Goal: Transaction & Acquisition: Obtain resource

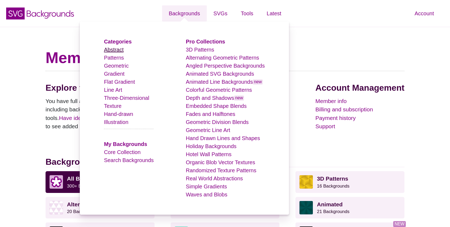
click at [115, 49] on link "Abstract" at bounding box center [114, 50] width 20 height 6
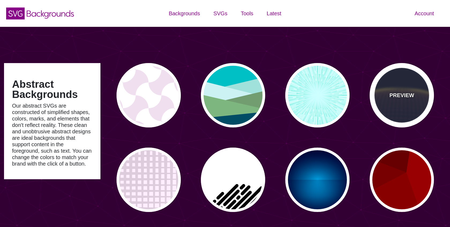
click at [403, 90] on div "PREVIEW" at bounding box center [402, 95] width 64 height 64
type input "#141933"
type input "#FFFF77"
type input "0"
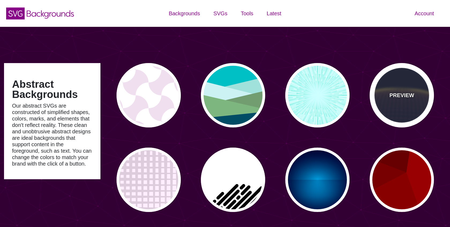
type input "5"
type input "0"
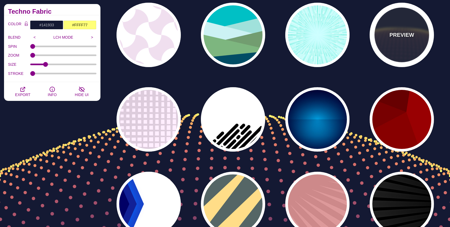
scroll to position [62, 0]
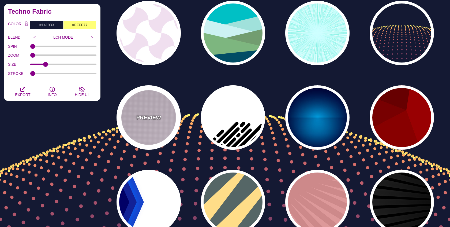
click at [151, 126] on div "PREVIEW" at bounding box center [149, 117] width 64 height 64
type input "#FFEEFF"
type input "#DDCCDD"
type input "0"
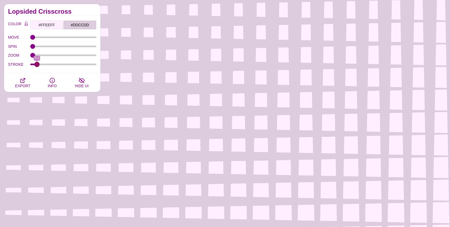
drag, startPoint x: 33, startPoint y: 65, endPoint x: 37, endPoint y: 66, distance: 3.9
type input "2.1"
click at [37, 65] on input "STROKE" at bounding box center [63, 64] width 66 height 2
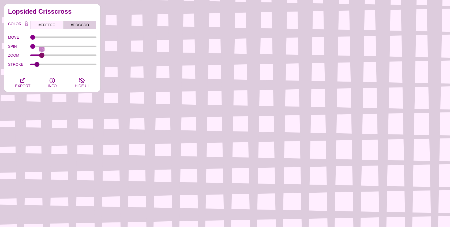
drag, startPoint x: 32, startPoint y: 55, endPoint x: 42, endPoint y: 55, distance: 10.2
type input "15"
click at [42, 55] on input "ZOOM" at bounding box center [63, 55] width 66 height 2
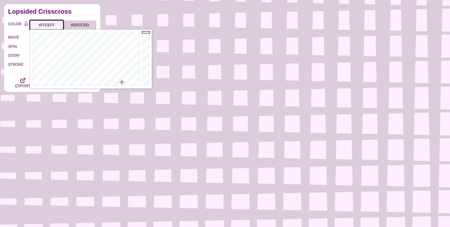
click at [51, 26] on input "#FFEEFF" at bounding box center [46, 24] width 33 height 9
paste input "0a2463"
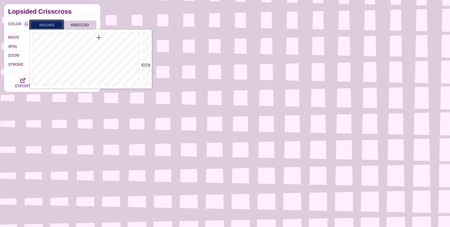
type input "#0A2463"
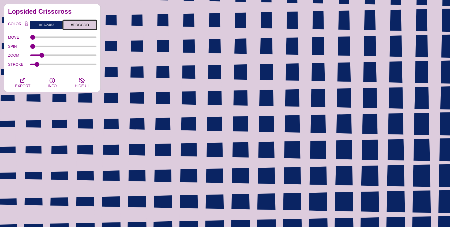
click at [81, 28] on input "#DDCCDD" at bounding box center [79, 24] width 33 height 9
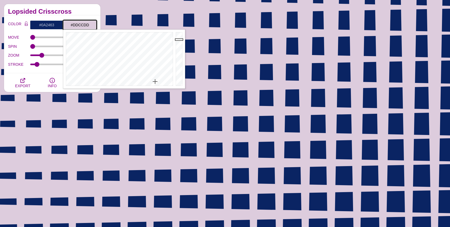
paste input "c4b3a9"
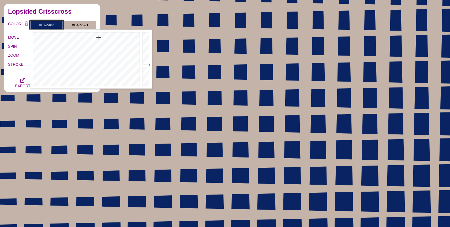
click at [53, 25] on input "#0A2463" at bounding box center [46, 24] width 33 height 9
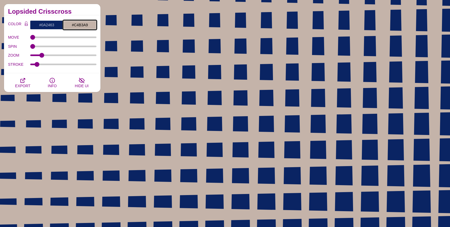
paste input "0A2463"
type input "#0A2463"
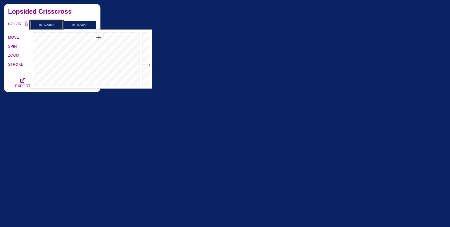
click at [44, 24] on input "#0A2463" at bounding box center [46, 24] width 33 height 9
paste input "#c4b3a9"
type input "#C4B3A9"
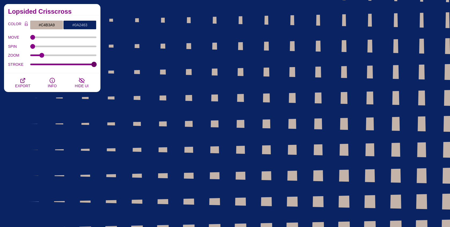
drag, startPoint x: 36, startPoint y: 64, endPoint x: 112, endPoint y: 73, distance: 76.2
type input "30"
click at [97, 65] on input "STROKE" at bounding box center [63, 64] width 66 height 2
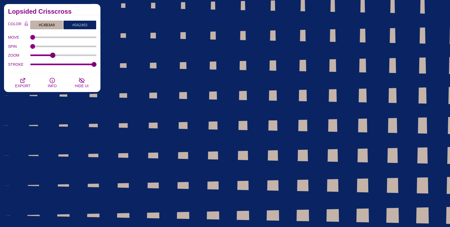
drag, startPoint x: 41, startPoint y: 55, endPoint x: 53, endPoint y: 57, distance: 11.9
type input "33"
click at [53, 56] on input "ZOOM" at bounding box center [63, 55] width 66 height 2
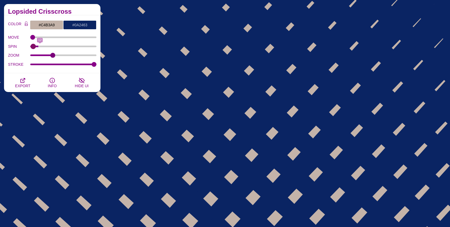
type input "0"
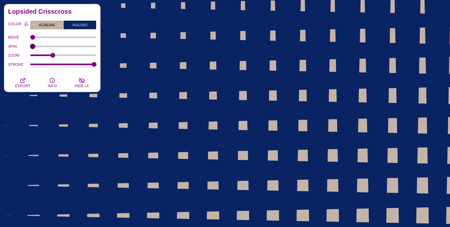
drag, startPoint x: 31, startPoint y: 46, endPoint x: 21, endPoint y: 52, distance: 11.9
click at [30, 47] on input "SPIN" at bounding box center [63, 46] width 66 height 2
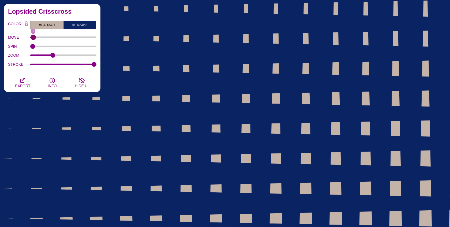
type input "0"
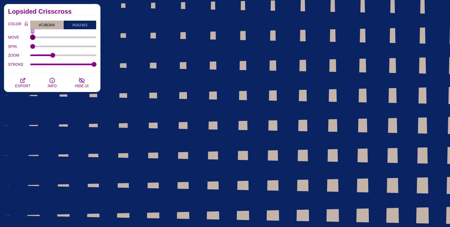
drag, startPoint x: 32, startPoint y: 38, endPoint x: 29, endPoint y: 44, distance: 6.0
click at [30, 38] on input "MOVE" at bounding box center [63, 37] width 66 height 2
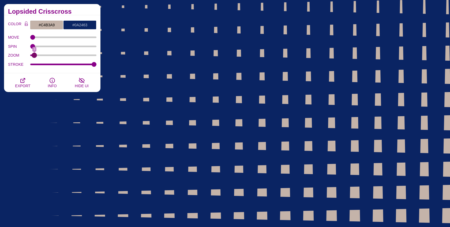
drag, startPoint x: 53, startPoint y: 55, endPoint x: 35, endPoint y: 58, distance: 18.8
type input "4"
click at [35, 56] on input "ZOOM" at bounding box center [63, 55] width 66 height 2
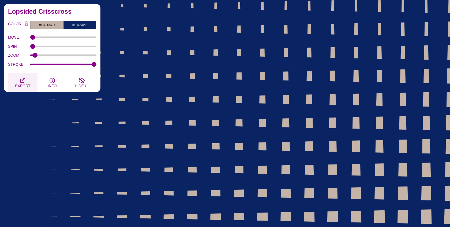
click at [22, 82] on icon "button" at bounding box center [23, 80] width 6 height 6
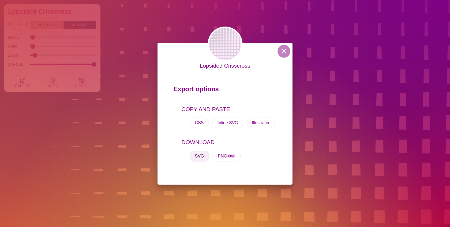
click at [198, 158] on button "SVG" at bounding box center [200, 156] width 20 height 11
click at [282, 50] on button at bounding box center [284, 51] width 13 height 13
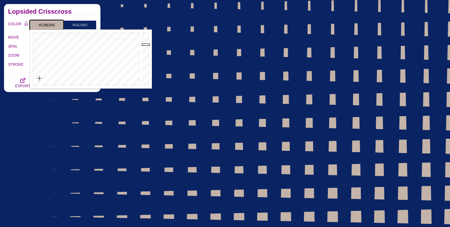
click at [47, 25] on input "#C4B3A9" at bounding box center [46, 24] width 33 height 9
drag, startPoint x: 148, startPoint y: 46, endPoint x: 149, endPoint y: 69, distance: 23.1
click at [149, 69] on div at bounding box center [146, 58] width 11 height 59
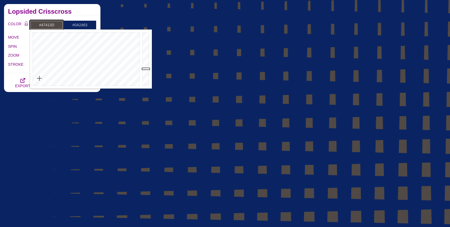
click at [148, 71] on div at bounding box center [146, 58] width 11 height 59
drag, startPoint x: 148, startPoint y: 69, endPoint x: 150, endPoint y: 84, distance: 14.6
click at [150, 84] on div at bounding box center [146, 58] width 11 height 59
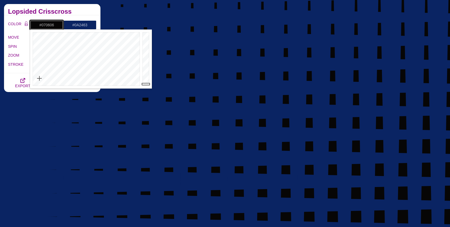
type input "#211E1C"
click at [150, 79] on div at bounding box center [146, 58] width 11 height 59
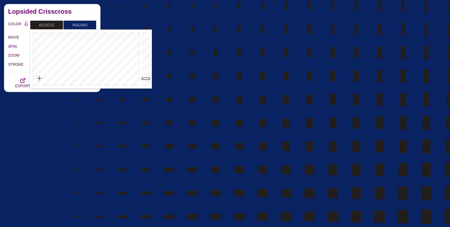
click at [76, 11] on h2 "Lopsided Crisscross" at bounding box center [52, 11] width 88 height 4
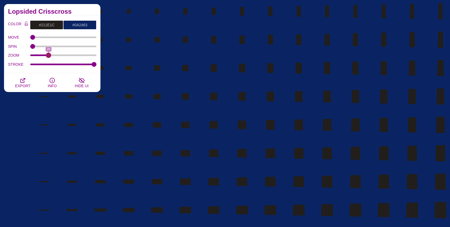
drag, startPoint x: 36, startPoint y: 55, endPoint x: 48, endPoint y: 55, distance: 12.1
type input "26"
click at [48, 55] on input "ZOOM" at bounding box center [63, 55] width 66 height 2
click at [24, 80] on icon "button" at bounding box center [23, 80] width 4 height 4
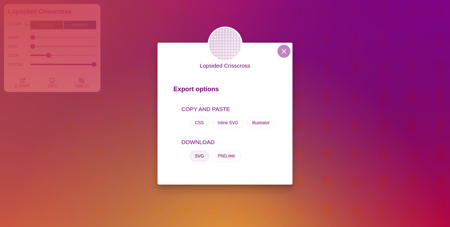
click at [197, 159] on button "SVG" at bounding box center [200, 156] width 20 height 11
click at [281, 49] on button at bounding box center [284, 51] width 13 height 13
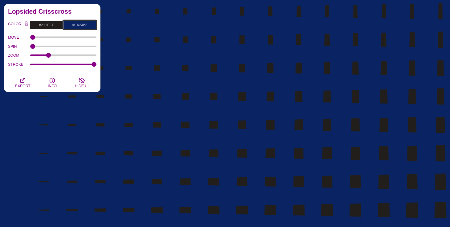
click at [81, 23] on input "#0A2463" at bounding box center [79, 24] width 33 height 9
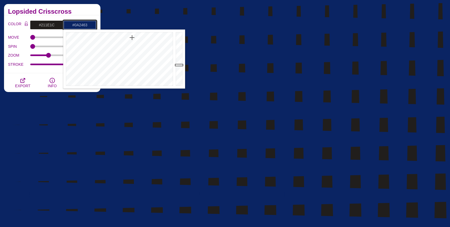
click at [81, 23] on input "#0A2463" at bounding box center [79, 24] width 33 height 9
paste input "#A2A2A1"
type input "#A2A2A1"
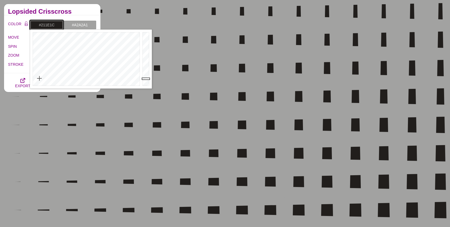
click at [47, 21] on input "#211E1C" at bounding box center [46, 24] width 33 height 9
paste input "b999be"
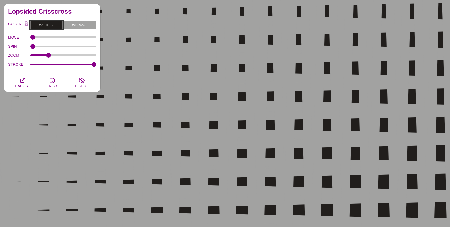
click at [48, 24] on input "#211E1C" at bounding box center [46, 24] width 33 height 9
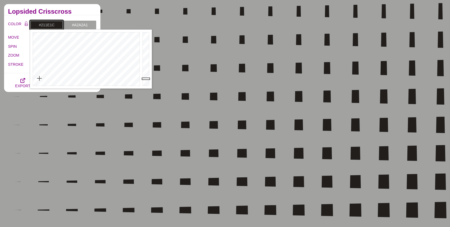
click at [48, 24] on input "#211E1C" at bounding box center [46, 24] width 33 height 9
paste input "#b999be"
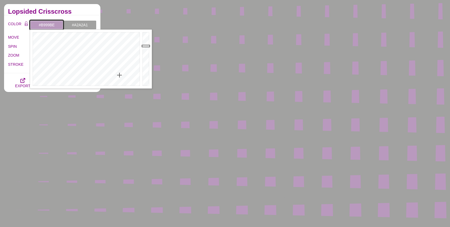
click at [46, 23] on input "#B999BE" at bounding box center [46, 24] width 33 height 9
paste input "b999be"
type input "#B999BE"
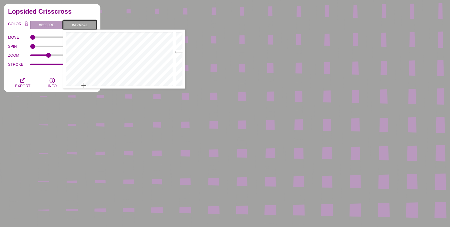
click at [73, 25] on input "#A2A2A1" at bounding box center [79, 24] width 33 height 9
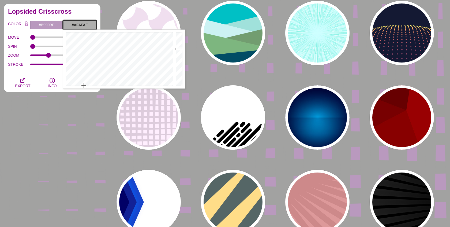
click at [180, 49] on div at bounding box center [180, 58] width 11 height 59
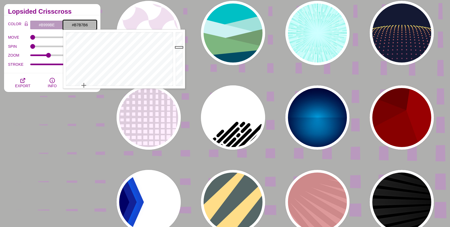
click at [180, 47] on div at bounding box center [180, 58] width 11 height 59
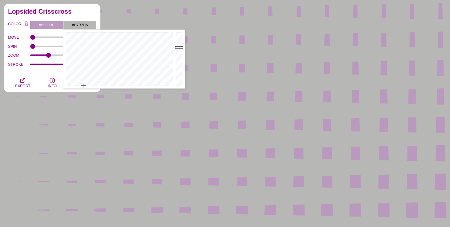
click at [77, 24] on input "#B7B7B6" at bounding box center [79, 24] width 33 height 9
click at [179, 43] on div at bounding box center [180, 58] width 11 height 59
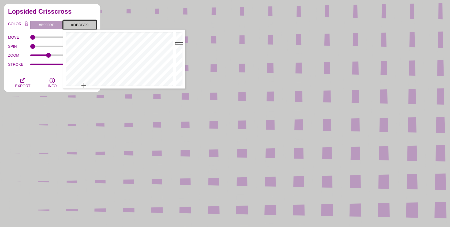
click at [179, 40] on div at bounding box center [180, 58] width 11 height 59
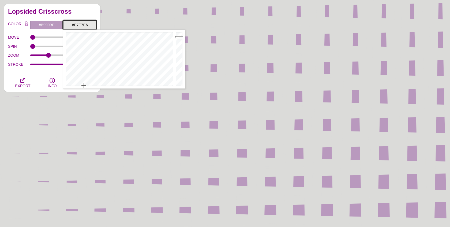
click at [179, 37] on div at bounding box center [180, 58] width 11 height 59
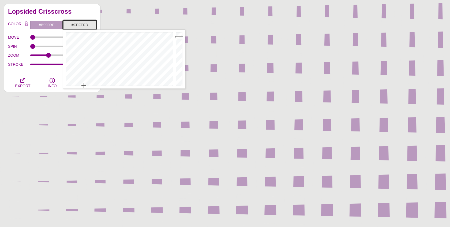
click at [179, 32] on div at bounding box center [180, 58] width 11 height 59
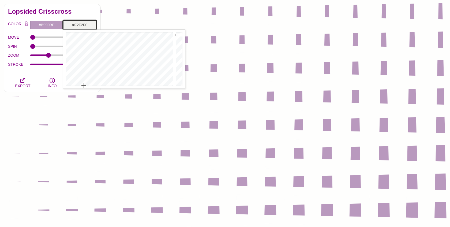
click at [179, 35] on div at bounding box center [180, 58] width 11 height 59
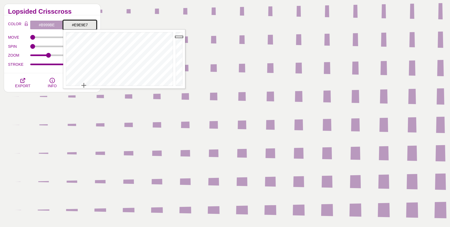
click at [180, 37] on div at bounding box center [180, 58] width 11 height 59
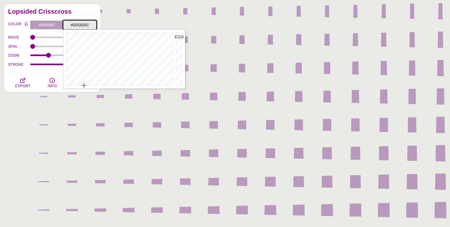
click at [180, 39] on div at bounding box center [180, 58] width 11 height 59
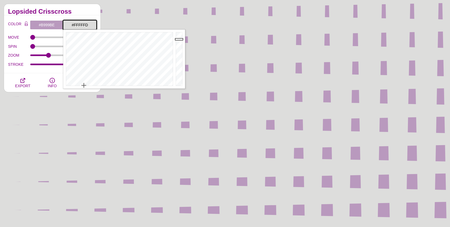
click at [180, 31] on div at bounding box center [180, 58] width 11 height 59
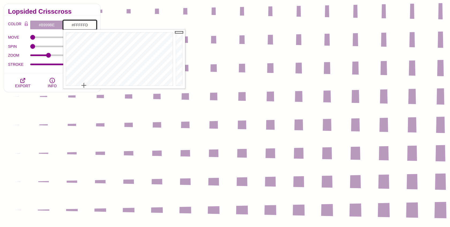
type input "#F2F2F0"
click at [180, 35] on div at bounding box center [180, 58] width 11 height 59
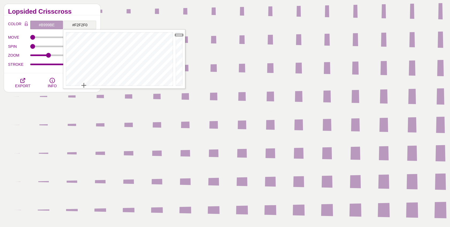
click at [7, 69] on div "COLOR #B999BE #F2F2F0 #000000 #444444 #555555 #666666 #777777 #888888 #999999 B…" at bounding box center [52, 44] width 97 height 58
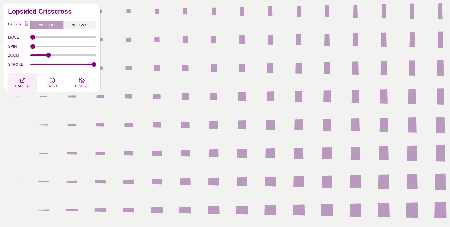
click at [22, 82] on icon "button" at bounding box center [23, 80] width 4 height 4
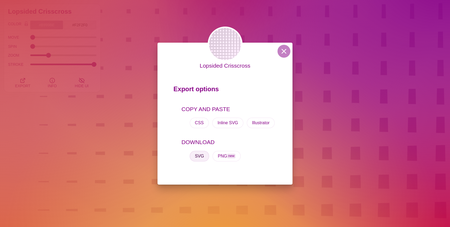
click at [197, 157] on button "SVG" at bounding box center [200, 156] width 20 height 11
click at [283, 51] on button at bounding box center [284, 51] width 13 height 13
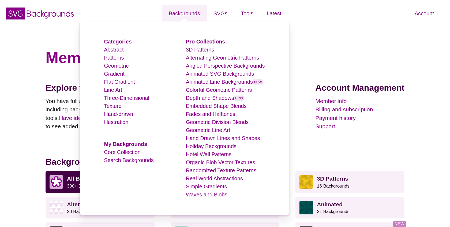
click at [113, 54] on li "Patterns" at bounding box center [129, 58] width 50 height 8
click at [116, 50] on link "Abstract" at bounding box center [114, 50] width 20 height 6
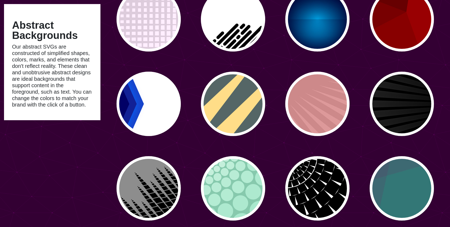
scroll to position [169, 0]
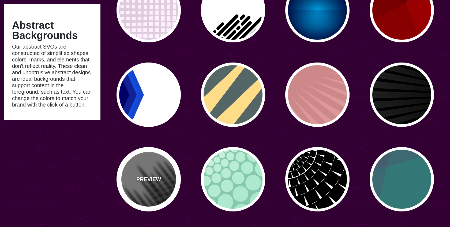
click at [156, 164] on div "PREVIEW" at bounding box center [149, 179] width 64 height 64
type input "#777777"
type input "#000000"
type input "0"
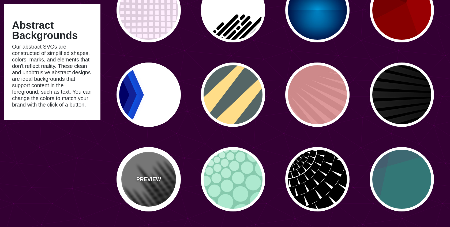
type input "0"
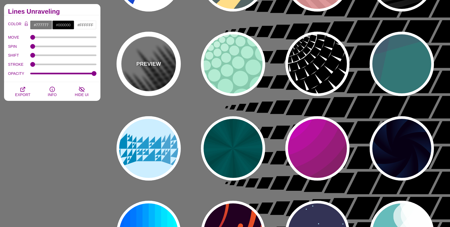
scroll to position [287, 0]
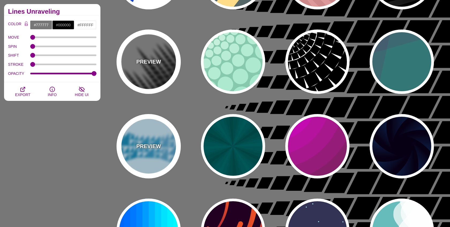
click at [156, 164] on div "PREVIEW" at bounding box center [149, 146] width 64 height 64
type input "#CCEEFF"
type input "#2299CC"
type input "1"
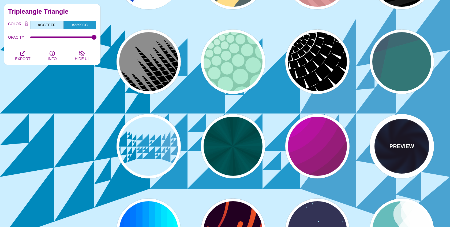
click at [387, 147] on div "PREVIEW" at bounding box center [402, 146] width 64 height 64
type input "#070014"
type input "#113366"
type input "#99FFFF"
type input "1"
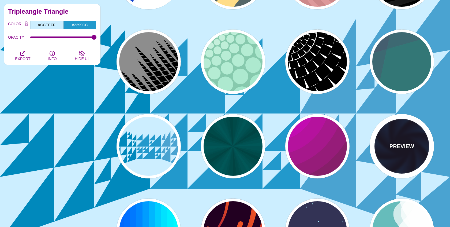
type input "12"
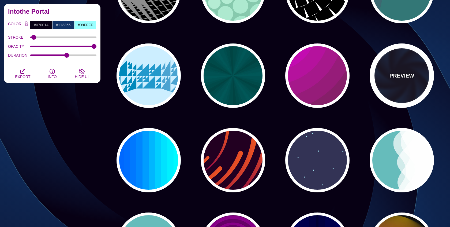
scroll to position [358, 0]
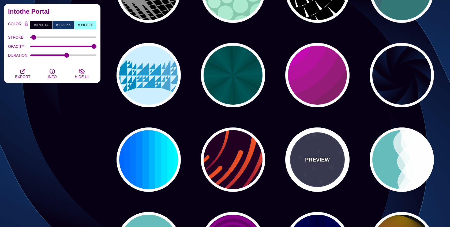
click at [303, 151] on div "PREVIEW" at bounding box center [318, 159] width 64 height 64
type input "#333355"
type input "#AAEEFF"
type input "#FFFFFF"
type input "15"
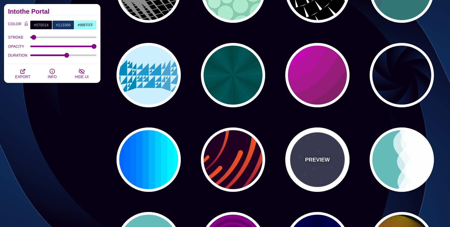
type input "40"
type input "5"
type input "1"
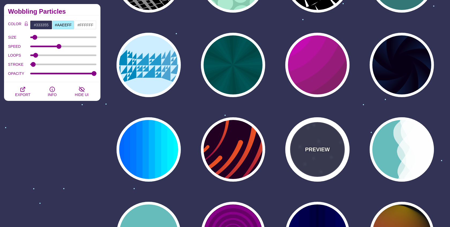
scroll to position [368, 0]
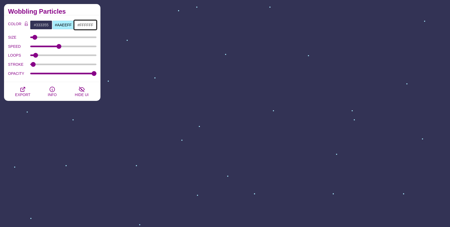
click at [88, 23] on input "#FFFFFF" at bounding box center [85, 24] width 22 height 9
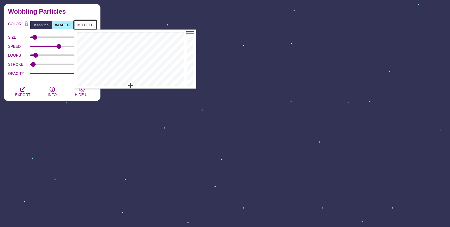
click at [88, 23] on input "#FFFFFF" at bounding box center [85, 24] width 22 height 9
paste input "#0a2463"
type input "#0A2463"
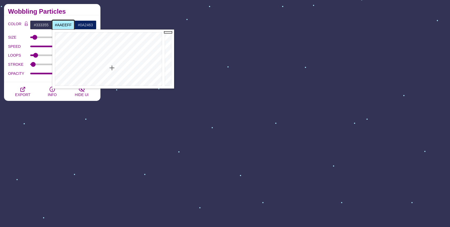
click at [59, 23] on input "#AAEEFF" at bounding box center [63, 24] width 22 height 9
paste input "#0a2463"
type input "#0A2463"
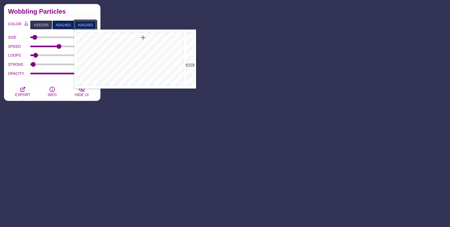
click at [83, 24] on input "#0A2463" at bounding box center [85, 24] width 22 height 9
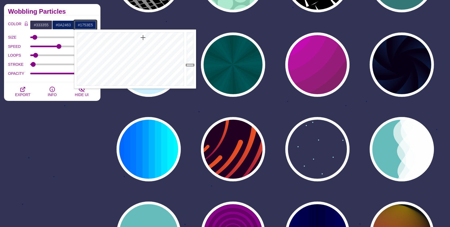
click at [189, 38] on div at bounding box center [191, 58] width 11 height 59
click at [189, 31] on div at bounding box center [191, 58] width 11 height 59
type input "#06163C"
click at [192, 73] on div at bounding box center [191, 58] width 11 height 59
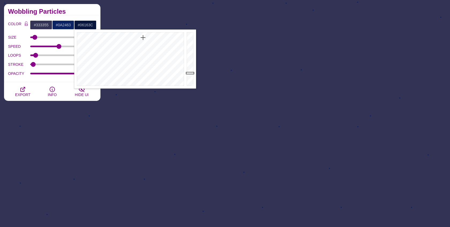
click at [58, 32] on div "COLOR #333355 #0A2463 #06163C #444444 #555555 #666666 #777777 #888888 #999999 B…" at bounding box center [52, 48] width 88 height 57
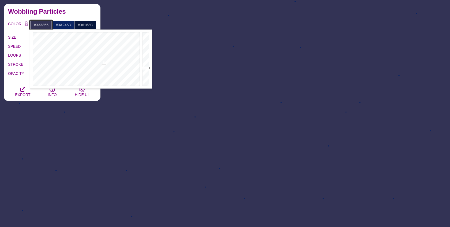
click at [39, 24] on input "#333355" at bounding box center [41, 24] width 22 height 9
paste input "F1F4F4"
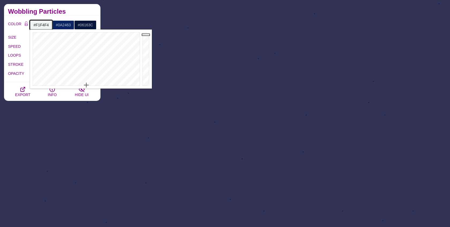
type input "#F1F4F4"
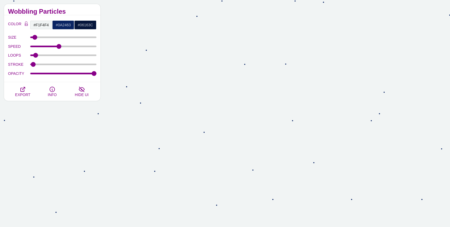
click at [68, 75] on div "OPACITY" at bounding box center [52, 73] width 88 height 9
drag, startPoint x: 68, startPoint y: 72, endPoint x: 65, endPoint y: 72, distance: 3.8
click at [65, 72] on input "OPACITY" at bounding box center [63, 73] width 66 height 2
drag, startPoint x: 61, startPoint y: 72, endPoint x: 26, endPoint y: 74, distance: 34.4
click at [30, 74] on input "OPACITY" at bounding box center [63, 73] width 66 height 2
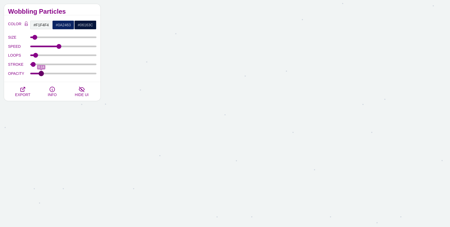
click at [41, 72] on input "OPACITY" at bounding box center [63, 73] width 66 height 2
click at [52, 71] on div "OPACITY 0.14" at bounding box center [52, 73] width 88 height 9
drag, startPoint x: 40, startPoint y: 73, endPoint x: 105, endPoint y: 71, distance: 64.9
type input "1"
click at [97, 72] on input "OPACITY" at bounding box center [63, 73] width 66 height 2
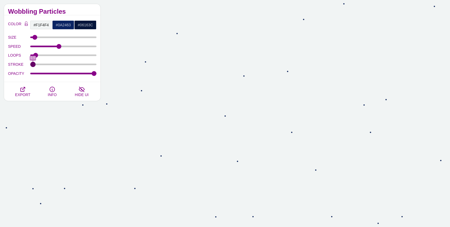
type input "1"
click at [33, 63] on input "STROKE" at bounding box center [63, 64] width 66 height 2
drag, startPoint x: 37, startPoint y: 55, endPoint x: 44, endPoint y: 55, distance: 7.2
click at [44, 55] on input "LOOPS" at bounding box center [63, 55] width 66 height 2
click at [50, 54] on input "LOOPS" at bounding box center [63, 55] width 66 height 2
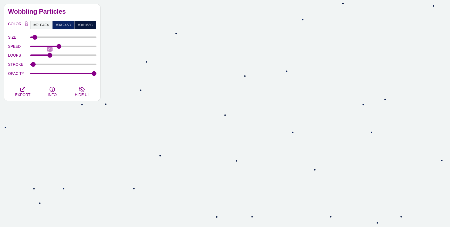
click at [63, 53] on div "LOOPS 28" at bounding box center [52, 55] width 88 height 9
click at [64, 54] on input "LOOPS" at bounding box center [63, 55] width 66 height 2
click at [88, 54] on input "LOOPS" at bounding box center [63, 55] width 66 height 2
type input "18"
click at [43, 54] on input "LOOPS" at bounding box center [63, 55] width 66 height 2
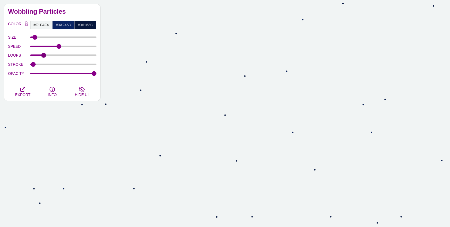
click at [75, 45] on div "SPEED" at bounding box center [52, 46] width 88 height 9
drag, startPoint x: 58, startPoint y: 46, endPoint x: 64, endPoint y: 45, distance: 6.2
click at [64, 45] on input "SPEED" at bounding box center [63, 46] width 66 height 2
click at [71, 45] on input "SPEED" at bounding box center [63, 46] width 66 height 2
click at [82, 45] on input "SPEED" at bounding box center [63, 46] width 66 height 2
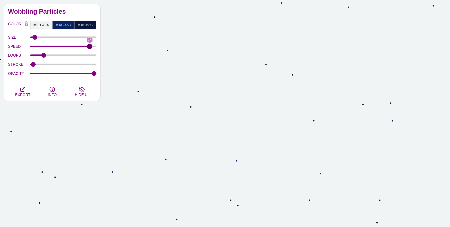
click at [90, 45] on input "SPEED" at bounding box center [63, 46] width 66 height 2
click at [33, 45] on input "SPEED" at bounding box center [63, 46] width 66 height 2
click at [38, 45] on input "SPEED" at bounding box center [63, 46] width 66 height 2
type input "23"
click at [44, 46] on input "SPEED" at bounding box center [63, 46] width 66 height 2
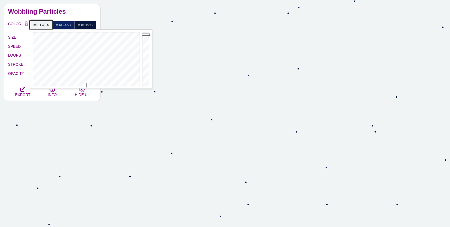
click at [40, 25] on input "#F1F4F4" at bounding box center [41, 24] width 22 height 9
type input "#F5F8F8"
click at [146, 34] on div at bounding box center [146, 58] width 11 height 59
click at [71, 15] on div "COLOR #F5F8F8 #0A2463 #06163C #444444 #555555 #666666 #777777 #888888 #999999 B…" at bounding box center [52, 48] width 97 height 67
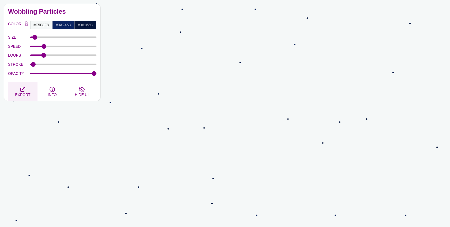
click at [25, 89] on icon "button" at bounding box center [23, 89] width 6 height 6
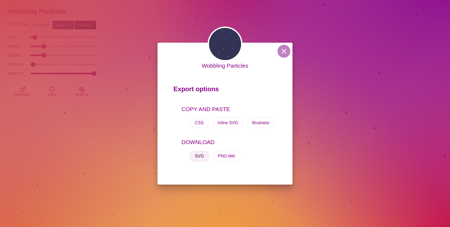
click at [202, 156] on button "SVG" at bounding box center [200, 156] width 20 height 11
click at [283, 52] on button at bounding box center [284, 51] width 13 height 13
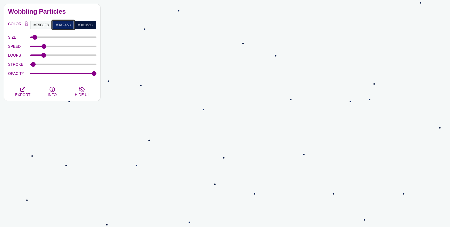
click at [62, 25] on input "#0A2463" at bounding box center [63, 24] width 22 height 9
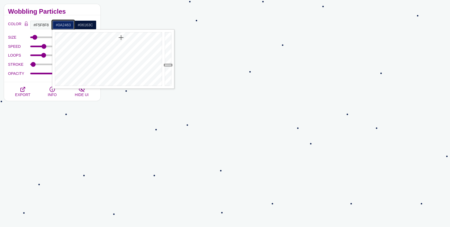
click at [62, 25] on input "#0A2463" at bounding box center [63, 24] width 22 height 9
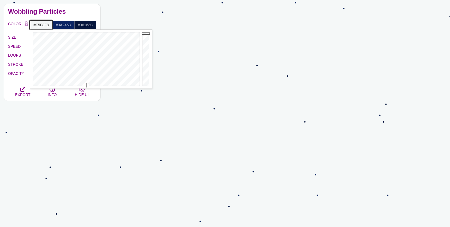
click at [40, 24] on input "#F5F8F8" at bounding box center [41, 24] width 22 height 9
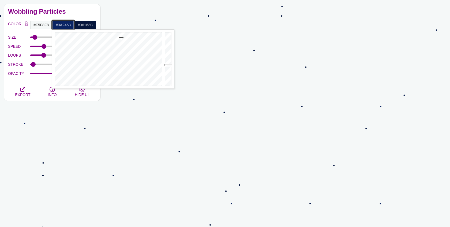
click at [64, 25] on input "#0A2463" at bounding box center [63, 24] width 22 height 9
paste input "F5F8F8"
type input "#F5F8F8"
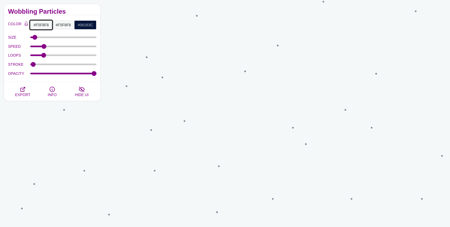
click at [43, 24] on input "#F5F8F8" at bounding box center [41, 24] width 22 height 9
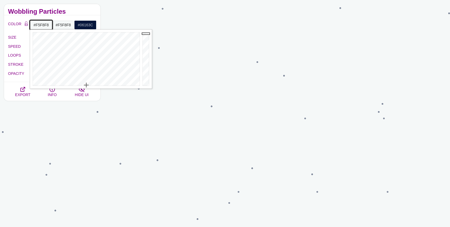
click at [43, 24] on input "#F5F8F8" at bounding box center [41, 24] width 22 height 9
paste input "#0a2463"
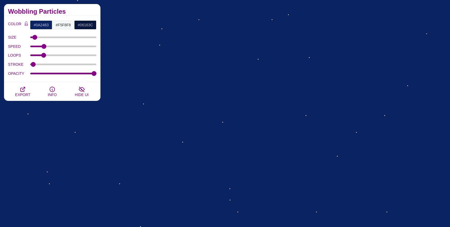
click at [60, 13] on h2 "Wobbling Particles" at bounding box center [52, 11] width 88 height 4
click at [45, 24] on input "#0A2463" at bounding box center [41, 24] width 22 height 9
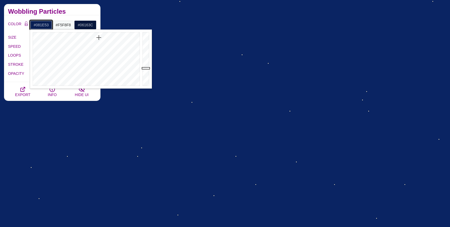
click at [146, 68] on div at bounding box center [146, 58] width 11 height 59
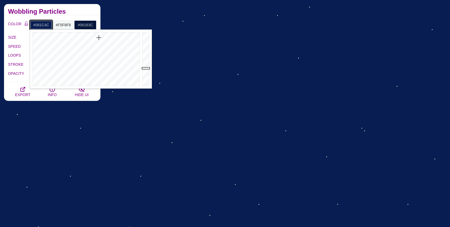
click at [146, 69] on div at bounding box center [146, 58] width 11 height 59
click at [147, 73] on div at bounding box center [146, 58] width 11 height 59
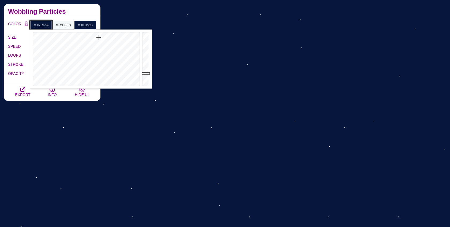
click at [147, 73] on div at bounding box center [146, 58] width 11 height 59
click at [147, 72] on div at bounding box center [146, 58] width 11 height 59
click at [75, 9] on h2 "Wobbling Particles" at bounding box center [52, 11] width 88 height 4
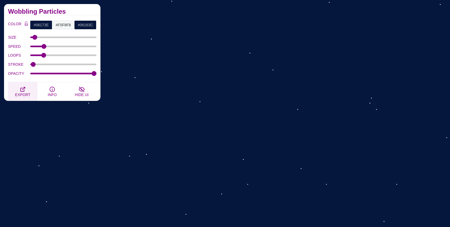
click at [19, 90] on button "EXPORT" at bounding box center [22, 91] width 29 height 19
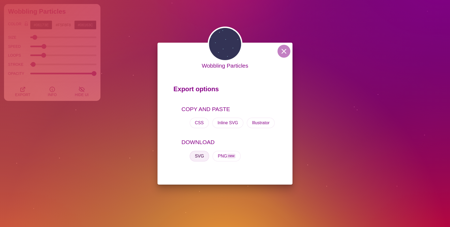
click at [201, 155] on button "SVG" at bounding box center [200, 156] width 20 height 11
click at [284, 50] on button at bounding box center [284, 51] width 13 height 13
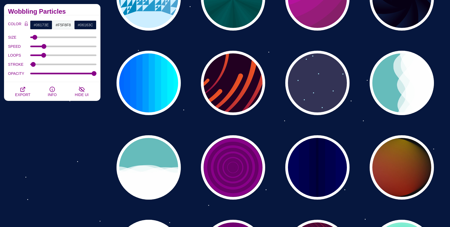
scroll to position [435, 0]
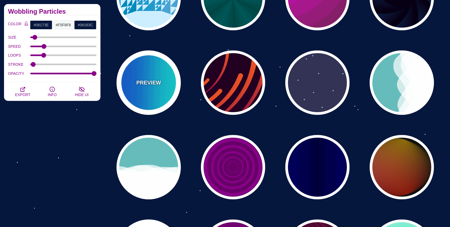
click at [144, 79] on p "PREVIEW" at bounding box center [148, 83] width 25 height 8
type input "#00FFFF"
type input "#0066FF"
type input "0.25"
type input "12"
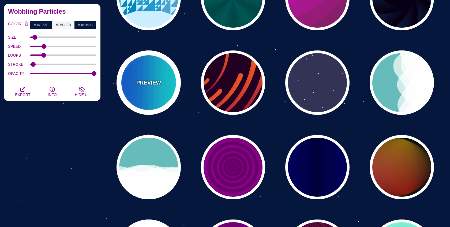
type input "999"
type input "0"
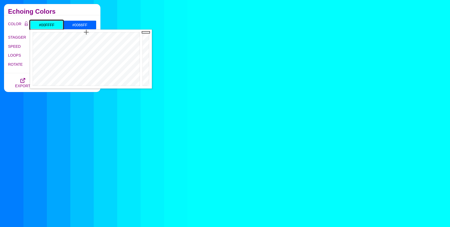
click at [49, 25] on input "#00FFFF" at bounding box center [46, 24] width 33 height 9
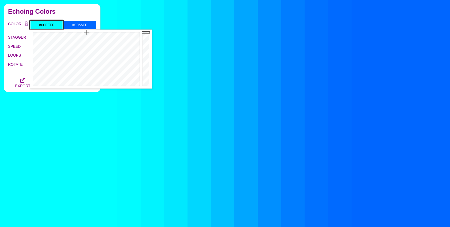
click at [49, 25] on input "#00FFFF" at bounding box center [46, 24] width 33 height 9
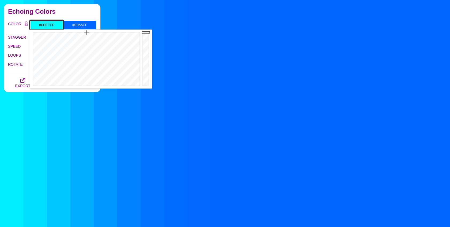
paste input "#d9dbe7"
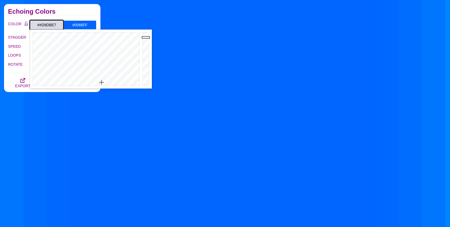
type input "#D9DBE7"
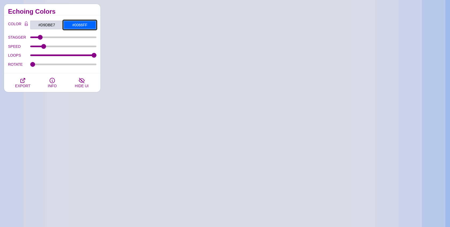
click at [86, 25] on input "#0066FF" at bounding box center [79, 24] width 33 height 9
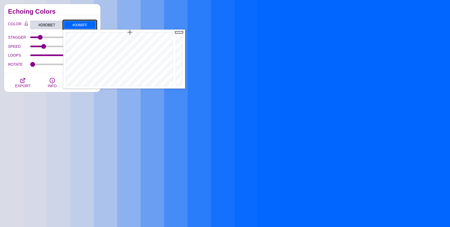
click at [86, 25] on input "#0066FF" at bounding box center [79, 24] width 33 height 9
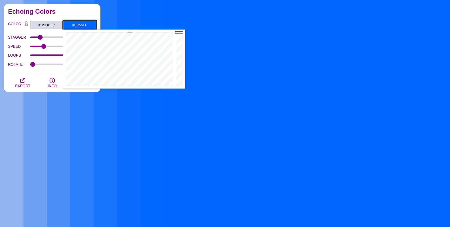
paste input "#ea8a81"
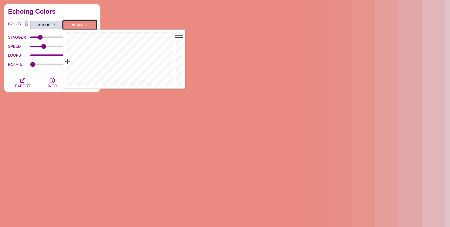
click at [77, 22] on input "#EA8A81" at bounding box center [79, 24] width 33 height 9
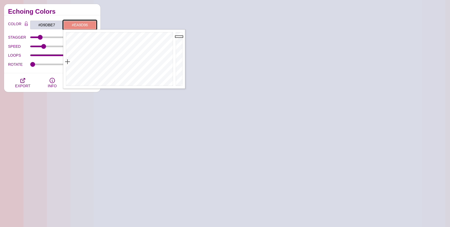
click at [68, 66] on div at bounding box center [118, 58] width 111 height 59
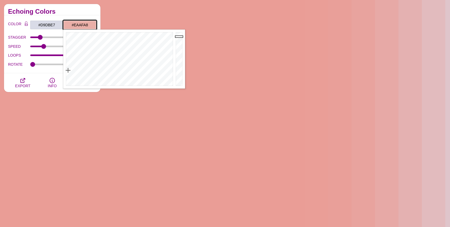
click at [68, 70] on div at bounding box center [118, 58] width 111 height 59
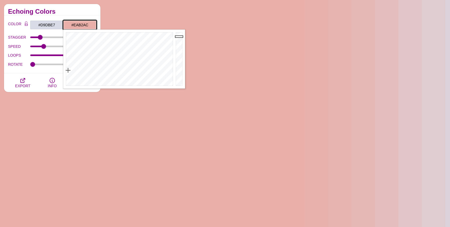
click at [68, 71] on div at bounding box center [118, 58] width 111 height 59
click at [68, 75] on div at bounding box center [118, 58] width 111 height 59
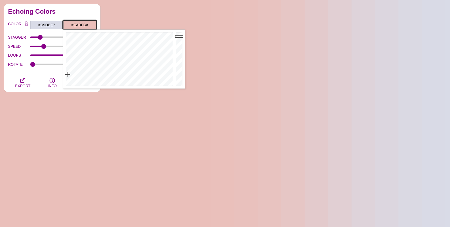
type input "#EAD2CC"
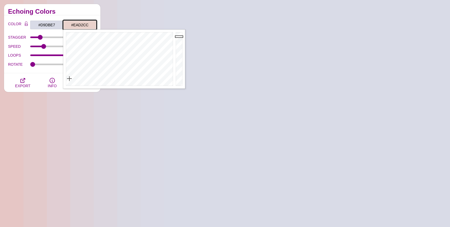
click at [69, 79] on div at bounding box center [118, 58] width 111 height 59
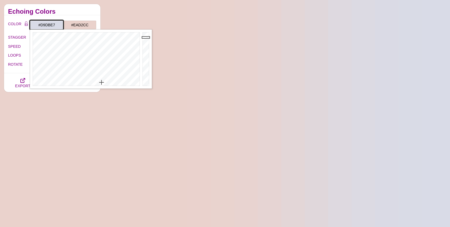
click at [47, 22] on input "#D9DBE7" at bounding box center [46, 24] width 33 height 9
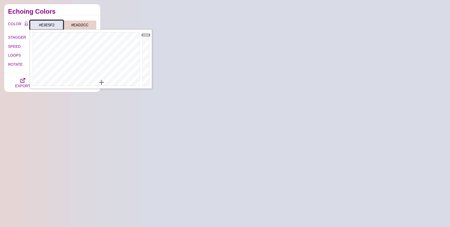
type input "#E4E6F3"
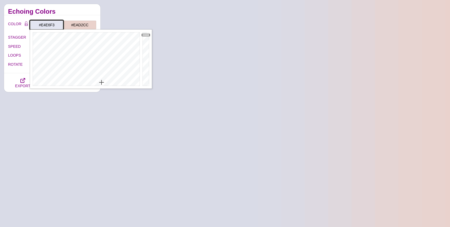
click at [145, 35] on div at bounding box center [146, 58] width 11 height 59
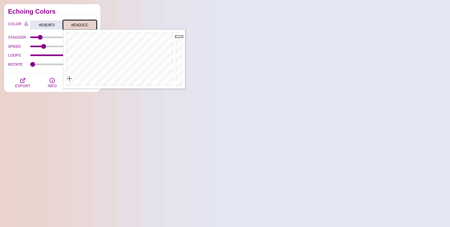
click at [73, 23] on input "#EAD2CC" at bounding box center [79, 24] width 33 height 9
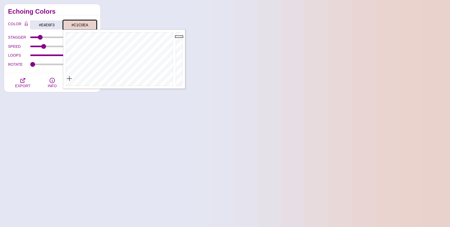
click at [138, 76] on div at bounding box center [118, 58] width 111 height 59
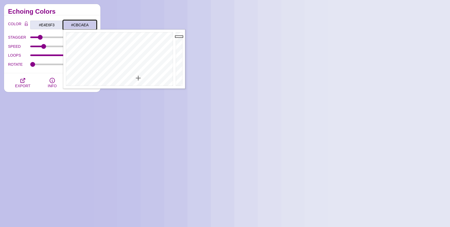
click at [138, 78] on div at bounding box center [118, 58] width 111 height 59
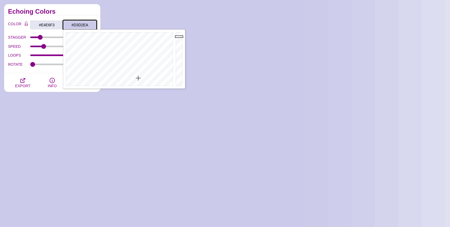
click at [138, 80] on div at bounding box center [118, 58] width 111 height 59
click at [134, 83] on div at bounding box center [118, 58] width 111 height 59
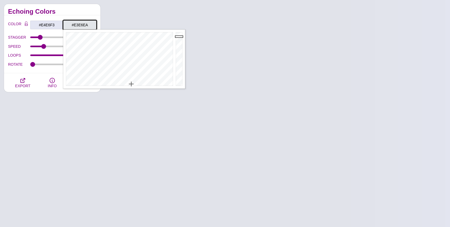
click at [131, 84] on div at bounding box center [118, 58] width 111 height 59
click at [150, 84] on div at bounding box center [118, 58] width 111 height 59
click at [146, 84] on div at bounding box center [118, 58] width 111 height 59
click at [159, 83] on div at bounding box center [118, 58] width 111 height 59
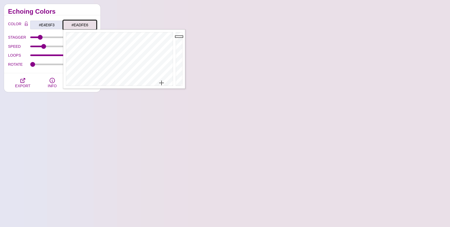
click at [162, 83] on div at bounding box center [118, 58] width 111 height 59
click at [166, 83] on div at bounding box center [118, 58] width 111 height 59
click at [168, 83] on div at bounding box center [118, 58] width 111 height 59
click at [169, 83] on div at bounding box center [118, 58] width 111 height 59
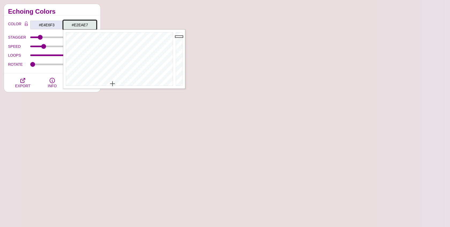
click at [113, 84] on div at bounding box center [118, 58] width 111 height 59
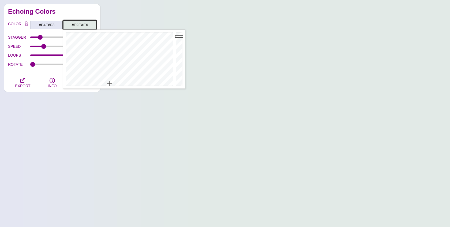
click at [109, 84] on div at bounding box center [118, 58] width 111 height 59
click at [105, 84] on div at bounding box center [118, 58] width 111 height 59
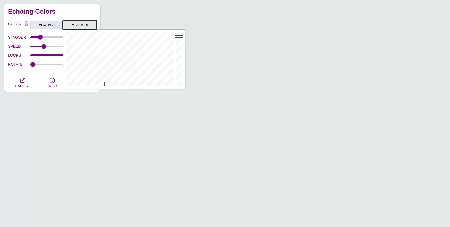
click at [105, 84] on div at bounding box center [118, 58] width 111 height 59
click at [95, 84] on div at bounding box center [118, 58] width 111 height 59
click at [91, 84] on div at bounding box center [118, 58] width 111 height 59
click at [83, 84] on div at bounding box center [118, 58] width 111 height 59
click at [82, 84] on div at bounding box center [118, 58] width 111 height 59
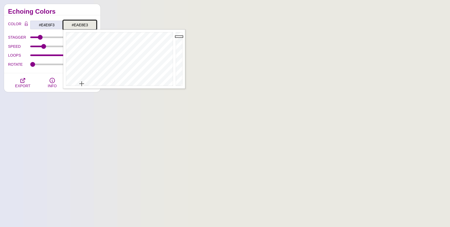
click at [80, 84] on div at bounding box center [118, 58] width 111 height 59
click at [78, 84] on div at bounding box center [118, 58] width 111 height 59
click at [77, 83] on div at bounding box center [118, 58] width 111 height 59
click at [74, 83] on div at bounding box center [118, 58] width 111 height 59
click at [70, 82] on div at bounding box center [118, 58] width 111 height 59
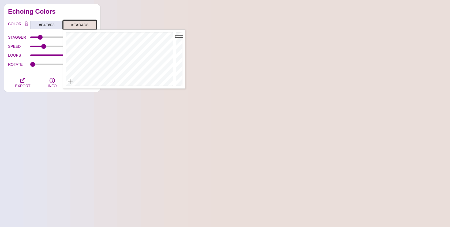
click at [68, 81] on div at bounding box center [118, 58] width 111 height 59
click at [72, 81] on div at bounding box center [118, 58] width 111 height 59
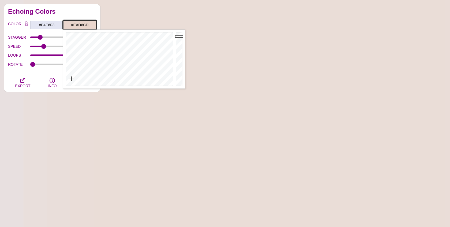
click at [72, 79] on div at bounding box center [118, 58] width 111 height 59
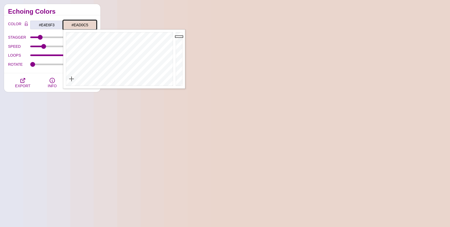
click at [71, 77] on div at bounding box center [118, 58] width 111 height 59
drag, startPoint x: 71, startPoint y: 77, endPoint x: 72, endPoint y: 73, distance: 3.5
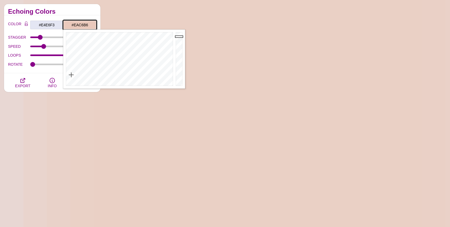
click at [72, 73] on div at bounding box center [118, 58] width 111 height 59
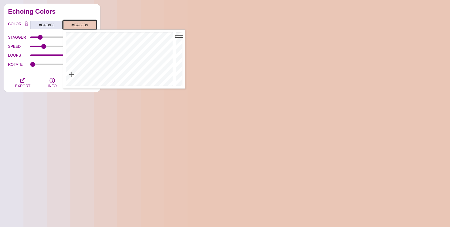
click at [71, 74] on div at bounding box center [118, 58] width 111 height 59
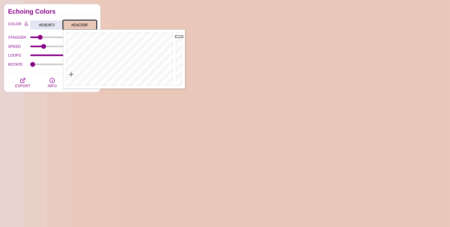
click at [72, 76] on div at bounding box center [118, 58] width 111 height 59
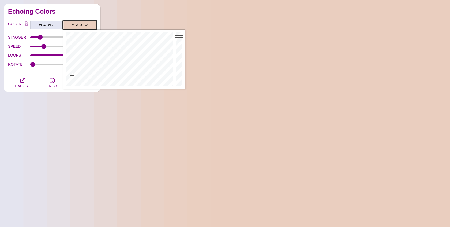
click at [72, 76] on div at bounding box center [118, 58] width 111 height 59
click at [72, 78] on div at bounding box center [118, 58] width 111 height 59
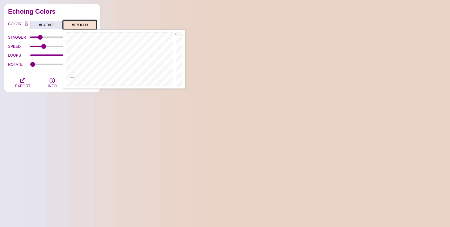
click at [179, 34] on div at bounding box center [180, 58] width 11 height 59
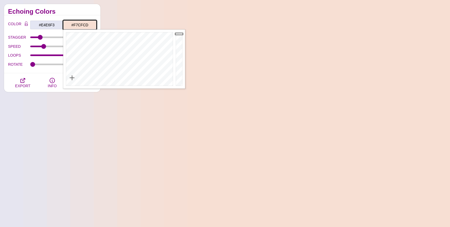
click at [67, 76] on div at bounding box center [118, 58] width 111 height 59
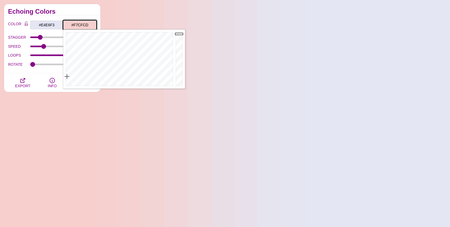
click at [79, 24] on input "#F7CFCD" at bounding box center [79, 24] width 33 height 9
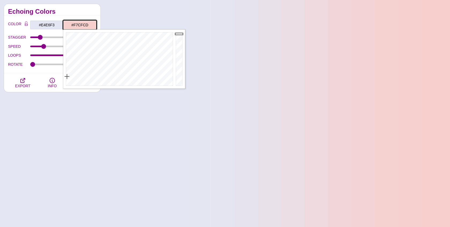
click at [79, 24] on input "#F7CFCD" at bounding box center [79, 24] width 33 height 9
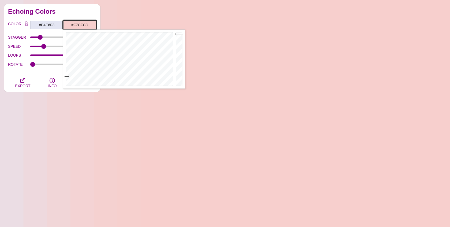
paste input "#D8BFD8"
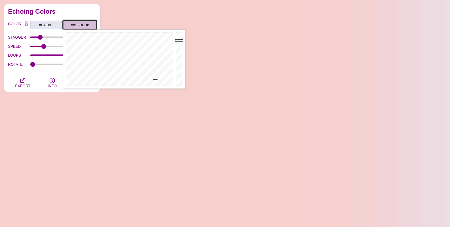
type input "#D8BFD8"
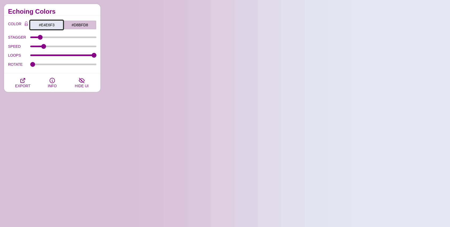
click at [49, 20] on input "#E4E6F3" at bounding box center [46, 24] width 33 height 9
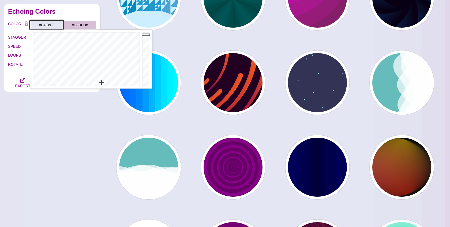
type input "#EAECF9"
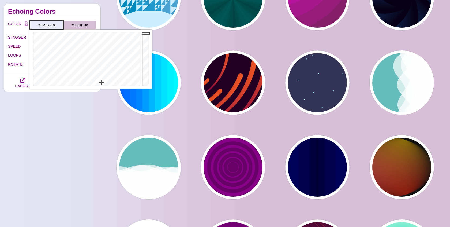
click at [144, 33] on div at bounding box center [146, 58] width 11 height 59
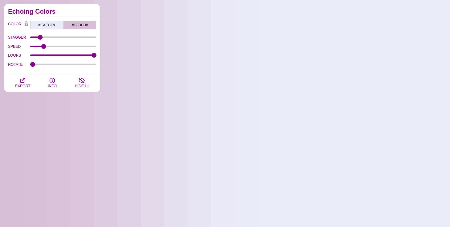
click at [7, 73] on div "EXPORT INFO HIDE UI" at bounding box center [52, 82] width 97 height 19
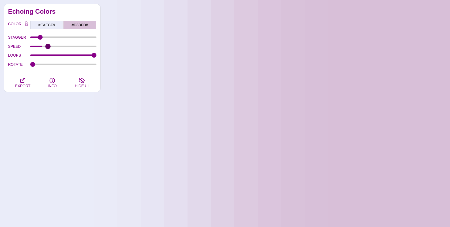
click at [48, 46] on input "SPEED" at bounding box center [63, 46] width 66 height 2
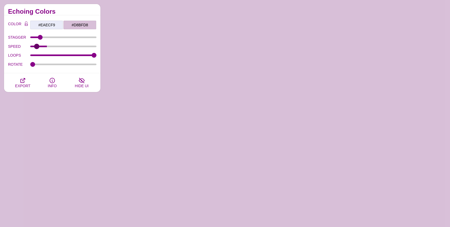
click at [36, 46] on input "SPEED" at bounding box center [63, 46] width 66 height 2
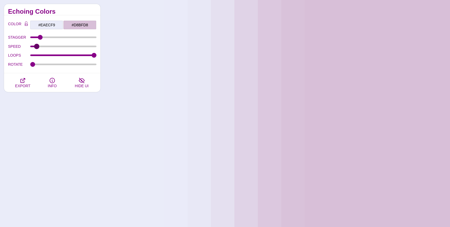
click at [38, 46] on input "SPEED" at bounding box center [63, 46] width 66 height 2
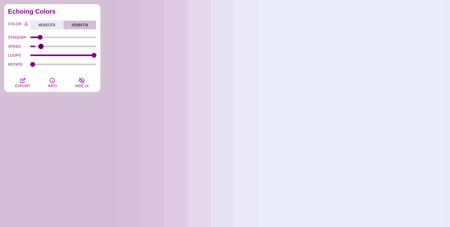
click at [41, 46] on input "SPEED" at bounding box center [63, 46] width 66 height 2
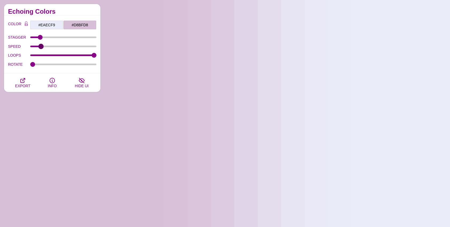
click at [43, 46] on input "SPEED" at bounding box center [63, 46] width 66 height 2
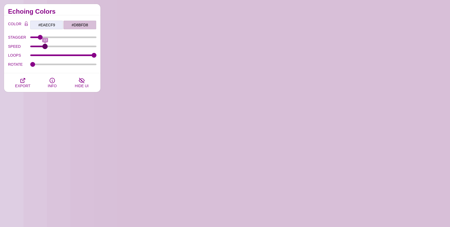
type input "13"
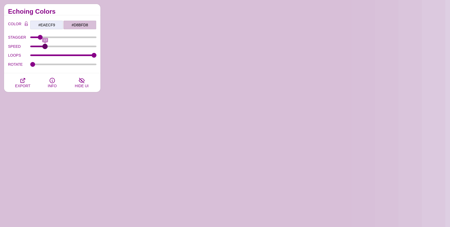
click at [45, 46] on input "SPEED" at bounding box center [63, 46] width 66 height 2
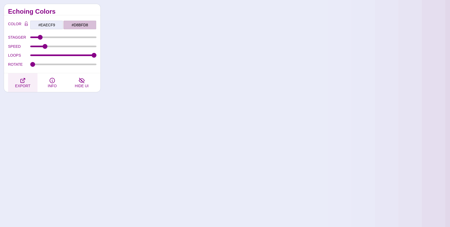
click at [20, 80] on icon "button" at bounding box center [23, 80] width 6 height 6
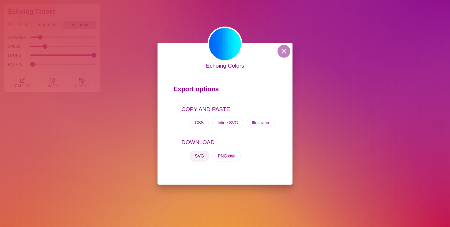
click at [195, 154] on button "SVG" at bounding box center [200, 156] width 20 height 11
click at [282, 53] on button at bounding box center [284, 51] width 13 height 13
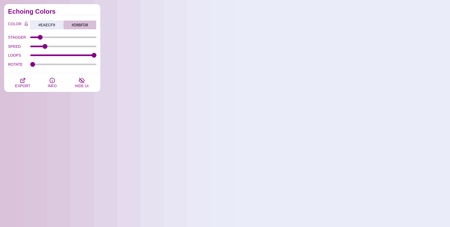
scroll to position [401, 0]
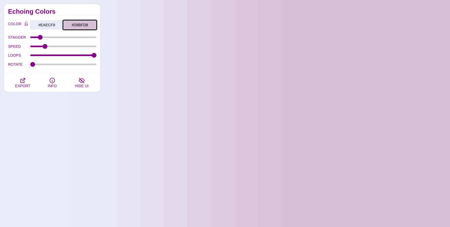
click at [78, 26] on input "#D8BFD8" at bounding box center [79, 24] width 33 height 9
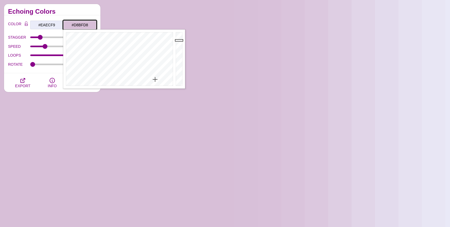
click at [78, 26] on input "#D8BFD8" at bounding box center [79, 24] width 33 height 9
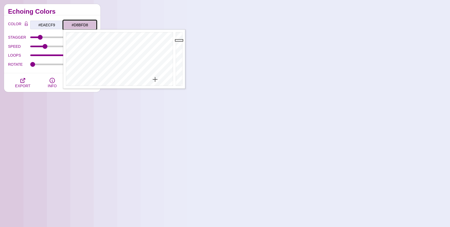
paste input "#3c3744"
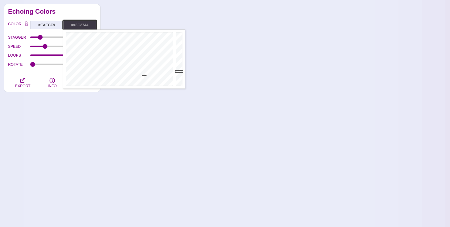
type input "#3C3744"
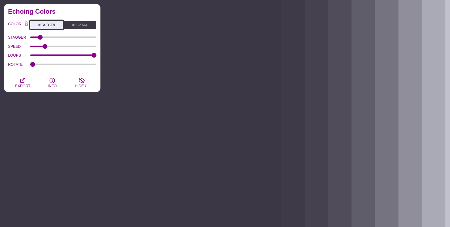
click at [56, 23] on input "#EAECF9" at bounding box center [46, 24] width 33 height 9
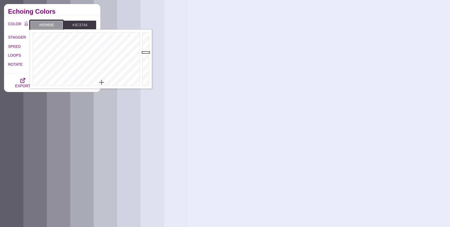
click at [146, 52] on div at bounding box center [146, 58] width 11 height 59
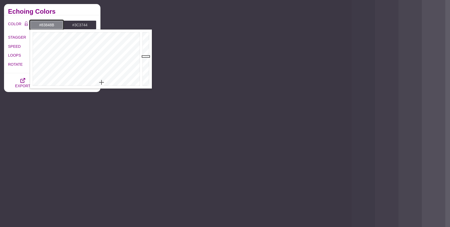
click at [146, 56] on div at bounding box center [146, 58] width 11 height 59
click at [146, 60] on div at bounding box center [146, 58] width 11 height 59
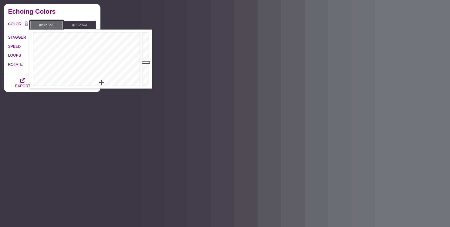
click at [146, 62] on div at bounding box center [146, 58] width 11 height 59
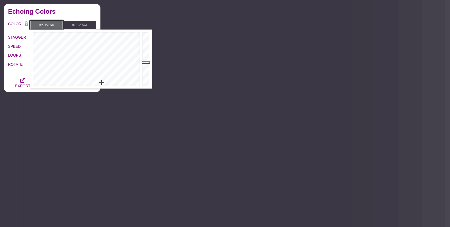
click at [146, 64] on div at bounding box center [146, 58] width 11 height 59
click at [147, 66] on div at bounding box center [146, 58] width 11 height 59
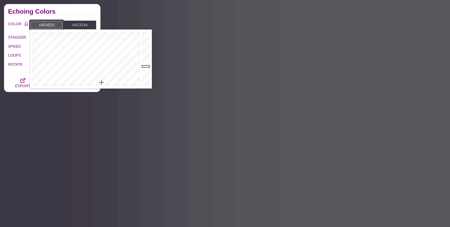
click at [147, 68] on div at bounding box center [146, 58] width 11 height 59
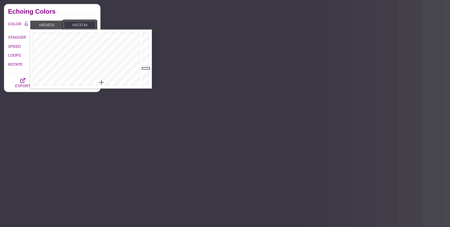
click at [76, 25] on input "#3C3744" at bounding box center [79, 24] width 33 height 9
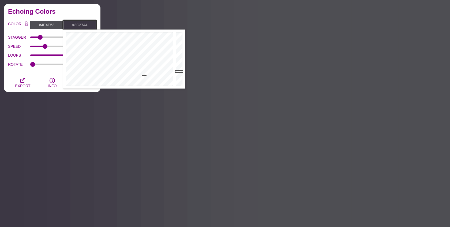
click at [76, 25] on input "#3C3744" at bounding box center [79, 24] width 33 height 9
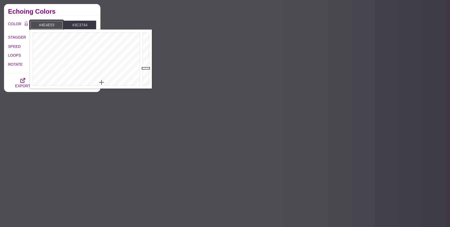
click at [46, 27] on input "#4E4E53" at bounding box center [46, 24] width 33 height 9
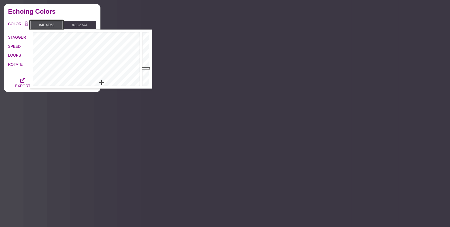
click at [46, 27] on input "#4E4E53" at bounding box center [46, 24] width 33 height 9
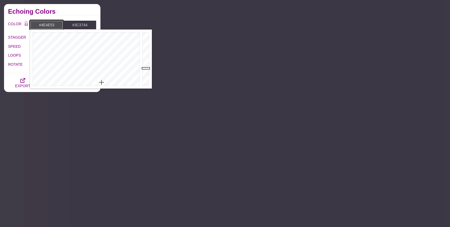
paste input "3C3744"
click at [42, 22] on input "#3C3744" at bounding box center [46, 24] width 33 height 9
click at [146, 68] on div at bounding box center [146, 58] width 11 height 59
type input "#514A5C"
click at [146, 66] on div at bounding box center [146, 58] width 11 height 59
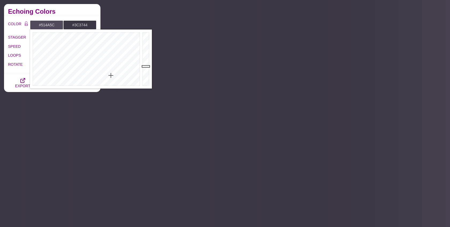
click at [9, 50] on div "SPEED 13" at bounding box center [52, 46] width 88 height 9
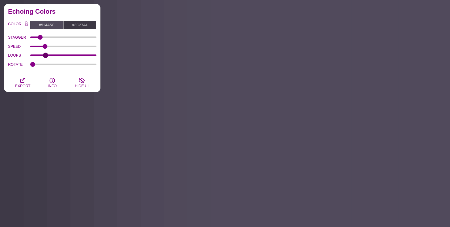
click at [45, 54] on input "LOOPS" at bounding box center [63, 55] width 66 height 2
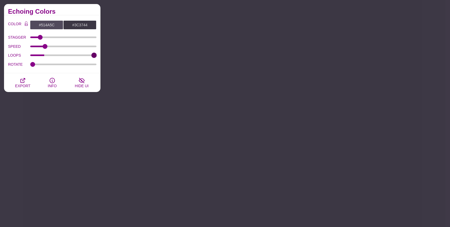
type input "999"
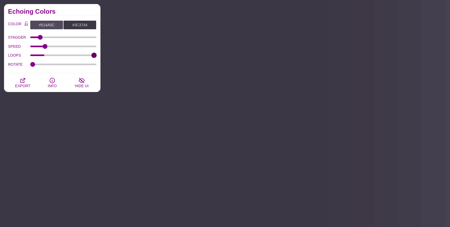
click at [96, 56] on input "LOOPS" at bounding box center [63, 55] width 66 height 2
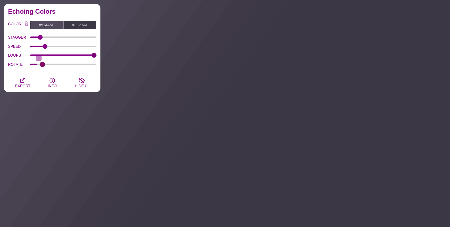
drag, startPoint x: 34, startPoint y: 64, endPoint x: 42, endPoint y: 62, distance: 8.7
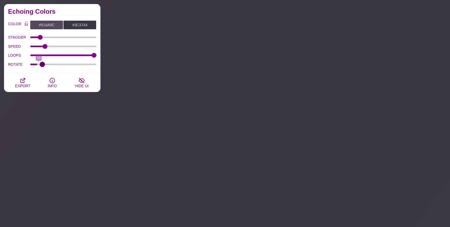
click at [42, 63] on input "ROTATE" at bounding box center [63, 64] width 66 height 2
type input "12"
click at [40, 64] on input "ROTATE" at bounding box center [63, 64] width 66 height 2
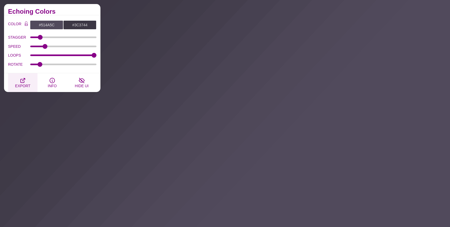
click at [21, 85] on span "EXPORT" at bounding box center [22, 86] width 15 height 4
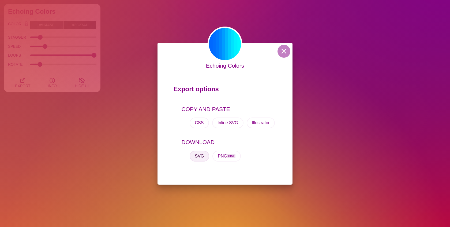
click at [203, 157] on button "SVG" at bounding box center [200, 156] width 20 height 11
click at [287, 52] on button at bounding box center [284, 51] width 13 height 13
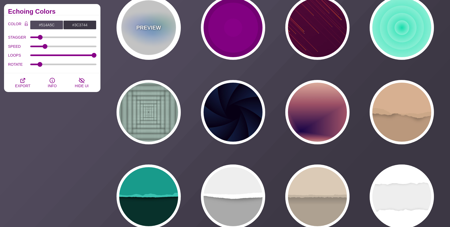
scroll to position [660, 0]
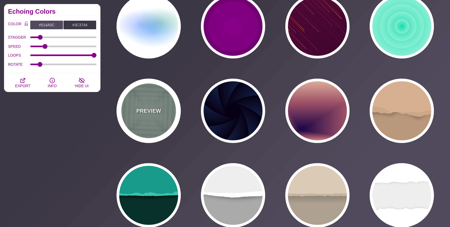
click at [157, 103] on div "PREVIEW" at bounding box center [149, 111] width 64 height 64
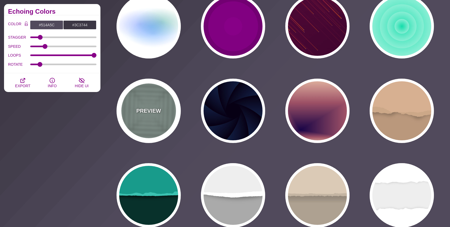
type input "#ABC3B9"
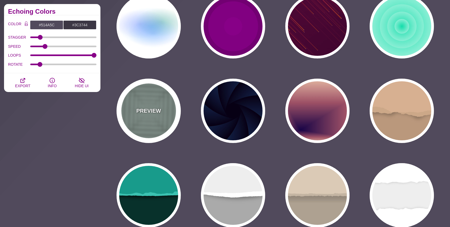
type input "0"
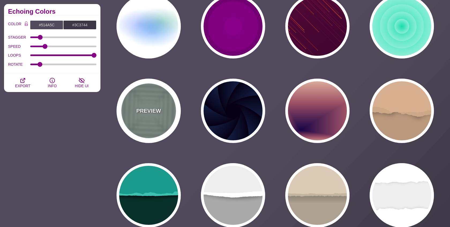
type input "0.5"
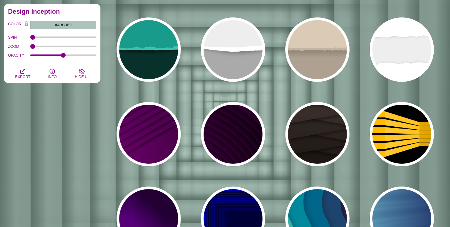
scroll to position [809, 0]
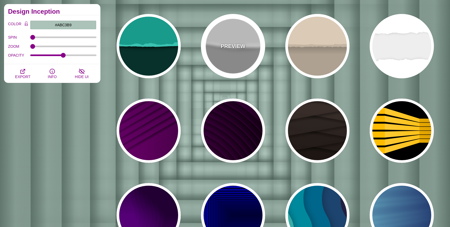
click at [235, 29] on div "PREVIEW" at bounding box center [233, 46] width 64 height 64
type input "#AAAAAA"
type input "#FFFFFF"
type input "#EEEEEE"
type input "0"
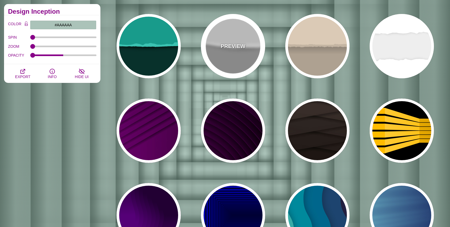
type input "0.5"
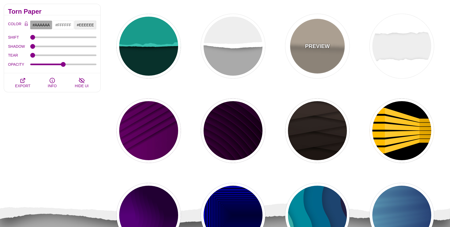
click at [307, 39] on div "PREVIEW" at bounding box center [318, 46] width 64 height 64
type input "#AEA191"
type input "#DACAB5"
type input "#C3B4A2"
type input "0.7"
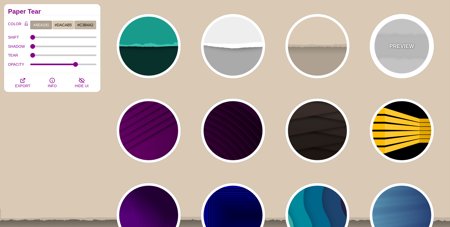
click at [399, 44] on p "PREVIEW" at bounding box center [402, 46] width 25 height 8
type input "#EEEEEE"
type input "#FFFFFF"
type input "0.2"
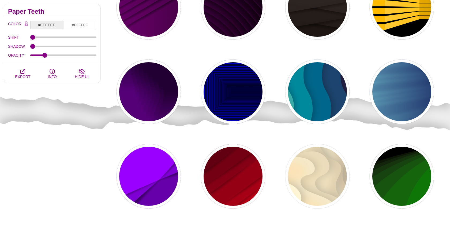
scroll to position [935, 0]
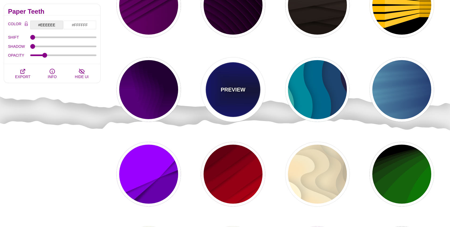
click at [245, 88] on p "PREVIEW" at bounding box center [233, 90] width 25 height 8
type input "#000033"
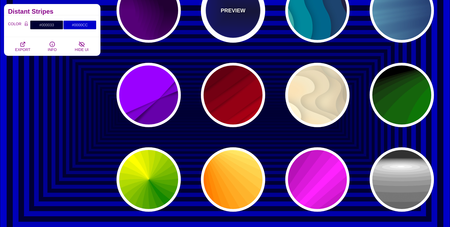
scroll to position [1015, 0]
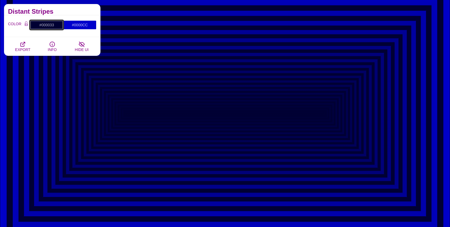
click at [47, 26] on input "#000033" at bounding box center [46, 24] width 33 height 9
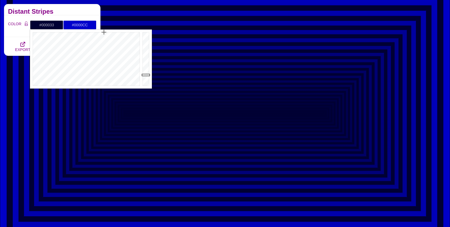
click at [53, 12] on h2 "Distant Stripes" at bounding box center [52, 11] width 88 height 4
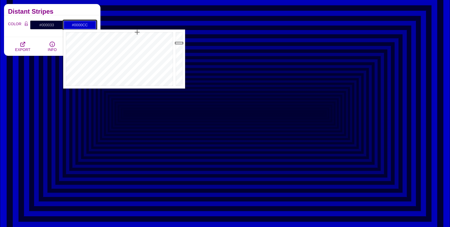
click at [74, 26] on input "#0000CC" at bounding box center [79, 24] width 33 height 9
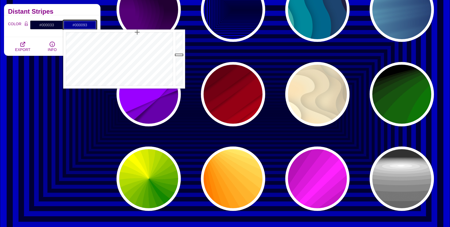
click at [178, 55] on div at bounding box center [180, 58] width 11 height 59
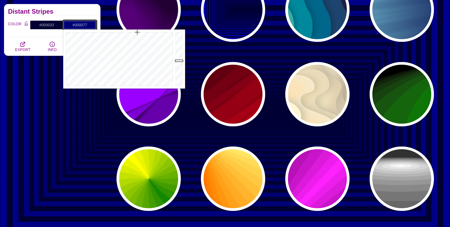
click at [178, 61] on div at bounding box center [180, 58] width 11 height 59
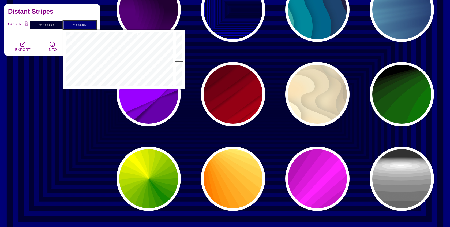
click at [178, 65] on div at bounding box center [180, 58] width 11 height 59
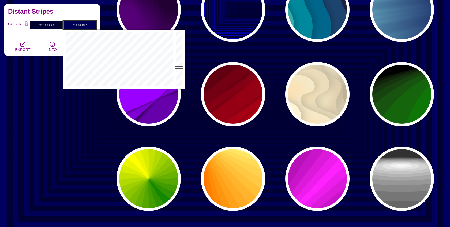
click at [179, 67] on div at bounding box center [180, 58] width 11 height 59
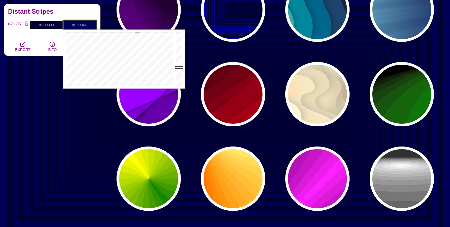
click at [179, 69] on div at bounding box center [180, 58] width 11 height 59
click at [179, 72] on div at bounding box center [180, 58] width 11 height 59
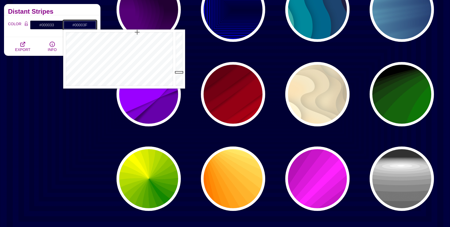
type input "#000046"
click at [179, 71] on div at bounding box center [180, 58] width 11 height 59
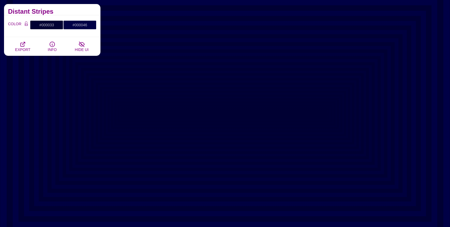
click at [13, 33] on div "COLOR #000033 #000046 #C3B4A2 #444444 #555555 #666666 #777777 #888888 #999999 B…" at bounding box center [52, 26] width 97 height 22
click at [23, 46] on icon "button" at bounding box center [23, 44] width 4 height 4
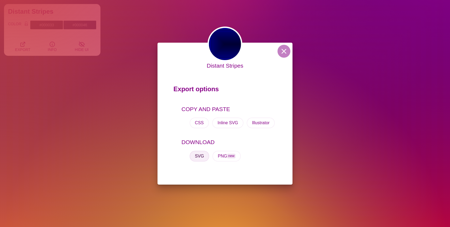
click at [199, 158] on button "SVG" at bounding box center [200, 156] width 20 height 11
click at [282, 49] on button at bounding box center [284, 51] width 13 height 13
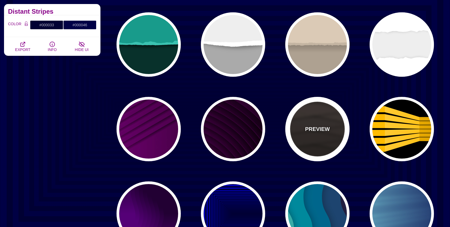
click at [327, 116] on div "PREVIEW" at bounding box center [318, 129] width 64 height 64
type input "#1C1612"
type input "#4D3D37"
type input "0"
type input "0.9"
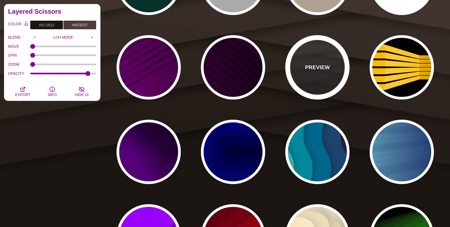
scroll to position [875, 0]
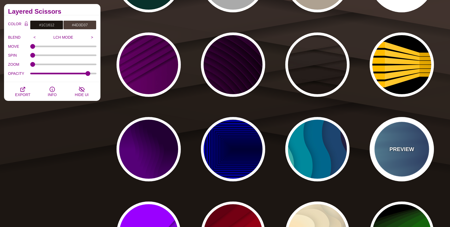
click at [395, 131] on div "PREVIEW" at bounding box center [402, 149] width 64 height 64
type input "#000044"
type input "#99FFFF"
type input "1"
type input "0.25"
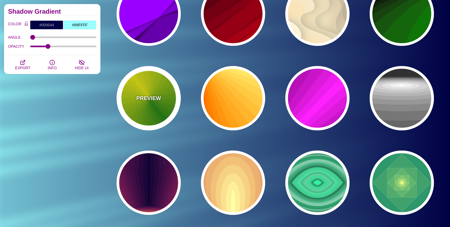
scroll to position [1095, 0]
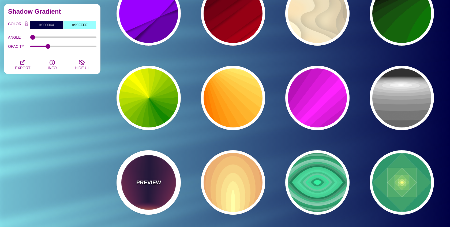
click at [162, 169] on div "PREVIEW" at bounding box center [149, 182] width 64 height 64
type input "#FFDD55"
type input "#110033"
type input "0"
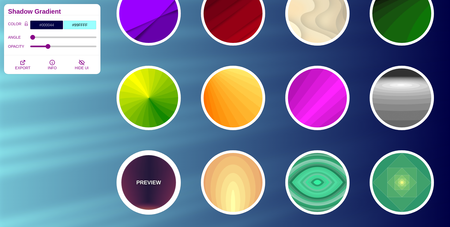
type input "0"
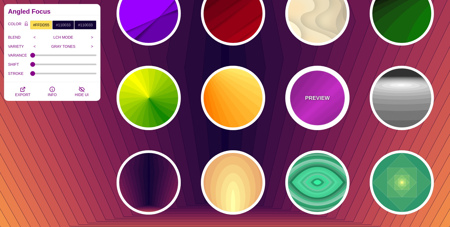
click at [321, 102] on div "PREVIEW" at bounding box center [318, 98] width 64 height 64
type input "#FF22FF"
type input "#550055"
type input "1"
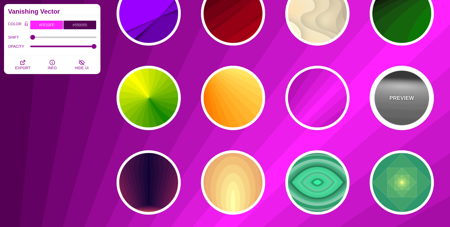
click at [403, 89] on div "PREVIEW" at bounding box center [402, 98] width 64 height 64
type input "#222222"
type input "#333333"
type input "#FFFFFF"
type input "0"
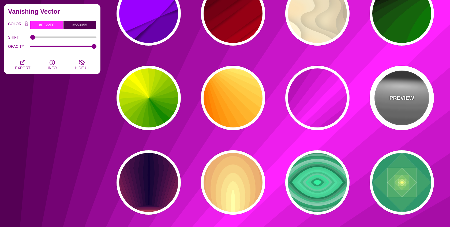
type input "1"
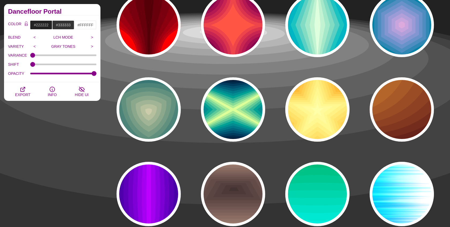
scroll to position [1340, 0]
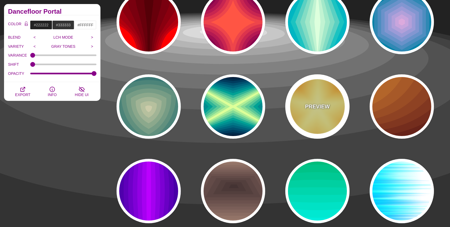
click at [291, 97] on div "PREVIEW" at bounding box center [318, 106] width 64 height 64
type input "#DD5500"
type input "#FFFFAA"
type input "1"
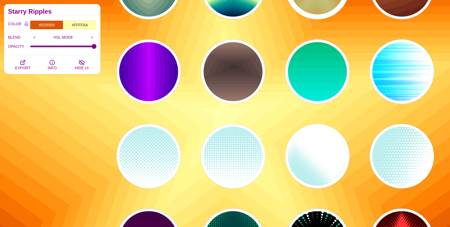
scroll to position [1462, 0]
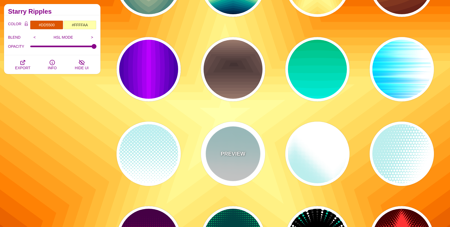
click at [231, 139] on div "PREVIEW" at bounding box center [233, 153] width 64 height 64
type input "#BBEEEE"
type input "#FFFFFF"
type input "0"
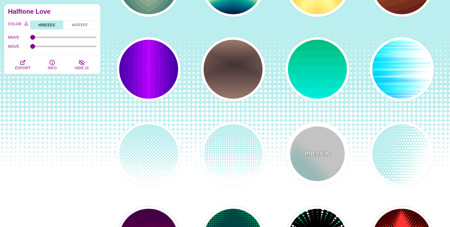
click at [334, 141] on div "PREVIEW" at bounding box center [318, 153] width 64 height 64
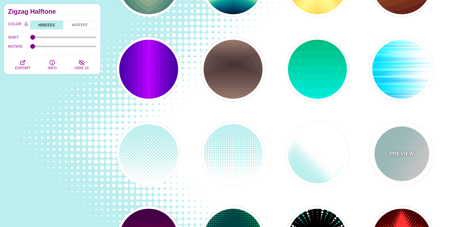
click at [404, 151] on p "PREVIEW" at bounding box center [402, 154] width 25 height 8
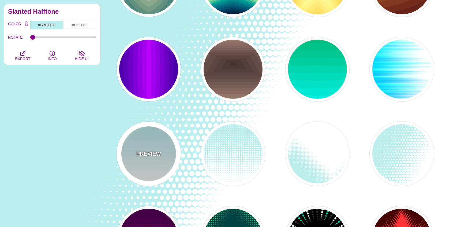
click at [163, 155] on div "PREVIEW" at bounding box center [149, 153] width 64 height 64
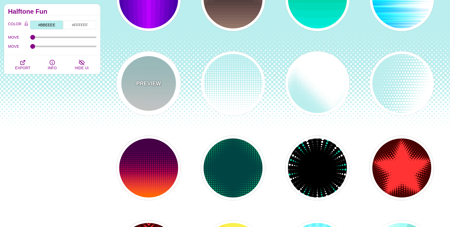
scroll to position [1543, 0]
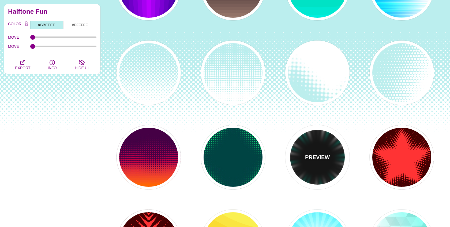
click at [299, 147] on div "PREVIEW" at bounding box center [318, 157] width 64 height 64
type input "#000000"
type input "#00CCAA"
type input "#333333"
type input "0"
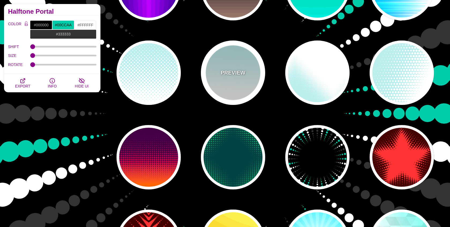
click at [238, 96] on div "PREVIEW" at bounding box center [233, 72] width 64 height 64
type input "#BBEEEE"
type input "#FFFFFF"
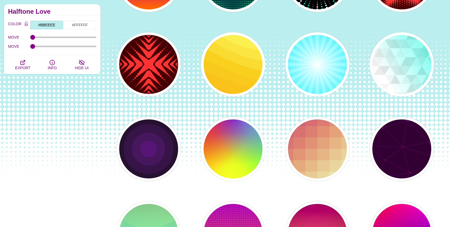
scroll to position [1723, 0]
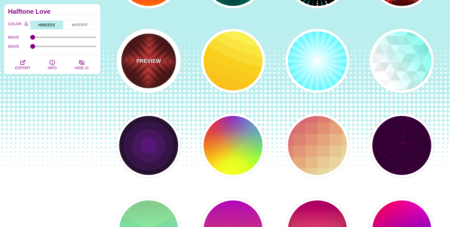
click at [161, 78] on div "PREVIEW" at bounding box center [149, 61] width 64 height 64
type input "#440000"
type input "#FF3333"
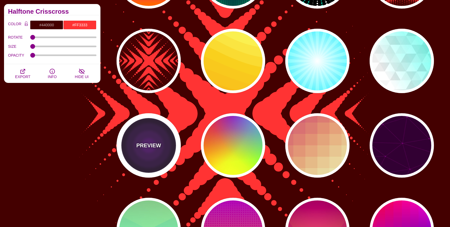
click at [160, 130] on div "PREVIEW" at bounding box center [149, 145] width 64 height 64
type input "#000000"
type input "#552277"
type input "1"
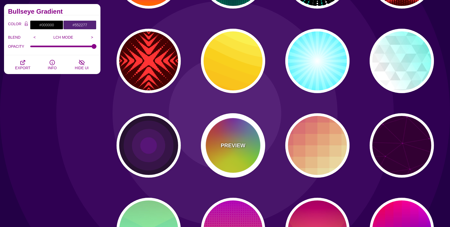
click at [241, 146] on p "PREVIEW" at bounding box center [233, 145] width 25 height 8
type input "#FFFF00"
type input "#FF0000"
type input "#00CCFF"
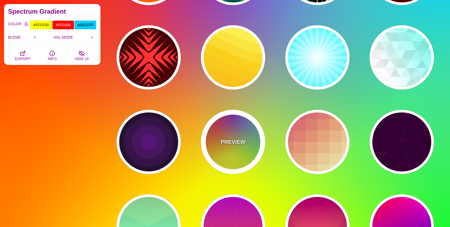
scroll to position [1726, 0]
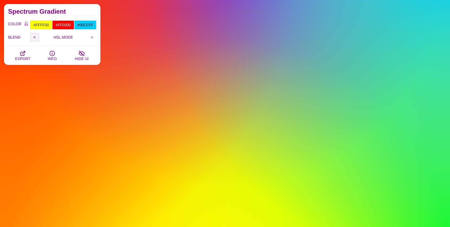
click at [36, 39] on input "<" at bounding box center [34, 37] width 9 height 8
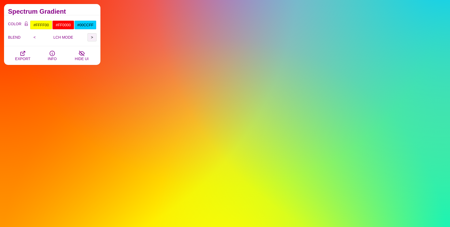
click at [94, 37] on input ">" at bounding box center [92, 37] width 9 height 8
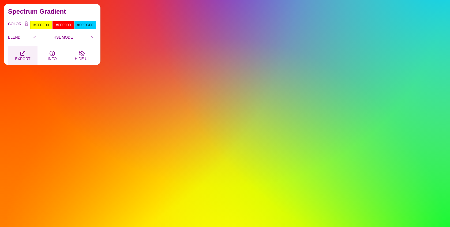
click at [19, 54] on button "EXPORT" at bounding box center [22, 55] width 29 height 19
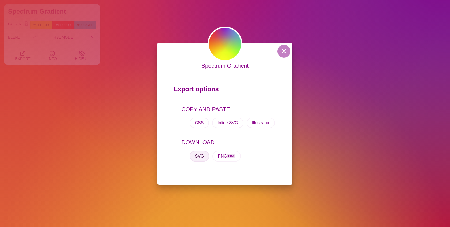
click at [196, 157] on button "SVG" at bounding box center [200, 156] width 20 height 11
click at [283, 54] on button at bounding box center [284, 51] width 13 height 13
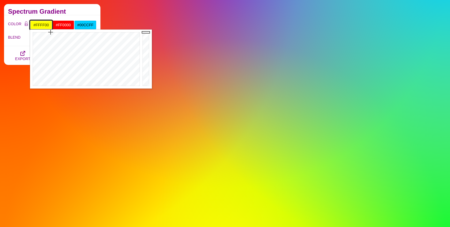
click at [40, 22] on input "#FFFF00" at bounding box center [41, 24] width 22 height 9
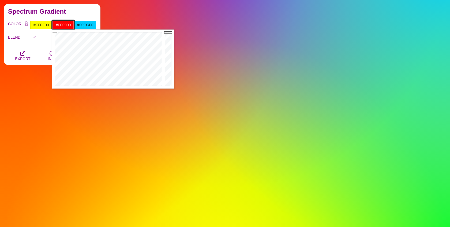
click at [64, 22] on input "#FF0000" at bounding box center [63, 24] width 22 height 9
paste input "8C0343"
type input "#8C0343"
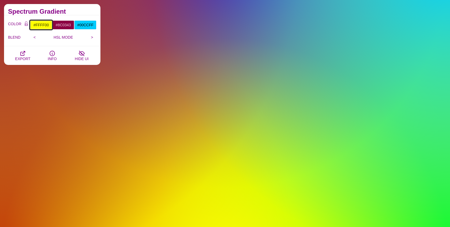
click at [46, 24] on input "#FFFF00" at bounding box center [41, 24] width 22 height 9
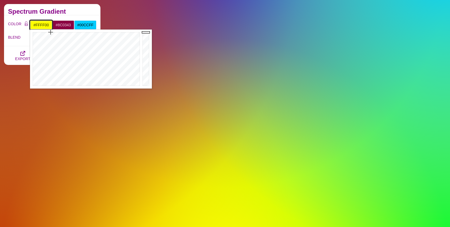
click at [46, 24] on input "#FFFF00" at bounding box center [41, 24] width 22 height 9
paste input "B86F08"
type input "#B86F08"
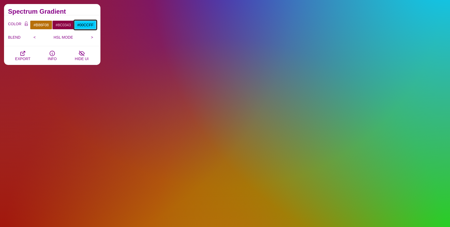
click at [86, 23] on input "#00CCFF" at bounding box center [85, 24] width 22 height 9
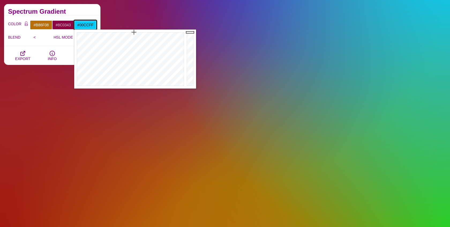
click at [86, 23] on input "#00CCFF" at bounding box center [85, 24] width 22 height 9
paste input "176857"
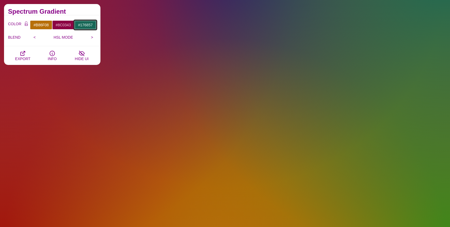
click at [86, 26] on input "#176857" at bounding box center [85, 24] width 22 height 9
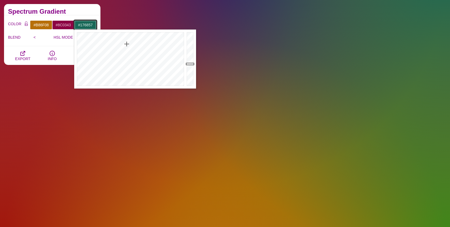
click at [86, 26] on input "#176857" at bounding box center [85, 24] width 22 height 9
paste input "020659"
type input "#020659"
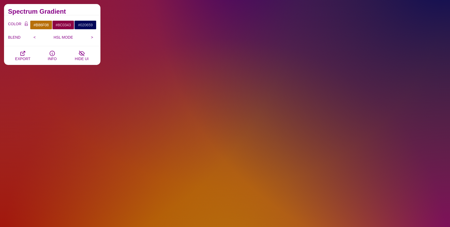
click at [80, 15] on div "COLOR #B86F08 #8C0343 #020659 #333333 #555555 #666666 #777777 #888888 #999999 B…" at bounding box center [52, 30] width 97 height 31
click at [37, 36] on input "<" at bounding box center [34, 37] width 9 height 8
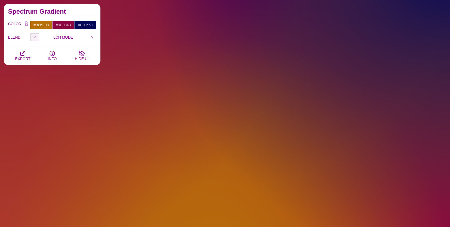
click at [37, 36] on input "<" at bounding box center [34, 37] width 9 height 8
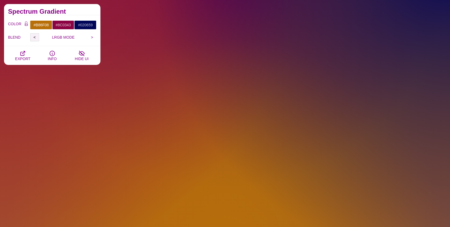
click at [37, 36] on input "<" at bounding box center [34, 37] width 9 height 8
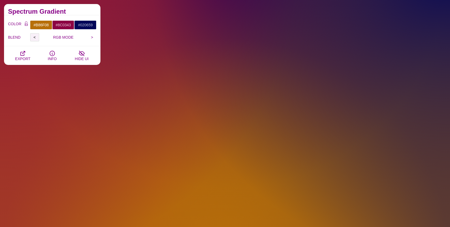
click at [37, 36] on input "<" at bounding box center [34, 37] width 9 height 8
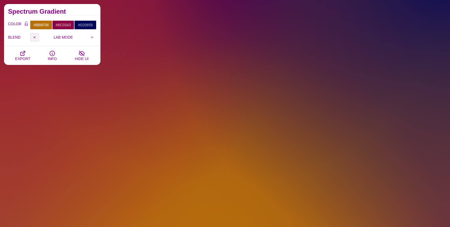
click at [37, 36] on input "<" at bounding box center [34, 37] width 9 height 8
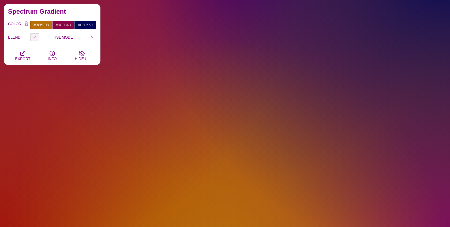
click at [37, 36] on input "<" at bounding box center [34, 37] width 9 height 8
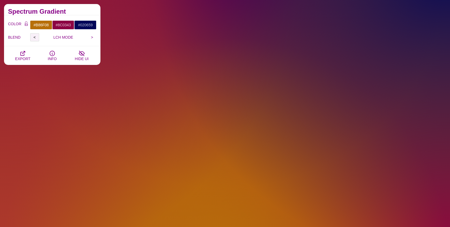
click at [37, 36] on input "<" at bounding box center [34, 37] width 9 height 8
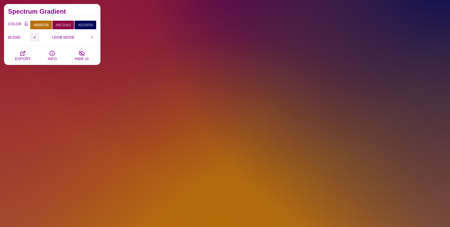
click at [37, 36] on input "<" at bounding box center [34, 37] width 9 height 8
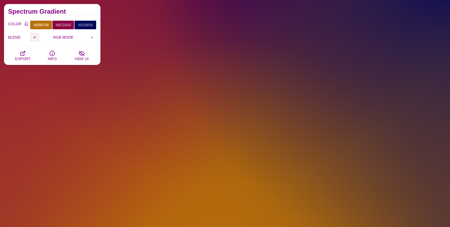
click at [37, 36] on input "<" at bounding box center [34, 37] width 9 height 8
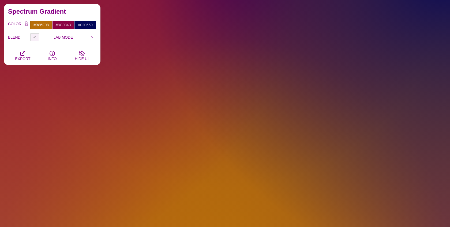
click at [37, 36] on input "<" at bounding box center [34, 37] width 9 height 8
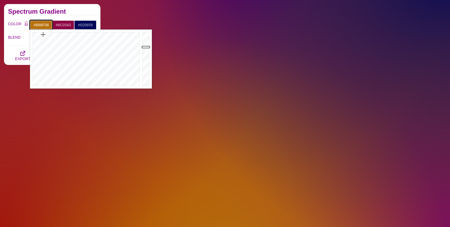
click at [40, 25] on input "#B86F08" at bounding box center [41, 24] width 22 height 9
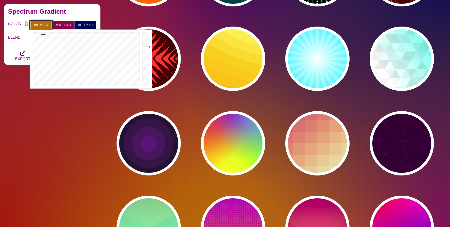
click at [145, 51] on div at bounding box center [146, 58] width 11 height 59
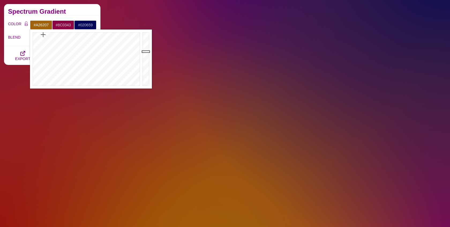
click at [18, 43] on div "COLOR #A26207 #8C0343 #020659 #333333 #555555 #666666 #777777 #888888 #999999 B…" at bounding box center [52, 30] width 97 height 31
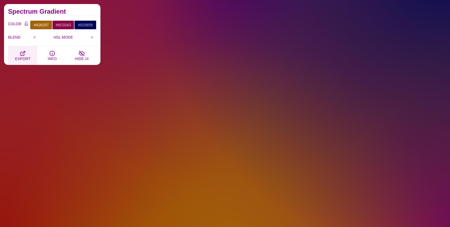
click at [22, 53] on icon "button" at bounding box center [23, 53] width 6 height 6
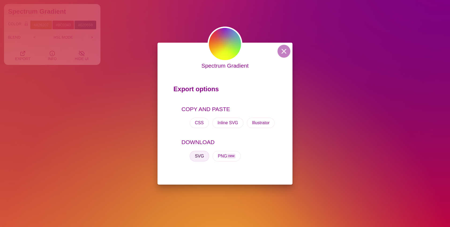
click at [201, 159] on button "SVG" at bounding box center [200, 156] width 20 height 11
click at [284, 54] on button at bounding box center [284, 51] width 13 height 13
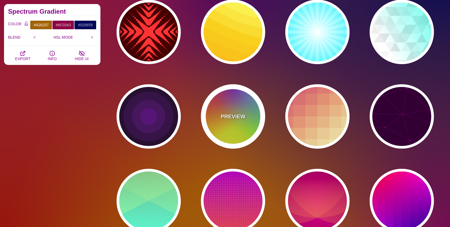
scroll to position [1761, 0]
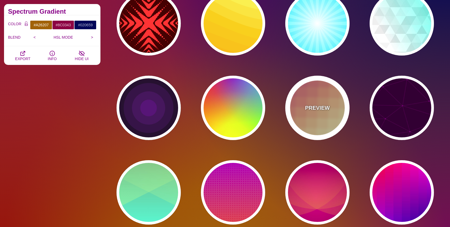
click at [313, 110] on p "PREVIEW" at bounding box center [317, 108] width 25 height 8
type input "#CC5577"
type input "#EEEEBB"
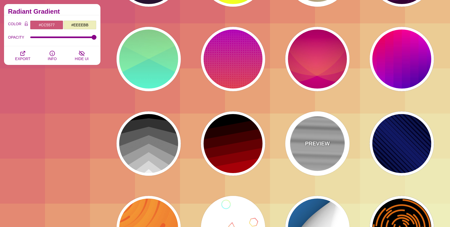
scroll to position [1900, 0]
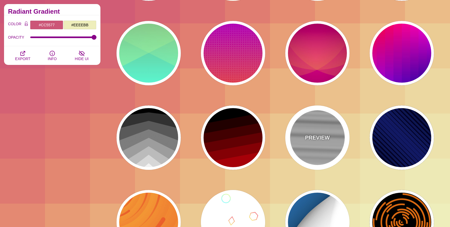
click at [311, 131] on div "PREVIEW" at bounding box center [318, 137] width 64 height 64
type input "#CCCCCC"
type input "1"
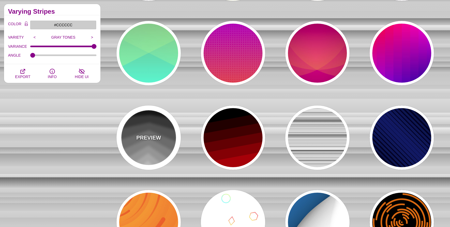
click at [162, 136] on div "PREVIEW" at bounding box center [149, 137] width 64 height 64
type input "#000000"
type input "#EEEEEE"
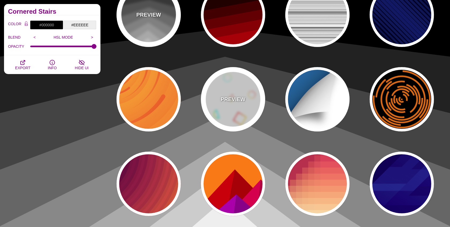
scroll to position [2025, 0]
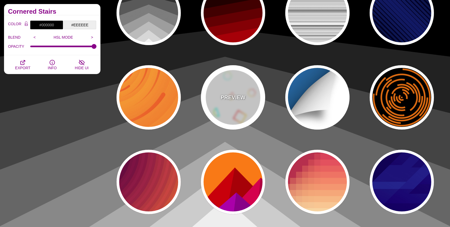
click at [233, 113] on div "PREVIEW" at bounding box center [233, 97] width 64 height 64
type input "#FFFFFF"
type input "#00FFFF"
type input "#CCFF66"
type input "#FF0000"
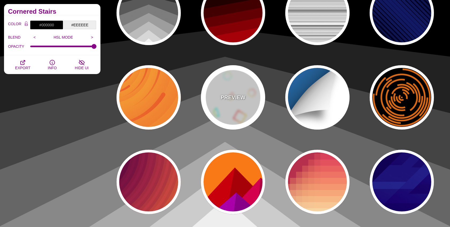
type input "#FFCC00"
type input "0"
type input "1"
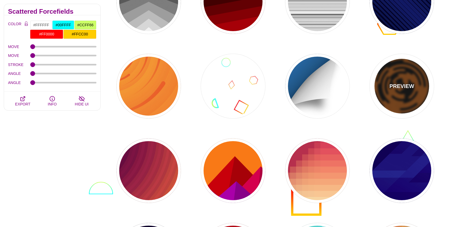
click at [396, 87] on p "PREVIEW" at bounding box center [402, 86] width 25 height 8
type input "#000000"
type input "#DD6600"
type input "0"
type input "5"
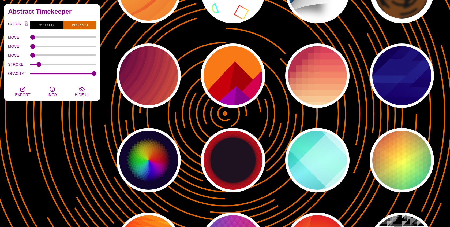
scroll to position [2132, 0]
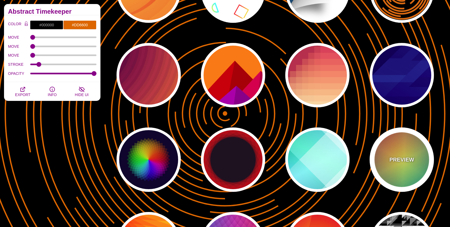
click at [399, 150] on div "PREVIEW" at bounding box center [402, 159] width 64 height 64
type input "#226677"
type input "#FFFF55"
type input "#27002E"
type input "100"
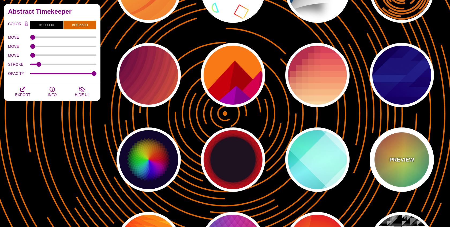
type input "0.5"
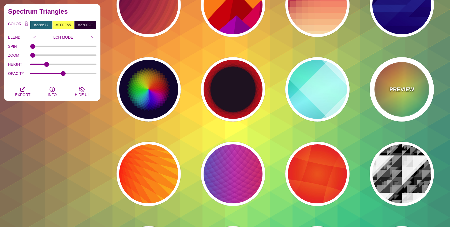
scroll to position [2204, 0]
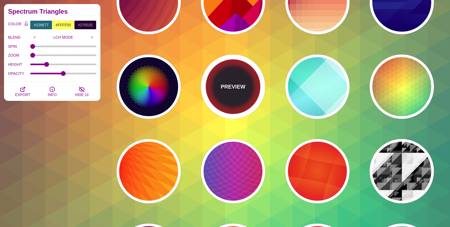
click at [235, 103] on div "PREVIEW" at bounding box center [233, 86] width 64 height 64
type input "#1F1221"
type input "#FF1111"
type input "0"
type input "0.2"
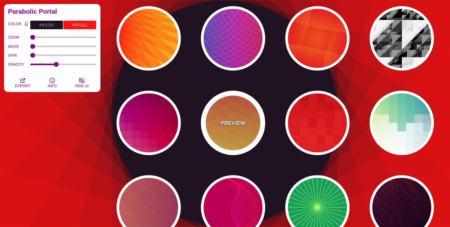
click at [236, 119] on p "PREVIEW" at bounding box center [233, 123] width 25 height 8
type input "#990088"
type input "#FFFFBB"
type input "#FF0000"
type input "#FFEE00"
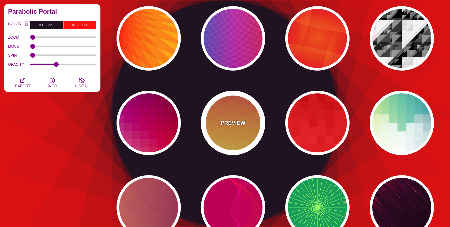
type input "#FFFFFF"
type input "0.5"
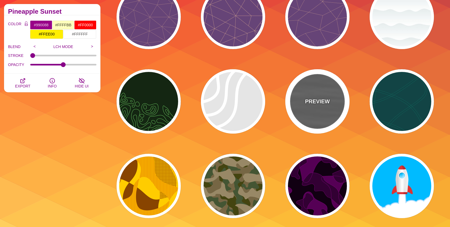
click at [317, 124] on div "PREVIEW" at bounding box center [318, 101] width 64 height 64
type input "#555555"
type input "#000000"
type input "#FFFFFF"
type input "0"
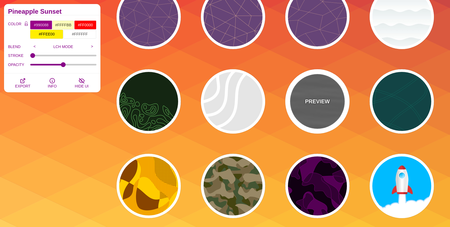
type input "1"
type input "0.5"
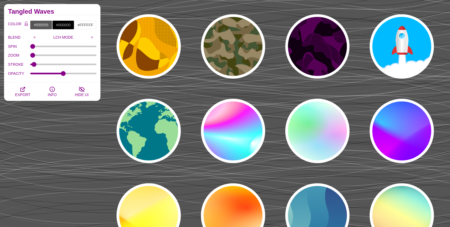
scroll to position [2840, 0]
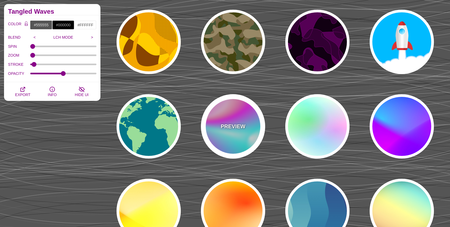
click at [243, 128] on p "PREVIEW" at bounding box center [233, 126] width 25 height 8
type input "#FFFFFF"
type input "#00FFFF"
type input "#00CC77"
type input "#FF00FF"
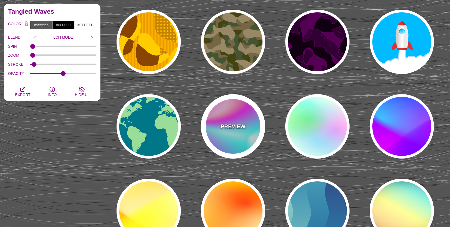
type input "#FF0000"
type input "30"
type input "89"
type input "80"
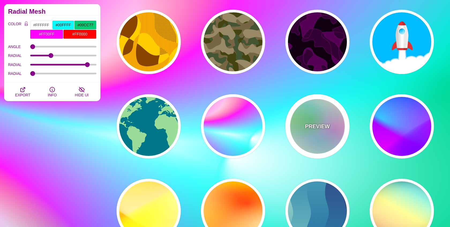
click at [307, 134] on div "PREVIEW" at bounding box center [318, 126] width 64 height 64
type input "#FFFFEE"
type input "#00FF00"
type input "40"
type input "30"
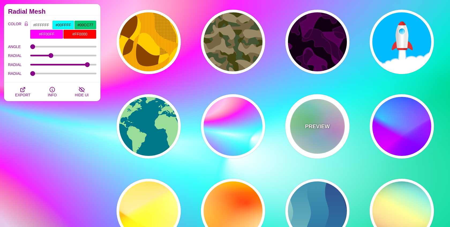
type input "40"
type input "0.4"
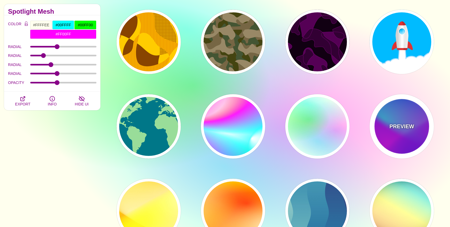
click at [395, 135] on div "PREVIEW" at bounding box center [402, 126] width 64 height 64
type input "#00FFFF"
type input "#0000FF"
type input "#FF00FF"
type input "60"
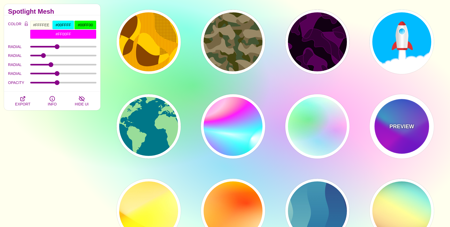
type input "90"
type input "60"
type input "1"
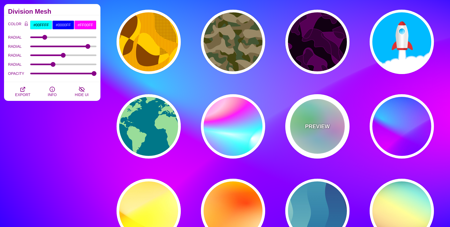
click at [312, 128] on p "PREVIEW" at bounding box center [317, 126] width 25 height 8
type input "#FFFFEE"
type input "#00FFFF"
type input "#00FF00"
type input "40"
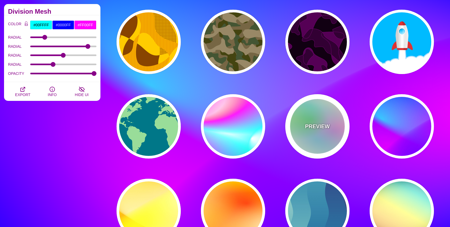
type input "30"
type input "40"
type input "0.4"
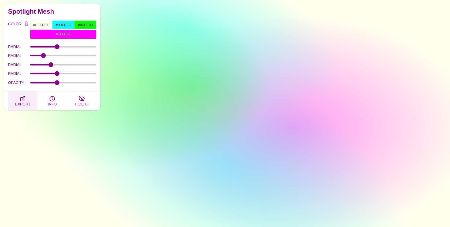
click at [23, 97] on icon "button" at bounding box center [23, 98] width 6 height 6
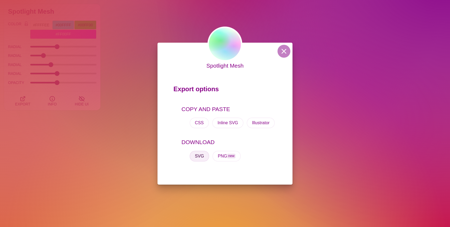
click at [199, 154] on button "SVG" at bounding box center [200, 156] width 20 height 11
click at [288, 48] on button at bounding box center [284, 51] width 13 height 13
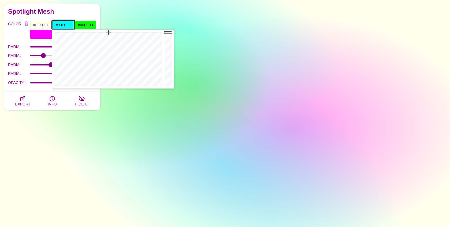
click at [61, 24] on input "#00FFFF" at bounding box center [63, 24] width 22 height 9
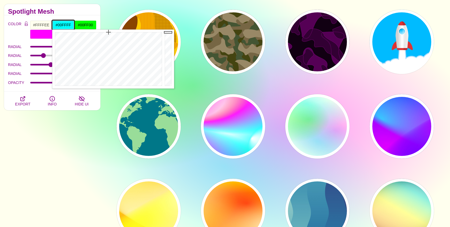
type input "#00F5F5"
click at [167, 34] on div at bounding box center [169, 58] width 11 height 59
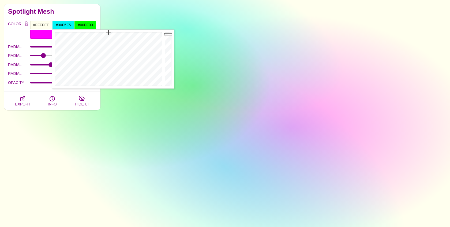
click at [62, 14] on div "Spotlight Mesh" at bounding box center [52, 9] width 97 height 11
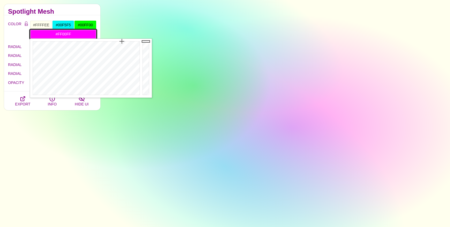
click at [66, 35] on input "#FF00FF" at bounding box center [63, 33] width 66 height 9
click at [59, 11] on h2 "Spotlight Mesh" at bounding box center [52, 11] width 88 height 4
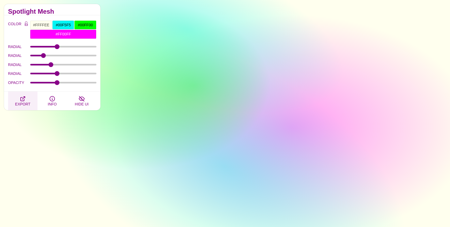
click at [23, 102] on span "EXPORT" at bounding box center [22, 104] width 15 height 4
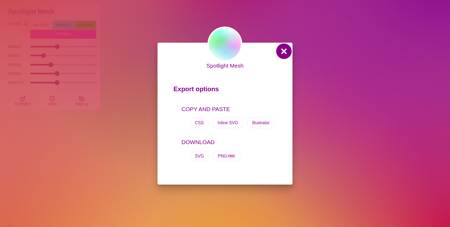
click at [284, 51] on button at bounding box center [284, 51] width 13 height 13
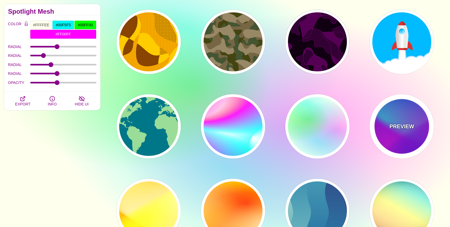
click at [409, 130] on div "PREVIEW" at bounding box center [402, 126] width 64 height 64
type input "#00FFFF"
type input "#0000FF"
type input "#FF00FF"
type input "60"
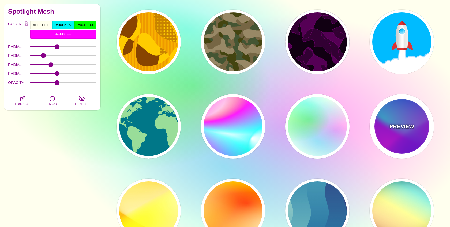
type input "90"
type input "60"
type input "1"
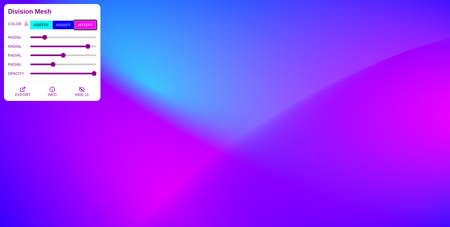
click at [84, 26] on input "#FF00FF" at bounding box center [85, 24] width 22 height 9
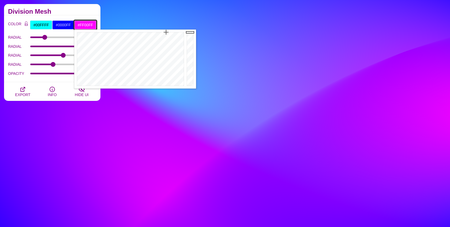
click at [84, 26] on input "#FF00FF" at bounding box center [85, 24] width 22 height 9
paste input "B86F08"
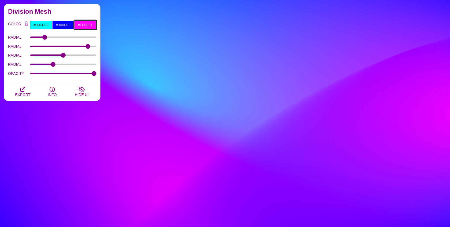
paste input "176857"
type input "#176857"
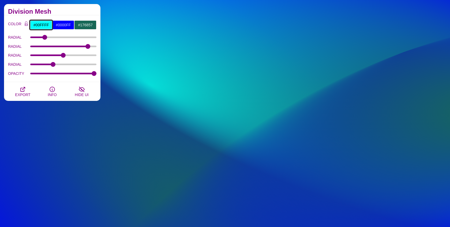
click at [43, 24] on input "#00FFFF" at bounding box center [41, 24] width 22 height 9
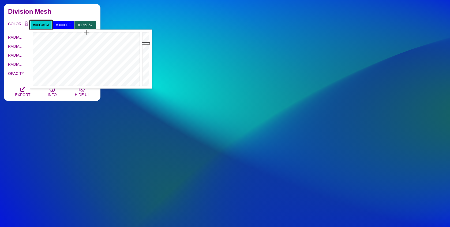
click at [146, 43] on div at bounding box center [146, 58] width 11 height 59
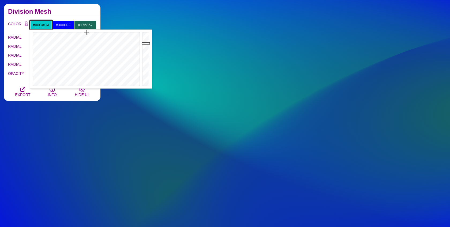
type input "#00BABA"
click at [146, 46] on div at bounding box center [146, 58] width 11 height 59
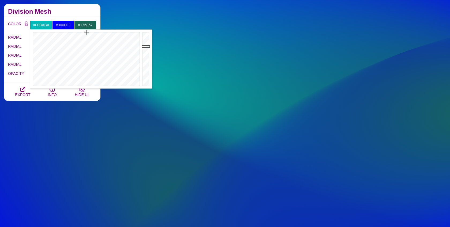
click at [26, 43] on label "RADIAL" at bounding box center [19, 46] width 22 height 7
click at [30, 45] on input "RADIAL" at bounding box center [63, 46] width 66 height 2
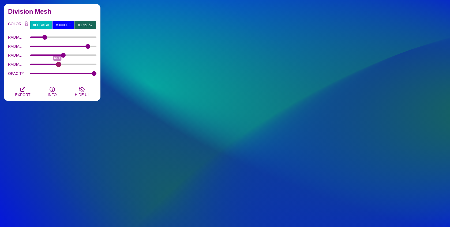
drag, startPoint x: 54, startPoint y: 63, endPoint x: 59, endPoint y: 63, distance: 4.8
type input "65.6"
click at [59, 63] on input "RADIAL" at bounding box center [63, 64] width 66 height 2
click at [83, 54] on input "RADIAL" at bounding box center [63, 55] width 66 height 2
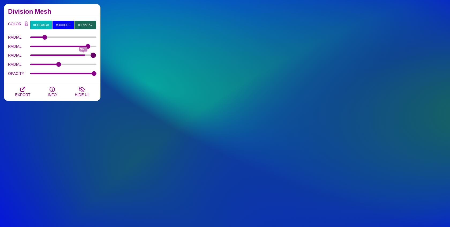
type input "99.7"
click at [93, 55] on input "RADIAL" at bounding box center [63, 55] width 66 height 2
click at [69, 36] on input "RADIAL" at bounding box center [63, 37] width 66 height 2
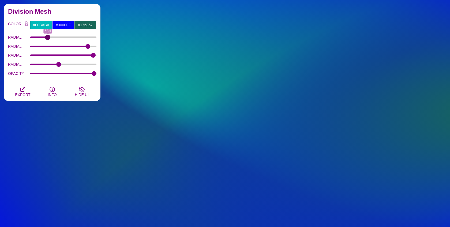
click at [48, 37] on input "RADIAL" at bounding box center [63, 37] width 66 height 2
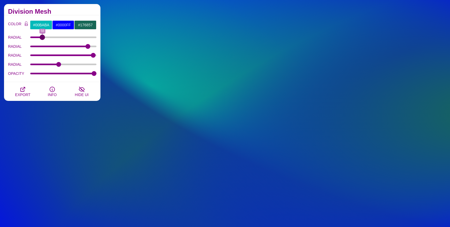
click at [42, 36] on input "RADIAL" at bounding box center [63, 37] width 66 height 2
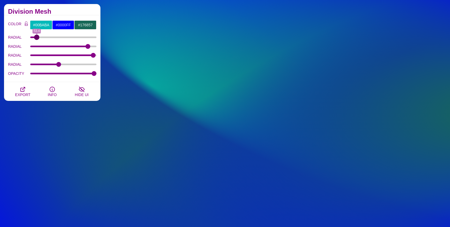
click at [37, 37] on input "RADIAL" at bounding box center [63, 37] width 66 height 2
click at [66, 35] on div "RADIAL 53.4" at bounding box center [52, 37] width 88 height 9
click at [72, 35] on div "RADIAL 53.4" at bounding box center [52, 37] width 88 height 9
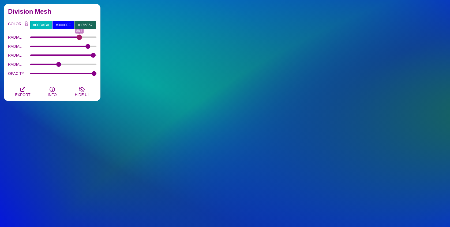
click at [79, 37] on input "RADIAL" at bounding box center [63, 37] width 66 height 2
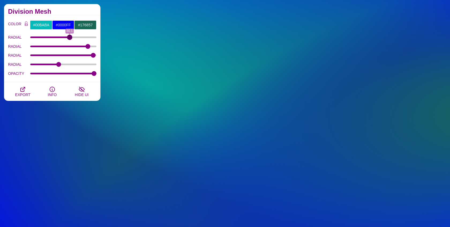
type input "80.1"
click at [69, 37] on input "RADIAL" at bounding box center [63, 37] width 66 height 2
click at [72, 44] on div "RADIAL 13" at bounding box center [52, 46] width 88 height 9
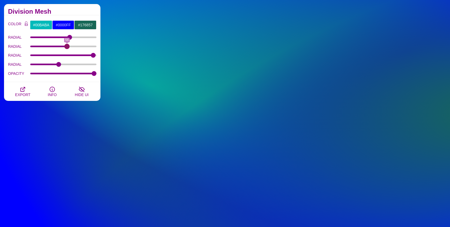
click at [67, 46] on input "RADIAL" at bounding box center [63, 46] width 66 height 2
click at [61, 46] on input "RADIAL" at bounding box center [63, 46] width 66 height 2
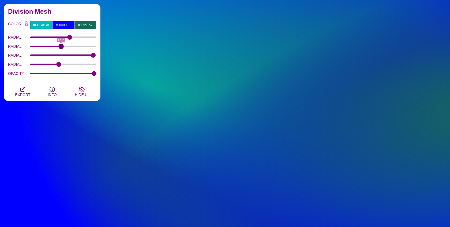
click at [60, 46] on input "RADIAL" at bounding box center [63, 46] width 66 height 2
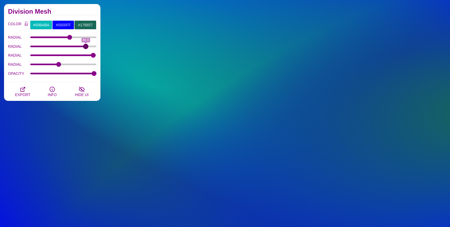
drag, startPoint x: 77, startPoint y: 46, endPoint x: 86, endPoint y: 46, distance: 8.9
type input "86.6"
click at [86, 46] on input "RADIAL" at bounding box center [63, 46] width 66 height 2
type input "1"
click at [94, 72] on input "OPACITY" at bounding box center [63, 73] width 66 height 2
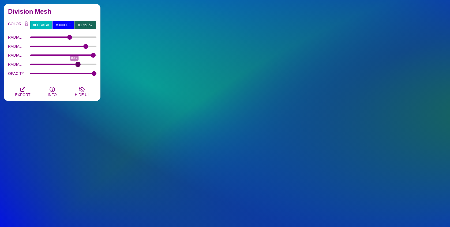
drag, startPoint x: 59, startPoint y: 62, endPoint x: 78, endPoint y: 64, distance: 19.1
click at [78, 64] on input "RADIAL" at bounding box center [63, 64] width 66 height 2
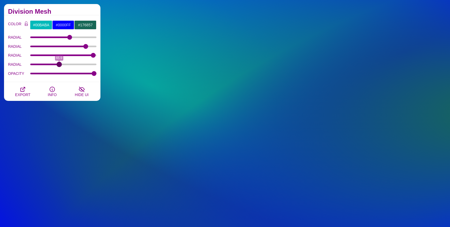
type input "65.9"
click at [59, 65] on input "RADIAL" at bounding box center [63, 64] width 66 height 2
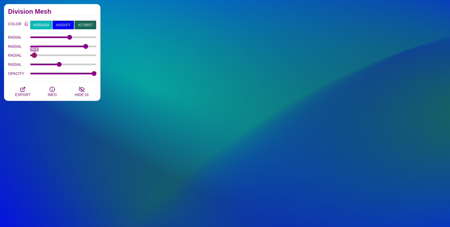
drag, startPoint x: 91, startPoint y: 56, endPoint x: 34, endPoint y: 56, distance: 56.6
type input "80.6"
click at [34, 56] on input "RADIAL" at bounding box center [63, 55] width 66 height 2
click at [43, 25] on input "#00BABA" at bounding box center [41, 24] width 22 height 9
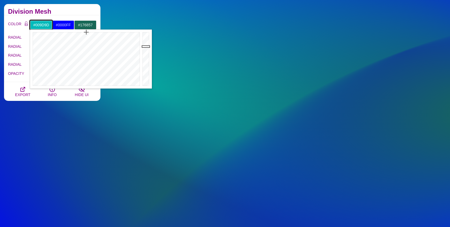
click at [146, 53] on div at bounding box center [146, 58] width 11 height 59
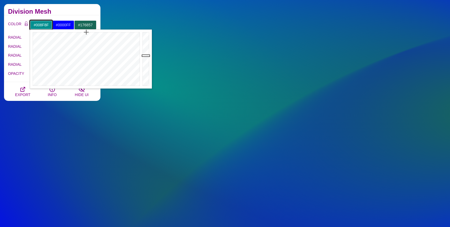
click at [146, 56] on div at bounding box center [146, 58] width 11 height 59
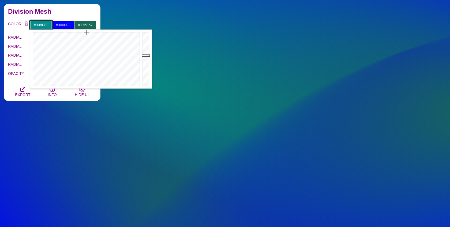
type input "#006B6B"
click at [147, 63] on div at bounding box center [146, 58] width 11 height 59
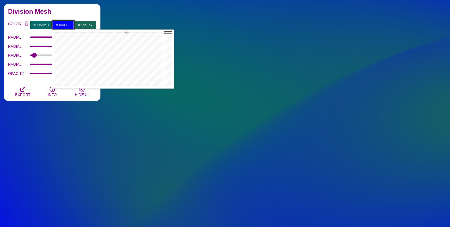
click at [59, 25] on input "#0000FF" at bounding box center [63, 24] width 22 height 9
click at [169, 45] on div at bounding box center [169, 58] width 11 height 59
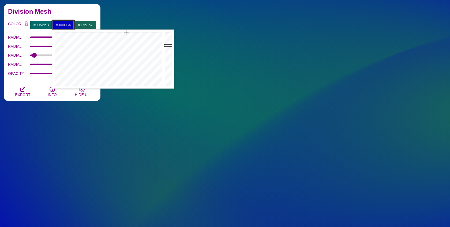
click at [169, 48] on div at bounding box center [169, 58] width 11 height 59
click at [169, 51] on div at bounding box center [169, 58] width 11 height 59
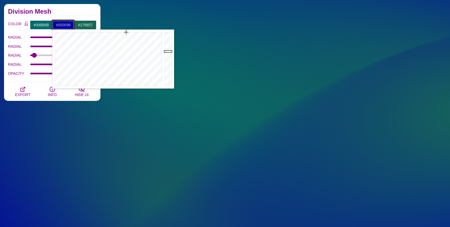
click at [169, 54] on div at bounding box center [169, 58] width 11 height 59
click at [170, 58] on div at bounding box center [169, 58] width 11 height 59
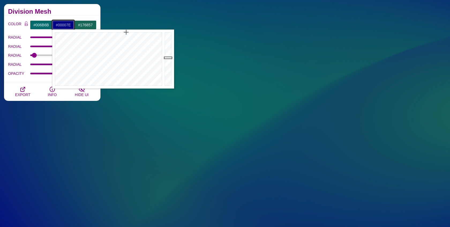
click at [170, 59] on div at bounding box center [169, 58] width 11 height 59
type input "#000074"
click at [170, 61] on div at bounding box center [169, 58] width 11 height 59
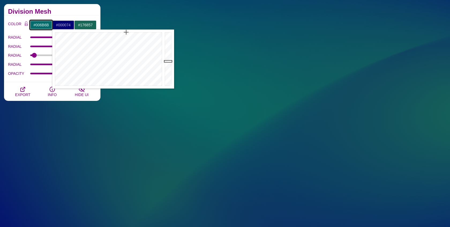
click at [46, 26] on input "#006B6B" at bounding box center [41, 24] width 22 height 9
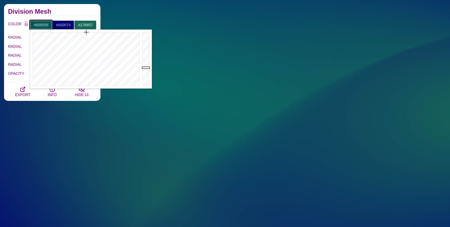
click at [145, 68] on div at bounding box center [146, 58] width 11 height 59
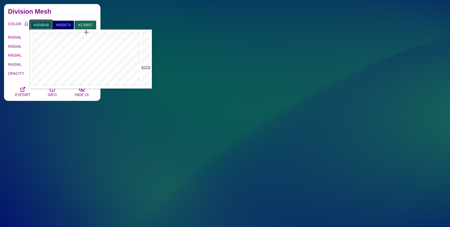
click at [145, 70] on div at bounding box center [146, 58] width 11 height 59
click at [145, 73] on div at bounding box center [146, 58] width 11 height 59
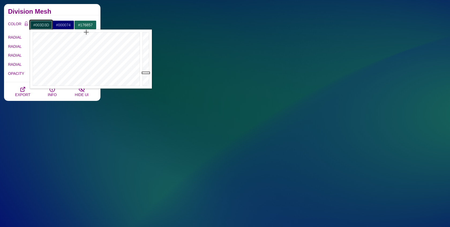
type input "#003737"
click at [145, 74] on div at bounding box center [146, 58] width 11 height 59
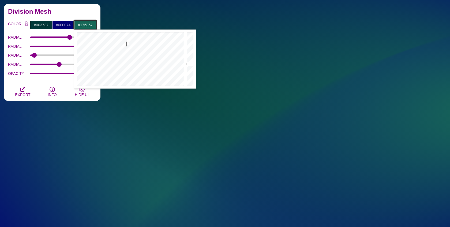
click at [88, 24] on input "#176857" at bounding box center [85, 24] width 22 height 9
click at [189, 68] on div at bounding box center [191, 58] width 11 height 59
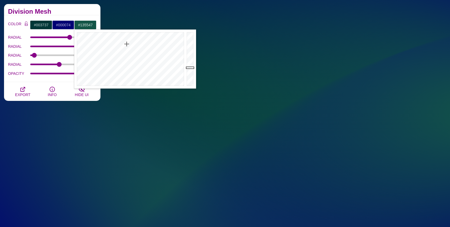
click at [72, 9] on h2 "Division Mesh" at bounding box center [52, 11] width 88 height 4
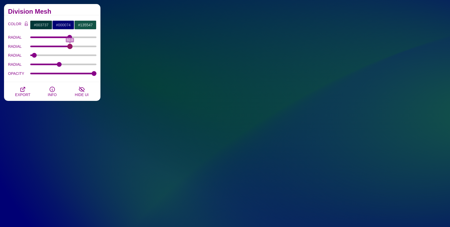
click at [70, 46] on input "RADIAL" at bounding box center [63, 46] width 66 height 2
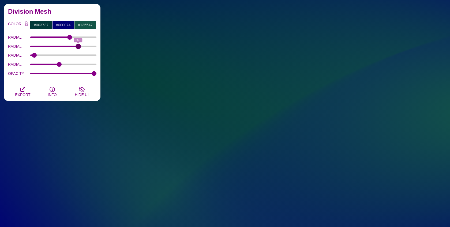
click at [78, 45] on input "RADIAL" at bounding box center [63, 46] width 66 height 2
click at [83, 46] on input "RADIAL" at bounding box center [63, 46] width 66 height 2
click at [85, 46] on input "RADIAL" at bounding box center [63, 46] width 66 height 2
click at [83, 74] on div "OPACITY 1" at bounding box center [52, 73] width 88 height 9
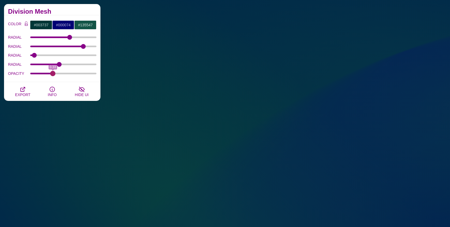
click at [53, 72] on input "OPACITY" at bounding box center [63, 73] width 66 height 2
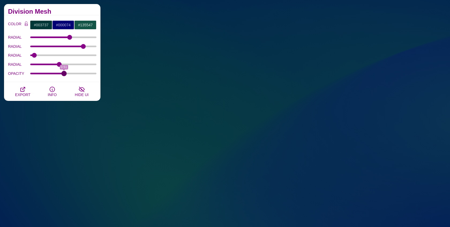
click at [64, 72] on input "OPACITY" at bounding box center [63, 73] width 66 height 2
click at [68, 72] on input "OPACITY" at bounding box center [63, 73] width 66 height 2
click at [43, 63] on input "RADIAL" at bounding box center [63, 64] width 66 height 2
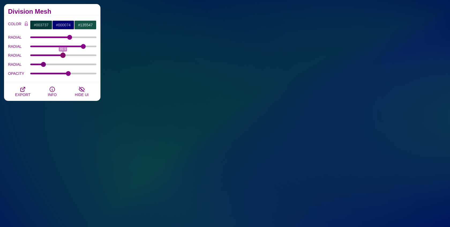
click at [63, 54] on input "RADIAL" at bounding box center [63, 55] width 66 height 2
click at [73, 55] on input "RADIAL" at bounding box center [63, 55] width 66 height 2
click at [80, 55] on input "RADIAL" at bounding box center [63, 55] width 66 height 2
click at [90, 55] on input "RADIAL" at bounding box center [63, 55] width 66 height 2
click at [93, 54] on input "RADIAL" at bounding box center [63, 55] width 66 height 2
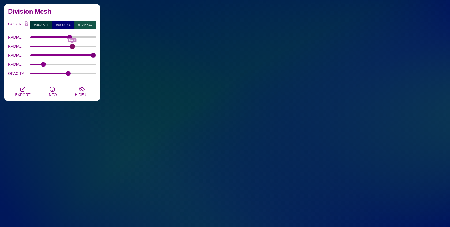
click at [72, 46] on input "RADIAL" at bounding box center [63, 46] width 66 height 2
click at [65, 45] on input "RADIAL" at bounding box center [63, 46] width 66 height 2
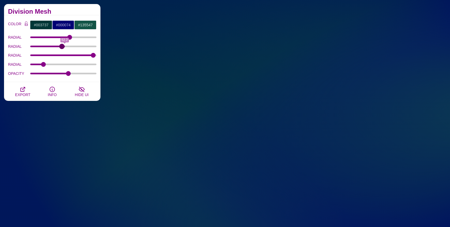
click at [62, 45] on input "RADIAL" at bounding box center [63, 46] width 66 height 2
click at [78, 55] on input "RADIAL" at bounding box center [63, 55] width 66 height 2
click at [74, 55] on input "RADIAL" at bounding box center [63, 55] width 66 height 2
click at [70, 54] on input "RADIAL" at bounding box center [63, 55] width 66 height 2
click at [68, 55] on input "RADIAL" at bounding box center [63, 55] width 66 height 2
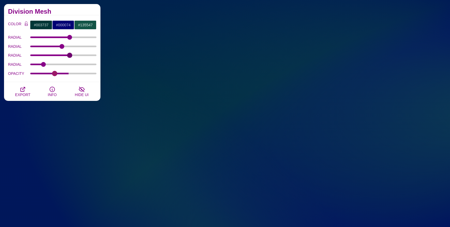
click at [55, 72] on input "OPACITY" at bounding box center [63, 73] width 66 height 2
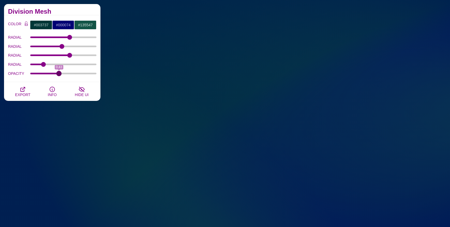
click at [59, 72] on input "OPACITY" at bounding box center [63, 73] width 66 height 2
click at [61, 72] on input "OPACITY" at bounding box center [63, 73] width 66 height 2
click at [65, 72] on input "OPACITY" at bounding box center [63, 73] width 66 height 2
click at [52, 63] on input "RADIAL" at bounding box center [63, 64] width 66 height 2
click at [46, 63] on input "RADIAL" at bounding box center [63, 64] width 66 height 2
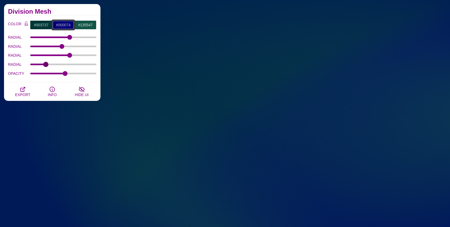
click at [65, 25] on input "#000074" at bounding box center [63, 24] width 22 height 9
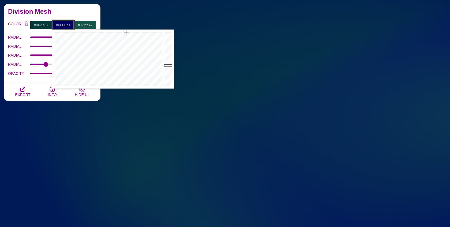
click at [169, 65] on div at bounding box center [169, 58] width 11 height 59
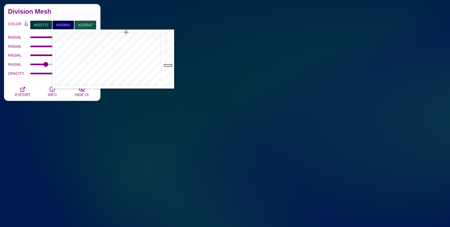
click at [18, 43] on label "RADIAL" at bounding box center [19, 46] width 22 height 7
click at [30, 45] on input "RADIAL" at bounding box center [63, 46] width 66 height 2
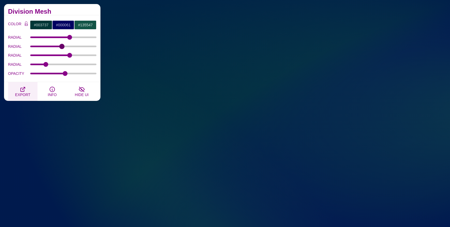
click at [21, 87] on icon "button" at bounding box center [23, 89] width 4 height 4
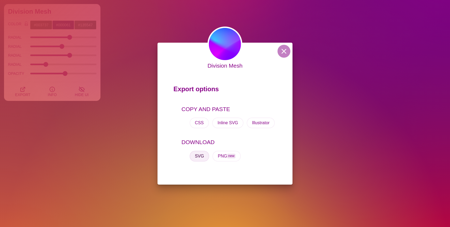
click at [202, 158] on button "SVG" at bounding box center [200, 156] width 20 height 11
click at [295, 52] on div "Division Mesh Export options COPY AND PASTE CSS Inline SVG Illustrator DOWNLOAD…" at bounding box center [225, 113] width 450 height 227
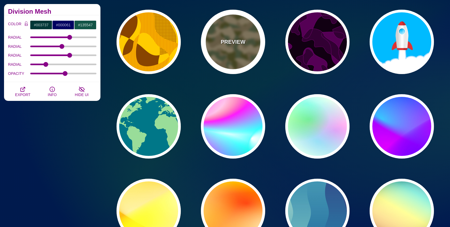
click at [223, 51] on div "PREVIEW" at bounding box center [233, 42] width 64 height 64
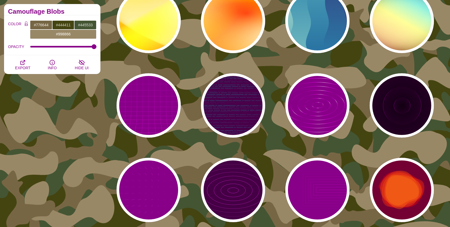
scroll to position [3035, 0]
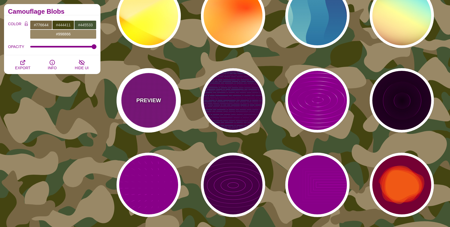
click at [140, 98] on p "PREVIEW" at bounding box center [148, 100] width 25 height 8
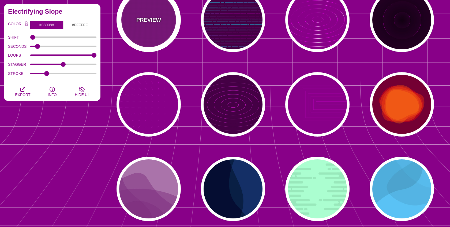
scroll to position [3129, 0]
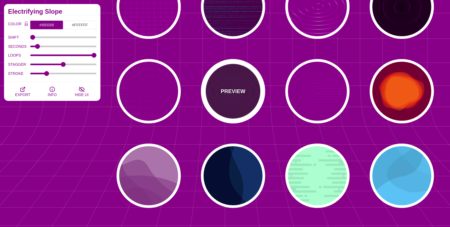
click at [220, 89] on div "PREVIEW" at bounding box center [233, 91] width 64 height 64
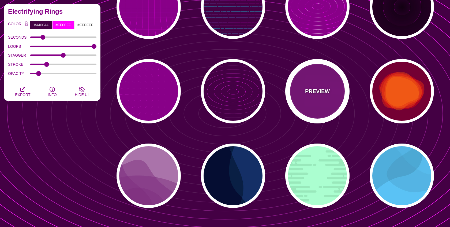
click at [293, 80] on div "PREVIEW" at bounding box center [318, 91] width 64 height 64
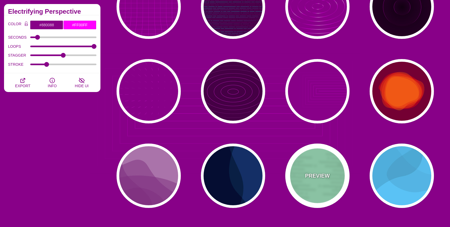
click at [312, 205] on div "PREVIEW" at bounding box center [318, 175] width 64 height 64
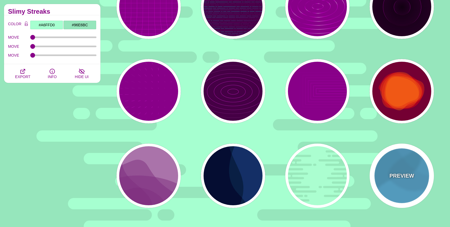
click at [401, 179] on p "PREVIEW" at bounding box center [402, 176] width 25 height 8
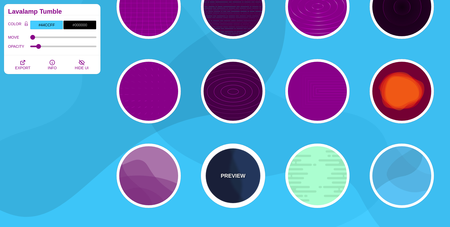
click at [232, 187] on div "PREVIEW" at bounding box center [233, 175] width 64 height 64
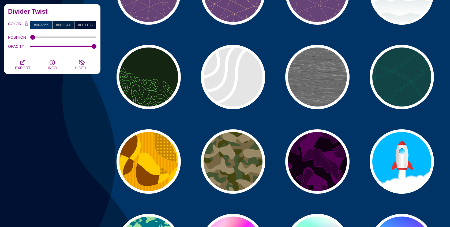
scroll to position [2722, 0]
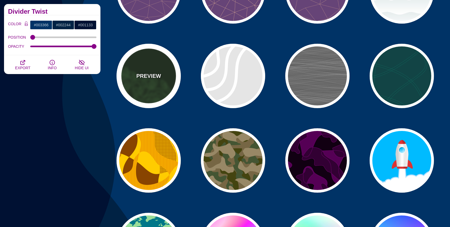
click at [150, 67] on div "PREVIEW" at bounding box center [149, 76] width 64 height 64
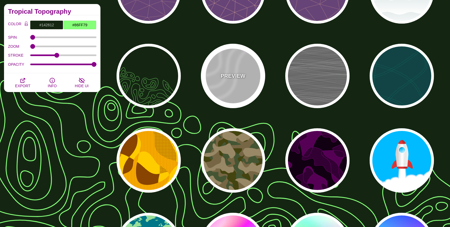
click at [224, 63] on div "PREVIEW" at bounding box center [233, 76] width 64 height 64
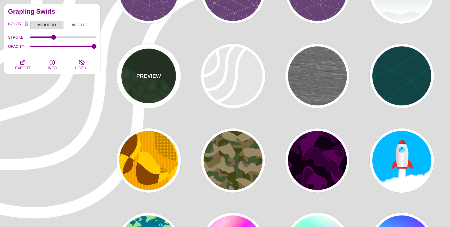
click at [162, 75] on div "PREVIEW" at bounding box center [149, 76] width 64 height 64
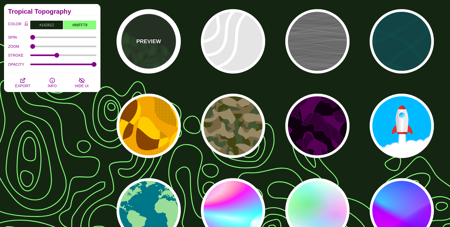
scroll to position [2757, 0]
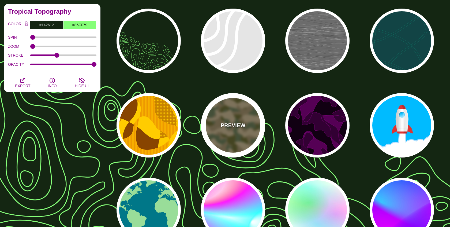
click at [228, 100] on div "PREVIEW" at bounding box center [233, 125] width 64 height 64
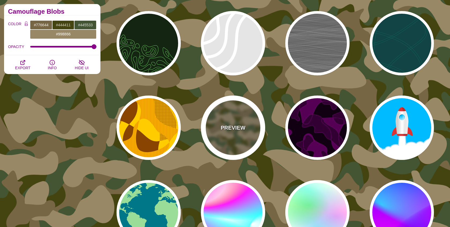
scroll to position [2787, 0]
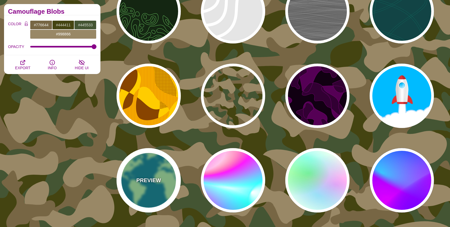
click at [139, 164] on div "PREVIEW" at bounding box center [149, 180] width 64 height 64
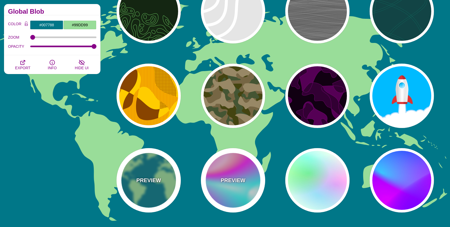
scroll to position [2781, 0]
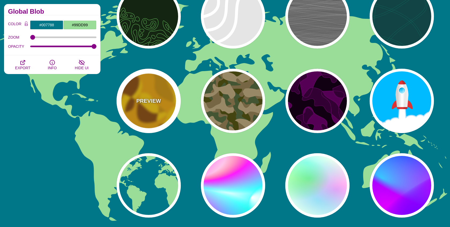
click at [165, 119] on div "PREVIEW" at bounding box center [149, 101] width 64 height 64
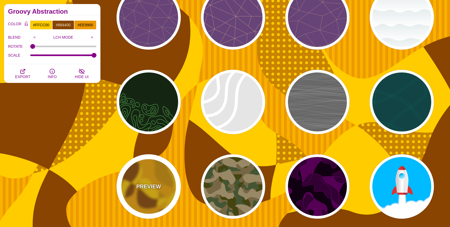
scroll to position [2685, 0]
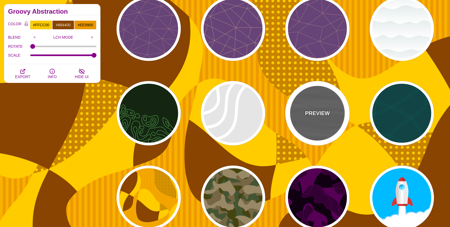
click at [299, 105] on div "PREVIEW" at bounding box center [318, 113] width 64 height 64
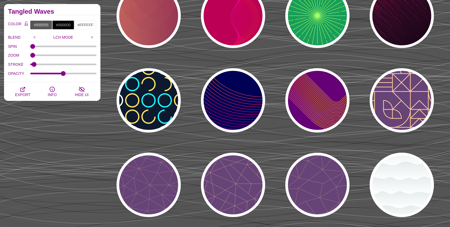
scroll to position [2527, 0]
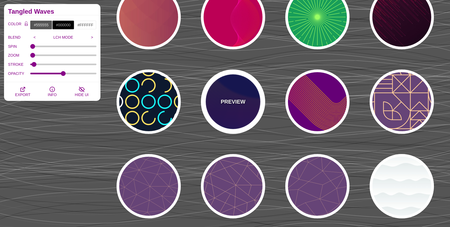
click at [242, 110] on div "PREVIEW" at bounding box center [233, 101] width 64 height 64
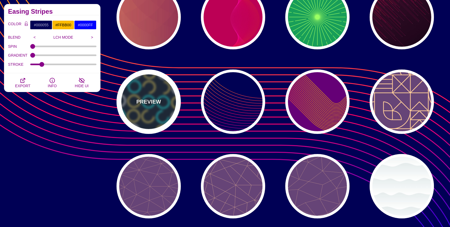
click at [165, 101] on div "PREVIEW" at bounding box center [149, 101] width 64 height 64
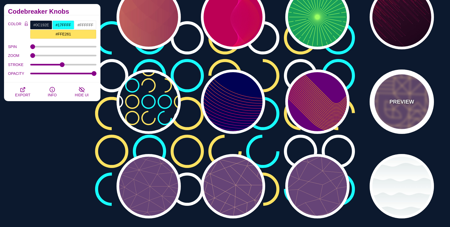
click at [409, 95] on div "PREVIEW" at bounding box center [402, 101] width 64 height 64
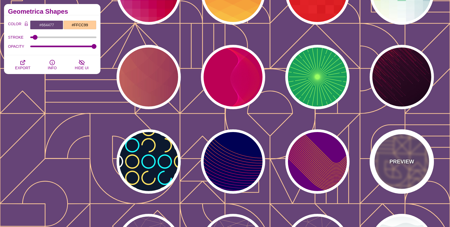
scroll to position [2365, 0]
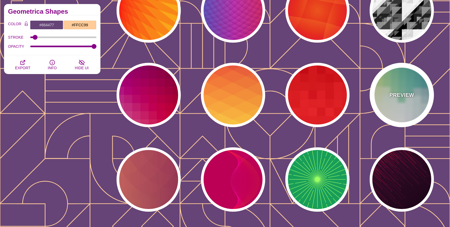
click at [399, 99] on div "PREVIEW" at bounding box center [402, 95] width 64 height 64
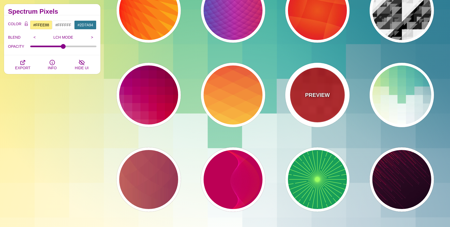
click at [322, 106] on div "PREVIEW" at bounding box center [318, 95] width 64 height 64
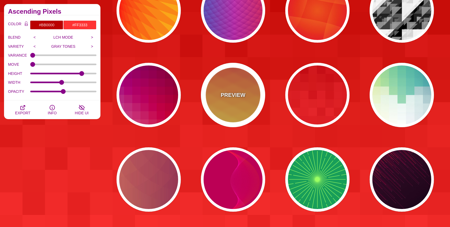
click at [219, 93] on div "PREVIEW" at bounding box center [233, 95] width 64 height 64
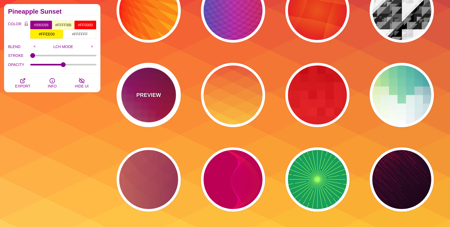
click at [146, 105] on div "PREVIEW" at bounding box center [149, 95] width 64 height 64
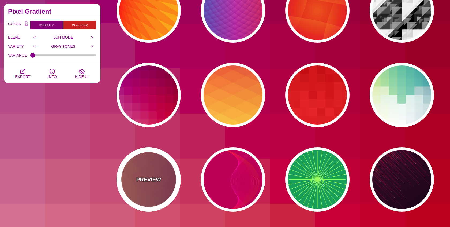
click at [154, 169] on div "PREVIEW" at bounding box center [149, 179] width 64 height 64
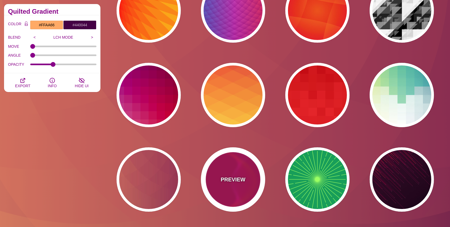
click at [221, 171] on div "PREVIEW" at bounding box center [233, 179] width 64 height 64
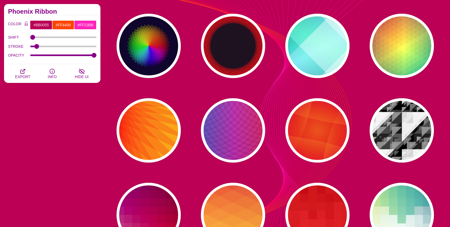
scroll to position [2235, 0]
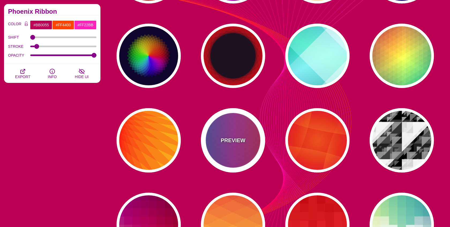
click at [230, 150] on div "PREVIEW" at bounding box center [233, 140] width 64 height 64
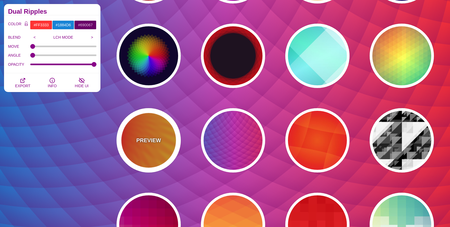
click at [152, 153] on div "PREVIEW" at bounding box center [149, 140] width 64 height 64
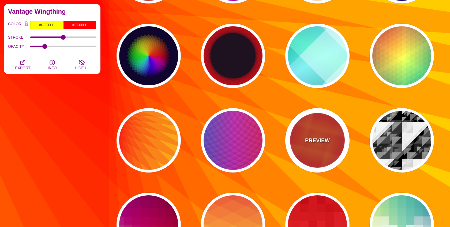
click at [312, 151] on div "PREVIEW" at bounding box center [318, 140] width 64 height 64
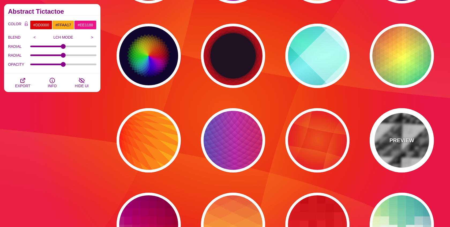
click at [400, 146] on div "PREVIEW" at bounding box center [402, 140] width 64 height 64
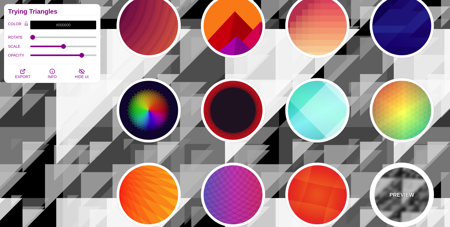
scroll to position [2171, 0]
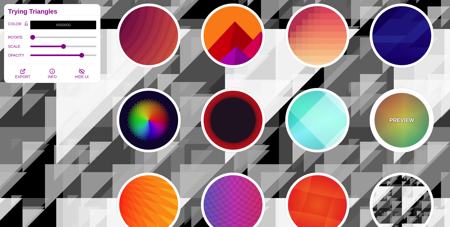
click at [400, 128] on div "PREVIEW" at bounding box center [402, 120] width 64 height 64
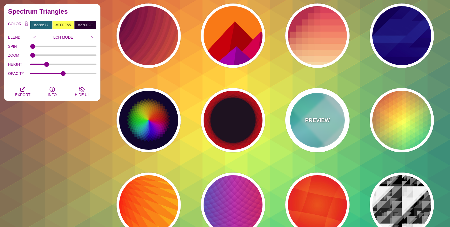
click at [313, 124] on p "PREVIEW" at bounding box center [317, 120] width 25 height 8
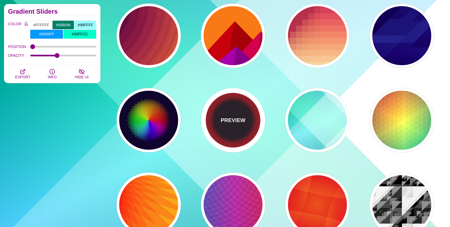
click at [213, 127] on div "PREVIEW" at bounding box center [233, 120] width 64 height 64
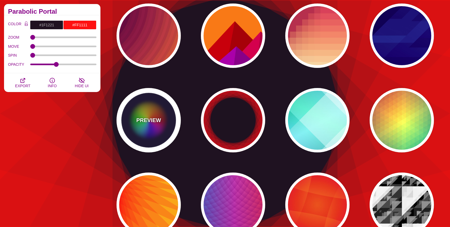
click at [129, 129] on div "PREVIEW" at bounding box center [149, 120] width 64 height 64
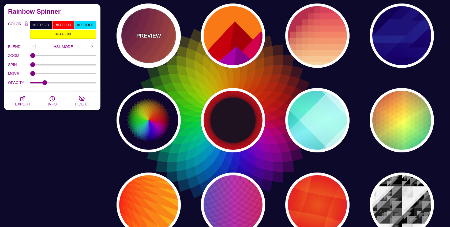
click at [138, 48] on div "PREVIEW" at bounding box center [149, 35] width 64 height 64
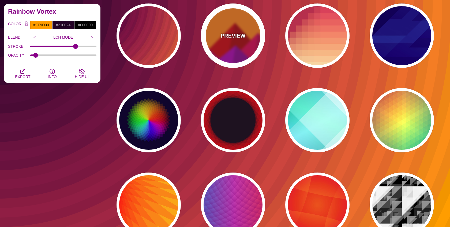
click at [231, 45] on div "PREVIEW" at bounding box center [233, 35] width 64 height 64
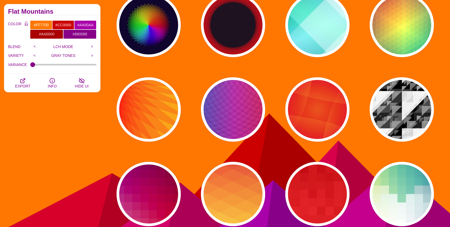
scroll to position [2269, 0]
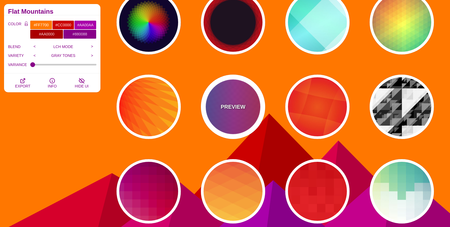
click at [233, 88] on div "PREVIEW" at bounding box center [233, 107] width 64 height 64
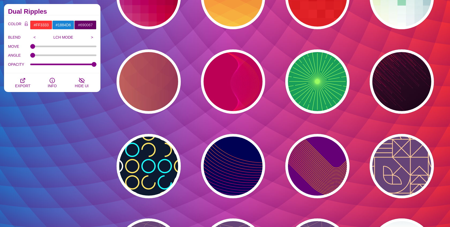
scroll to position [2481, 0]
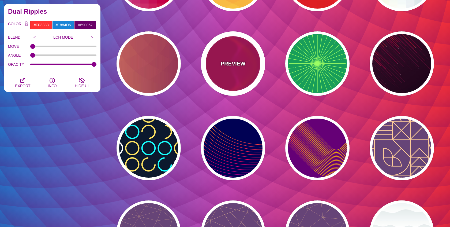
click at [233, 88] on div "PREVIEW" at bounding box center [233, 63] width 64 height 64
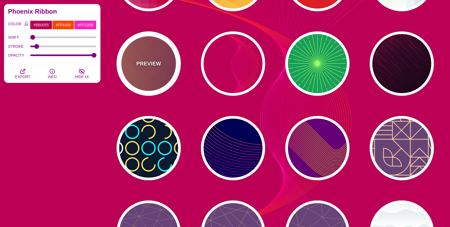
click at [152, 70] on div "PREVIEW" at bounding box center [149, 63] width 64 height 64
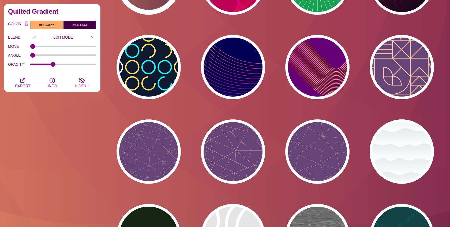
scroll to position [2574, 0]
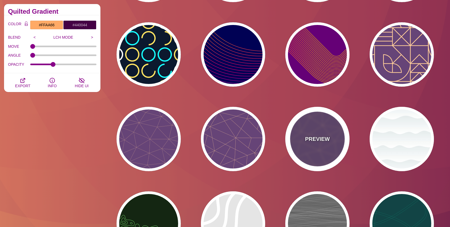
click at [312, 129] on div "PREVIEW" at bounding box center [318, 139] width 64 height 64
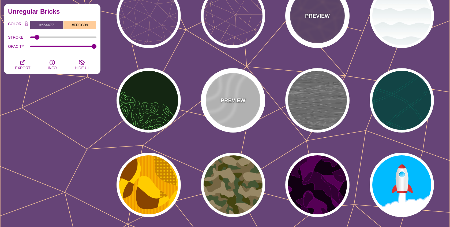
scroll to position [2701, 0]
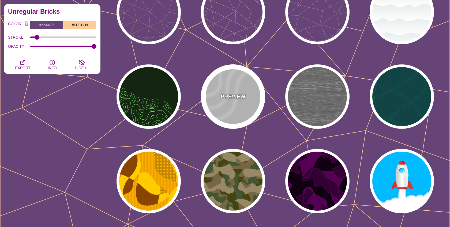
click at [238, 113] on div "PREVIEW" at bounding box center [233, 96] width 64 height 64
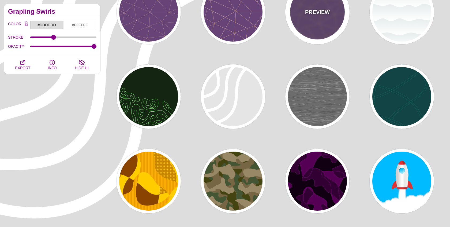
click at [313, 13] on p "PREVIEW" at bounding box center [317, 12] width 25 height 8
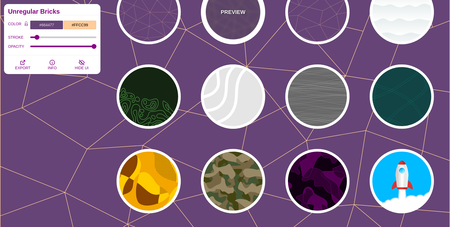
click at [246, 13] on div "PREVIEW" at bounding box center [233, 12] width 64 height 64
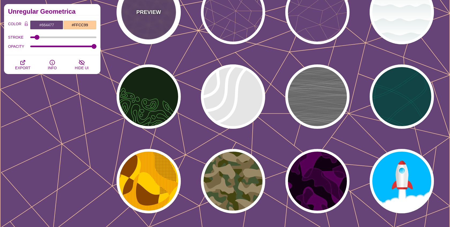
click at [165, 16] on div "PREVIEW" at bounding box center [149, 12] width 64 height 64
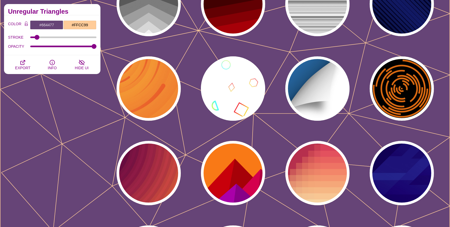
scroll to position [2029, 0]
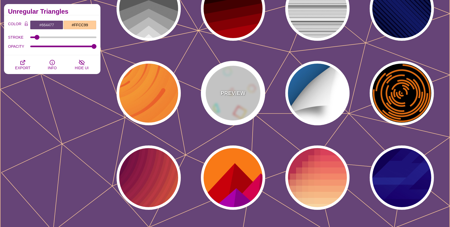
click at [213, 84] on div "PREVIEW" at bounding box center [233, 93] width 64 height 64
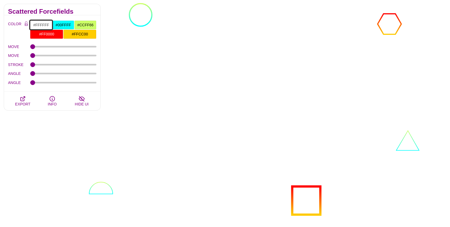
click at [41, 24] on input "#FFFFFF" at bounding box center [41, 24] width 22 height 9
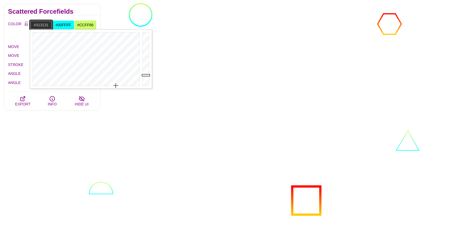
click at [146, 75] on div at bounding box center [146, 58] width 11 height 59
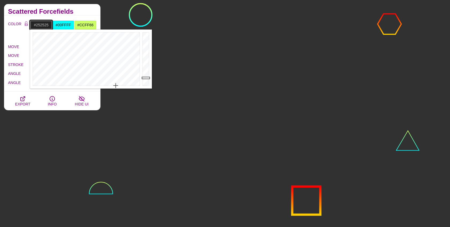
click at [147, 78] on div at bounding box center [146, 58] width 11 height 59
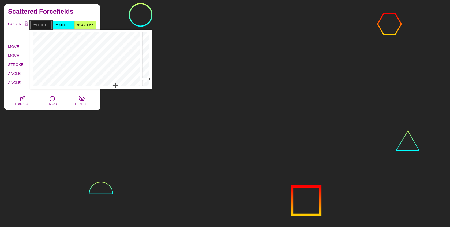
click at [147, 79] on div at bounding box center [146, 58] width 11 height 59
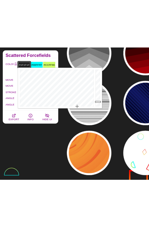
scroll to position [2884, 0]
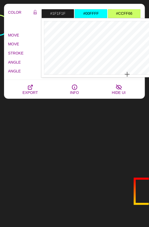
click at [13, 22] on label "COLOR" at bounding box center [18, 18] width 21 height 19
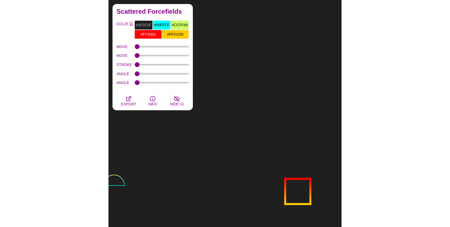
scroll to position [2808, 0]
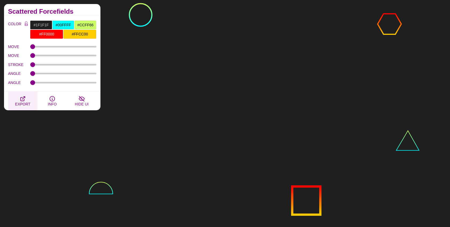
click at [23, 97] on icon "button" at bounding box center [23, 99] width 4 height 4
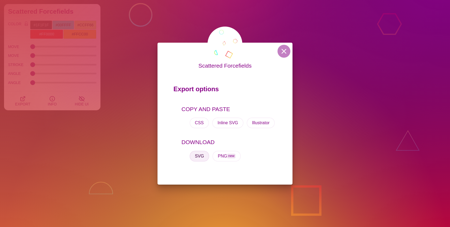
click at [197, 155] on button "SVG" at bounding box center [200, 156] width 20 height 11
click at [280, 51] on button at bounding box center [284, 51] width 13 height 13
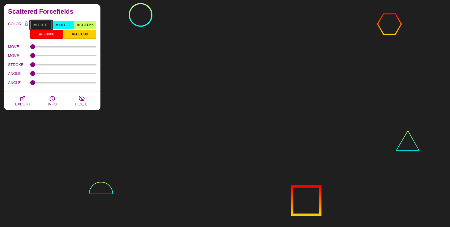
click at [36, 25] on input "#1F1F1F" at bounding box center [41, 24] width 22 height 9
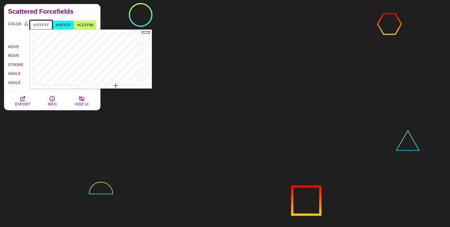
click at [143, 31] on div at bounding box center [146, 58] width 11 height 59
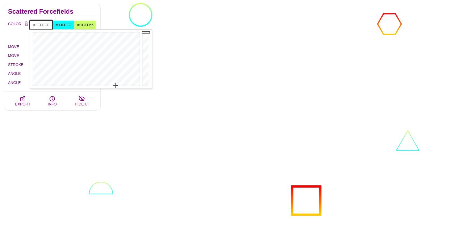
click at [73, 11] on h2 "Scattered Forcefields" at bounding box center [52, 11] width 88 height 4
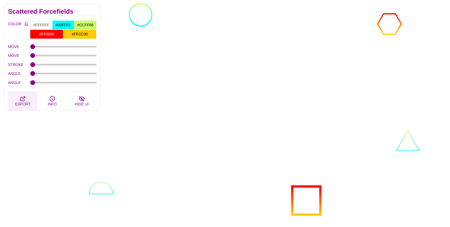
click at [23, 103] on span "EXPORT" at bounding box center [22, 104] width 15 height 4
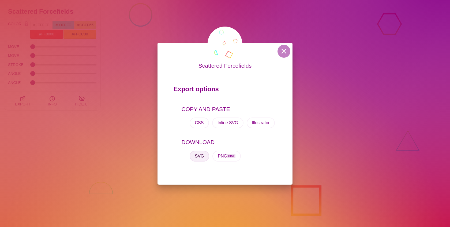
click at [199, 154] on button "SVG" at bounding box center [200, 156] width 20 height 11
click at [285, 50] on button at bounding box center [284, 51] width 13 height 13
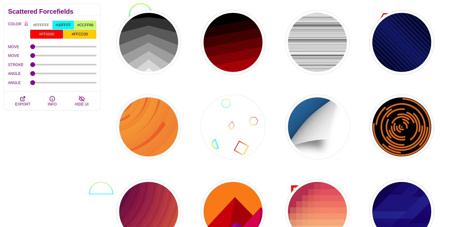
scroll to position [1989, 0]
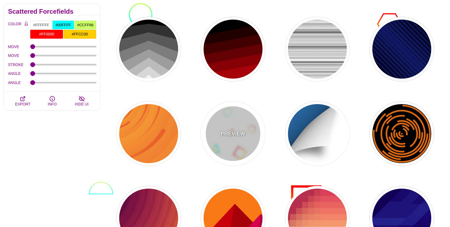
click at [237, 125] on div "PREVIEW" at bounding box center [233, 133] width 64 height 64
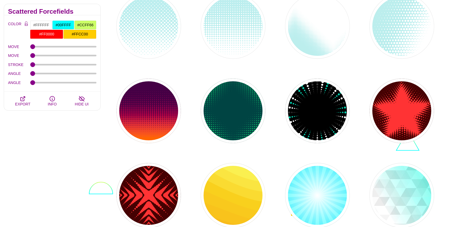
scroll to position [1589, 0]
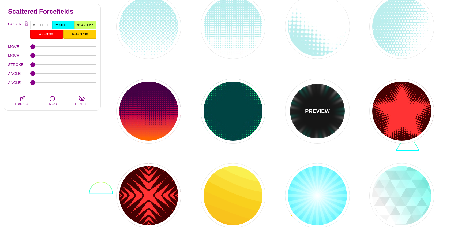
click at [306, 98] on div "PREVIEW" at bounding box center [318, 111] width 64 height 64
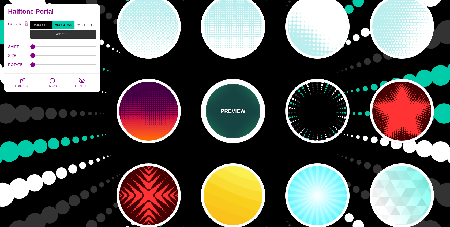
click at [245, 96] on div "PREVIEW" at bounding box center [233, 111] width 64 height 64
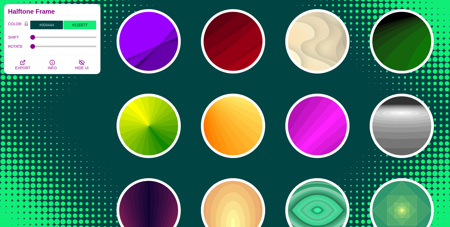
scroll to position [1067, 0]
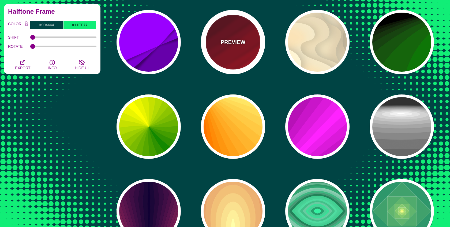
click at [229, 62] on div "PREVIEW" at bounding box center [233, 42] width 64 height 64
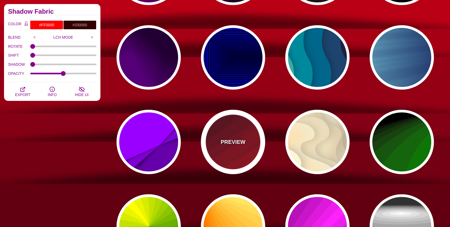
scroll to position [967, 0]
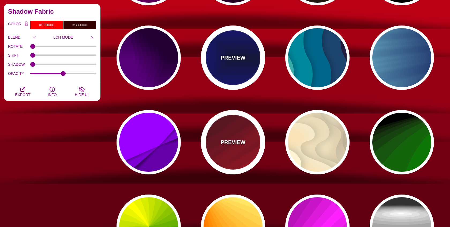
click at [229, 62] on div "PREVIEW" at bounding box center [233, 57] width 64 height 64
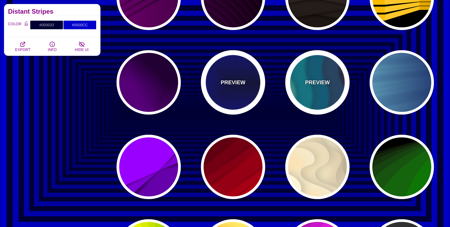
scroll to position [940, 0]
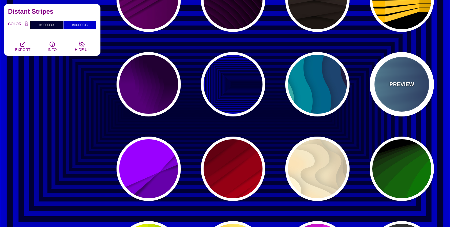
click at [387, 78] on div "PREVIEW" at bounding box center [402, 84] width 64 height 64
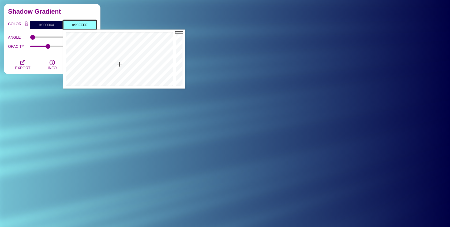
click at [79, 25] on input "#99FFFF" at bounding box center [79, 24] width 33 height 9
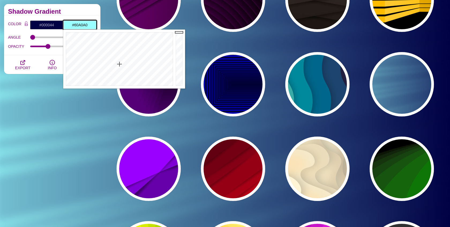
click at [179, 52] on div at bounding box center [180, 58] width 11 height 59
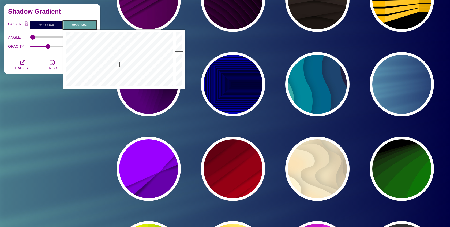
click at [179, 57] on div at bounding box center [180, 58] width 11 height 59
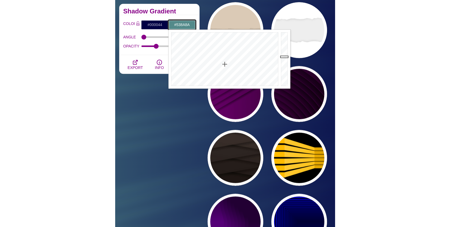
scroll to position [1273, 0]
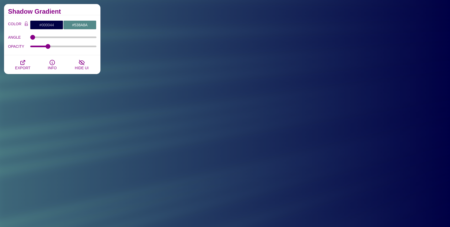
click at [45, 49] on div "OPACITY 47.5" at bounding box center [52, 46] width 88 height 9
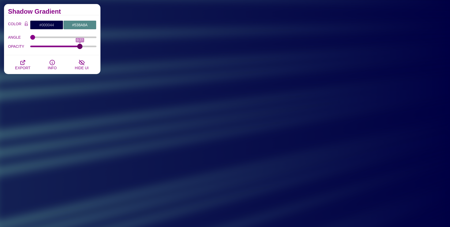
click at [80, 46] on input "OPACITY" at bounding box center [63, 46] width 66 height 2
click at [64, 48] on div "OPACITY 0.77" at bounding box center [52, 46] width 88 height 9
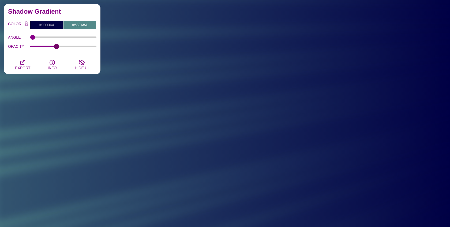
drag, startPoint x: 73, startPoint y: 46, endPoint x: 56, endPoint y: 45, distance: 16.9
click at [56, 45] on input "OPACITY" at bounding box center [63, 46] width 66 height 2
drag, startPoint x: 33, startPoint y: 36, endPoint x: 13, endPoint y: 43, distance: 21.0
click at [30, 38] on input "ANGLE" at bounding box center [63, 37] width 66 height 2
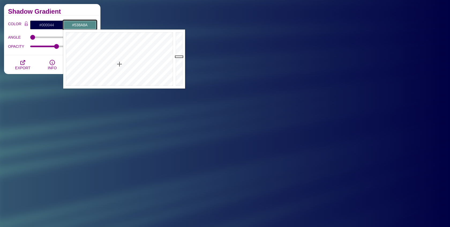
click at [79, 24] on input "#538A8A" at bounding box center [79, 24] width 33 height 9
click at [178, 59] on div at bounding box center [180, 58] width 11 height 59
click at [178, 60] on div at bounding box center [180, 58] width 11 height 59
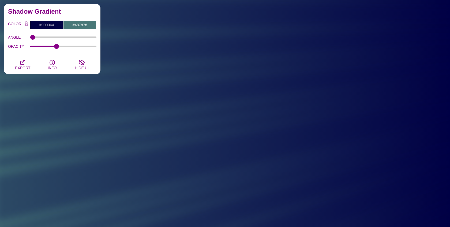
click at [75, 8] on div "Shadow Gradient" at bounding box center [52, 9] width 97 height 11
click at [24, 69] on span "EXPORT" at bounding box center [22, 68] width 15 height 4
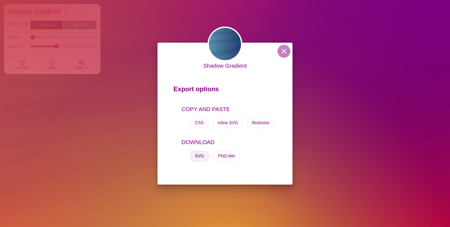
click at [195, 157] on button "SVG" at bounding box center [200, 156] width 20 height 11
click at [283, 55] on button at bounding box center [284, 51] width 13 height 13
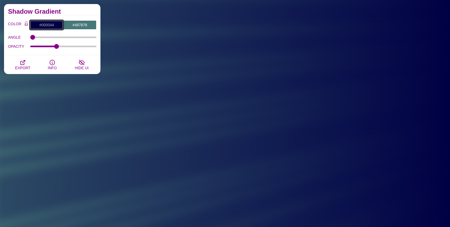
click at [42, 26] on input "#000044" at bounding box center [46, 24] width 33 height 9
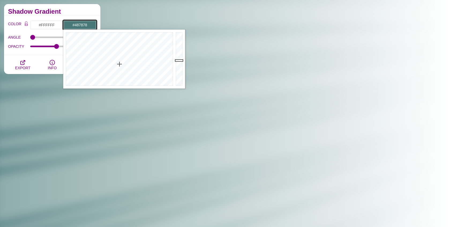
click at [79, 22] on input "#487878" at bounding box center [79, 24] width 33 height 9
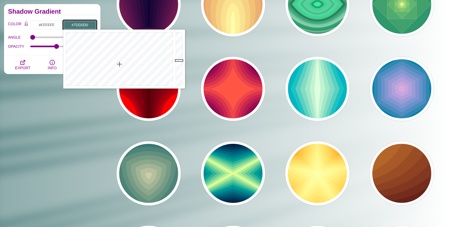
click at [182, 42] on div at bounding box center [180, 58] width 11 height 59
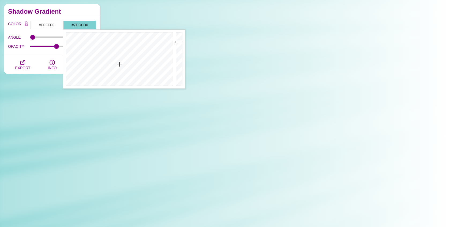
click at [12, 28] on label "COLOR" at bounding box center [15, 24] width 14 height 9
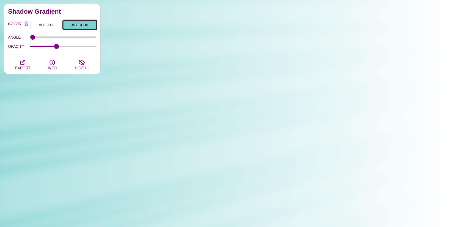
click at [80, 26] on input "#7DD0D0" at bounding box center [79, 24] width 33 height 9
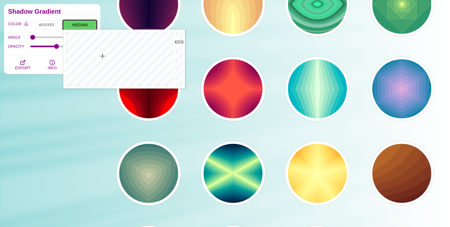
click at [103, 56] on div at bounding box center [118, 58] width 111 height 59
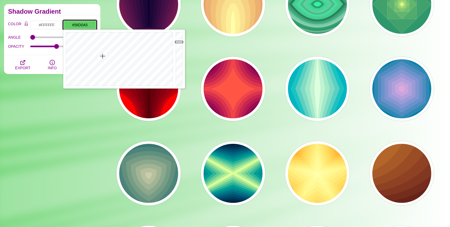
click at [113, 54] on div at bounding box center [118, 58] width 111 height 59
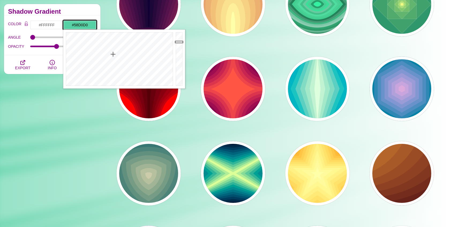
click at [120, 55] on div at bounding box center [118, 58] width 111 height 59
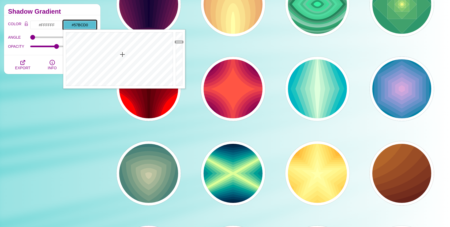
click at [123, 54] on div at bounding box center [118, 58] width 111 height 59
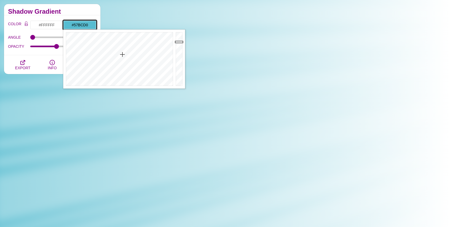
click at [78, 24] on input "#57BCD0" at bounding box center [79, 24] width 33 height 9
paste input "D8BFD8"
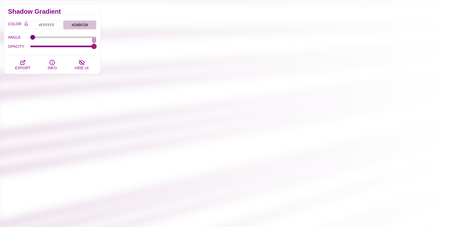
drag, startPoint x: 55, startPoint y: 46, endPoint x: 112, endPoint y: 42, distance: 57.2
click at [97, 45] on input "OPACITY" at bounding box center [63, 46] width 66 height 2
click at [88, 27] on input "#D8BFD8" at bounding box center [79, 24] width 33 height 9
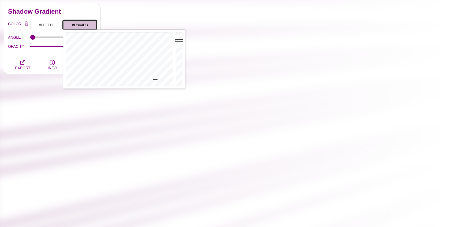
click at [156, 49] on div at bounding box center [118, 58] width 111 height 59
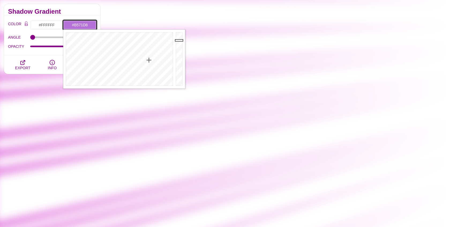
click at [149, 60] on div at bounding box center [118, 58] width 111 height 59
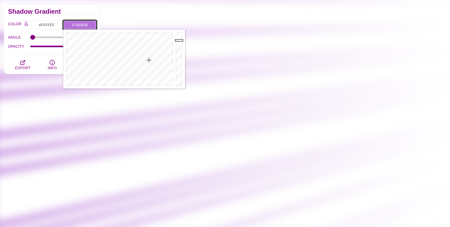
click at [142, 54] on div at bounding box center [118, 58] width 111 height 59
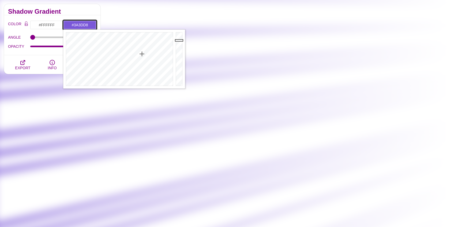
click at [137, 46] on div at bounding box center [118, 58] width 111 height 59
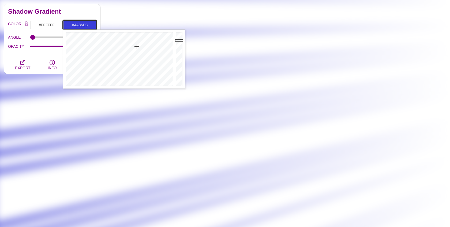
click at [130, 50] on div at bounding box center [118, 58] width 111 height 59
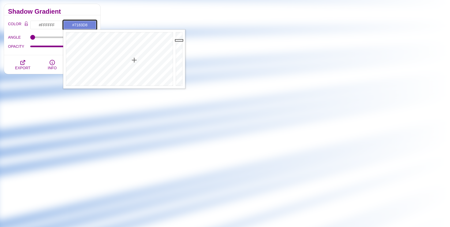
click at [134, 60] on div at bounding box center [118, 58] width 111 height 59
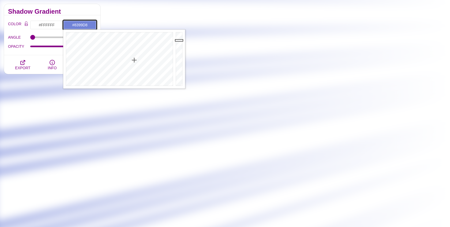
click at [133, 64] on div at bounding box center [118, 58] width 111 height 59
click at [143, 62] on div at bounding box center [118, 58] width 111 height 59
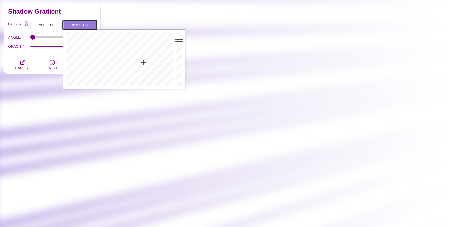
click at [142, 63] on div at bounding box center [118, 58] width 111 height 59
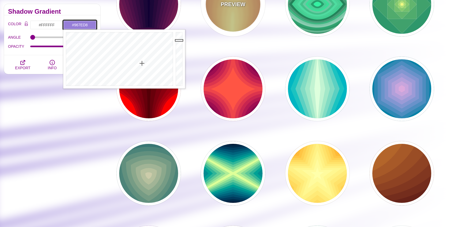
paste input "B86F0"
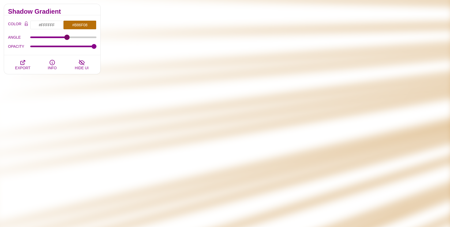
drag, startPoint x: 33, startPoint y: 36, endPoint x: 67, endPoint y: 37, distance: 33.5
click at [67, 37] on input "ANGLE" at bounding box center [63, 37] width 66 height 2
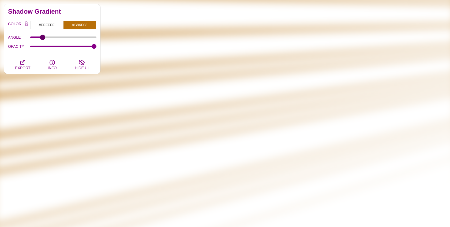
drag, startPoint x: 67, startPoint y: 37, endPoint x: 42, endPoint y: 41, distance: 24.6
click at [42, 38] on input "ANGLE" at bounding box center [63, 37] width 66 height 2
click at [25, 66] on span "EXPORT" at bounding box center [22, 68] width 15 height 4
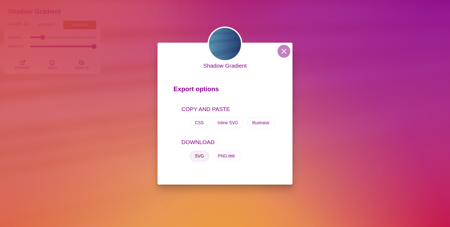
click at [195, 155] on button "SVG" at bounding box center [200, 156] width 20 height 11
click at [290, 48] on button at bounding box center [284, 51] width 13 height 13
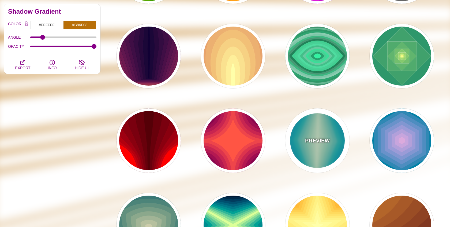
scroll to position [1208, 0]
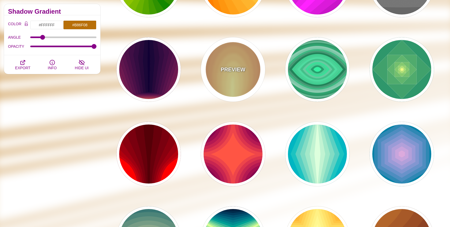
click at [243, 66] on p "PREVIEW" at bounding box center [233, 69] width 25 height 8
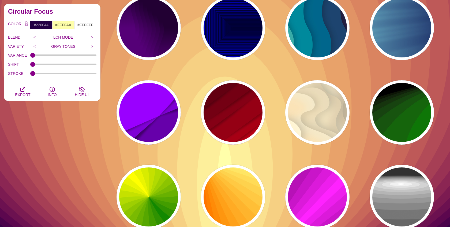
scroll to position [989, 0]
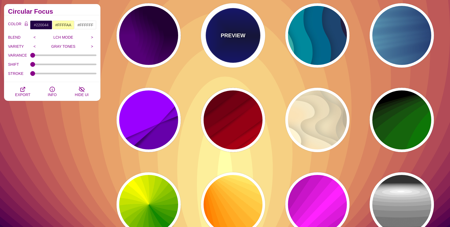
click at [251, 41] on div "PREVIEW" at bounding box center [233, 35] width 64 height 64
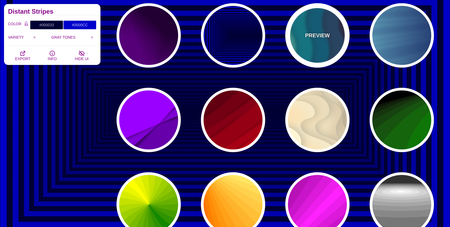
click at [299, 47] on div "PREVIEW" at bounding box center [318, 35] width 64 height 64
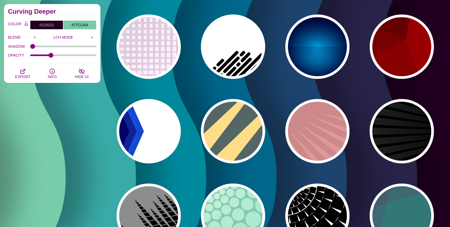
scroll to position [0, 0]
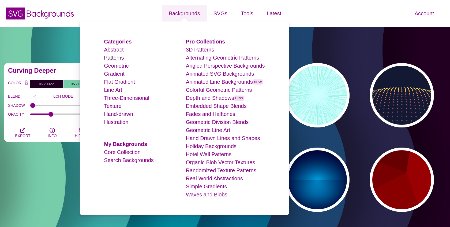
click at [110, 59] on link "Patterns" at bounding box center [114, 58] width 20 height 6
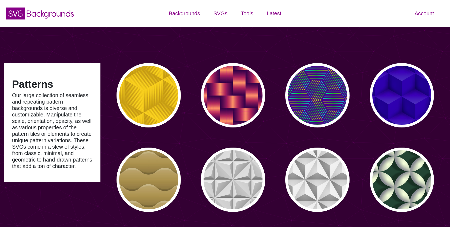
type input "#450057"
type input "#FFFFFF"
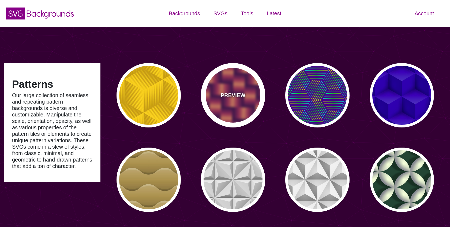
click at [257, 94] on div "PREVIEW" at bounding box center [233, 95] width 64 height 64
type input "#7700AA"
type input "#FF9966"
type input "#EE00BB"
type input "0"
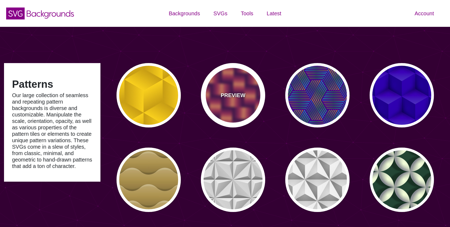
type input "0.2"
type input "2"
type input "0.7"
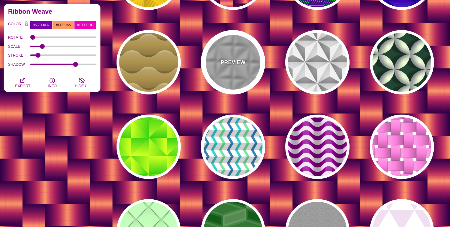
click at [242, 78] on div "PREVIEW" at bounding box center [233, 62] width 64 height 64
type input "#C7C7C7"
type input "0.5"
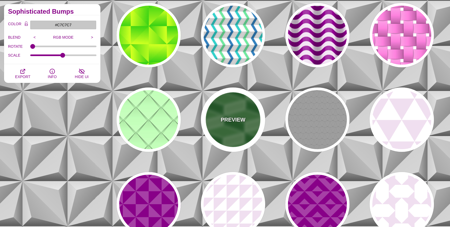
scroll to position [224, 0]
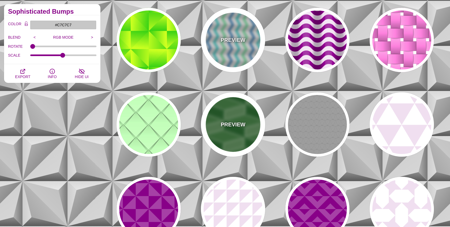
click at [238, 25] on div "PREVIEW" at bounding box center [233, 40] width 64 height 64
type input "#FFFFFF"
type input "#F8F8F8"
type input "#6CE69F"
type input "#1986C1"
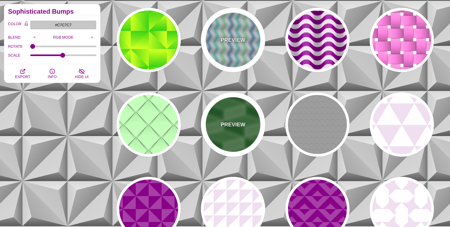
type input "#02D1CC"
type input "360"
type input "1"
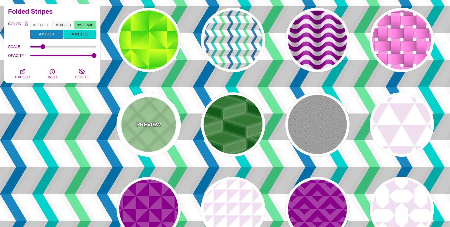
click at [156, 120] on p "PREVIEW" at bounding box center [148, 124] width 25 height 8
type input "#C3FFB9"
type input "100"
type input "1"
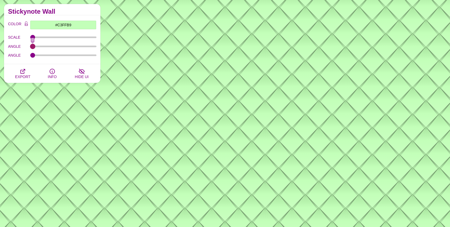
drag, startPoint x: 33, startPoint y: 44, endPoint x: 23, endPoint y: 44, distance: 9.4
type input "0"
click at [30, 45] on input "ANGLE" at bounding box center [63, 46] width 66 height 2
drag, startPoint x: 32, startPoint y: 53, endPoint x: 27, endPoint y: 54, distance: 5.4
type input "0"
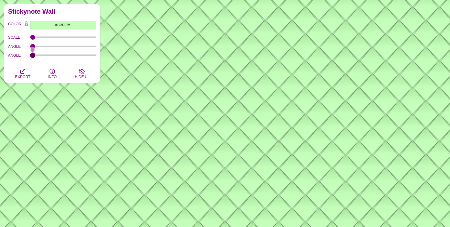
click at [30, 54] on input "ANGLE" at bounding box center [63, 55] width 66 height 2
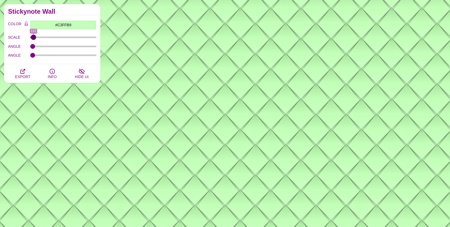
type input "111"
click at [33, 36] on input "SCALE" at bounding box center [63, 37] width 66 height 2
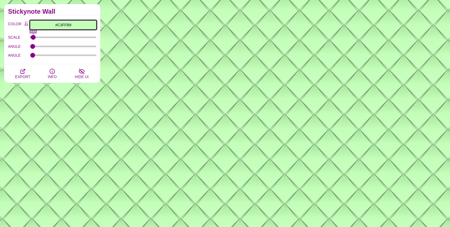
click at [56, 23] on input "#C3FFB9" at bounding box center [63, 24] width 66 height 9
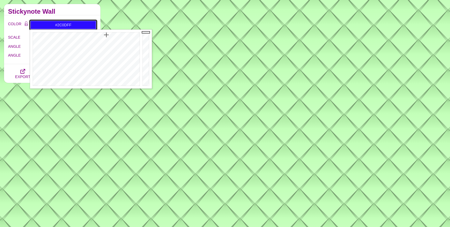
click at [106, 35] on div at bounding box center [85, 58] width 111 height 59
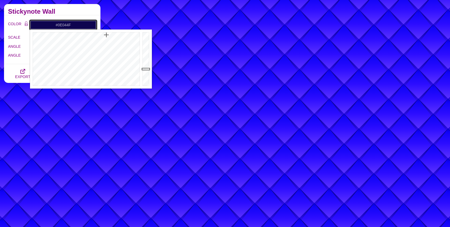
click at [147, 69] on div at bounding box center [146, 58] width 11 height 59
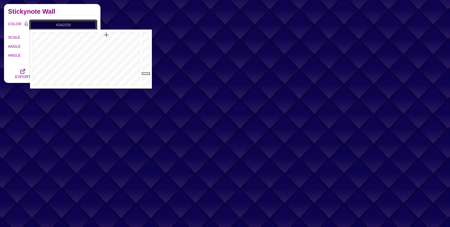
click at [147, 73] on div at bounding box center [146, 58] width 11 height 59
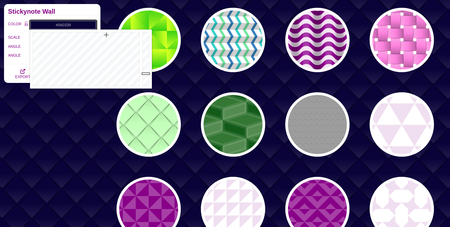
type input "#07022B"
click at [147, 76] on div at bounding box center [146, 58] width 11 height 59
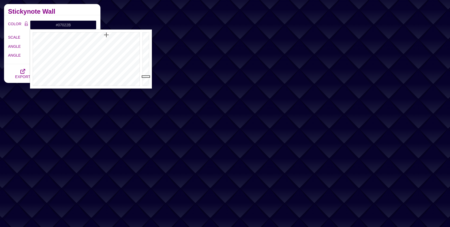
click at [64, 11] on h2 "Stickynote Wall" at bounding box center [52, 11] width 88 height 4
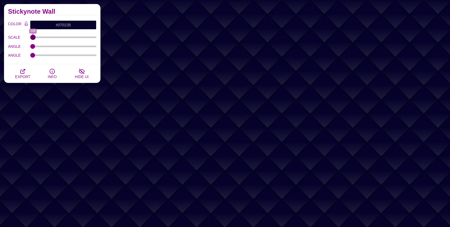
type input "106"
click at [33, 36] on input "SCALE" at bounding box center [63, 37] width 66 height 2
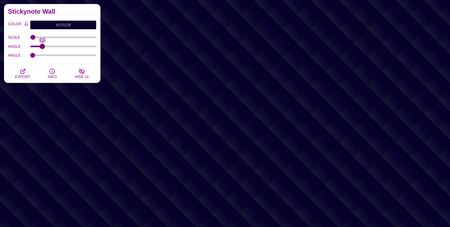
drag, startPoint x: 33, startPoint y: 45, endPoint x: 42, endPoint y: 44, distance: 9.2
type input "58"
click at [42, 45] on input "ANGLE" at bounding box center [63, 46] width 66 height 2
drag, startPoint x: 42, startPoint y: 54, endPoint x: 56, endPoint y: 53, distance: 13.7
click at [55, 54] on input "ANGLE" at bounding box center [63, 55] width 66 height 2
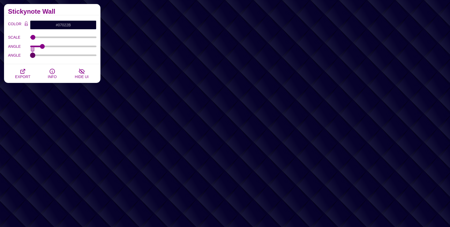
drag, startPoint x: 57, startPoint y: 53, endPoint x: 20, endPoint y: 57, distance: 36.4
type input "0"
click at [30, 56] on input "ANGLE" at bounding box center [63, 55] width 66 height 2
click at [21, 74] on icon "button" at bounding box center [23, 71] width 6 height 6
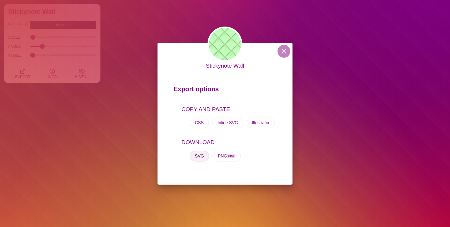
click at [197, 157] on button "SVG" at bounding box center [200, 156] width 20 height 11
click at [283, 55] on button at bounding box center [284, 51] width 13 height 13
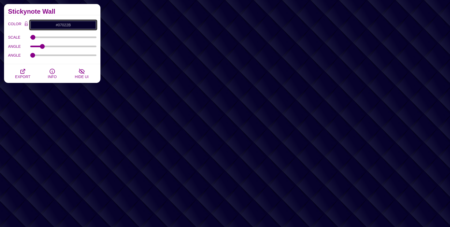
click at [67, 24] on input "#07022B" at bounding box center [63, 24] width 66 height 9
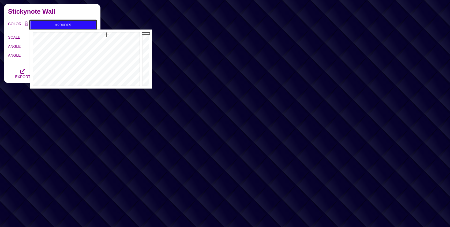
click at [145, 33] on div at bounding box center [146, 58] width 11 height 59
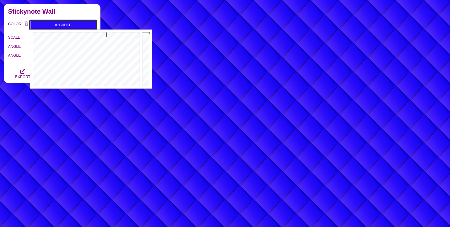
click at [145, 33] on div at bounding box center [146, 58] width 11 height 59
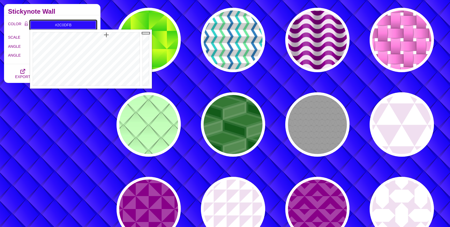
paste input "89CFF0"
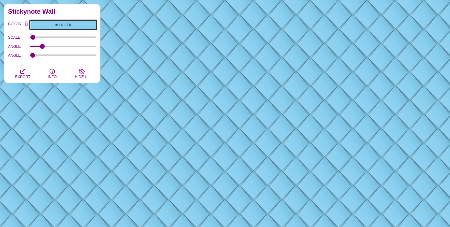
click at [55, 27] on input "#89CFF0" at bounding box center [63, 24] width 66 height 9
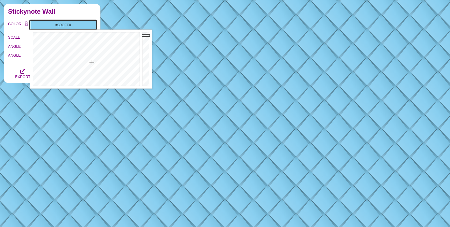
paste input "text"
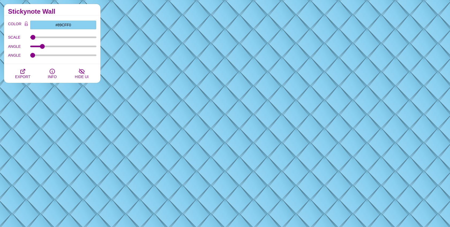
click at [71, 30] on div "COLOR #89CFF0 #F8F8F8 #6CE69F #1986C1 #02D1CC #666666 #777777 #888888 #999999 B…" at bounding box center [52, 39] width 88 height 39
click at [73, 27] on input "#89CFF0" at bounding box center [63, 24] width 66 height 9
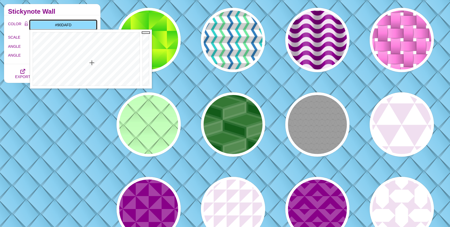
click at [145, 32] on div at bounding box center [146, 58] width 11 height 59
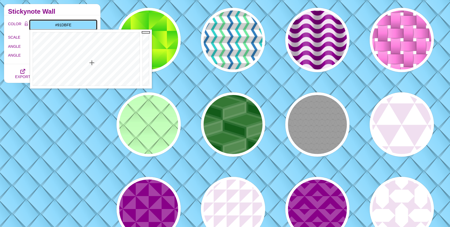
click at [145, 32] on div at bounding box center [146, 58] width 11 height 59
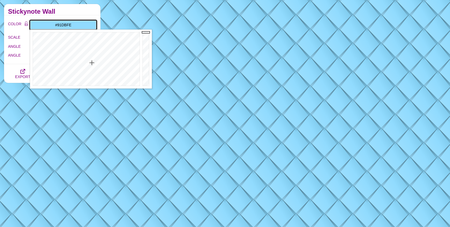
click at [82, 23] on input "#91DBFE" at bounding box center [63, 24] width 66 height 9
paste input "D5FFFF"
type input "#D5FFFF"
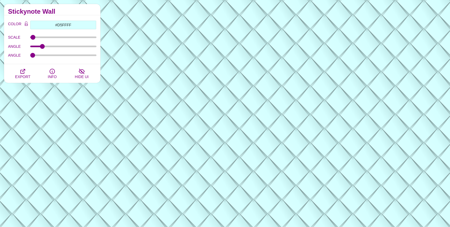
click at [78, 19] on div "COLOR #D5FFFF #F8F8F8 #6CE69F #1986C1 #02D1CC #666666 #777777 #888888 #999999 B…" at bounding box center [52, 39] width 97 height 49
click at [78, 24] on input "#D5FFFF" at bounding box center [63, 24] width 66 height 9
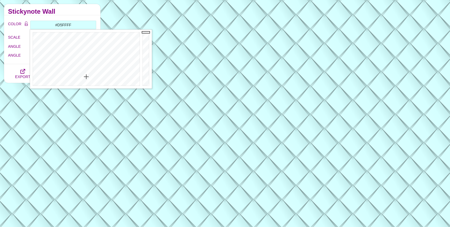
click at [80, 15] on div "Stickynote Wall" at bounding box center [52, 9] width 97 height 11
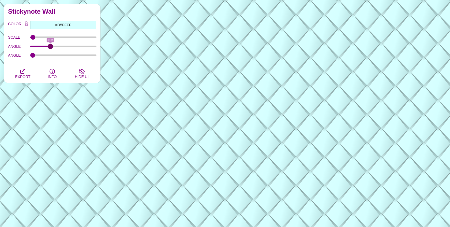
drag, startPoint x: 42, startPoint y: 45, endPoint x: 50, endPoint y: 45, distance: 8.3
type input "105"
click at [50, 45] on input "ANGLE" at bounding box center [63, 46] width 66 height 2
drag, startPoint x: 32, startPoint y: 55, endPoint x: 92, endPoint y: 56, distance: 60.6
type input "351"
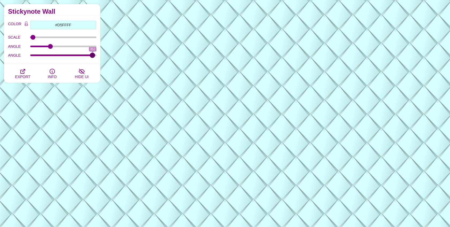
click at [93, 56] on input "ANGLE" at bounding box center [63, 55] width 66 height 2
drag, startPoint x: 38, startPoint y: 47, endPoint x: 43, endPoint y: 47, distance: 4.8
type input "62"
click at [43, 47] on input "ANGLE" at bounding box center [63, 46] width 66 height 2
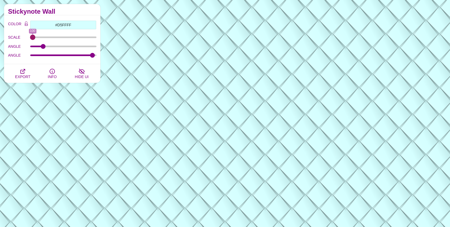
drag, startPoint x: 33, startPoint y: 37, endPoint x: 24, endPoint y: 36, distance: 8.9
type input "100"
click at [30, 36] on input "SCALE" at bounding box center [63, 37] width 66 height 2
click at [70, 28] on input "#D5FFFF" at bounding box center [63, 24] width 66 height 9
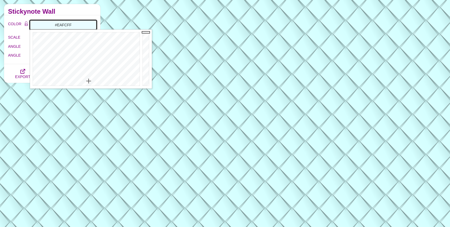
click at [89, 81] on div at bounding box center [85, 58] width 111 height 59
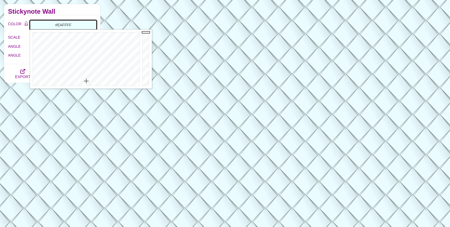
click at [86, 81] on div at bounding box center [85, 58] width 111 height 59
click at [84, 82] on div at bounding box center [85, 58] width 111 height 59
click at [85, 83] on div at bounding box center [85, 58] width 111 height 59
drag, startPoint x: 81, startPoint y: 83, endPoint x: 118, endPoint y: 84, distance: 37.0
click at [118, 84] on div at bounding box center [85, 58] width 111 height 59
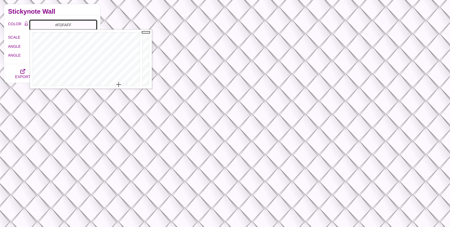
drag, startPoint x: 119, startPoint y: 84, endPoint x: 113, endPoint y: 84, distance: 5.4
click at [113, 84] on div at bounding box center [85, 58] width 111 height 59
click at [106, 86] on div at bounding box center [85, 58] width 111 height 59
click at [102, 86] on div at bounding box center [85, 58] width 111 height 59
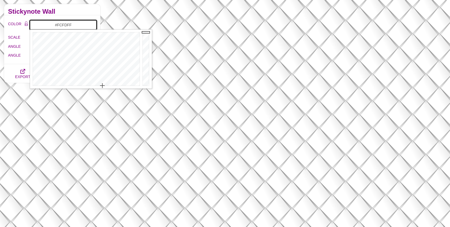
click at [98, 85] on div at bounding box center [85, 58] width 111 height 59
click at [93, 86] on div at bounding box center [85, 58] width 111 height 59
click at [89, 85] on div at bounding box center [85, 58] width 111 height 59
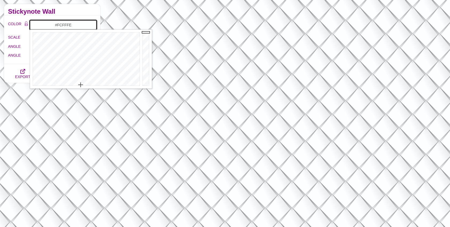
click at [81, 85] on div at bounding box center [85, 58] width 111 height 59
click at [80, 84] on div at bounding box center [85, 58] width 111 height 59
click at [77, 83] on div at bounding box center [85, 58] width 111 height 59
click at [76, 83] on div at bounding box center [85, 58] width 111 height 59
click at [77, 76] on div at bounding box center [85, 58] width 111 height 59
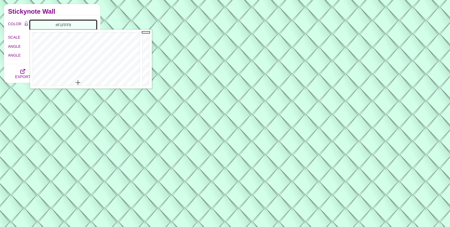
click at [78, 83] on div at bounding box center [85, 58] width 111 height 59
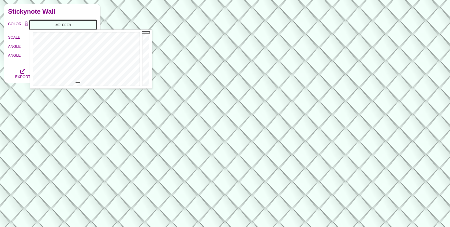
type input "#F7FFFB"
click at [79, 84] on div at bounding box center [85, 58] width 111 height 59
click at [23, 31] on div "COLOR #F7FFFB #F8F8F8 #6CE69F #1986C1 #02D1CC #666666 #777777 #888888 #999999 B…" at bounding box center [52, 39] width 88 height 39
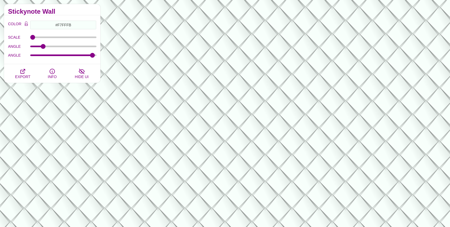
click at [56, 57] on div "ANGLE 351" at bounding box center [52, 55] width 88 height 9
drag, startPoint x: 92, startPoint y: 54, endPoint x: 14, endPoint y: 53, distance: 77.8
type input "0"
click at [30, 54] on input "ANGLE" at bounding box center [63, 55] width 66 height 2
drag, startPoint x: 33, startPoint y: 38, endPoint x: 14, endPoint y: 43, distance: 19.9
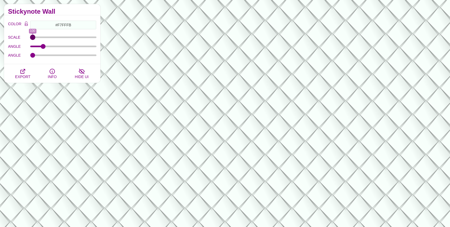
click at [30, 38] on input "SCALE" at bounding box center [63, 37] width 66 height 2
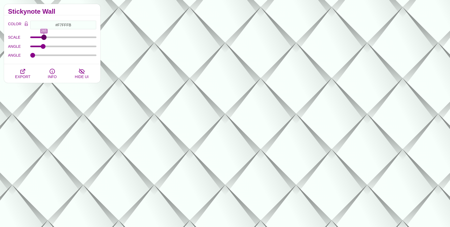
click at [44, 37] on input "SCALE" at bounding box center [63, 37] width 66 height 2
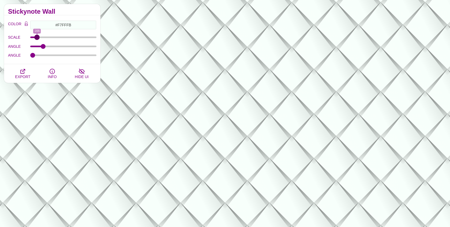
click at [37, 36] on input "SCALE" at bounding box center [63, 37] width 66 height 2
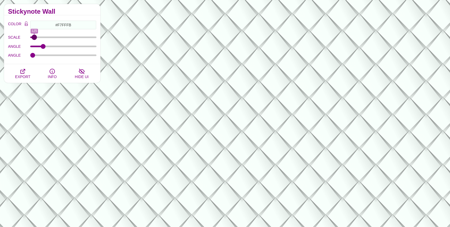
type input "125"
click at [34, 36] on input "SCALE" at bounding box center [63, 37] width 66 height 2
click at [32, 37] on input "SCALE" at bounding box center [63, 37] width 66 height 2
click at [28, 36] on label "SCALE" at bounding box center [19, 37] width 22 height 7
click at [30, 36] on input "SCALE" at bounding box center [63, 37] width 66 height 2
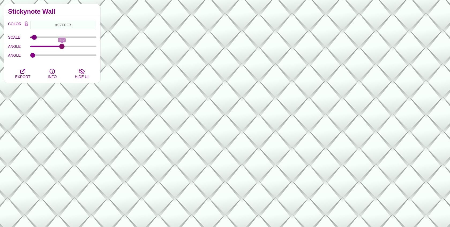
click at [62, 45] on input "ANGLE" at bounding box center [63, 46] width 66 height 2
drag, startPoint x: 50, startPoint y: 43, endPoint x: 45, endPoint y: 47, distance: 6.4
click at [45, 47] on div "ANGLE 172" at bounding box center [52, 46] width 88 height 9
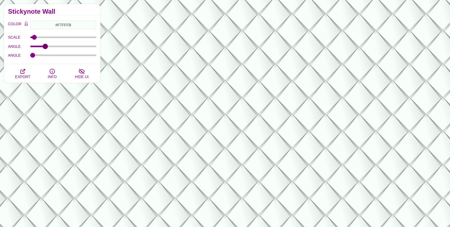
type input "74"
click at [45, 46] on input "ANGLE" at bounding box center [63, 46] width 66 height 2
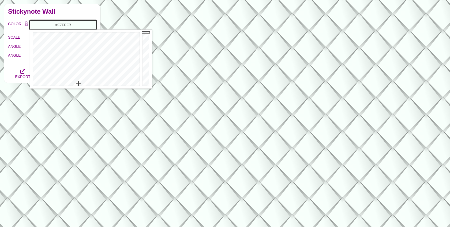
click at [63, 24] on input "#F7FFFB" at bounding box center [63, 24] width 66 height 9
click at [124, 46] on div at bounding box center [85, 58] width 111 height 59
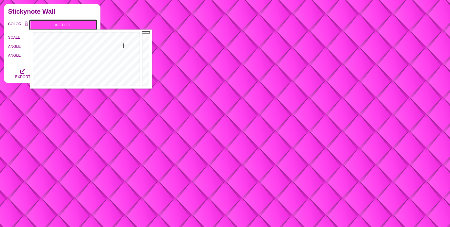
click at [123, 79] on div at bounding box center [85, 58] width 111 height 59
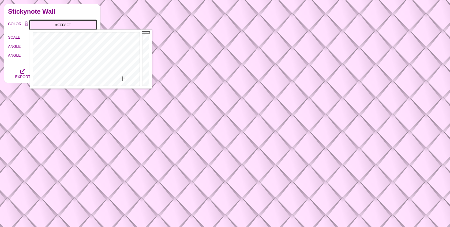
click at [124, 84] on div at bounding box center [85, 58] width 111 height 59
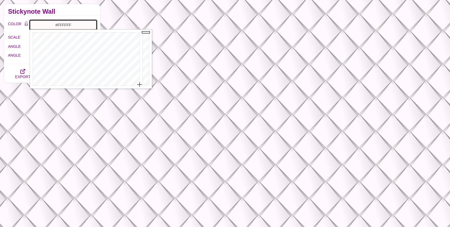
drag, startPoint x: 140, startPoint y: 62, endPoint x: 142, endPoint y: 87, distance: 25.0
click at [142, 87] on div "Close" at bounding box center [91, 58] width 122 height 59
click at [100, 77] on div at bounding box center [85, 58] width 111 height 59
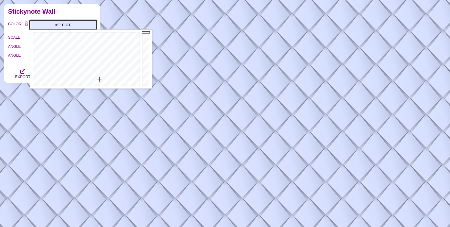
click at [100, 79] on div at bounding box center [85, 58] width 111 height 59
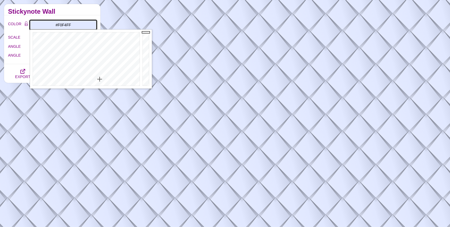
click at [100, 82] on div at bounding box center [85, 58] width 111 height 59
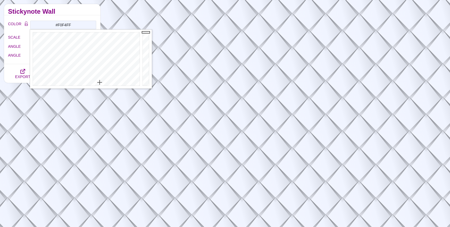
click at [71, 10] on h2 "Stickynote Wall" at bounding box center [52, 11] width 88 height 4
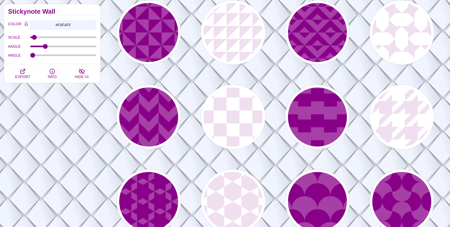
scroll to position [406, 0]
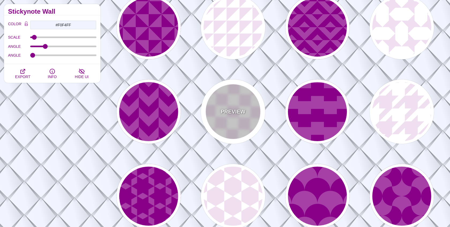
click at [229, 110] on p "PREVIEW" at bounding box center [233, 112] width 25 height 8
type input "#FFFFFF"
type input "#F0DFF0"
type input "#880088"
type input "0"
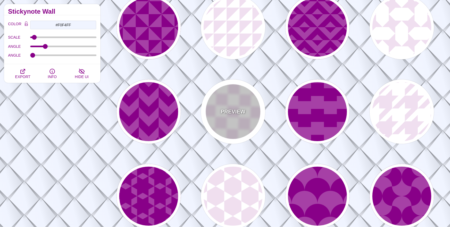
type input "0"
type input "0.2"
type input "1"
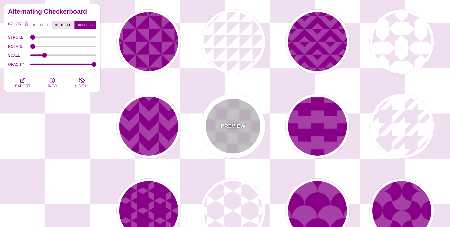
scroll to position [392, 0]
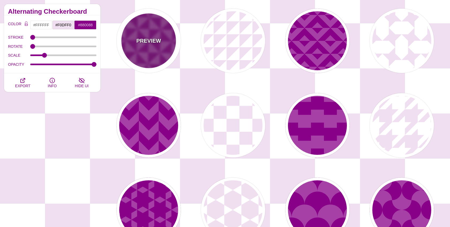
click at [146, 43] on p "PREVIEW" at bounding box center [148, 41] width 25 height 8
type input "#A640A6"
type input "#880088"
type input "#FFFFFF"
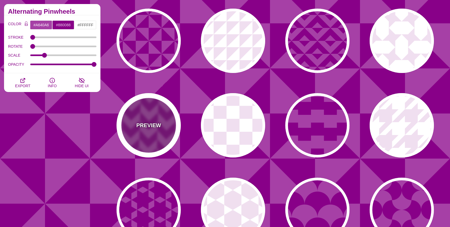
click at [137, 112] on div "PREVIEW" at bounding box center [149, 125] width 64 height 64
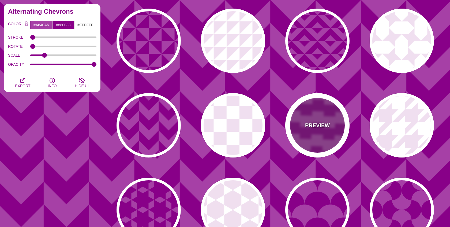
click at [295, 131] on div "PREVIEW" at bounding box center [318, 125] width 64 height 64
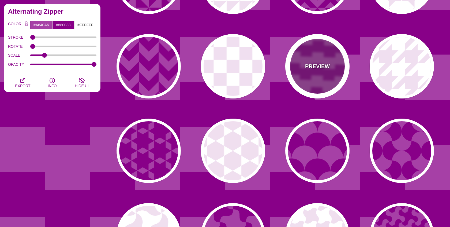
scroll to position [455, 0]
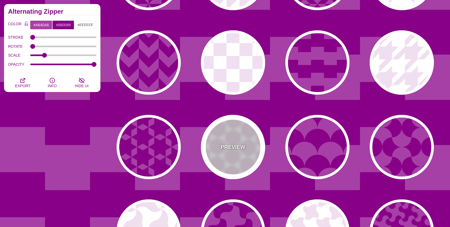
click at [222, 134] on div "PREVIEW" at bounding box center [233, 147] width 64 height 64
type input "#FFFFFF"
type input "#F0DFF0"
type input "#880088"
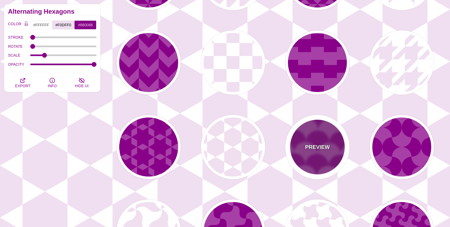
click at [307, 140] on div "PREVIEW" at bounding box center [318, 147] width 64 height 64
type input "#A640A6"
type input "#880088"
type input "#FFFFFF"
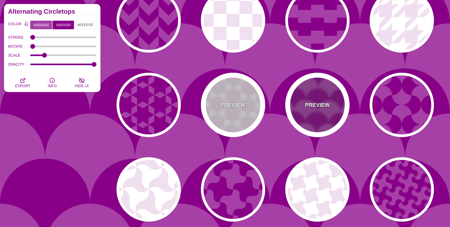
scroll to position [498, 0]
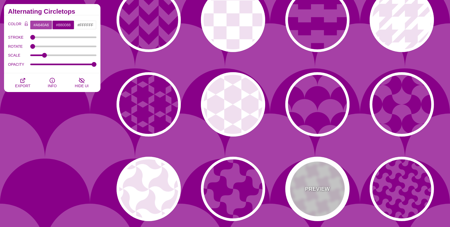
click at [312, 179] on div "PREVIEW" at bounding box center [318, 189] width 64 height 64
type input "#FFFFFF"
type input "#F0DFF0"
type input "#880088"
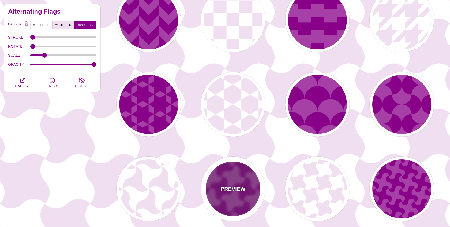
click at [247, 186] on div "PREVIEW" at bounding box center [233, 189] width 64 height 64
type input "#A640A6"
type input "#880088"
type input "#FFFFFF"
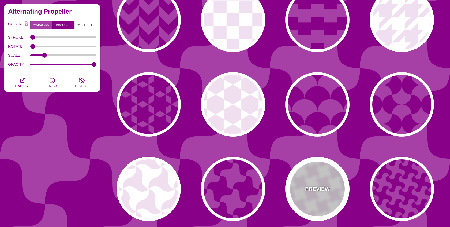
click at [337, 177] on div "PREVIEW" at bounding box center [318, 189] width 64 height 64
type input "#FFFFFF"
type input "#F0DFF0"
type input "#880088"
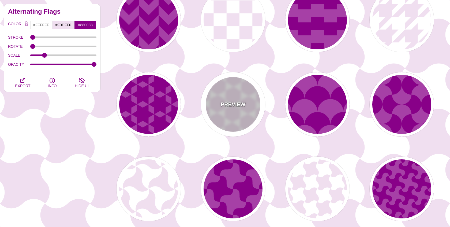
click at [221, 121] on div "PREVIEW" at bounding box center [233, 104] width 64 height 64
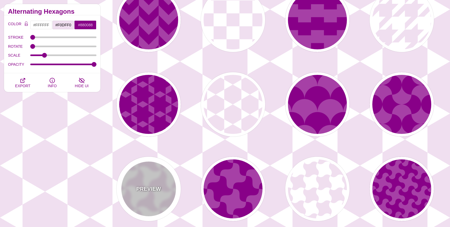
click at [164, 207] on div "PREVIEW" at bounding box center [149, 189] width 64 height 64
type input "#F0DFF0"
type input "#FFFFFF"
type input "0.2"
type input "1"
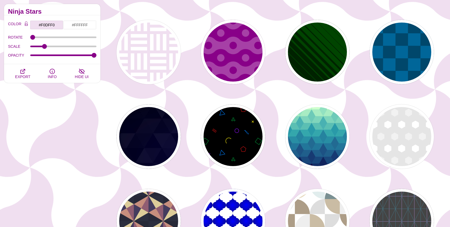
scroll to position [719, 0]
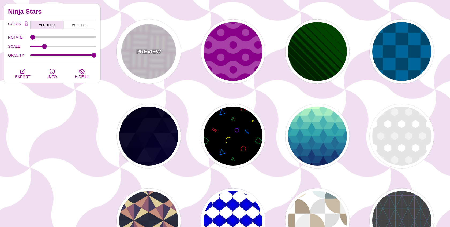
click at [155, 58] on div "PREVIEW" at bounding box center [149, 51] width 64 height 64
type input "60"
type input "0"
type input "0.2"
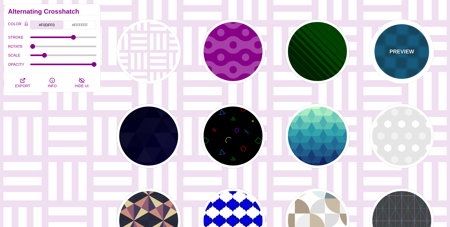
click at [395, 62] on div "PREVIEW" at bounding box center [402, 51] width 64 height 64
type input "#00476B"
type input "#006699"
type input "0"
type input "1"
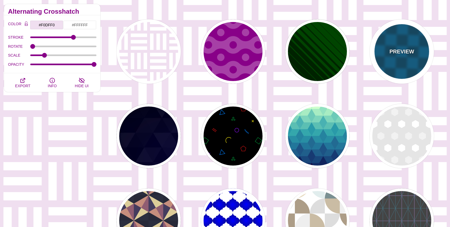
type input "5"
type input "15"
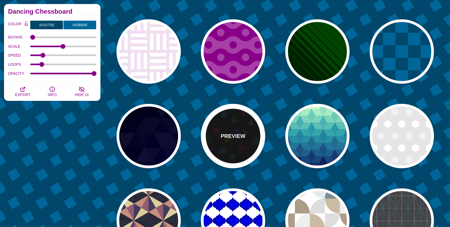
click at [222, 130] on div "PREVIEW" at bounding box center [233, 136] width 64 height 64
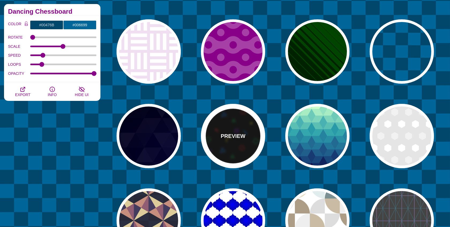
type input "#000000"
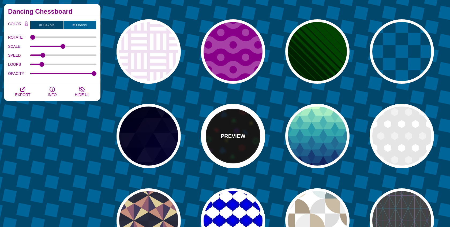
type input "#008833"
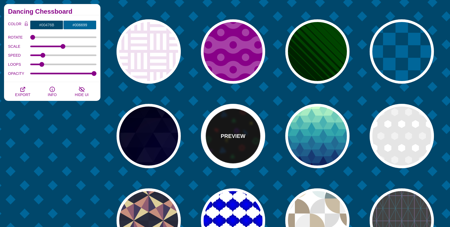
type input "#CC1111"
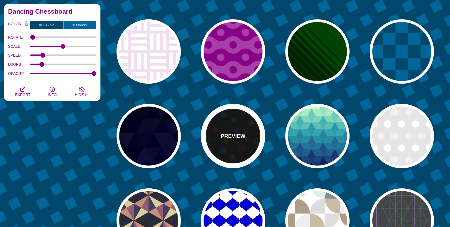
type input "#FFEE11"
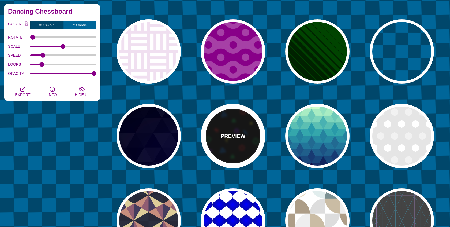
type input "#8811EE"
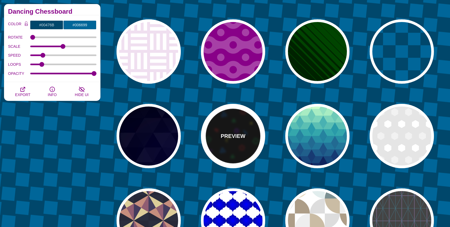
type input "#0077EE"
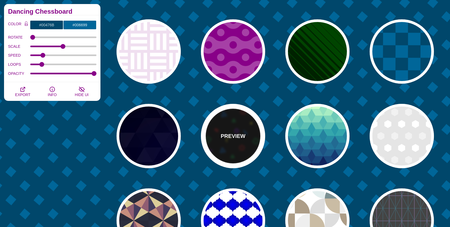
type input "0.6"
type input "10"
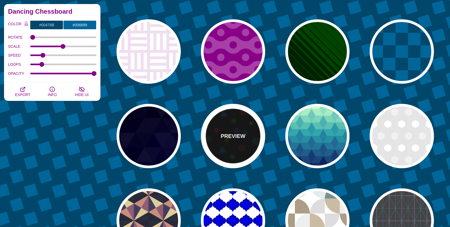
type input "1"
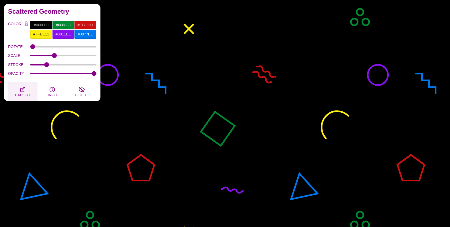
click at [21, 89] on icon "button" at bounding box center [23, 89] width 4 height 4
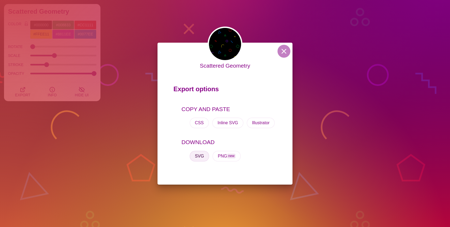
click at [197, 156] on button "SVG" at bounding box center [200, 156] width 20 height 11
click at [281, 52] on button at bounding box center [284, 51] width 13 height 13
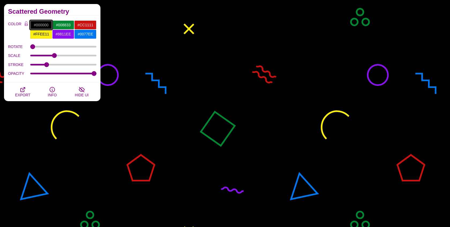
click at [42, 23] on input "#000000" at bounding box center [41, 24] width 22 height 9
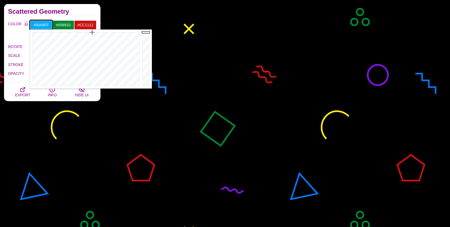
drag, startPoint x: 147, startPoint y: 34, endPoint x: 146, endPoint y: 29, distance: 4.9
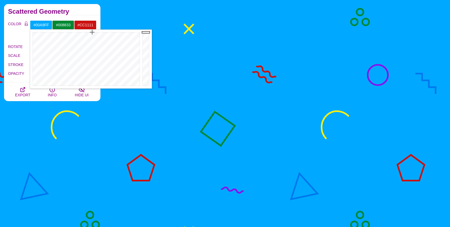
click at [14, 30] on label "COLOR" at bounding box center [15, 29] width 14 height 19
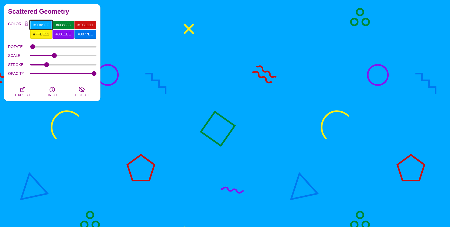
click at [46, 24] on input "#00A9FF" at bounding box center [41, 24] width 22 height 9
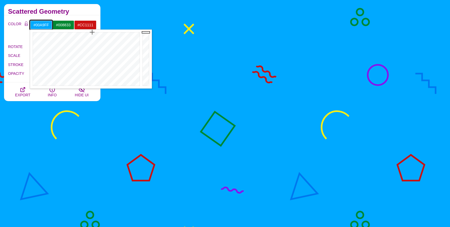
click at [46, 24] on input "#00A9FF" at bounding box center [41, 24] width 22 height 9
click at [41, 22] on input "#00A9FF" at bounding box center [41, 24] width 22 height 9
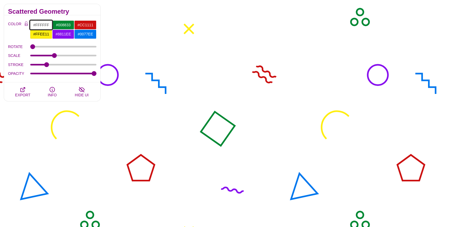
click at [43, 23] on input "#FFFFFF" at bounding box center [41, 24] width 22 height 9
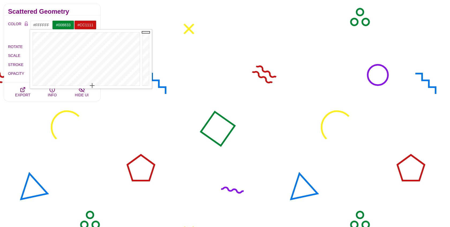
click at [19, 21] on label "COLOR" at bounding box center [15, 29] width 14 height 19
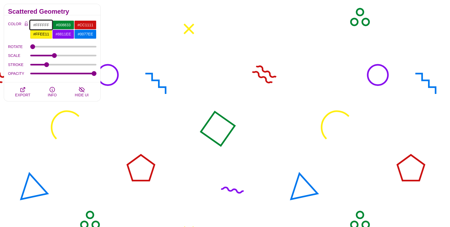
click at [43, 25] on input "#FFFFFF" at bounding box center [41, 24] width 22 height 9
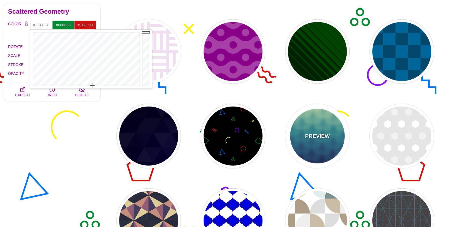
click at [301, 135] on div "PREVIEW" at bounding box center [318, 136] width 64 height 64
type input "#CCFFCC"
type input "#111144"
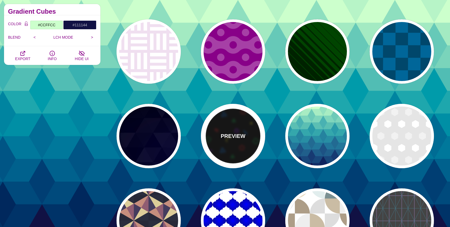
click at [219, 140] on div "PREVIEW" at bounding box center [233, 136] width 64 height 64
type input "#000000"
type input "#008833"
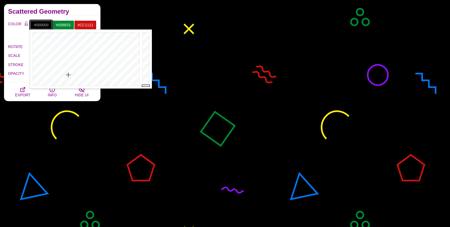
click at [42, 25] on input "#000000" at bounding box center [41, 24] width 22 height 9
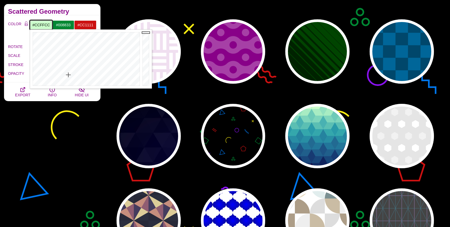
drag, startPoint x: 146, startPoint y: 82, endPoint x: 138, endPoint y: 29, distance: 53.4
click at [138, 30] on div "Close" at bounding box center [91, 58] width 122 height 59
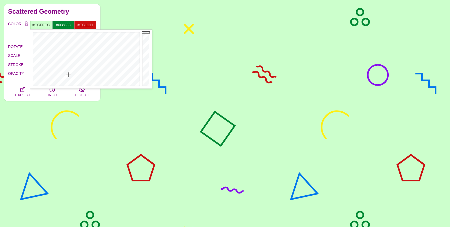
click at [90, 7] on div "Scattered Geometry" at bounding box center [52, 9] width 97 height 11
click at [43, 24] on input "#CCFFCC" at bounding box center [41, 24] width 22 height 9
drag, startPoint x: 145, startPoint y: 84, endPoint x: 147, endPoint y: 90, distance: 5.8
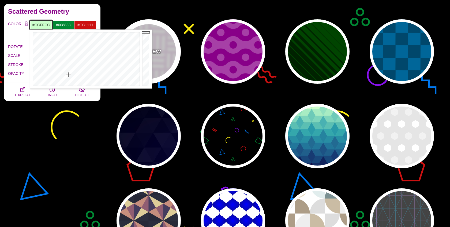
drag, startPoint x: 149, startPoint y: 35, endPoint x: 148, endPoint y: 28, distance: 6.7
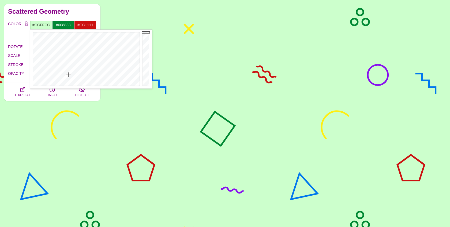
click at [84, 8] on div "Scattered Geometry" at bounding box center [52, 9] width 97 height 11
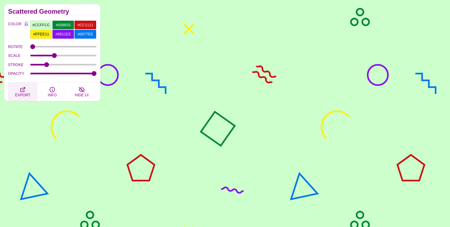
click at [21, 86] on icon "button" at bounding box center [23, 89] width 6 height 6
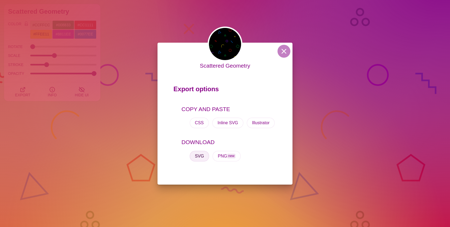
click at [198, 156] on button "SVG" at bounding box center [200, 156] width 20 height 11
click at [285, 53] on button at bounding box center [284, 51] width 13 height 13
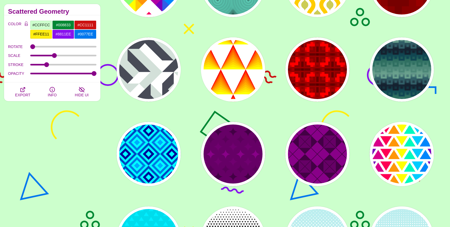
scroll to position [1045, 0]
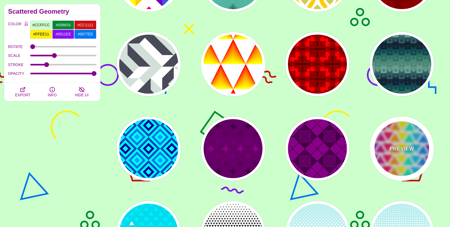
click at [397, 149] on p "PREVIEW" at bounding box center [402, 149] width 25 height 8
type input "#226677"
type input "#FFFF55"
type input "#27002E"
type input "1"
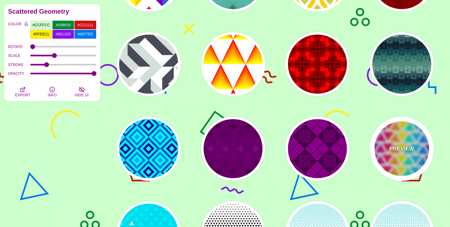
type input "50"
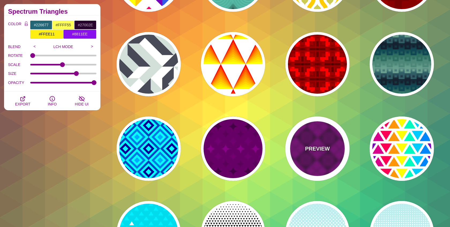
click at [321, 156] on div "PREVIEW" at bounding box center [318, 148] width 64 height 64
type input "#440044"
type input "#880088"
type input "#660066"
type input "2"
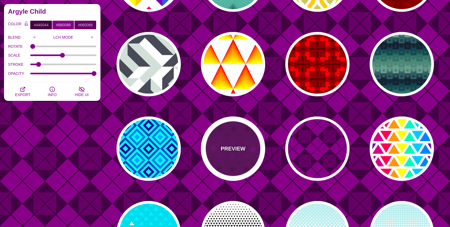
click at [235, 156] on div "PREVIEW" at bounding box center [233, 148] width 64 height 64
type input "#660066"
type input "#440044"
type input "1"
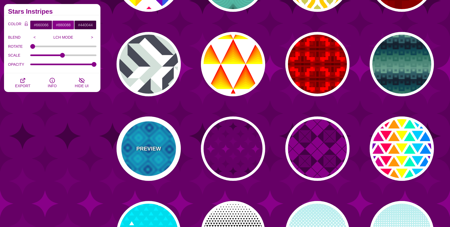
click at [152, 151] on p "PREVIEW" at bounding box center [148, 149] width 25 height 8
type input "#00FFFF"
type input "#000099"
type input "#00AAFF"
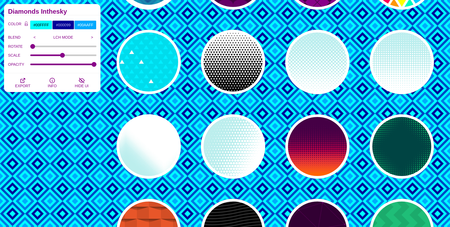
scroll to position [1216, 0]
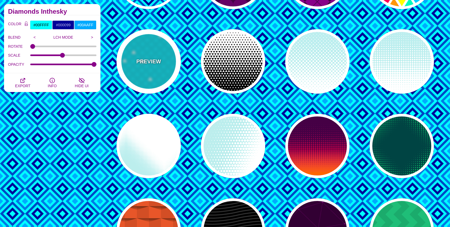
click at [152, 75] on div "PREVIEW" at bounding box center [149, 61] width 64 height 64
type input "#00DCEC"
type input "#00EEFF"
type input "#FFFFFF"
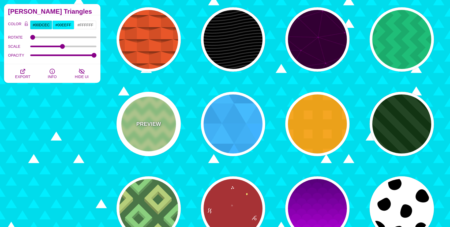
click at [159, 127] on p "PREVIEW" at bounding box center [148, 124] width 25 height 8
type input "#DDFFAA"
type input "#AAEE99"
type input "120"
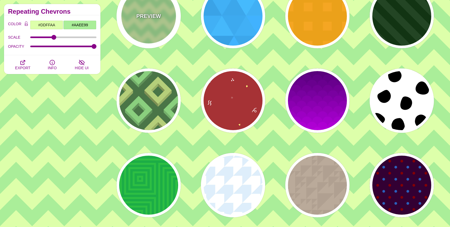
scroll to position [1532, 0]
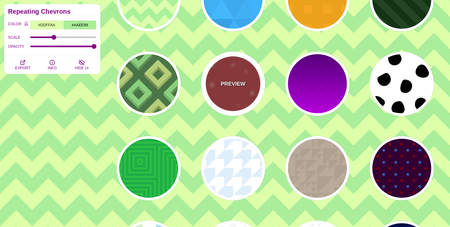
click at [221, 106] on div "PREVIEW" at bounding box center [233, 83] width 64 height 64
type input "#AA3333"
type input "#FFFF77"
type input "#55FFFF"
type input "1600"
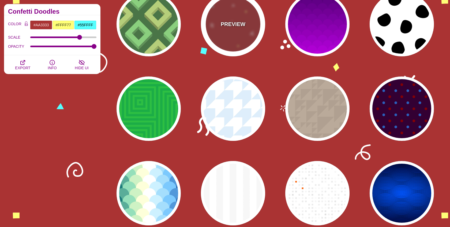
scroll to position [1593, 0]
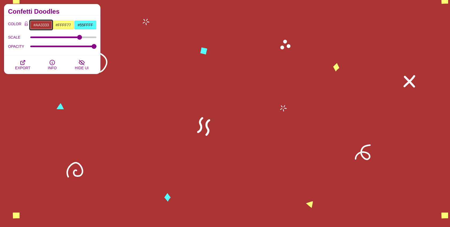
click at [39, 22] on input "#AA3333" at bounding box center [41, 24] width 22 height 9
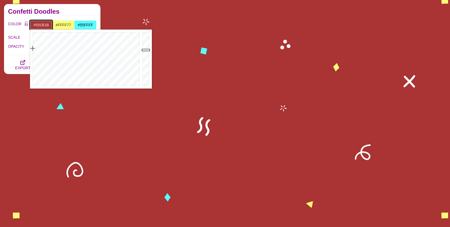
click at [145, 67] on div at bounding box center [146, 58] width 11 height 59
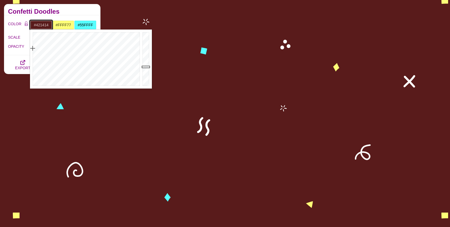
click at [145, 72] on div at bounding box center [146, 58] width 11 height 59
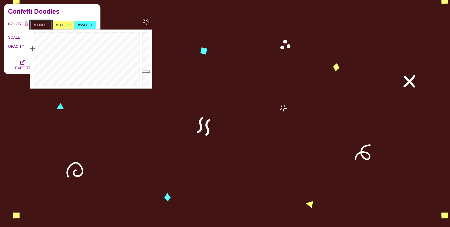
click at [146, 75] on div at bounding box center [146, 58] width 11 height 59
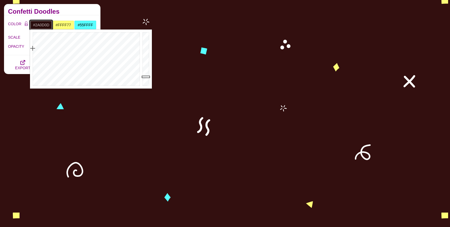
click at [146, 77] on div at bounding box center [146, 58] width 11 height 59
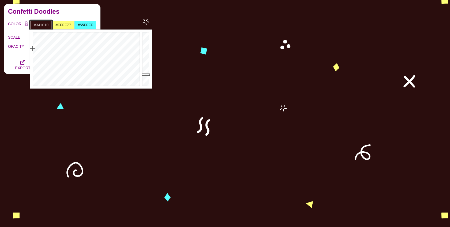
click at [146, 75] on div at bounding box center [146, 58] width 11 height 59
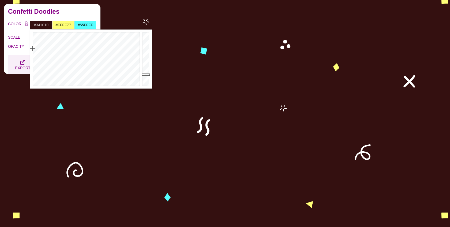
click at [20, 61] on icon "button" at bounding box center [23, 62] width 6 height 6
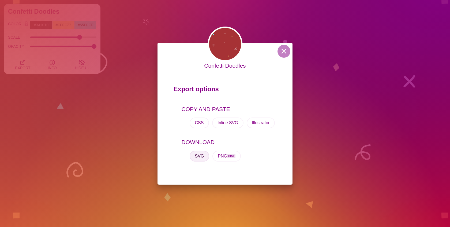
click at [191, 156] on button "SVG" at bounding box center [200, 156] width 20 height 11
click at [283, 52] on button at bounding box center [284, 51] width 13 height 13
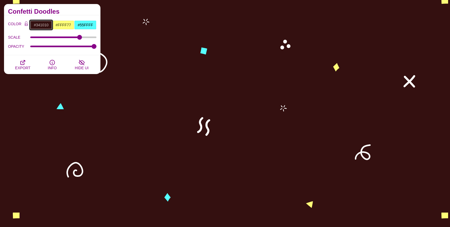
click at [43, 27] on input "#341010" at bounding box center [41, 24] width 22 height 9
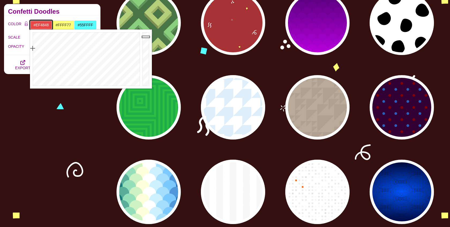
click at [146, 35] on div at bounding box center [146, 58] width 11 height 59
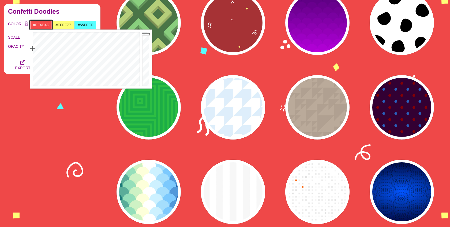
drag, startPoint x: 146, startPoint y: 35, endPoint x: 146, endPoint y: 32, distance: 3.8
click at [146, 32] on div at bounding box center [146, 58] width 11 height 59
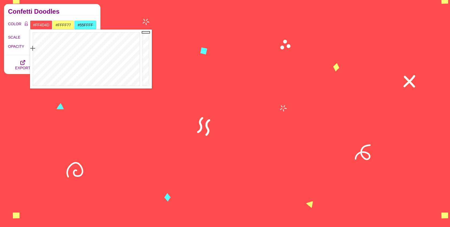
click at [70, 9] on h2 "Confetti Doodles" at bounding box center [52, 11] width 88 height 4
click at [46, 23] on input "#FF4D4D" at bounding box center [41, 24] width 22 height 9
click at [56, 12] on h2 "Confetti Doodles" at bounding box center [52, 11] width 88 height 4
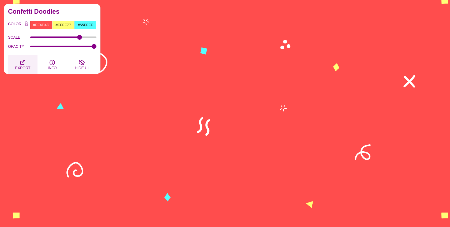
click at [25, 62] on icon "button" at bounding box center [23, 62] width 6 height 6
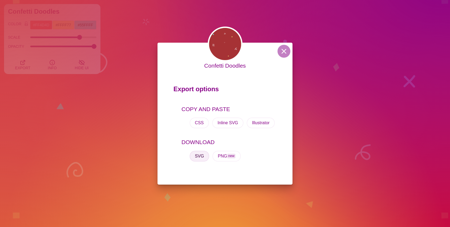
click at [195, 153] on button "SVG" at bounding box center [200, 156] width 20 height 11
click at [283, 55] on button at bounding box center [284, 51] width 13 height 13
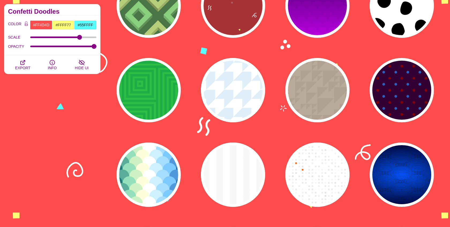
scroll to position [1614, 0]
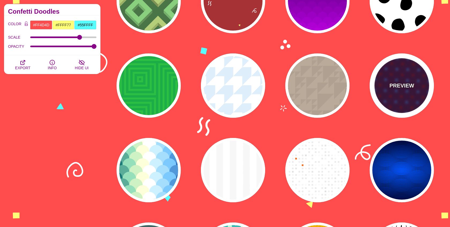
click at [395, 90] on div "PREVIEW" at bounding box center [402, 85] width 64 height 64
type input "#330033"
type input "#0066BB"
type input "#880000"
type input "90"
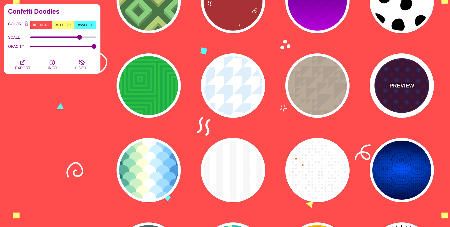
type input "10"
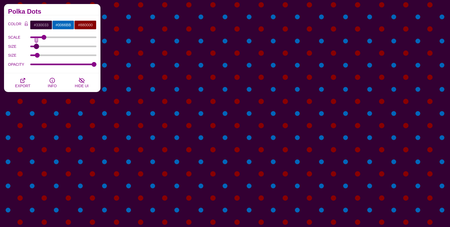
type input "9"
click at [36, 46] on input "SIZE" at bounding box center [63, 46] width 66 height 2
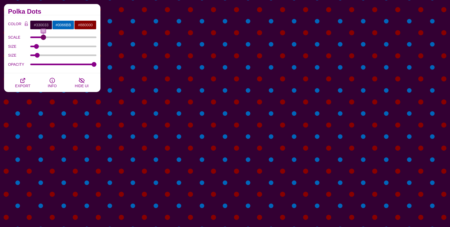
drag, startPoint x: 44, startPoint y: 35, endPoint x: 43, endPoint y: 38, distance: 3.1
type input "86"
click at [43, 38] on input "SCALE" at bounding box center [63, 37] width 66 height 2
click at [38, 45] on input "SIZE" at bounding box center [63, 46] width 66 height 2
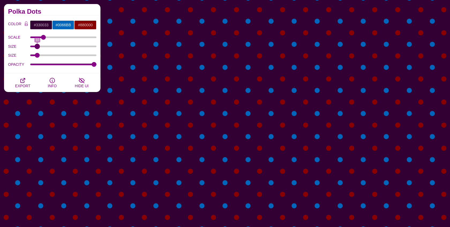
type input "10"
click at [37, 45] on input "SIZE" at bounding box center [63, 46] width 66 height 2
type input "10"
click at [37, 56] on input "SIZE" at bounding box center [63, 55] width 66 height 2
click at [41, 23] on input "#330033" at bounding box center [41, 24] width 22 height 9
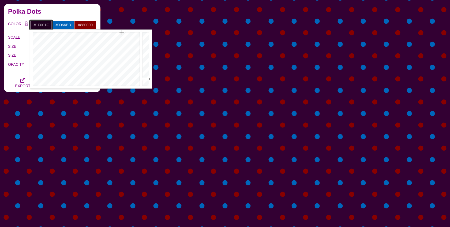
click at [146, 79] on div at bounding box center [146, 58] width 11 height 59
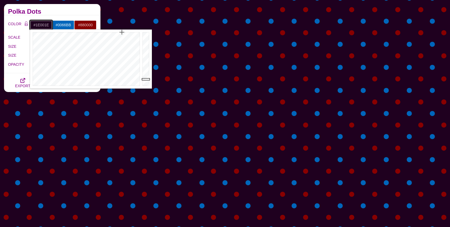
click at [146, 79] on div at bounding box center [146, 58] width 11 height 59
click at [146, 82] on div at bounding box center [146, 58] width 11 height 59
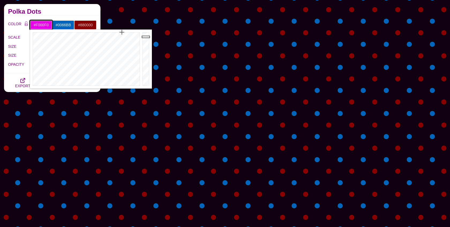
drag, startPoint x: 146, startPoint y: 82, endPoint x: 143, endPoint y: 35, distance: 47.0
click at [143, 35] on div at bounding box center [146, 58] width 11 height 59
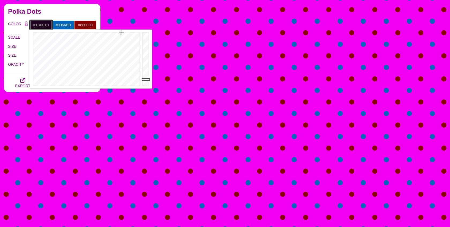
drag, startPoint x: 143, startPoint y: 35, endPoint x: 147, endPoint y: 79, distance: 44.4
click at [147, 79] on div at bounding box center [146, 58] width 11 height 59
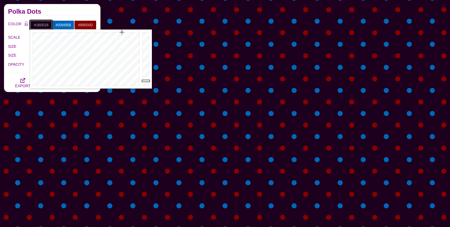
click at [147, 81] on div at bounding box center [146, 58] width 11 height 59
click at [147, 79] on div at bounding box center [146, 58] width 11 height 59
click at [146, 77] on div at bounding box center [146, 58] width 11 height 59
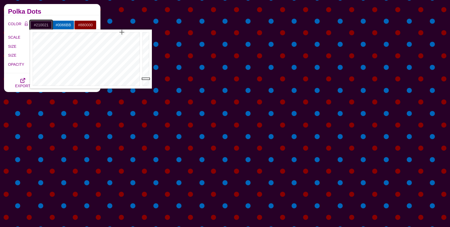
click at [147, 79] on div at bounding box center [146, 58] width 11 height 59
click at [147, 80] on div at bounding box center [146, 58] width 11 height 59
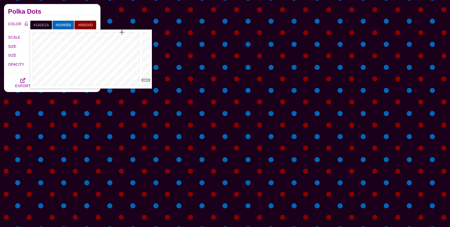
click at [45, 12] on h2 "Polka Dots" at bounding box center [52, 11] width 88 height 4
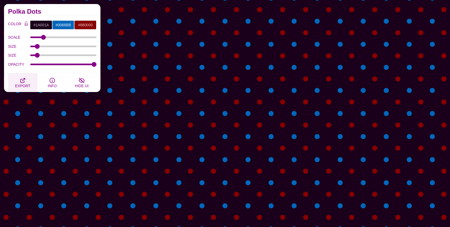
click at [22, 84] on span "EXPORT" at bounding box center [22, 86] width 15 height 4
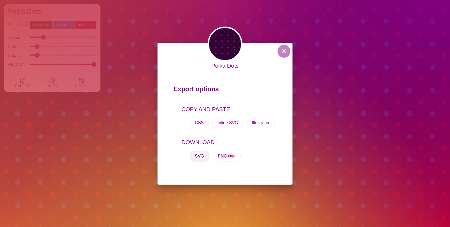
click at [194, 151] on button "SVG" at bounding box center [200, 156] width 20 height 11
click at [287, 51] on button at bounding box center [284, 51] width 13 height 13
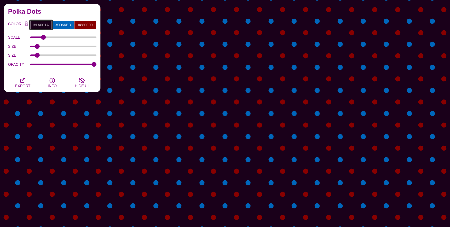
click at [40, 23] on input "#1A001A" at bounding box center [41, 24] width 22 height 9
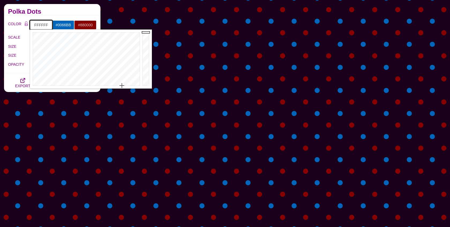
type input "#FFFFFF"
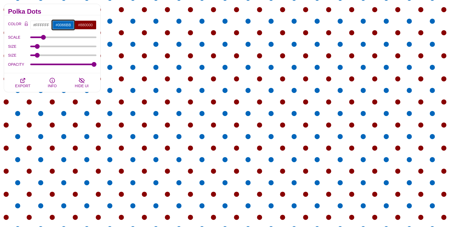
click at [62, 26] on input "#0066BB" at bounding box center [63, 24] width 22 height 9
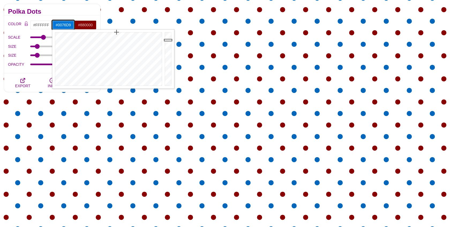
click at [167, 40] on div at bounding box center [169, 58] width 11 height 59
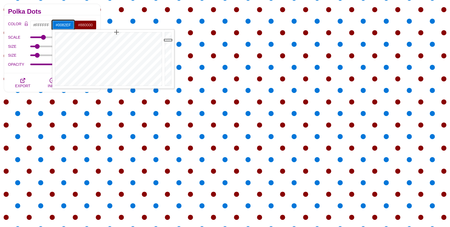
click at [168, 35] on div at bounding box center [169, 58] width 11 height 59
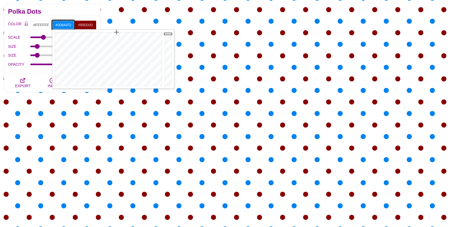
type input "#008BFF"
drag, startPoint x: 168, startPoint y: 34, endPoint x: 168, endPoint y: 29, distance: 4.6
click at [168, 29] on div at bounding box center [169, 58] width 11 height 59
click at [89, 26] on input "#880000" at bounding box center [85, 24] width 22 height 9
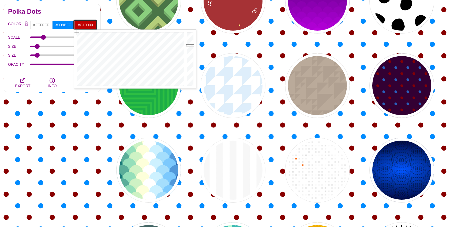
click at [189, 45] on div at bounding box center [191, 58] width 11 height 59
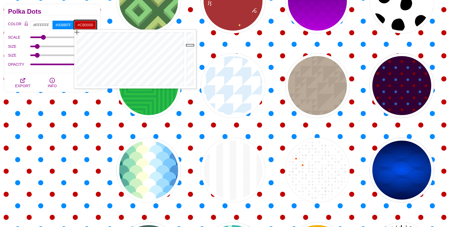
click at [189, 43] on div at bounding box center [191, 58] width 11 height 59
type input "#FF0000"
drag, startPoint x: 189, startPoint y: 39, endPoint x: 189, endPoint y: 24, distance: 15.0
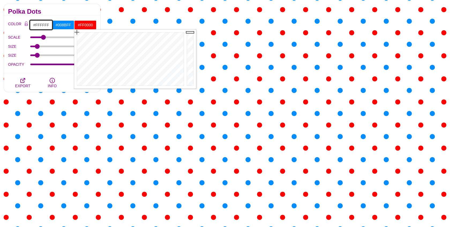
click at [39, 27] on input "#FFFFFF" at bounding box center [41, 24] width 22 height 9
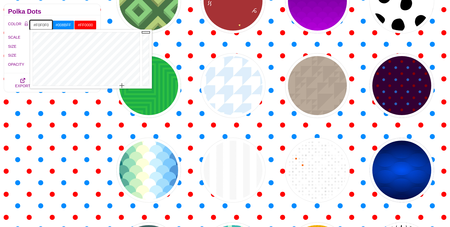
click at [146, 35] on div at bounding box center [146, 58] width 11 height 59
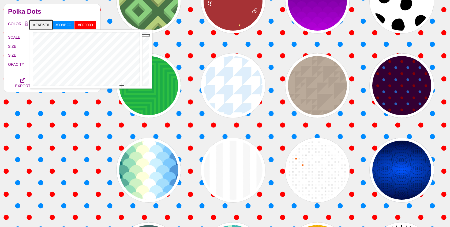
click at [146, 37] on div at bounding box center [146, 58] width 11 height 59
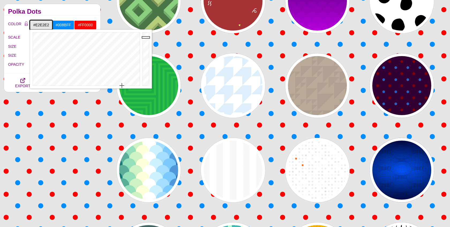
click at [146, 38] on div at bounding box center [146, 58] width 11 height 59
click at [147, 40] on div at bounding box center [146, 58] width 11 height 59
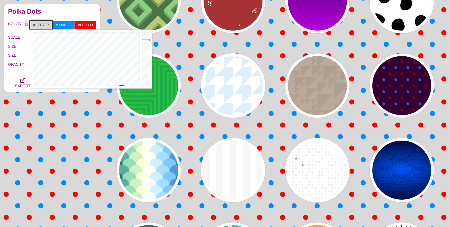
click at [147, 37] on div at bounding box center [146, 58] width 11 height 59
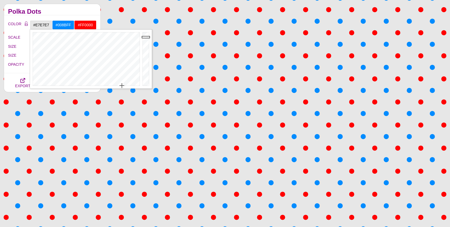
click at [77, 13] on h2 "Polka Dots" at bounding box center [52, 11] width 88 height 4
click at [38, 25] on input "#E7E7E7" at bounding box center [41, 24] width 22 height 9
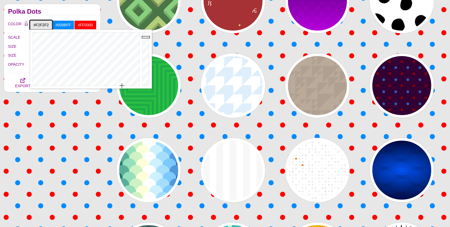
click at [147, 35] on div at bounding box center [146, 58] width 11 height 59
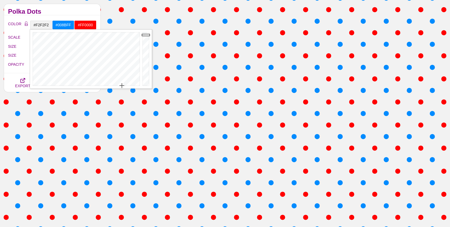
click at [55, 11] on h2 "Polka Dots" at bounding box center [52, 11] width 88 height 4
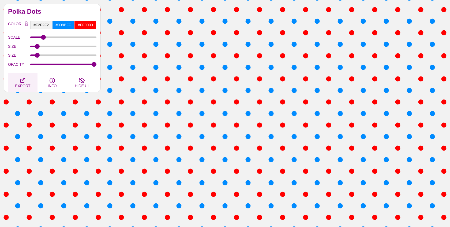
click at [19, 77] on button "EXPORT" at bounding box center [22, 82] width 29 height 19
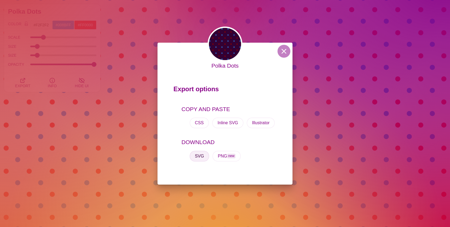
click at [199, 154] on button "SVG" at bounding box center [200, 156] width 20 height 11
click at [287, 53] on button at bounding box center [284, 51] width 13 height 13
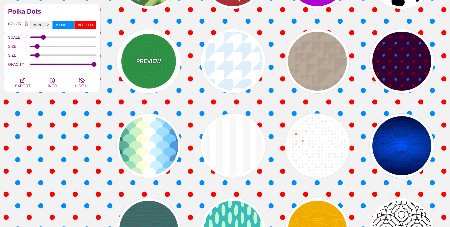
scroll to position [1646, 0]
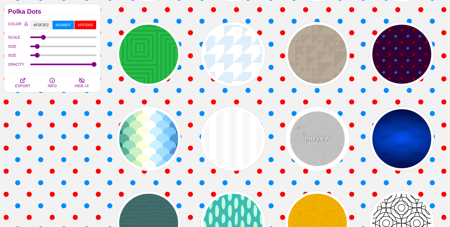
click at [316, 125] on div "PREVIEW" at bounding box center [318, 138] width 64 height 64
type input "#FFFFFF"
type input "#FF6600"
type input "0"
type input "50"
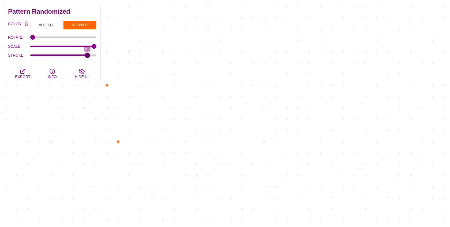
click at [84, 54] on input "STROKE" at bounding box center [63, 55] width 66 height 2
click at [62, 57] on div "STROKE 0.8" at bounding box center [52, 55] width 88 height 9
click at [64, 54] on input "STROKE" at bounding box center [63, 55] width 66 height 2
click at [67, 54] on input "STROKE" at bounding box center [63, 55] width 66 height 2
click at [75, 53] on div "STROKE 0.5" at bounding box center [52, 55] width 88 height 9
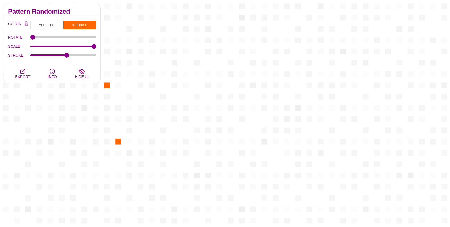
click at [75, 56] on div "STROKE 0.5" at bounding box center [52, 55] width 88 height 9
drag, startPoint x: 72, startPoint y: 54, endPoint x: 75, endPoint y: 54, distance: 3.0
click at [75, 54] on input "STROKE" at bounding box center [63, 55] width 66 height 2
click at [77, 54] on input "STROKE" at bounding box center [63, 55] width 66 height 2
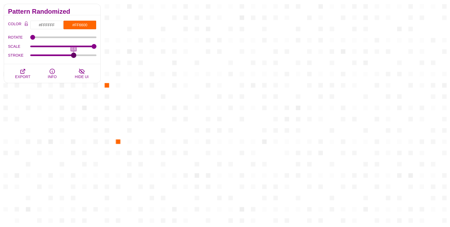
type input "0.6"
click at [75, 54] on input "STROKE" at bounding box center [63, 55] width 66 height 2
click at [34, 39] on div "ROTATE 86" at bounding box center [52, 37] width 88 height 9
drag, startPoint x: 32, startPoint y: 37, endPoint x: 97, endPoint y: 42, distance: 65.3
click at [97, 38] on input "ROTATE" at bounding box center [63, 37] width 66 height 2
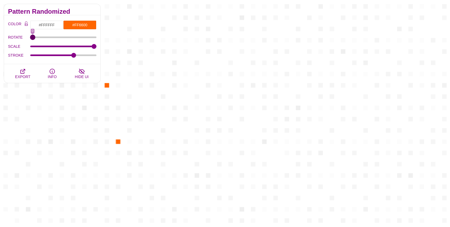
drag, startPoint x: 95, startPoint y: 36, endPoint x: 24, endPoint y: 38, distance: 71.1
type input "0"
click at [30, 38] on input "ROTATE" at bounding box center [63, 37] width 66 height 2
click at [32, 73] on button "EXPORT" at bounding box center [22, 73] width 29 height 19
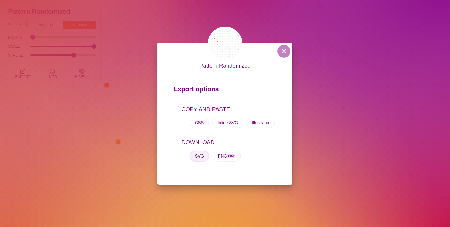
click at [200, 152] on button "SVG" at bounding box center [200, 156] width 20 height 11
click at [284, 54] on button at bounding box center [284, 51] width 13 height 13
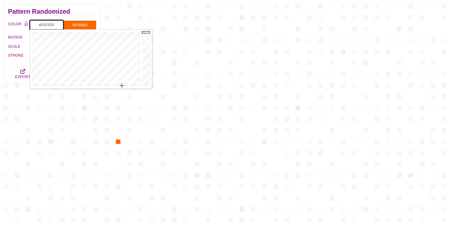
click at [48, 27] on input "#FFFFFF" at bounding box center [46, 24] width 33 height 9
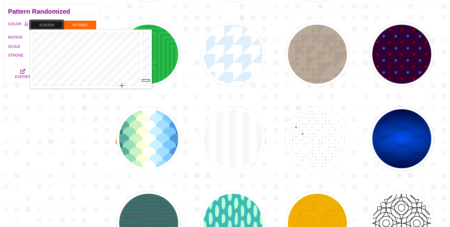
click at [147, 80] on div at bounding box center [146, 58] width 11 height 59
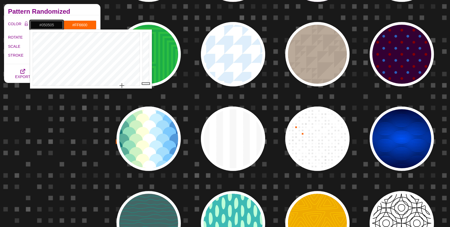
drag, startPoint x: 147, startPoint y: 81, endPoint x: 147, endPoint y: 84, distance: 3.2
click at [147, 84] on div at bounding box center [146, 58] width 11 height 59
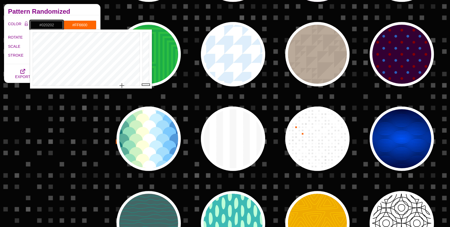
type input "#000000"
click at [147, 86] on div at bounding box center [146, 58] width 11 height 59
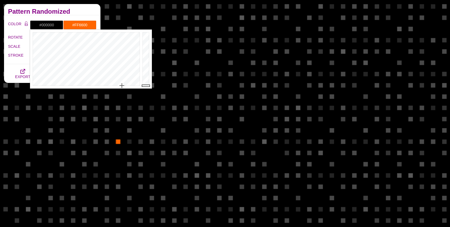
click at [14, 34] on label "ROTATE" at bounding box center [19, 37] width 22 height 7
click at [30, 36] on input "ROTATE" at bounding box center [63, 37] width 66 height 2
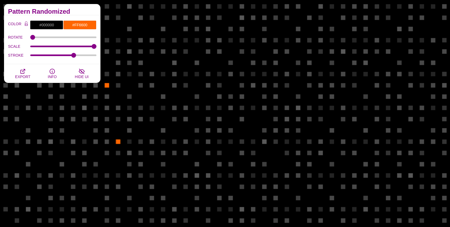
click at [60, 56] on div "STROKE 0.6" at bounding box center [52, 55] width 88 height 9
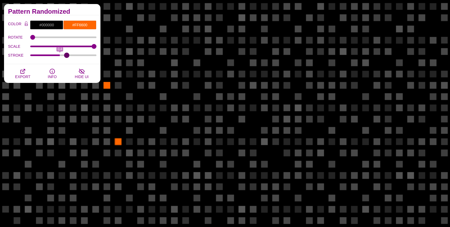
type input "0.6"
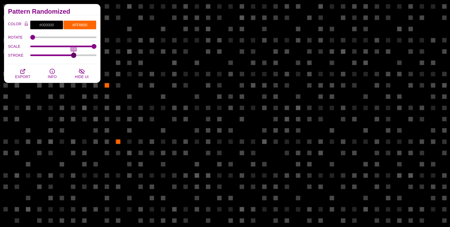
drag, startPoint x: 53, startPoint y: 54, endPoint x: 75, endPoint y: 53, distance: 21.5
click at [75, 54] on input "STROKE" at bounding box center [63, 55] width 66 height 2
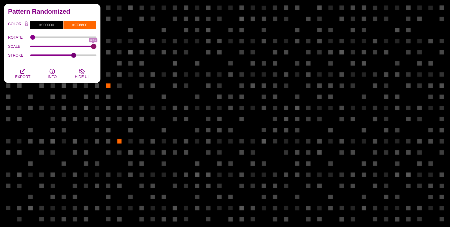
type input "50"
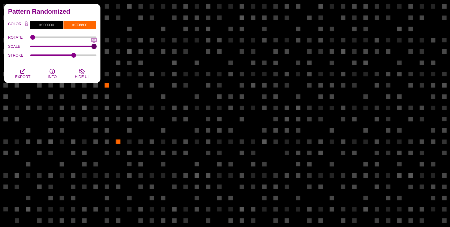
drag, startPoint x: 93, startPoint y: 45, endPoint x: 100, endPoint y: 46, distance: 7.2
click at [97, 46] on input "SCALE" at bounding box center [63, 46] width 66 height 2
click at [20, 75] on span "EXPORT" at bounding box center [22, 77] width 15 height 4
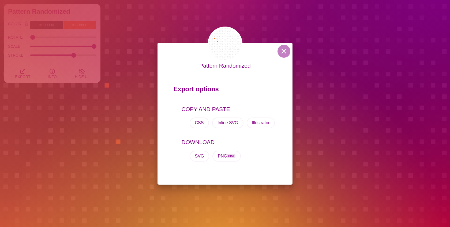
click at [190, 158] on div "SVG PNG new" at bounding box center [229, 155] width 95 height 19
click at [197, 157] on button "SVG" at bounding box center [200, 156] width 20 height 11
click at [283, 53] on button at bounding box center [284, 51] width 13 height 13
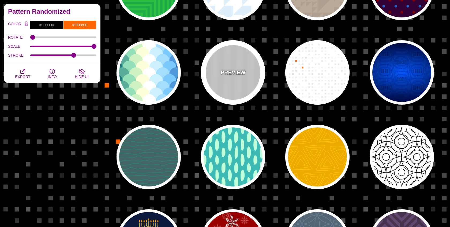
click at [222, 82] on div "PREVIEW" at bounding box center [233, 72] width 64 height 64
type input "#FFFFFF"
type input "#F5F5F5"
type input "#CCCCCC"
type input "20"
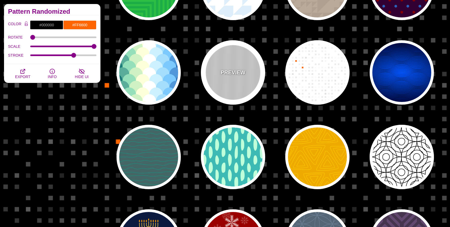
type input "100"
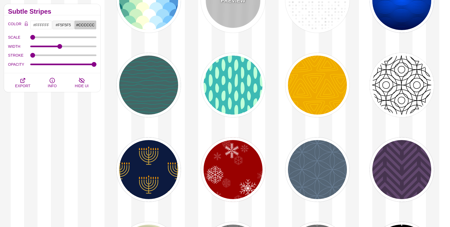
scroll to position [1784, 0]
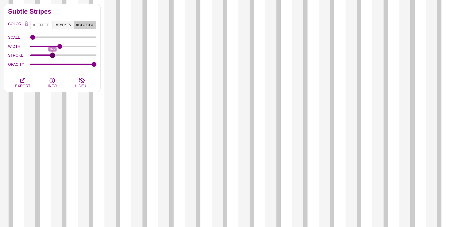
click at [52, 55] on input "STROKE" at bounding box center [63, 55] width 66 height 2
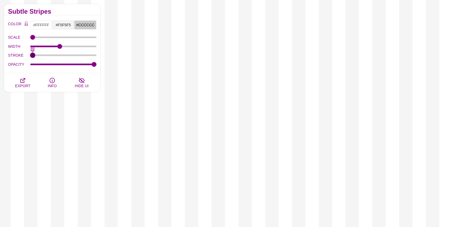
drag, startPoint x: 38, startPoint y: 55, endPoint x: 10, endPoint y: 54, distance: 27.9
type input "0"
click at [30, 54] on input "STROKE" at bounding box center [63, 55] width 66 height 2
drag, startPoint x: 93, startPoint y: 63, endPoint x: 57, endPoint y: 62, distance: 35.4
click at [57, 63] on input "OPACITY" at bounding box center [63, 64] width 66 height 2
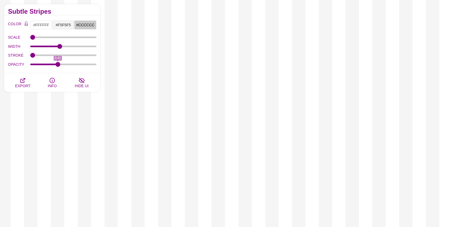
click at [45, 65] on div "OPACITY 0.41" at bounding box center [52, 64] width 88 height 9
click at [38, 64] on input "OPACITY" at bounding box center [63, 64] width 66 height 2
click at [31, 64] on input "OPACITY" at bounding box center [63, 64] width 66 height 2
type input "0.99"
click at [94, 64] on input "OPACITY" at bounding box center [63, 64] width 66 height 2
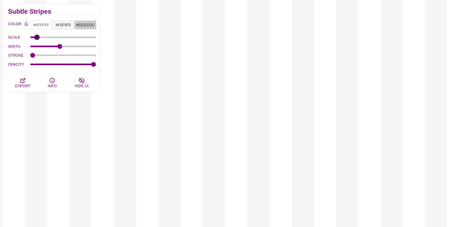
drag, startPoint x: 30, startPoint y: 36, endPoint x: 37, endPoint y: 36, distance: 6.7
type input "166"
click at [37, 36] on input "SCALE" at bounding box center [63, 37] width 66 height 2
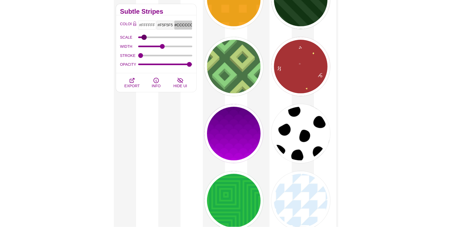
scroll to position [2439, 0]
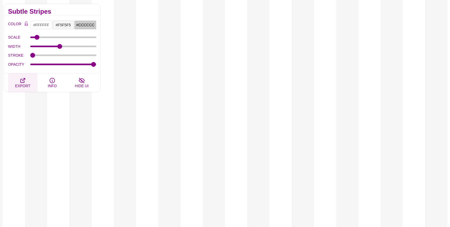
click at [27, 84] on span "EXPORT" at bounding box center [22, 86] width 15 height 4
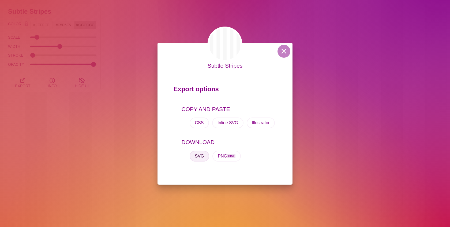
click at [197, 156] on button "SVG" at bounding box center [200, 156] width 20 height 11
click at [283, 53] on button at bounding box center [284, 51] width 13 height 13
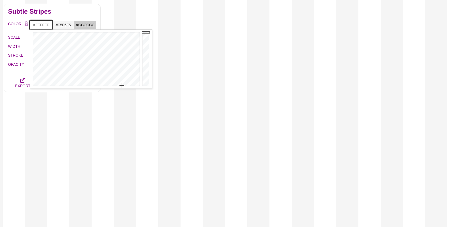
click at [43, 26] on input "#FFFFFF" at bounding box center [41, 24] width 22 height 9
click at [68, 17] on div "COLOR #FFFFFF #F5F5F5 #CCCCCC #FFEE11 #8811EE #0077EE #777777 #888888 #999999 B…" at bounding box center [52, 44] width 97 height 58
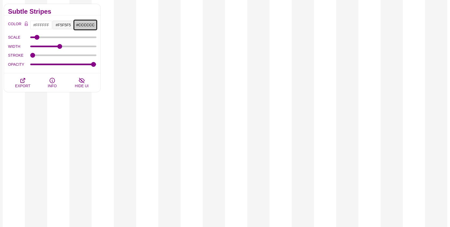
click at [84, 24] on input "#CCCCCC" at bounding box center [85, 24] width 22 height 9
paste input "754C86"
type input "#754C86"
click at [63, 24] on input "#F5F5F5" at bounding box center [63, 24] width 22 height 9
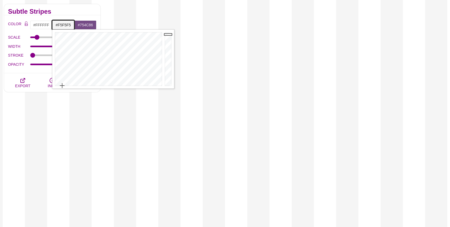
click at [63, 24] on input "#F5F5F5" at bounding box center [63, 24] width 22 height 9
paste input "754C86"
type input "#754C86"
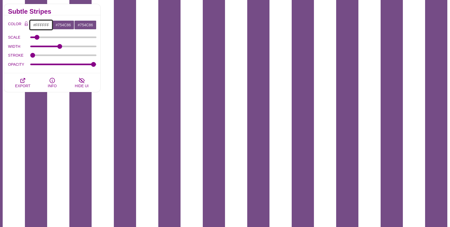
click at [44, 25] on input "#FFFFFF" at bounding box center [41, 24] width 22 height 9
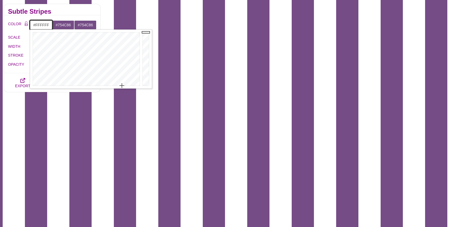
click at [44, 25] on input "#FFFFFF" at bounding box center [41, 24] width 22 height 9
paste input "754C86"
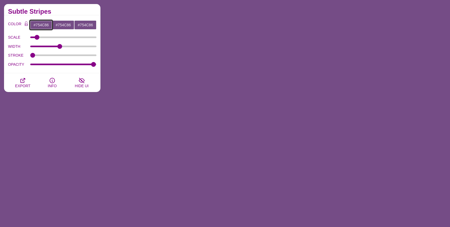
click at [44, 25] on input "#754C86" at bounding box center [41, 24] width 22 height 9
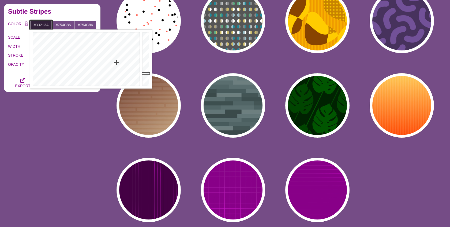
click at [145, 73] on div at bounding box center [146, 58] width 11 height 59
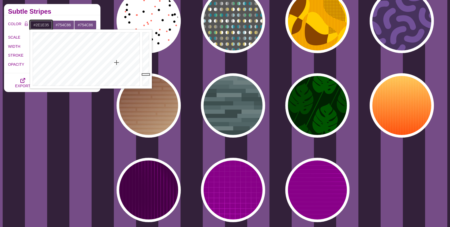
click at [145, 74] on div at bounding box center [146, 58] width 11 height 59
type input "#24182A"
click at [145, 77] on div at bounding box center [146, 58] width 11 height 59
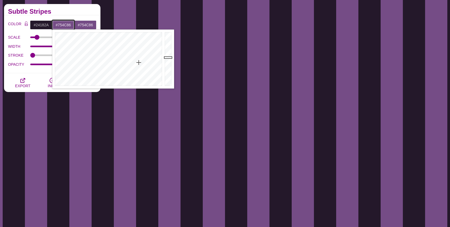
click at [60, 25] on input "#754C86" at bounding box center [63, 24] width 22 height 9
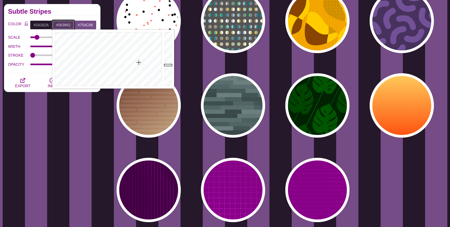
click at [164, 65] on div at bounding box center [169, 58] width 11 height 59
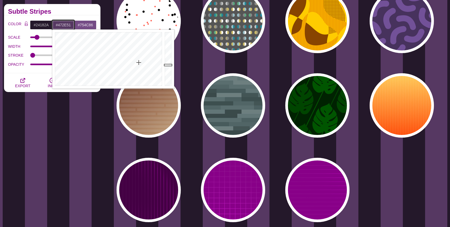
click at [168, 68] on div at bounding box center [169, 58] width 11 height 59
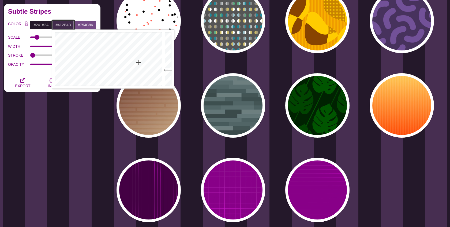
click at [168, 70] on div at bounding box center [169, 58] width 11 height 59
click at [168, 71] on div at bounding box center [169, 58] width 11 height 59
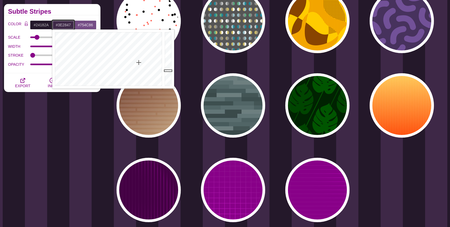
type input "#322039"
click at [168, 73] on div at bounding box center [169, 58] width 11 height 59
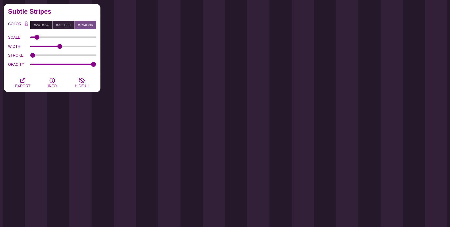
click at [70, 10] on h2 "Subtle Stripes" at bounding box center [52, 11] width 88 height 4
click at [25, 80] on icon "button" at bounding box center [23, 80] width 6 height 6
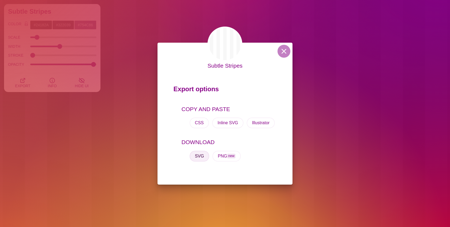
click at [201, 154] on button "SVG" at bounding box center [200, 156] width 20 height 11
click at [288, 51] on button at bounding box center [284, 51] width 13 height 13
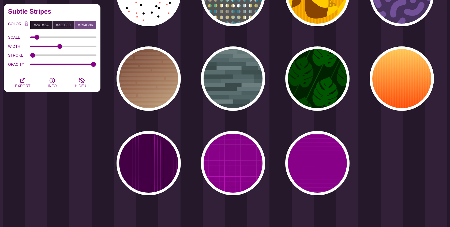
scroll to position [2465, 0]
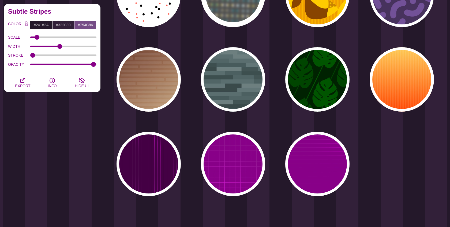
type input "#555555"
type input "#228899"
type input "#CCBB66"
type input "#FFFFFF"
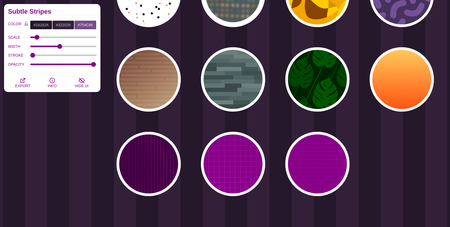
type input "#888888"
type input "50"
type input "0"
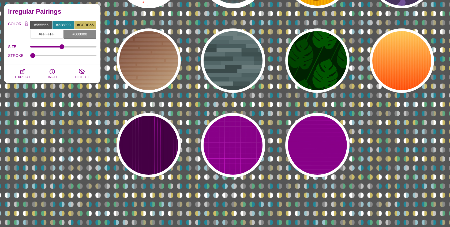
scroll to position [2488, 0]
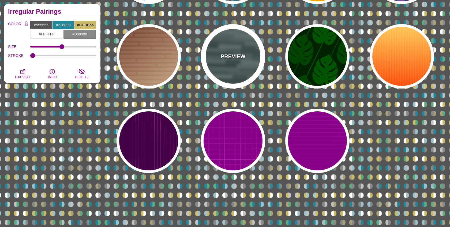
click at [223, 58] on p "PREVIEW" at bounding box center [233, 56] width 25 height 8
type input "#506566"
type input "0"
type input "1"
type input "0.5"
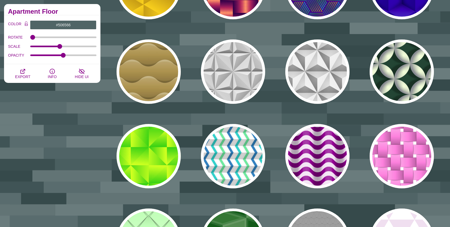
scroll to position [0, 0]
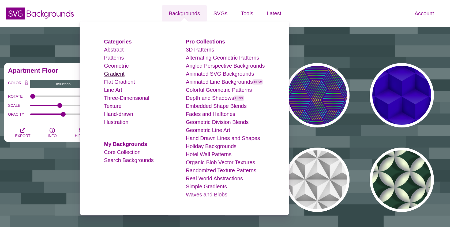
click at [115, 74] on link "Gradient" at bounding box center [114, 74] width 21 height 6
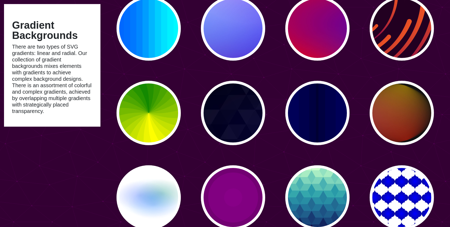
scroll to position [130, 0]
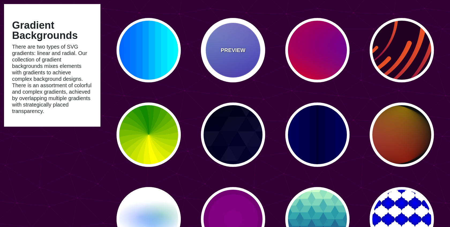
click at [235, 57] on div "PREVIEW" at bounding box center [233, 50] width 64 height 64
type input "#0000FF"
type input "#0099FF"
type input "#FF99FF"
type input "#880088"
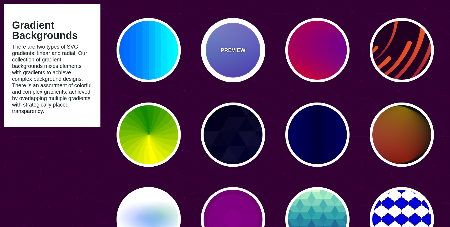
type input "12"
type input "0"
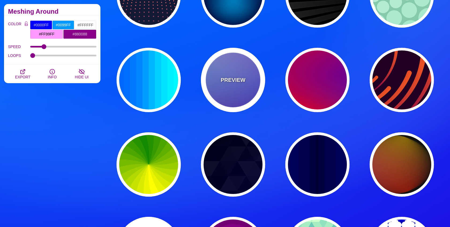
scroll to position [83, 0]
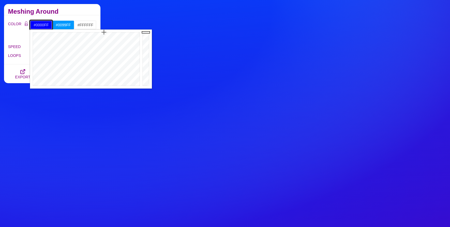
click at [39, 21] on input "#0000FF" at bounding box center [41, 24] width 22 height 9
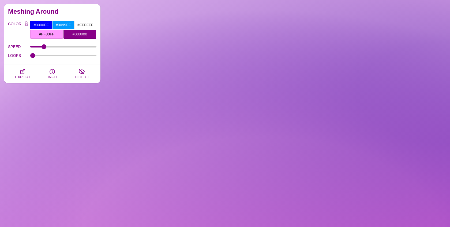
click at [50, 16] on div "COLOR #0000FF #0099FF #FFFFFF #FF99FF #880088 #666666 #777777 #888888 #999999 B…" at bounding box center [52, 39] width 97 height 49
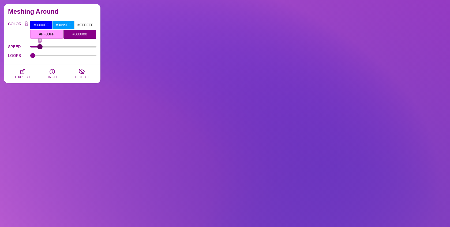
click at [40, 46] on input "SPEED" at bounding box center [63, 47] width 66 height 2
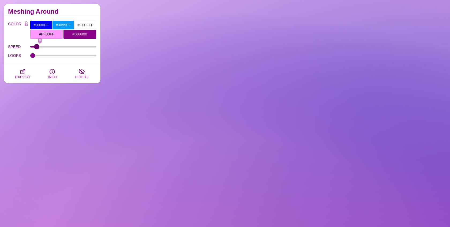
click at [36, 47] on input "SPEED" at bounding box center [63, 47] width 66 height 2
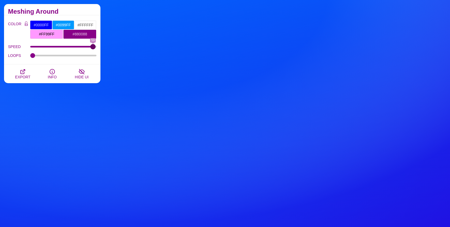
click at [93, 46] on input "SPEED" at bounding box center [63, 47] width 66 height 2
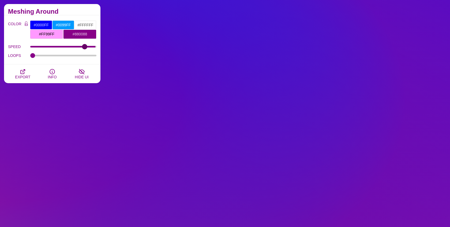
click at [85, 46] on input "SPEED" at bounding box center [63, 47] width 66 height 2
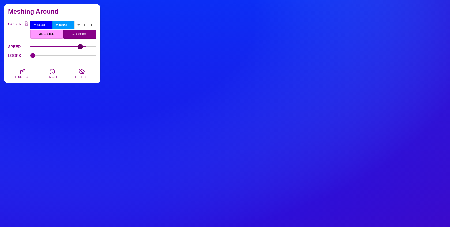
click at [80, 46] on input "SPEED" at bounding box center [63, 47] width 66 height 2
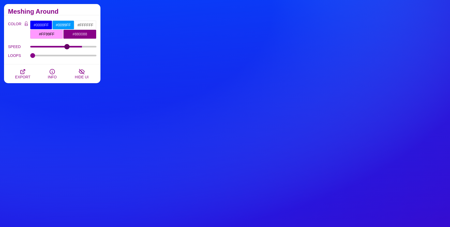
click at [67, 46] on input "SPEED" at bounding box center [63, 47] width 66 height 2
type input "20"
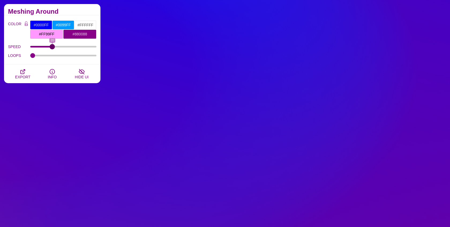
click at [53, 46] on input "SPEED" at bounding box center [63, 47] width 66 height 2
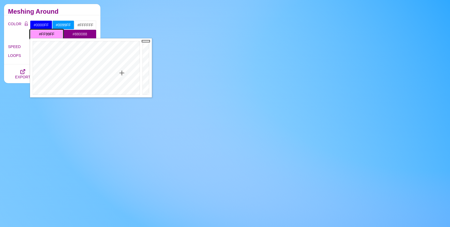
click at [48, 35] on input "#FF99FF" at bounding box center [46, 33] width 33 height 9
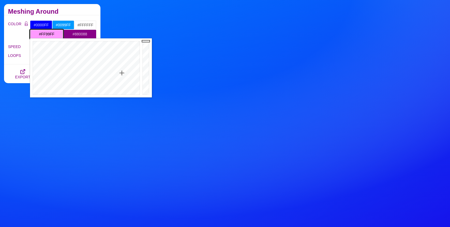
type input "#FF6CFB"
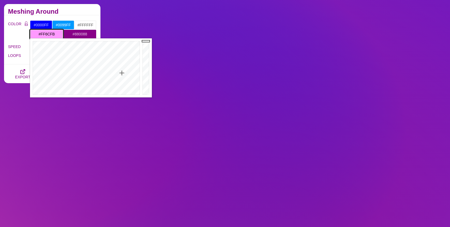
click at [123, 64] on div at bounding box center [85, 67] width 111 height 59
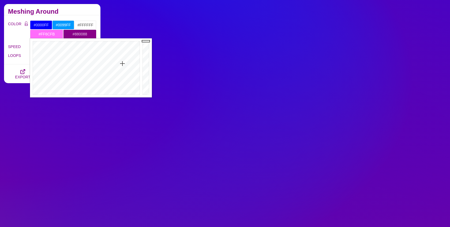
click at [11, 36] on label "COLOR" at bounding box center [15, 29] width 14 height 19
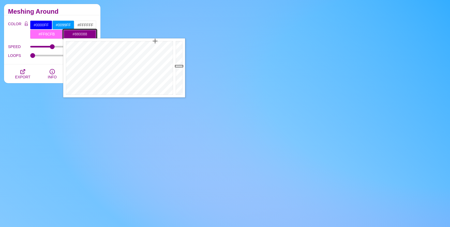
click at [72, 32] on input "#880088" at bounding box center [79, 33] width 33 height 9
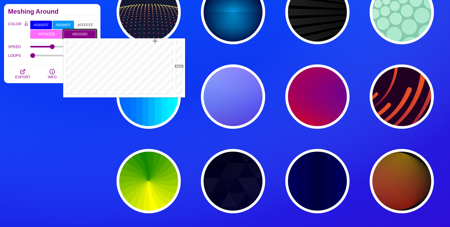
click at [179, 58] on div at bounding box center [180, 67] width 11 height 59
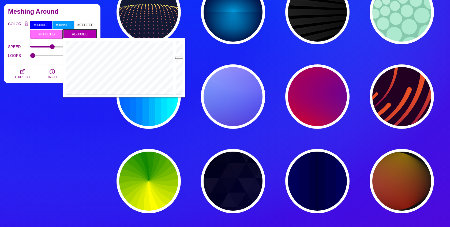
type input "#D200D2"
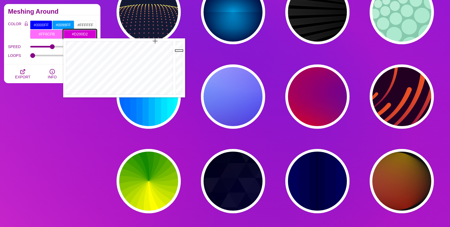
click at [178, 50] on div at bounding box center [180, 67] width 11 height 59
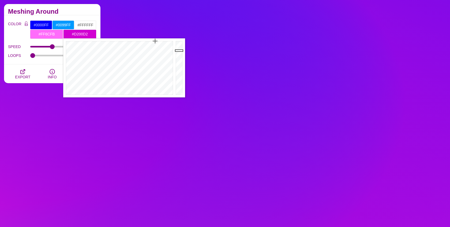
click at [20, 39] on div "COLOR #0000FF #0099FF #FFFFFF #FF6CFB #D200D2 #666666 #777777 #888888 #999999 B…" at bounding box center [52, 40] width 88 height 40
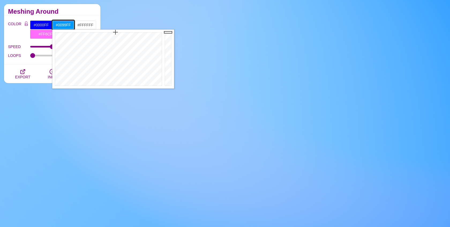
click at [62, 23] on input "#0099FF" at bounding box center [63, 24] width 22 height 9
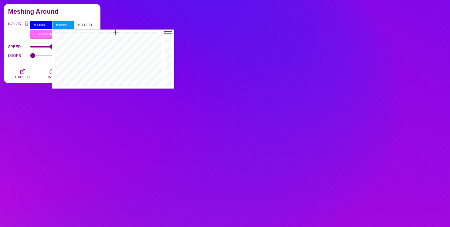
click at [79, 13] on h2 "Meshing Around" at bounding box center [52, 11] width 88 height 4
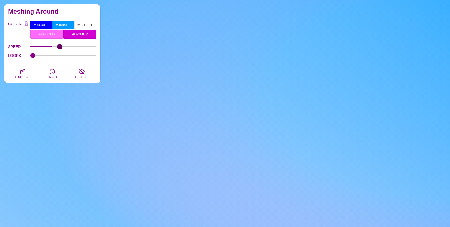
type input "27"
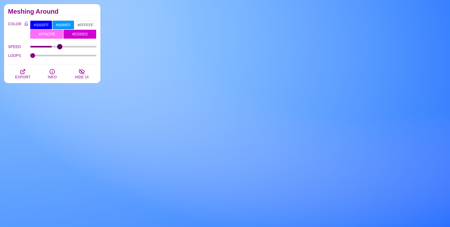
click at [60, 46] on input "SPEED" at bounding box center [63, 47] width 66 height 2
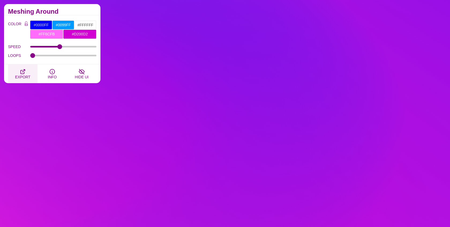
click at [23, 72] on icon "button" at bounding box center [23, 71] width 6 height 6
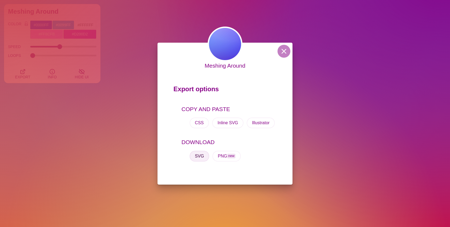
click at [200, 151] on button "SVG" at bounding box center [200, 156] width 20 height 11
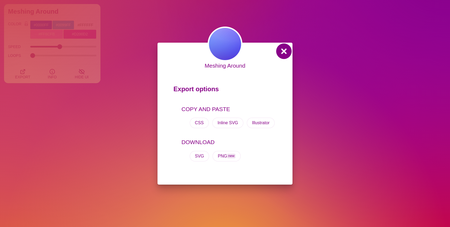
click at [286, 53] on button at bounding box center [284, 51] width 13 height 13
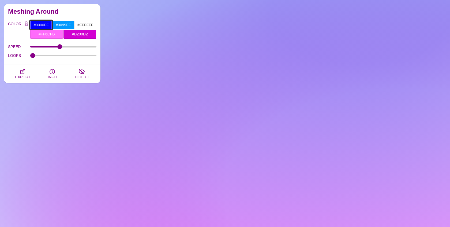
click at [40, 20] on input "#0000FF" at bounding box center [41, 24] width 22 height 9
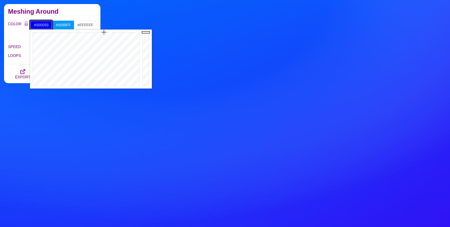
click at [144, 55] on div at bounding box center [146, 58] width 11 height 59
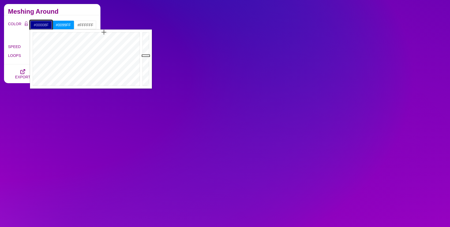
click at [144, 56] on div at bounding box center [146, 58] width 11 height 59
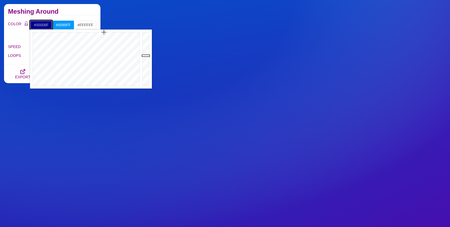
type input "#000057"
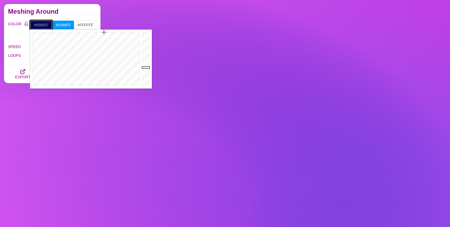
click at [147, 67] on div at bounding box center [146, 58] width 11 height 59
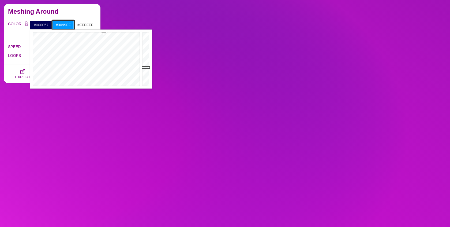
click at [62, 27] on input "#0099FF" at bounding box center [63, 24] width 22 height 9
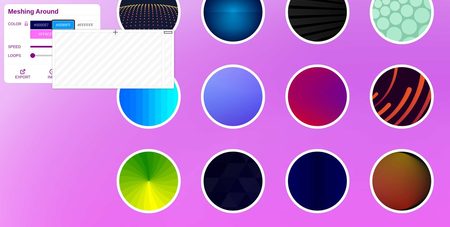
type input "#0072BE"
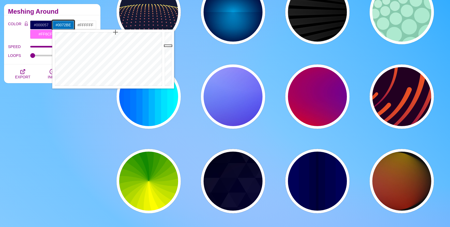
click at [168, 46] on div at bounding box center [169, 58] width 11 height 59
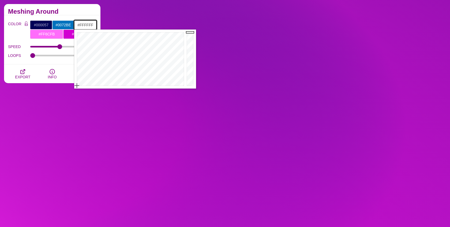
click at [92, 28] on input "#FFFFFF" at bounding box center [85, 24] width 22 height 9
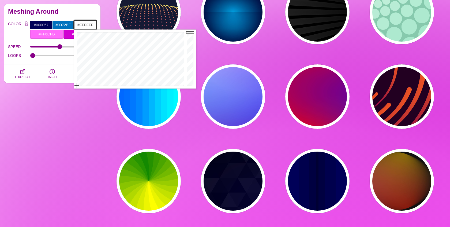
type input "#D7D7D7"
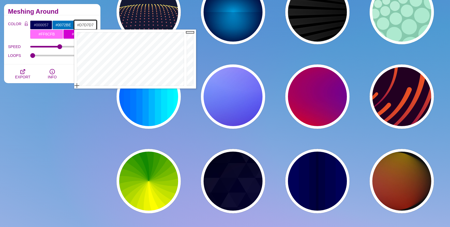
click at [190, 40] on div at bounding box center [191, 58] width 11 height 59
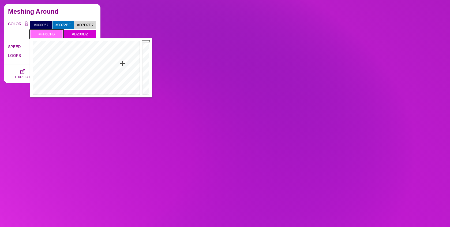
click at [57, 37] on input "#FF6CFB" at bounding box center [46, 33] width 33 height 9
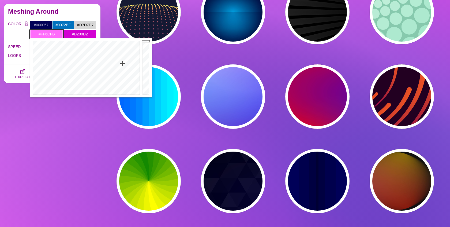
type input "#AC48A9"
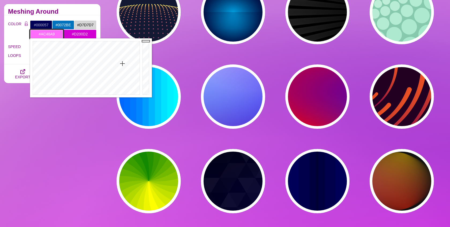
click at [148, 58] on div at bounding box center [146, 67] width 11 height 59
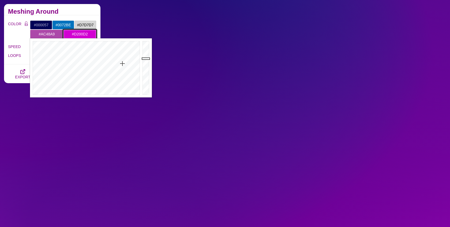
click at [86, 36] on input "#D200D2" at bounding box center [79, 33] width 33 height 9
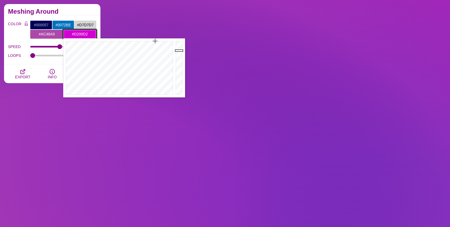
type input "#790079"
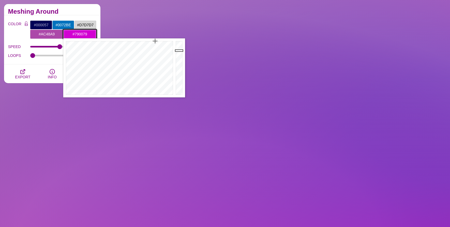
click at [178, 69] on div at bounding box center [180, 67] width 11 height 59
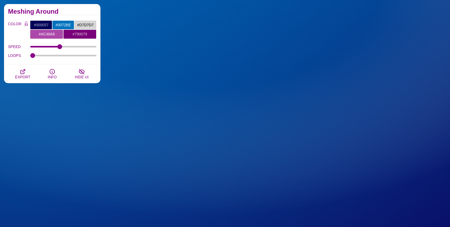
click at [71, 11] on h2 "Meshing Around" at bounding box center [52, 11] width 88 height 4
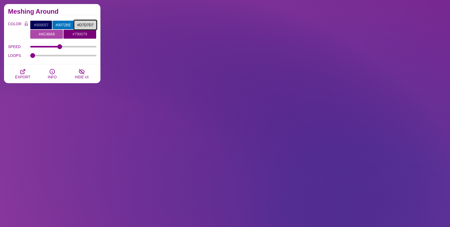
click at [86, 24] on input "#D7D7D7" at bounding box center [85, 24] width 22 height 9
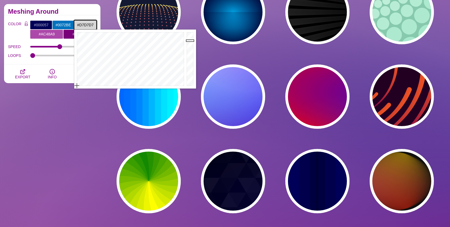
type input "#C0C0C0"
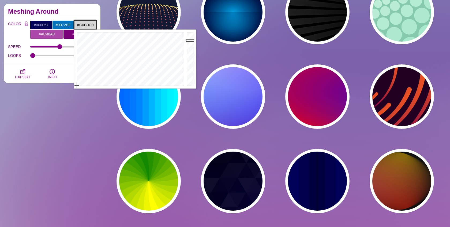
click at [191, 45] on div at bounding box center [191, 58] width 11 height 59
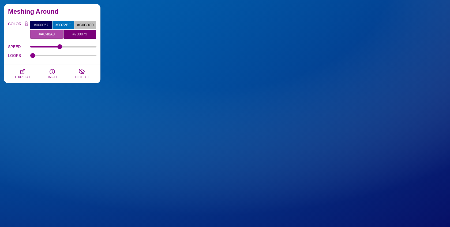
click at [68, 11] on h2 "Meshing Around" at bounding box center [52, 11] width 88 height 4
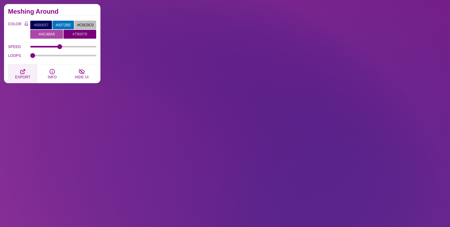
click at [28, 75] on span "EXPORT" at bounding box center [22, 77] width 15 height 4
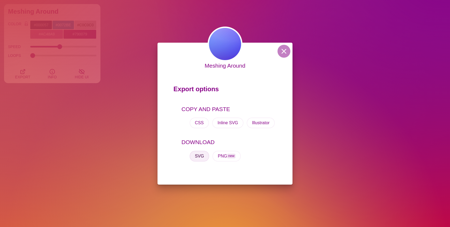
click at [203, 157] on button "SVG" at bounding box center [200, 156] width 20 height 11
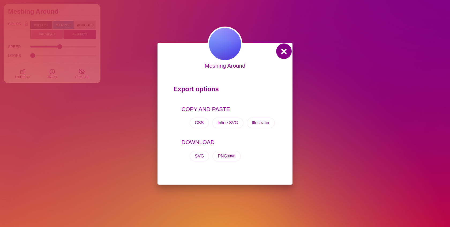
click at [285, 50] on button at bounding box center [284, 51] width 13 height 13
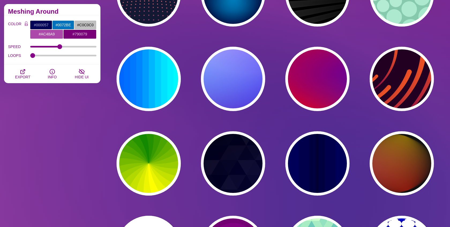
scroll to position [103, 0]
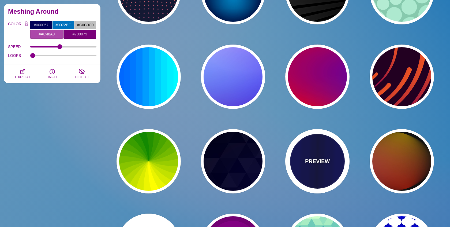
click at [315, 145] on div "PREVIEW" at bounding box center [318, 161] width 64 height 64
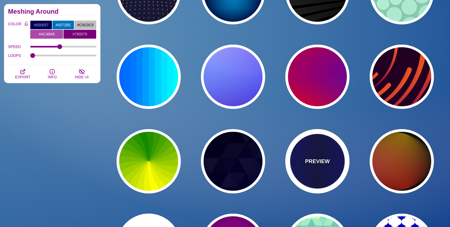
type input "#0000BB"
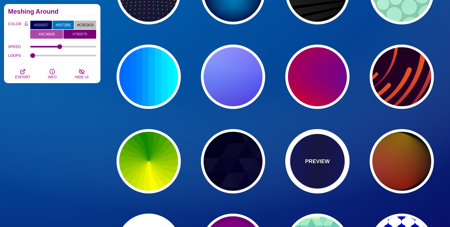
type input "#000033"
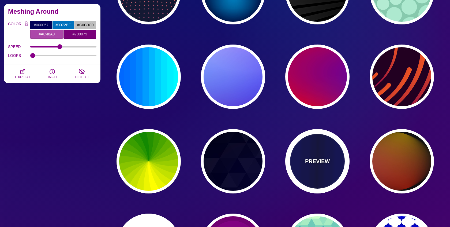
type input "0.5"
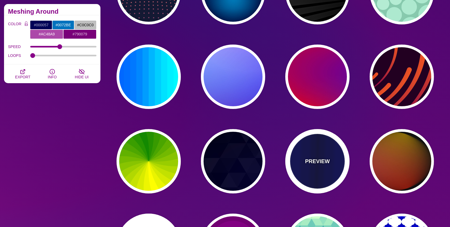
type input "5"
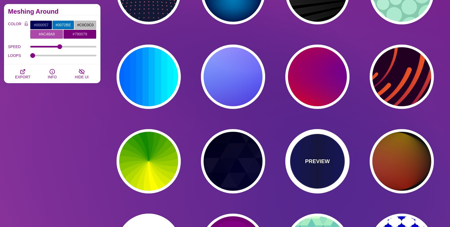
type input "0.1"
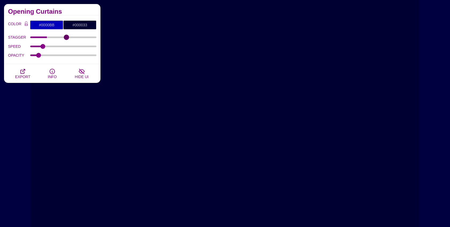
click at [66, 36] on input "STAGGER" at bounding box center [63, 37] width 66 height 2
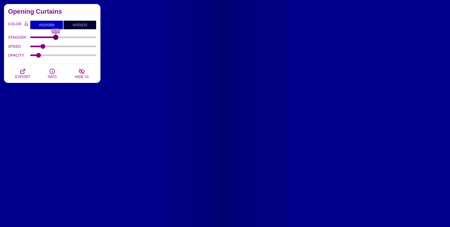
click at [56, 37] on input "STAGGER" at bounding box center [63, 37] width 66 height 2
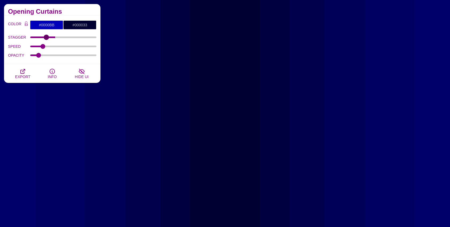
type input "0.45"
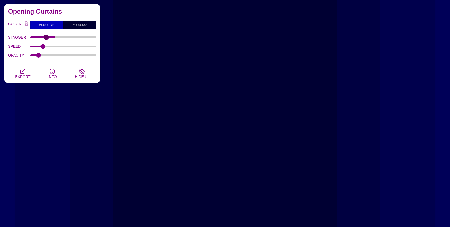
click at [46, 37] on input "STAGGER" at bounding box center [63, 37] width 66 height 2
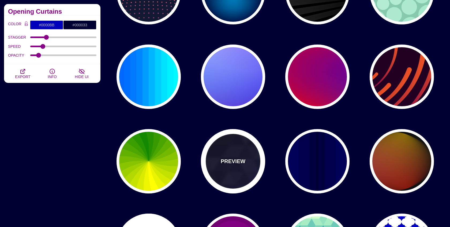
click at [223, 151] on div "PREVIEW" at bounding box center [233, 161] width 64 height 64
type input "#000000"
type input "#880088"
type input "#0000FF"
type input "#006600"
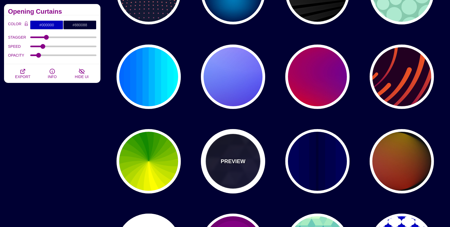
type input "0"
type input "0.4"
type input "5"
type input "15"
type input "0.2"
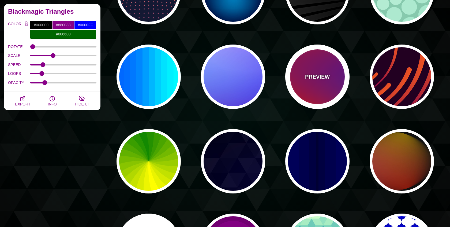
click at [304, 93] on div "PREVIEW" at bounding box center [318, 77] width 64 height 64
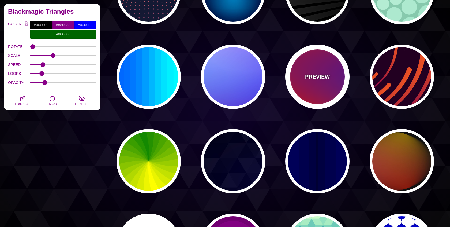
type input "#FF0000"
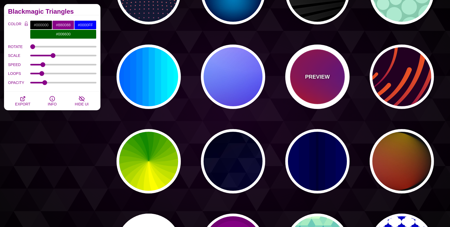
type input "#800080"
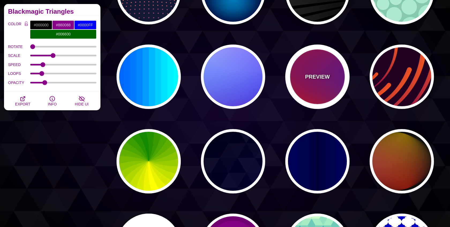
type input "#00EEBB"
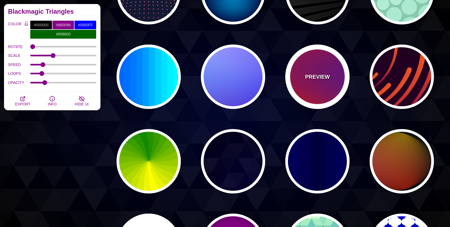
type input "#FFFF00"
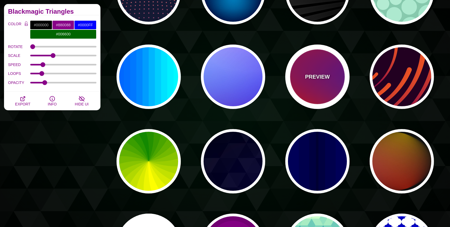
type input "#FFA500"
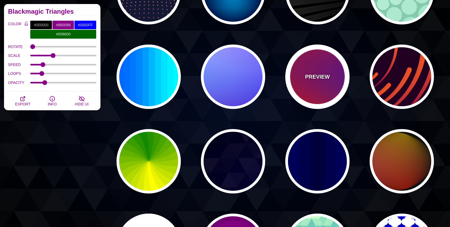
type input "1"
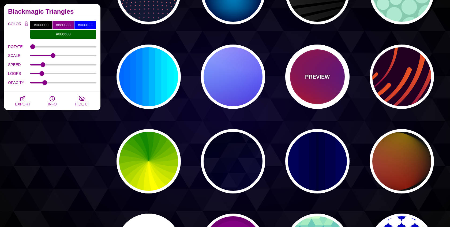
type input "20"
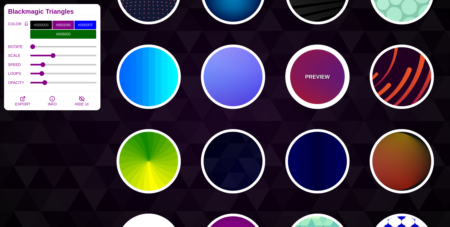
type input "0"
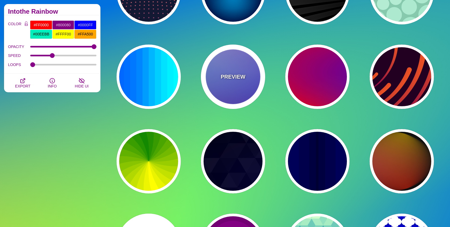
click at [242, 70] on div "PREVIEW" at bounding box center [233, 77] width 64 height 64
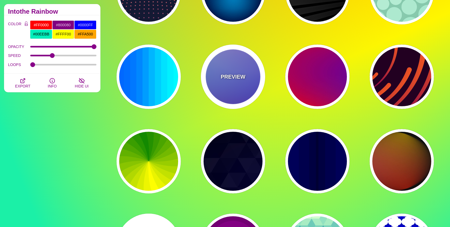
type input "#0000FF"
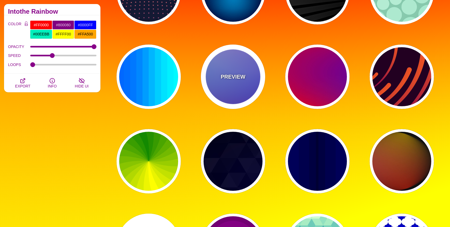
type input "#0099FF"
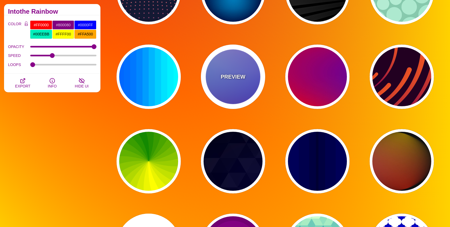
type input "#FFFFFF"
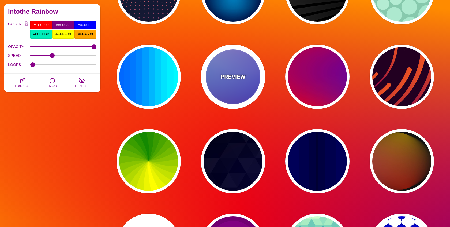
type input "#FF99FF"
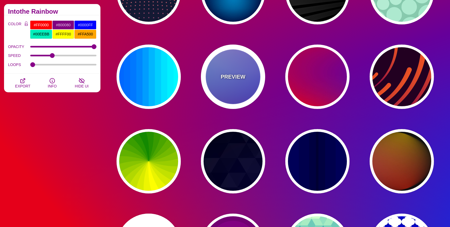
type input "#880088"
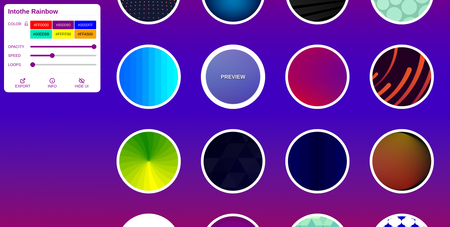
type input "12"
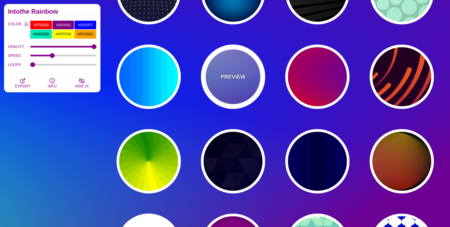
type input "0"
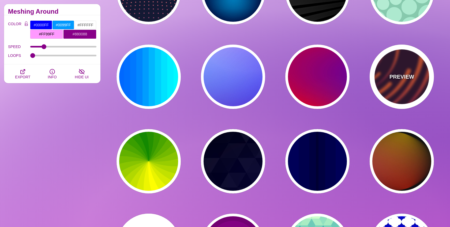
click at [406, 79] on p "PREVIEW" at bounding box center [402, 77] width 25 height 8
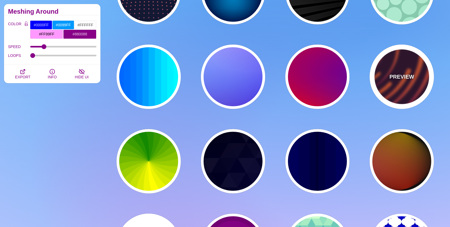
type input "#220022"
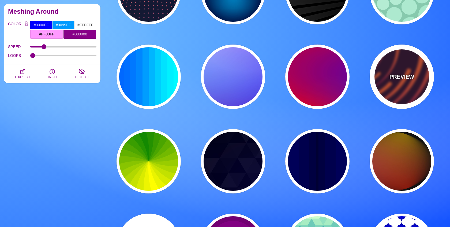
type input "#EE5522"
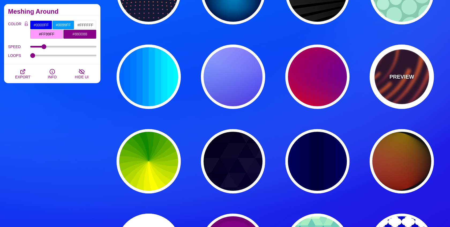
type input "#220022"
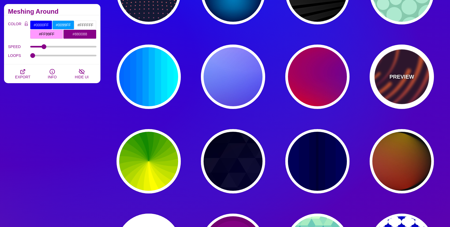
type input "50"
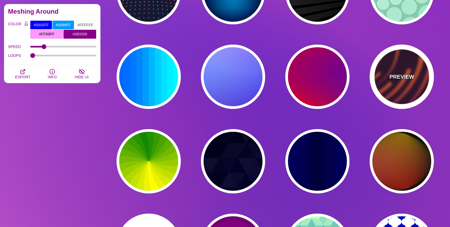
type input "99"
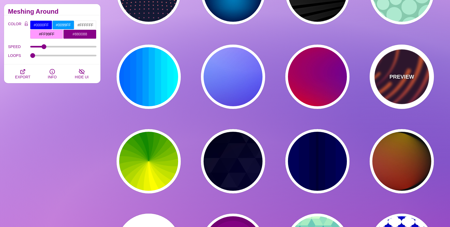
type input "0"
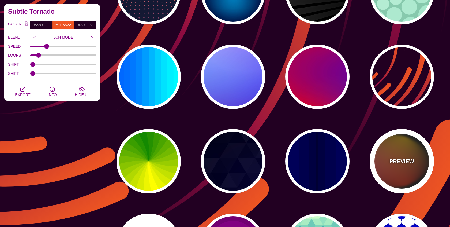
click at [403, 166] on div "PREVIEW" at bounding box center [402, 161] width 64 height 64
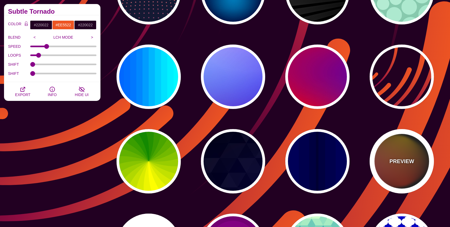
type input "#111111"
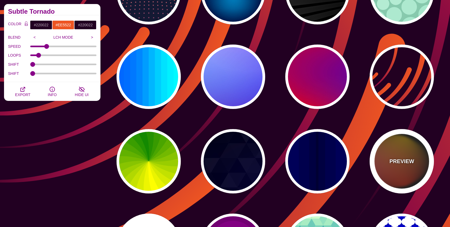
type input "#FF00FF"
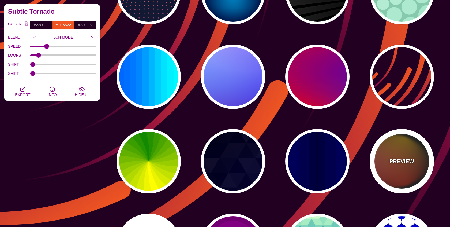
type input "#FFCC00"
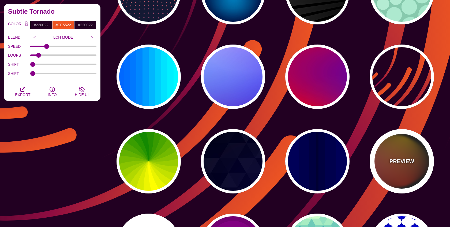
type input "#FF2200"
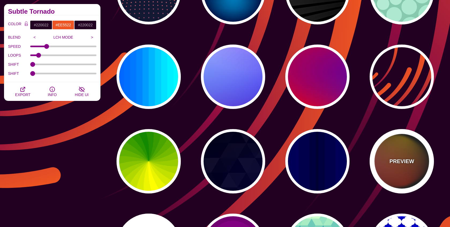
type input "4"
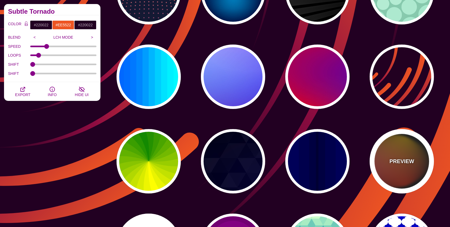
type input "12"
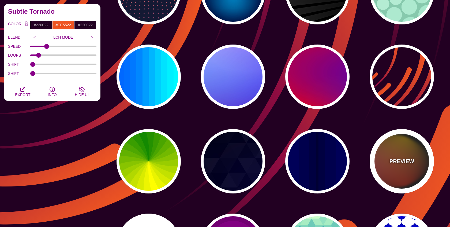
type input "999"
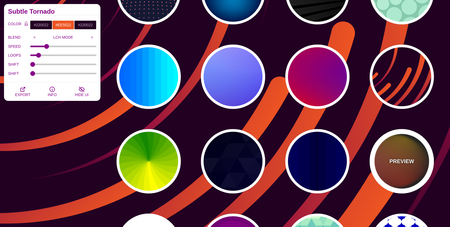
type input "1"
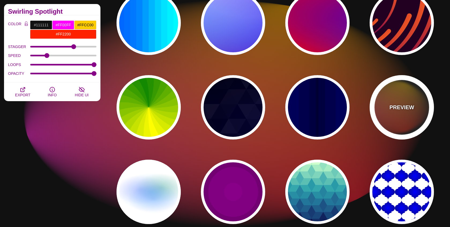
scroll to position [157, 0]
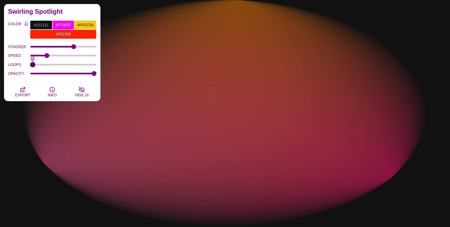
drag, startPoint x: 90, startPoint y: 65, endPoint x: 31, endPoint y: 61, distance: 58.9
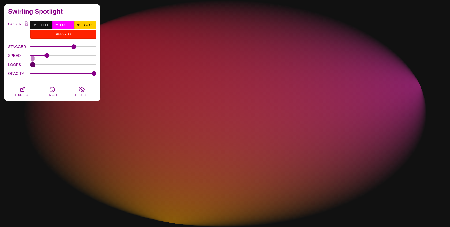
click at [31, 64] on input "LOOPS" at bounding box center [63, 65] width 66 height 2
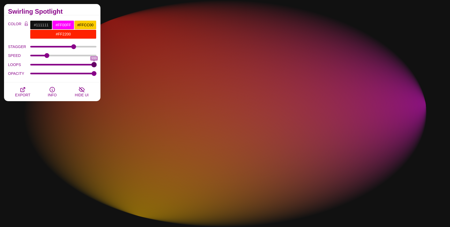
type input "999"
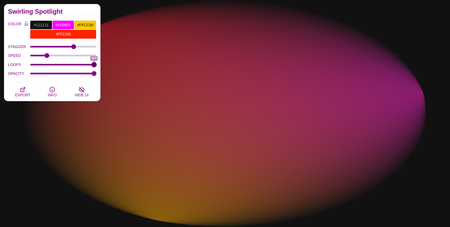
click at [95, 64] on input "LOOPS" at bounding box center [63, 65] width 66 height 2
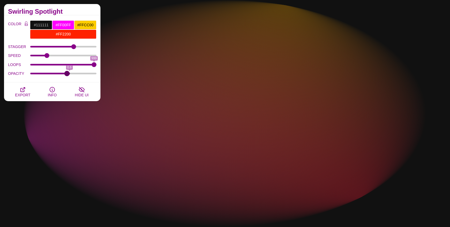
drag, startPoint x: 94, startPoint y: 73, endPoint x: 67, endPoint y: 73, distance: 26.5
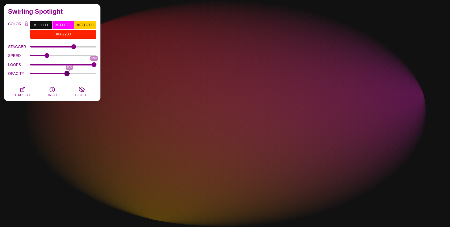
click at [67, 73] on input "OPACITY" at bounding box center [63, 73] width 66 height 2
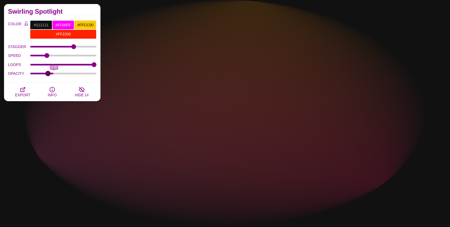
drag, startPoint x: 67, startPoint y: 73, endPoint x: 48, endPoint y: 73, distance: 19.3
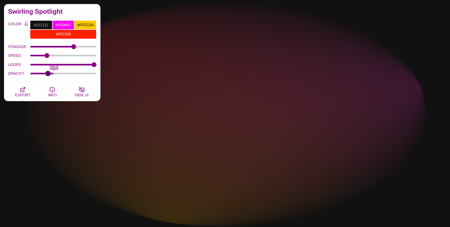
click at [48, 73] on input "OPACITY" at bounding box center [63, 73] width 66 height 2
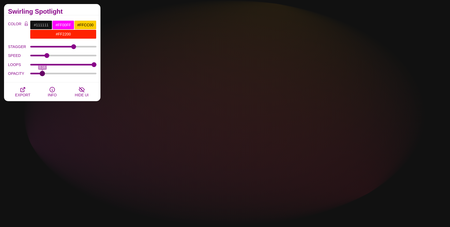
drag, startPoint x: 48, startPoint y: 73, endPoint x: 42, endPoint y: 73, distance: 5.6
click at [42, 73] on input "OPACITY" at bounding box center [63, 73] width 66 height 2
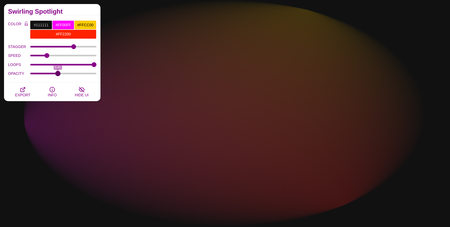
drag, startPoint x: 42, startPoint y: 73, endPoint x: 58, endPoint y: 72, distance: 15.6
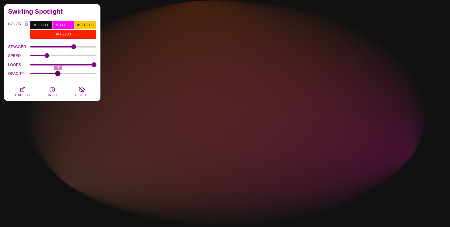
type input "0.41"
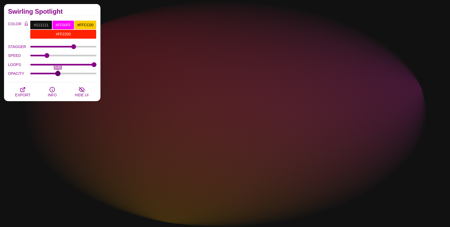
click at [58, 72] on input "OPACITY" at bounding box center [63, 73] width 66 height 2
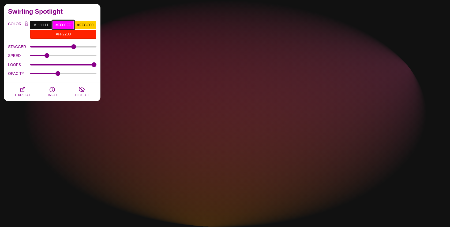
click at [62, 25] on input "#FF00FF" at bounding box center [63, 24] width 22 height 9
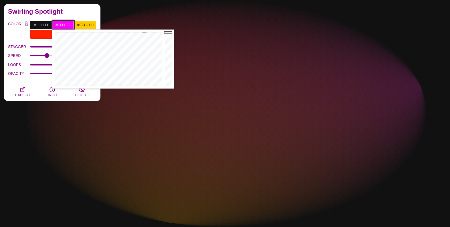
click at [62, 25] on input "#FF00FF" at bounding box center [63, 24] width 22 height 9
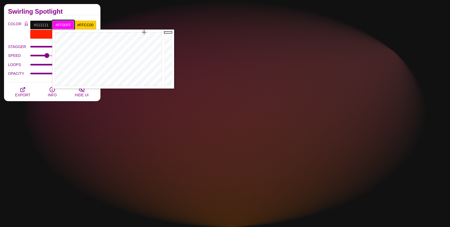
paste input "8C0343"
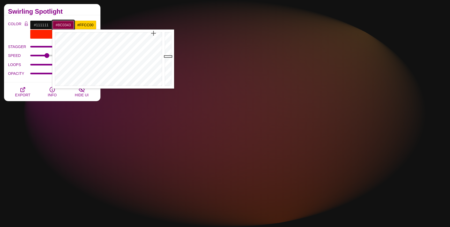
type input "#8C0343"
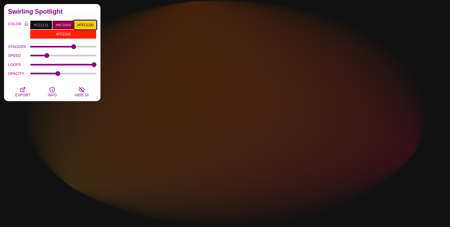
click at [84, 24] on input "#FFCC00" at bounding box center [85, 24] width 22 height 9
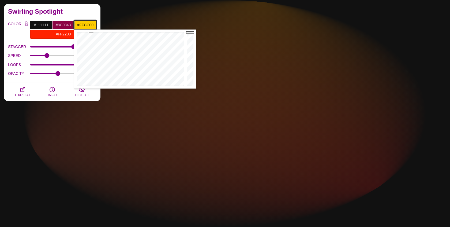
click at [84, 24] on input "#FFCC00" at bounding box center [85, 24] width 22 height 9
paste input "#A2A2A1"
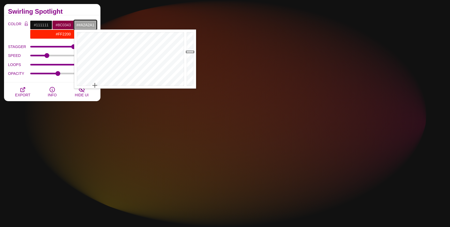
type input "#A2A2A1"
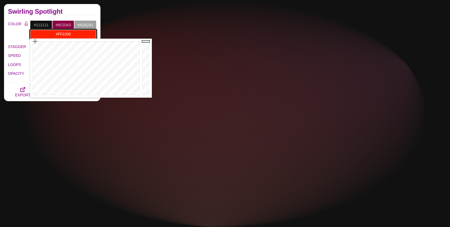
click at [64, 36] on input "#FF2200" at bounding box center [63, 33] width 66 height 9
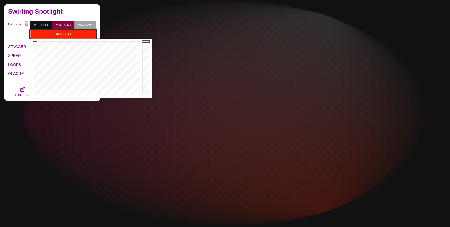
click at [64, 36] on input "#FF2200" at bounding box center [63, 33] width 66 height 9
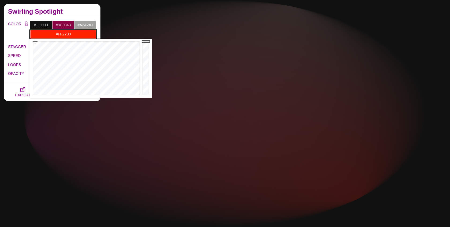
paste input "5B2C6F"
type input "#5B2C6F"
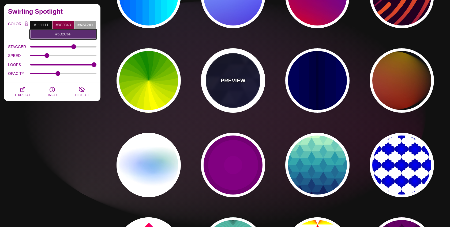
scroll to position [186, 0]
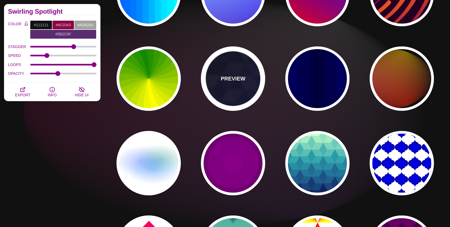
click at [220, 88] on div "PREVIEW" at bounding box center [233, 78] width 64 height 64
type input "#000000"
type input "#880088"
type input "#0000FF"
type input "#006600"
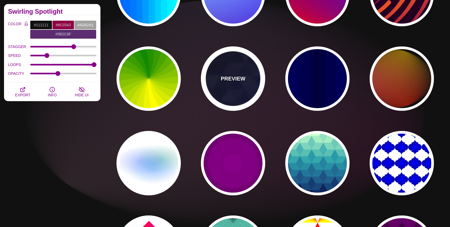
type input "0"
type input "0.4"
type input "5"
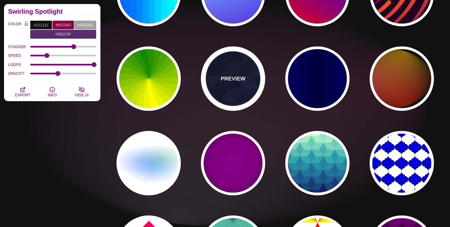
type input "15"
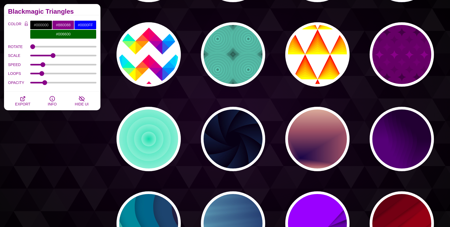
scroll to position [382, 0]
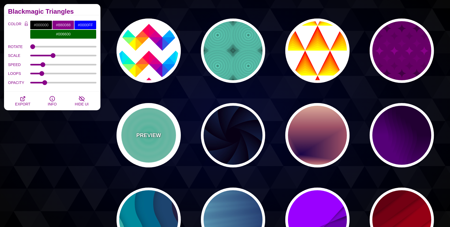
click at [145, 148] on div "PREVIEW" at bounding box center [149, 135] width 64 height 64
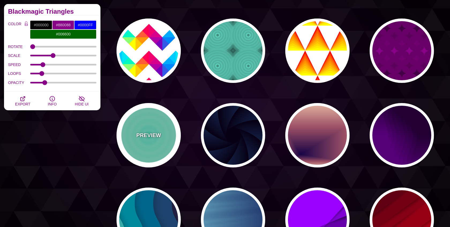
type input "#11DDAA"
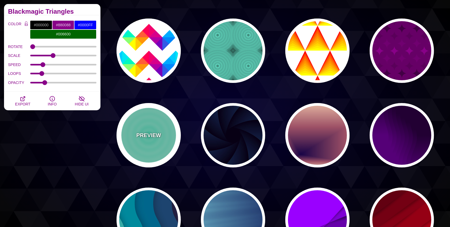
type input "#FFFFFF"
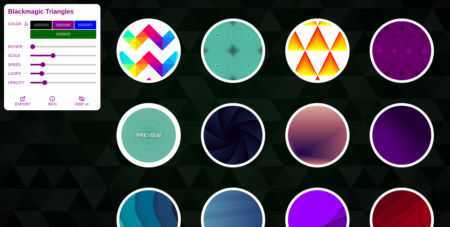
type input "#FFFFFF"
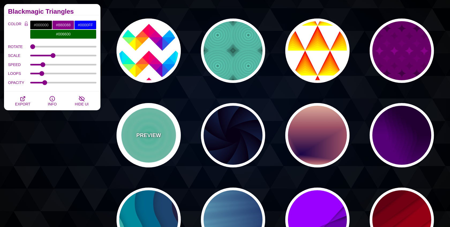
type input "1"
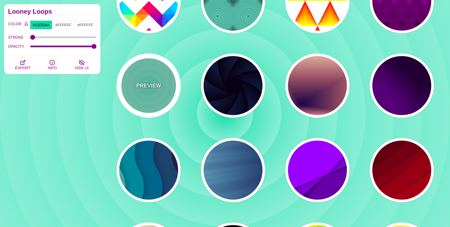
scroll to position [445, 0]
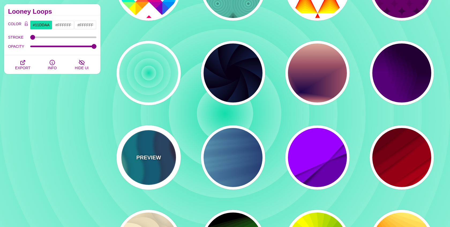
click at [141, 159] on p "PREVIEW" at bounding box center [148, 157] width 25 height 8
type input "#220022"
type input "#77CCAA"
type input "0.3"
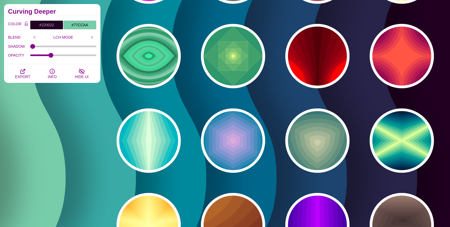
scroll to position [800, 0]
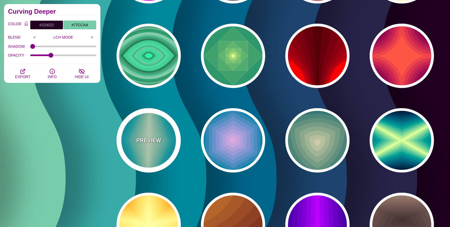
click at [141, 159] on div "PREVIEW" at bounding box center [149, 140] width 64 height 64
type input "#220088"
type input "#DDFFDD"
type input "1"
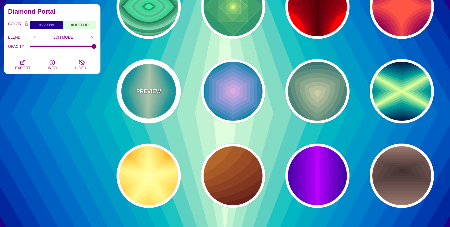
scroll to position [850, 0]
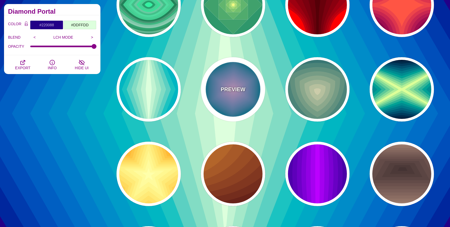
click at [243, 86] on p "PREVIEW" at bounding box center [233, 89] width 25 height 8
type input "#004422"
type input "#DDAADD"
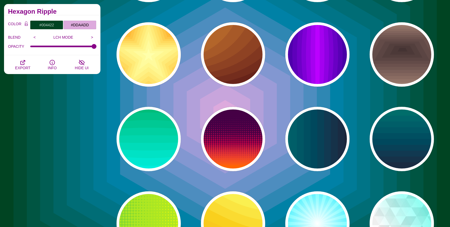
scroll to position [971, 0]
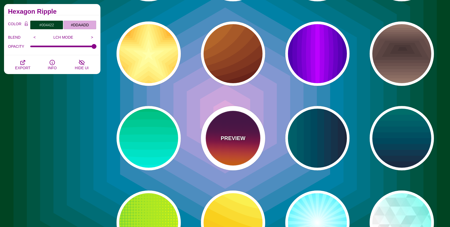
click at [236, 137] on p "PREVIEW" at bounding box center [233, 138] width 25 height 8
type input "#440044"
type input "#FF6600"
type input "0"
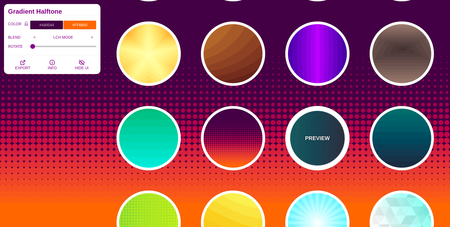
click at [297, 125] on div "PREVIEW" at bounding box center [318, 138] width 64 height 64
type input "#110011"
type input "#448866"
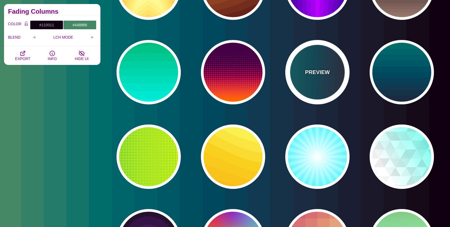
scroll to position [1037, 0]
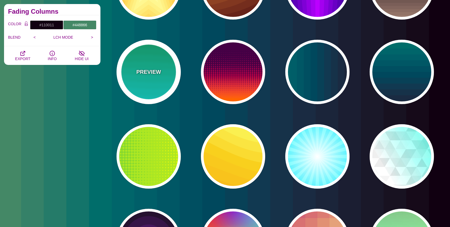
click at [167, 82] on div "PREVIEW" at bounding box center [149, 72] width 64 height 64
type input "#00AA55"
type input "#22FFFF"
type input "1"
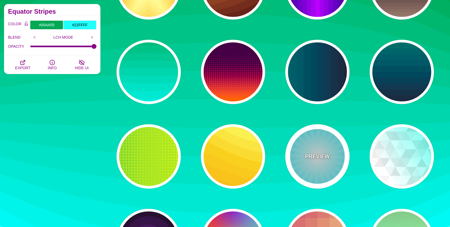
click at [299, 147] on div "PREVIEW" at bounding box center [318, 156] width 64 height 64
type input "#FFFFFF"
type input "#00EEFF"
type input "#00FFFF"
type input "50"
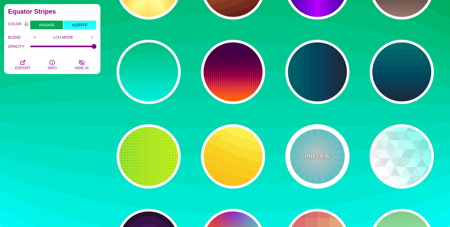
type input "70"
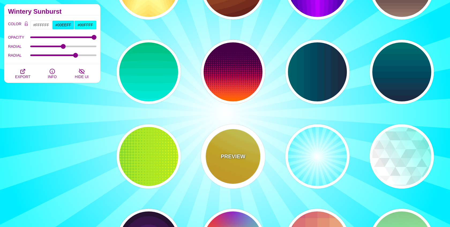
click at [262, 154] on div "PREVIEW" at bounding box center [233, 156] width 64 height 64
type input "#FFAA00"
type input "#FFCC00"
type input "#FFFF66"
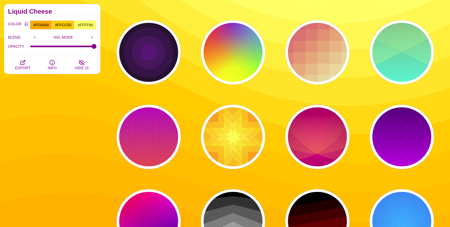
scroll to position [1237, 0]
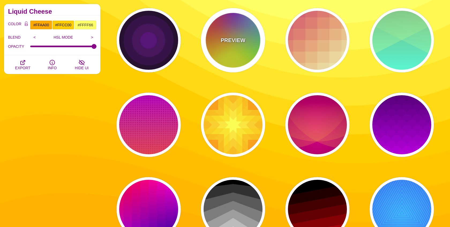
click at [233, 61] on div "PREVIEW" at bounding box center [233, 40] width 64 height 64
type input "#FFFF00"
type input "#FF0000"
type input "#00CCFF"
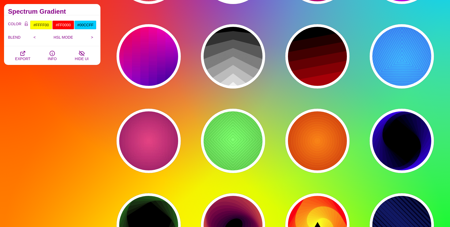
scroll to position [1391, 0]
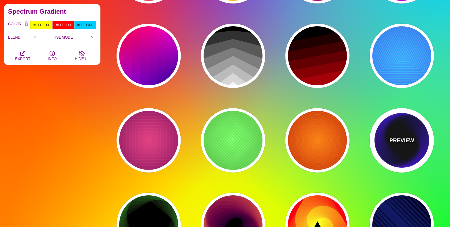
click at [391, 138] on p "PREVIEW" at bounding box center [402, 140] width 25 height 8
type input "#000000"
type input "#0000FF"
type input "0"
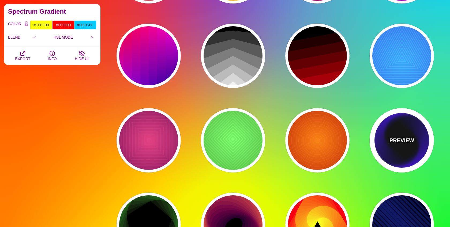
type input "0"
type input "100"
type input "1"
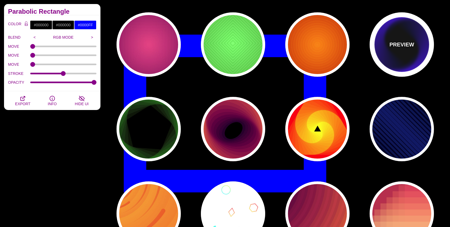
scroll to position [1487, 0]
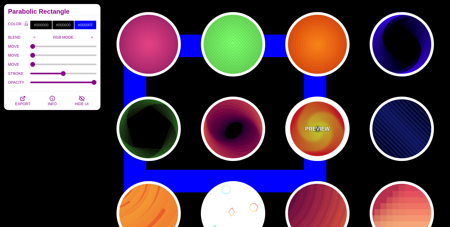
click at [339, 137] on div "PREVIEW" at bounding box center [318, 129] width 64 height 64
type input "#FFFF00"
type input "#FF0000"
type input "200"
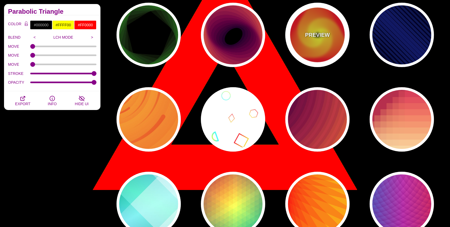
scroll to position [1595, 0]
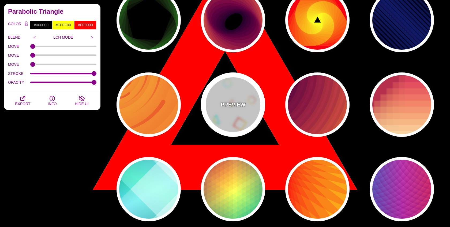
click at [254, 110] on div "PREVIEW" at bounding box center [233, 104] width 64 height 64
type input "#FFFFFF"
type input "#00FFFF"
type input "#CCFF66"
type input "#FF0000"
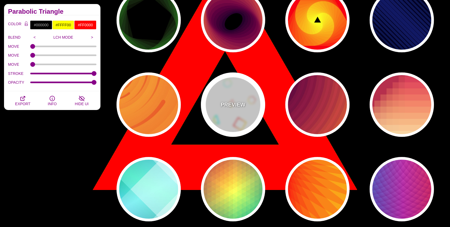
type input "#FFCC00"
type input "1"
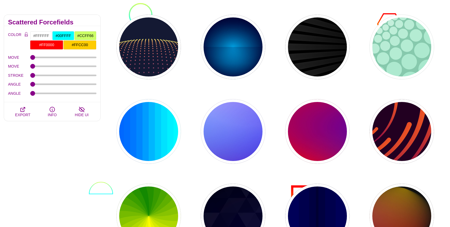
scroll to position [0, 0]
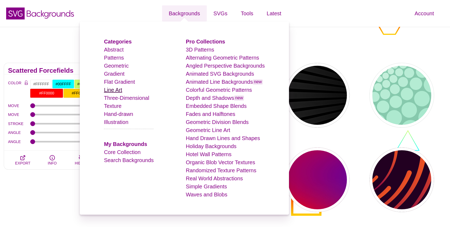
click at [120, 91] on link "Line Art" at bounding box center [113, 90] width 18 height 6
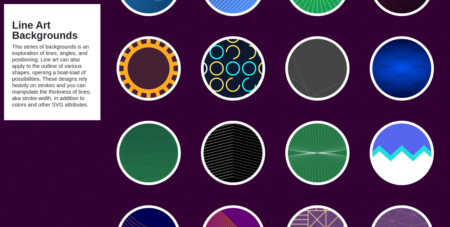
scroll to position [620, 0]
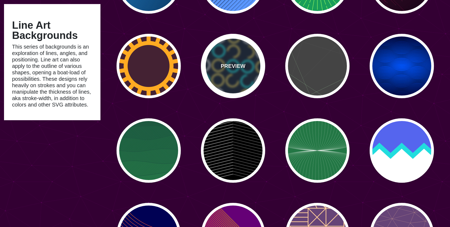
click at [221, 81] on div "PREVIEW" at bounding box center [233, 66] width 64 height 64
type input "#0C192E"
type input "#17FFFF"
type input "#FFE261"
type input "0"
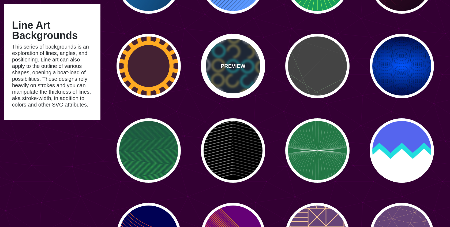
type input "0"
type input "15"
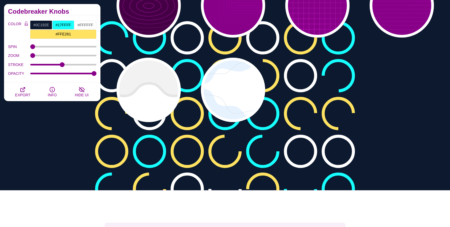
scroll to position [1443, 0]
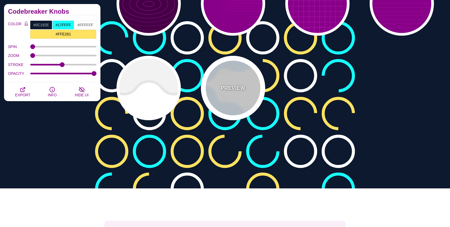
click at [211, 98] on div "PREVIEW" at bounding box center [233, 88] width 64 height 64
type input "#FFFFFF"
type input "#E7F2FF"
type input "#D2DCE8"
type input "4"
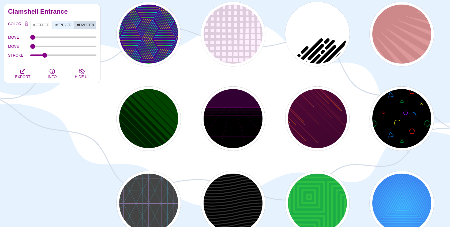
scroll to position [0, 0]
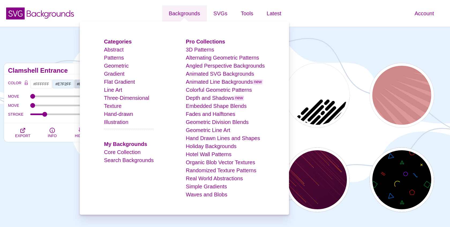
click at [120, 117] on li "Hand-drawn" at bounding box center [129, 114] width 50 height 8
click at [123, 113] on link "Hand-drawn" at bounding box center [118, 114] width 29 height 6
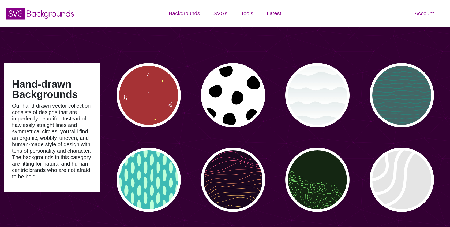
type input "#450057"
type input "#FFFFFF"
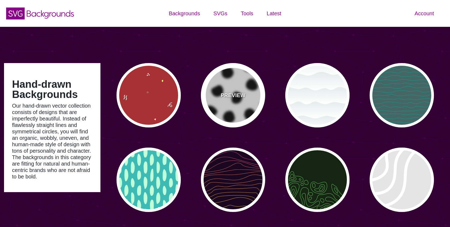
click at [232, 103] on div "PREVIEW" at bounding box center [233, 95] width 64 height 64
type input "#FFFFFF"
type input "#000000"
type input "900"
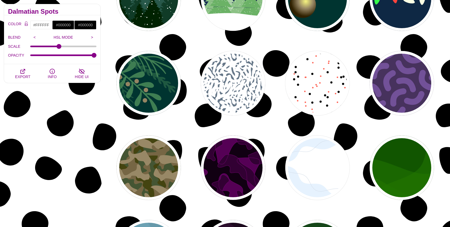
scroll to position [453, 0]
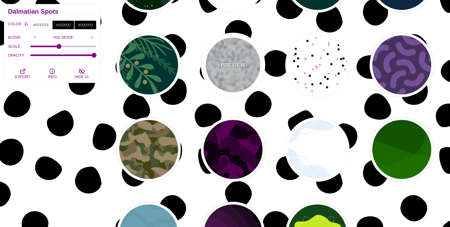
click at [213, 64] on div "PREVIEW" at bounding box center [233, 65] width 64 height 64
type input "#667788"
type input "#FFFFFF"
type input "0"
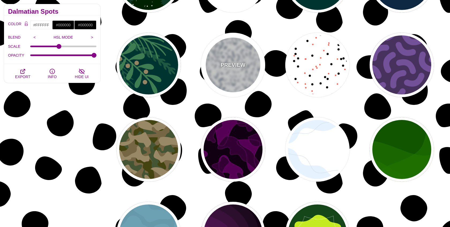
type input "5"
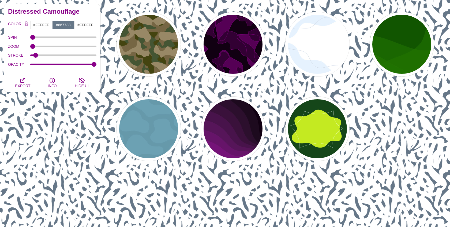
scroll to position [558, 0]
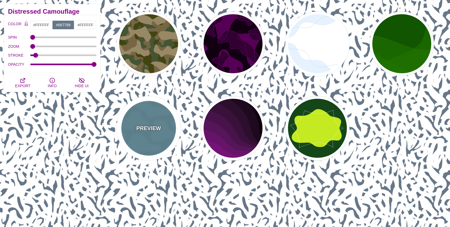
click at [142, 98] on div "PREVIEW" at bounding box center [149, 128] width 64 height 64
type input "#6699AA"
type input "#6CA1B3"
type input "1"
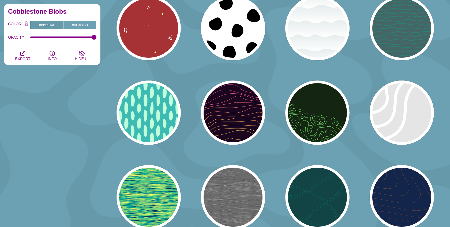
scroll to position [0, 0]
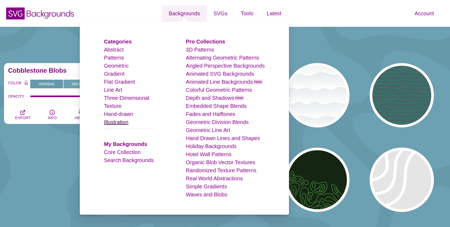
click at [121, 123] on link "Illustration" at bounding box center [116, 122] width 24 height 6
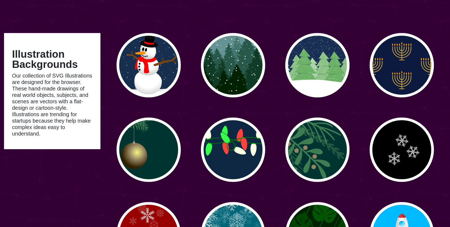
scroll to position [27, 0]
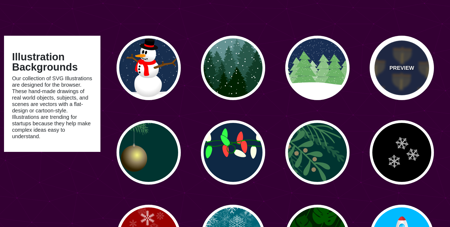
click at [391, 85] on div "PREVIEW" at bounding box center [402, 68] width 64 height 64
type input "#0C1A3F"
type input "#CCA43C"
type input "#FF9B00"
type input "0"
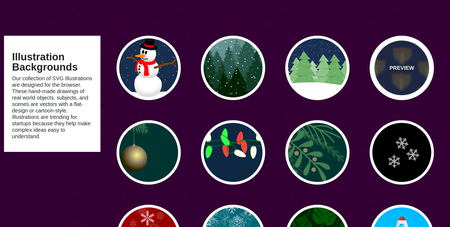
type input "0.2"
type input "0"
type input "3"
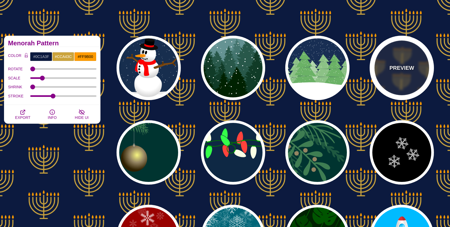
scroll to position [0, 0]
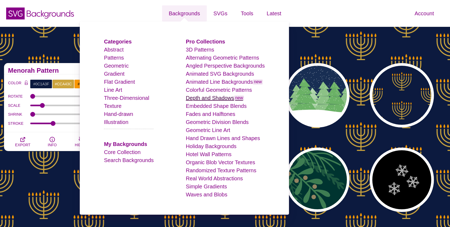
click at [210, 101] on link "Depth and Shadows new" at bounding box center [215, 98] width 58 height 6
click at [206, 98] on link "Depth and Shadows new" at bounding box center [215, 98] width 58 height 6
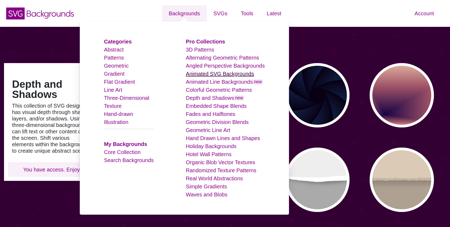
click at [211, 75] on link "Animated SVG Backgrounds" at bounding box center [220, 74] width 68 height 6
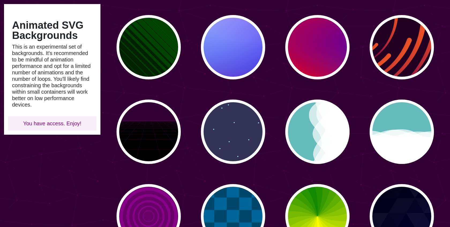
scroll to position [134, 0]
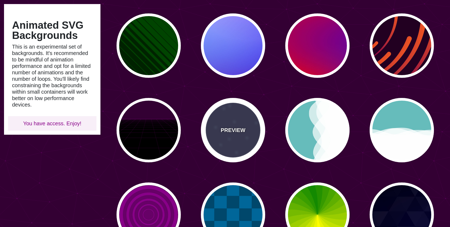
click at [253, 119] on div "PREVIEW" at bounding box center [233, 130] width 64 height 64
type input "#333355"
type input "#AAEEFF"
type input "15"
type input "40"
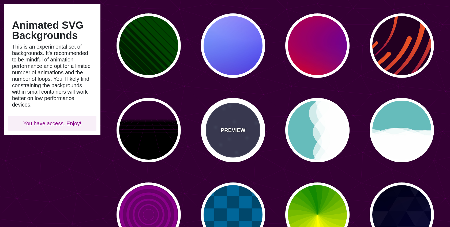
type input "5"
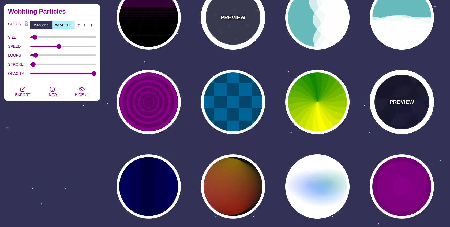
scroll to position [246, 0]
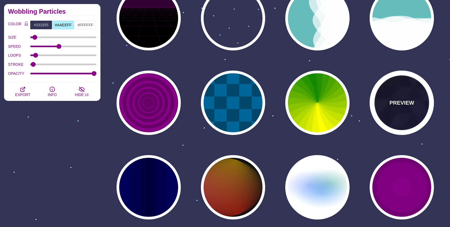
click at [406, 96] on div "PREVIEW" at bounding box center [402, 103] width 64 height 64
type input "#000000"
type input "#880088"
type input "#0000FF"
type input "#006600"
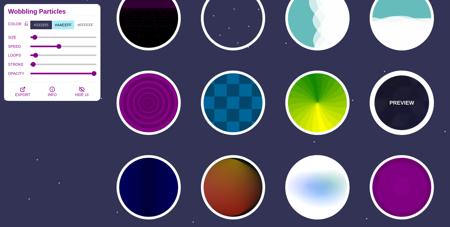
type input "0"
type input "0.4"
type input "15"
type input "0.2"
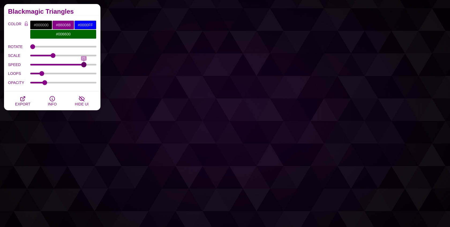
type input "21"
click at [83, 64] on input "SPEED" at bounding box center [63, 65] width 66 height 2
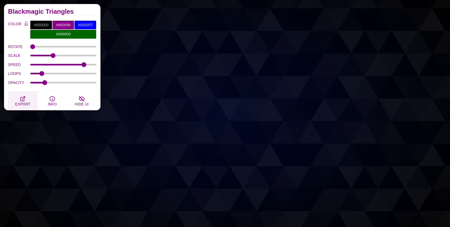
click at [25, 104] on span "EXPORT" at bounding box center [22, 104] width 15 height 4
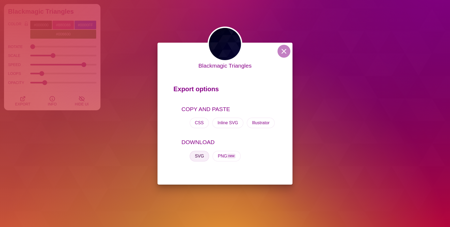
click at [203, 156] on button "SVG" at bounding box center [200, 156] width 20 height 11
click at [290, 50] on button at bounding box center [284, 51] width 13 height 13
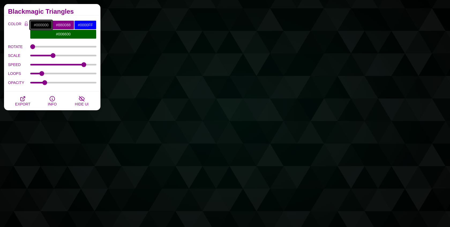
click at [36, 22] on input "#000000" at bounding box center [41, 24] width 22 height 9
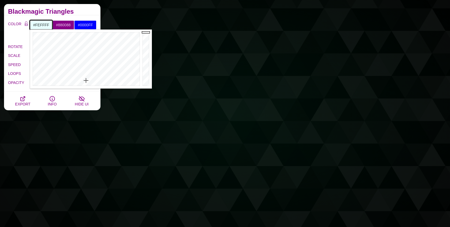
type input "#FFFFFF"
drag, startPoint x: 86, startPoint y: 80, endPoint x: 87, endPoint y: 89, distance: 8.4
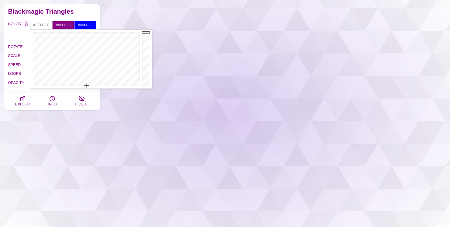
click at [13, 39] on div "COLOR #FFFFFF #880088 #0000FF #006600 #555555 #666666 #777777 #888888 #999999 B…" at bounding box center [52, 53] width 88 height 67
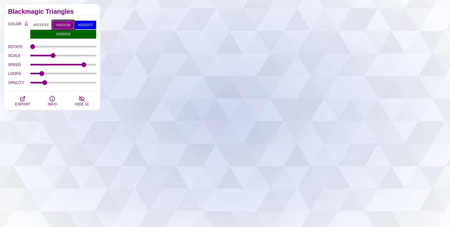
click at [61, 24] on input "#880088" at bounding box center [63, 24] width 22 height 9
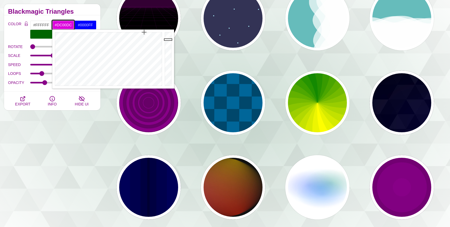
click at [166, 39] on div at bounding box center [169, 58] width 11 height 59
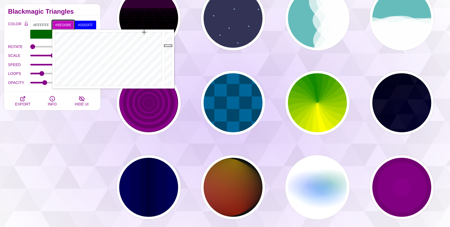
click at [169, 46] on div at bounding box center [169, 58] width 11 height 59
click at [169, 56] on div at bounding box center [169, 58] width 11 height 59
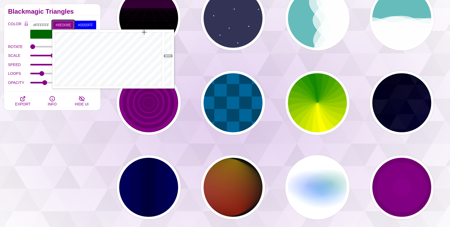
type input "#9E009E"
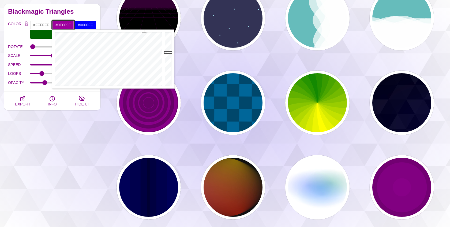
click at [169, 52] on div at bounding box center [169, 58] width 11 height 59
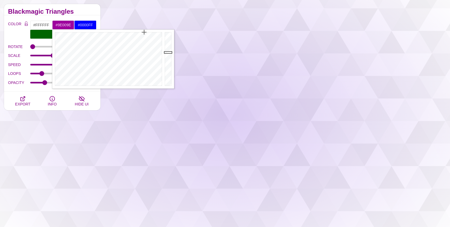
click at [15, 39] on div "COLOR #FFFFFF #9E009E #0000FF #006600 #555555 #666666 #777777 #888888 #999999 B…" at bounding box center [52, 53] width 88 height 67
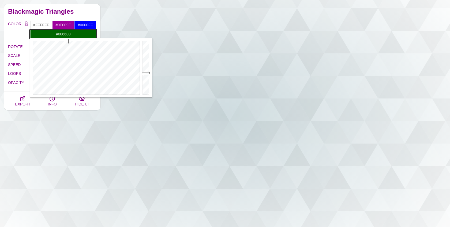
click at [50, 33] on input "#006600" at bounding box center [63, 33] width 66 height 9
click at [145, 64] on div at bounding box center [146, 67] width 11 height 59
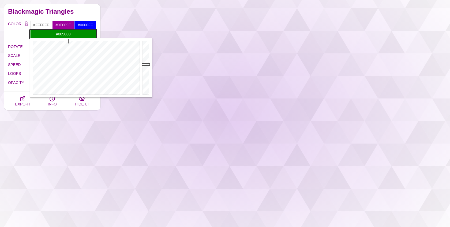
type input "#00AC00"
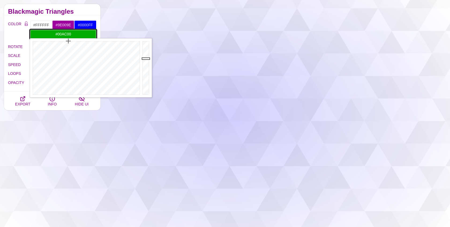
click at [145, 58] on div at bounding box center [146, 67] width 11 height 59
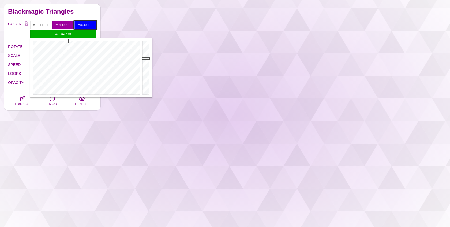
click at [87, 25] on input "#0000FF" at bounding box center [85, 24] width 22 height 9
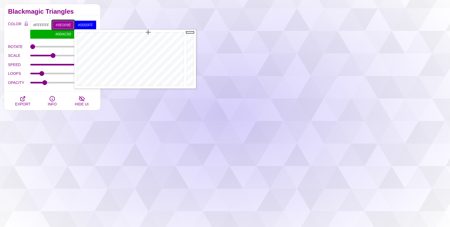
click at [60, 24] on input "#9E009E" at bounding box center [63, 24] width 22 height 9
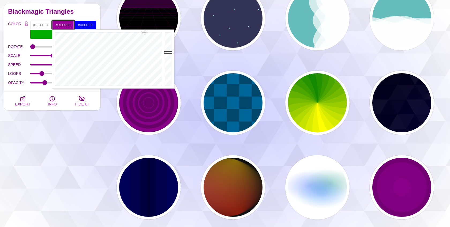
type input "#CA00CA"
click at [168, 43] on div at bounding box center [169, 58] width 11 height 59
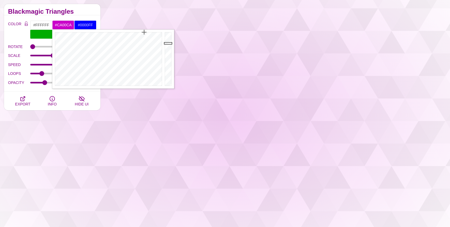
click at [16, 31] on label "COLOR" at bounding box center [15, 29] width 14 height 19
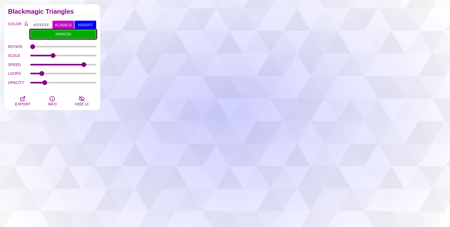
click at [69, 36] on input "#00AC00" at bounding box center [63, 33] width 66 height 9
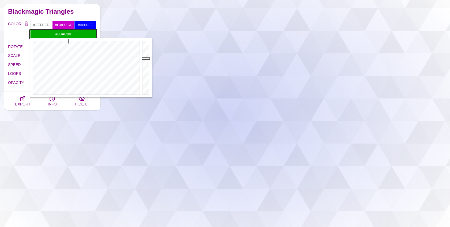
paste input "176857"
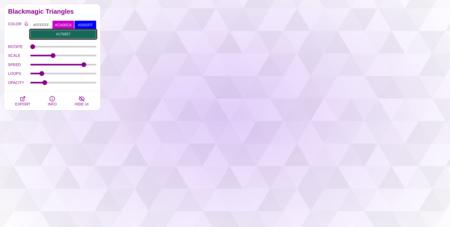
click at [71, 33] on input "#176857" at bounding box center [63, 33] width 66 height 9
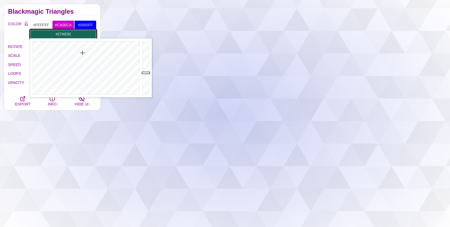
click at [145, 58] on div at bounding box center [146, 67] width 11 height 59
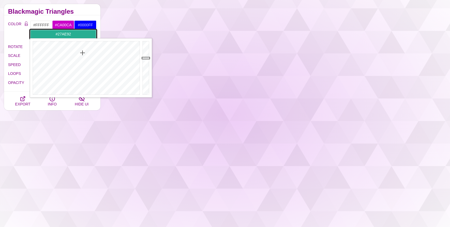
type input "#30DBB7"
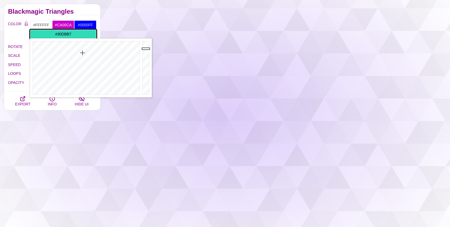
click at [145, 49] on div at bounding box center [146, 67] width 11 height 59
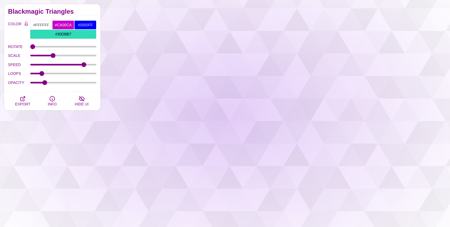
click at [78, 14] on div "Blackmagic Triangles" at bounding box center [52, 9] width 97 height 11
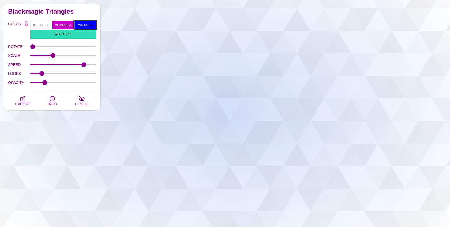
click at [82, 28] on input "#0000FF" at bounding box center [85, 24] width 22 height 9
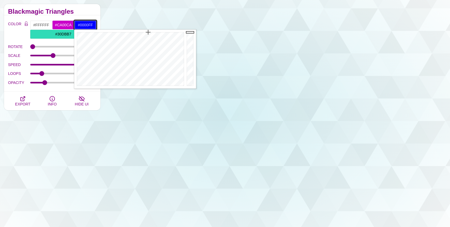
paste input "d9dbe7"
type input "#D9DBE7"
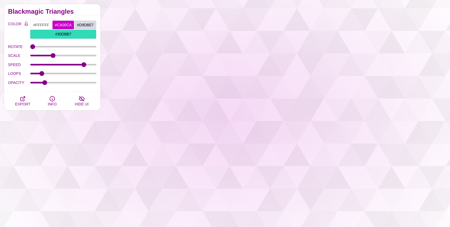
click at [83, 12] on h2 "Blackmagic Triangles" at bounding box center [52, 11] width 88 height 4
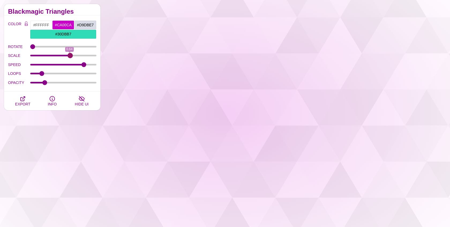
drag, startPoint x: 51, startPoint y: 55, endPoint x: 70, endPoint y: 54, distance: 19.4
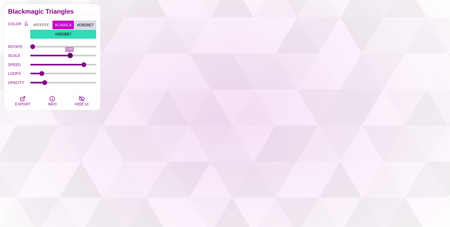
click at [70, 54] on input "SCALE" at bounding box center [63, 55] width 66 height 2
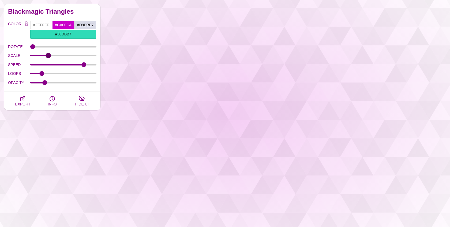
drag, startPoint x: 36, startPoint y: 54, endPoint x: 48, endPoint y: 53, distance: 12.6
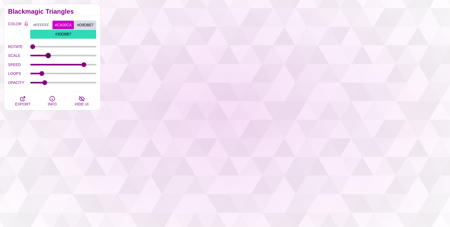
type input "0.33"
click at [48, 54] on input "SCALE" at bounding box center [63, 55] width 66 height 2
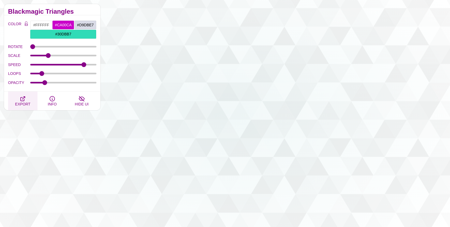
click at [23, 98] on icon "button" at bounding box center [23, 98] width 6 height 6
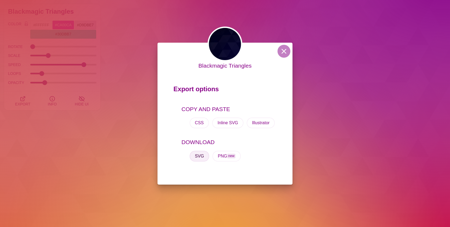
click at [194, 153] on button "SVG" at bounding box center [200, 156] width 20 height 11
click at [283, 47] on button at bounding box center [284, 51] width 13 height 13
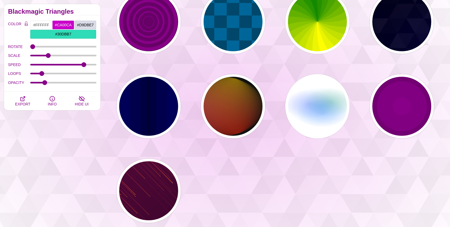
scroll to position [328, 0]
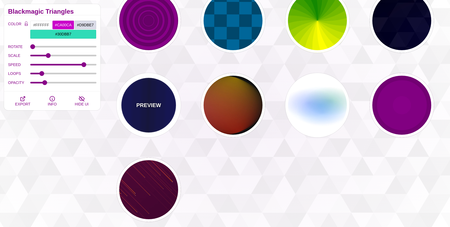
click at [145, 91] on div "PREVIEW" at bounding box center [149, 105] width 64 height 64
type input "#0000BB"
type input "#000033"
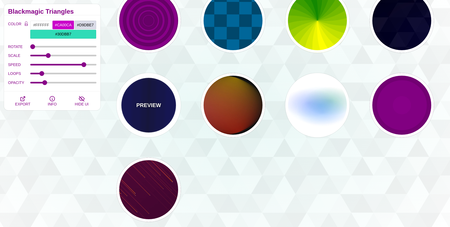
type input "0.5"
type input "5"
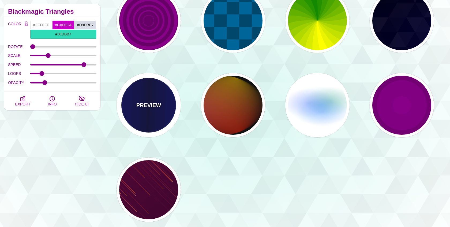
type input "0.1"
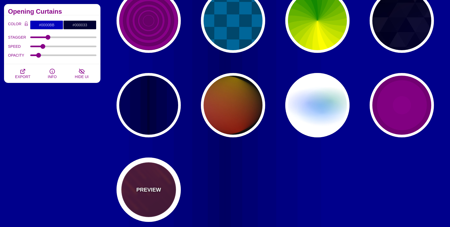
click at [151, 208] on div "PREVIEW" at bounding box center [149, 189] width 64 height 64
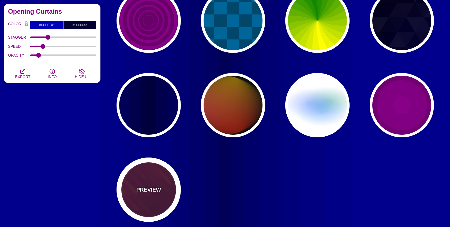
type input "#220022"
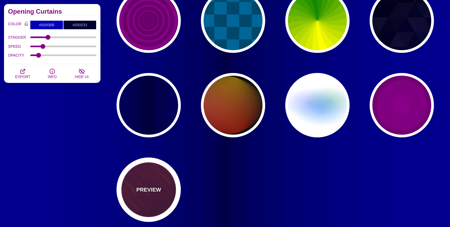
type input "#FF7700"
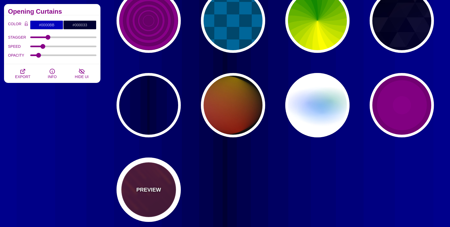
type input "#FFFFFF"
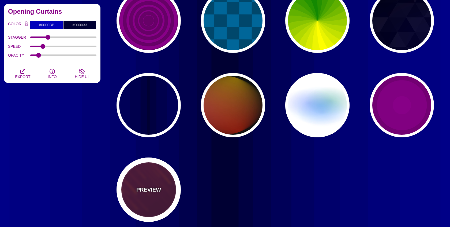
type input "10"
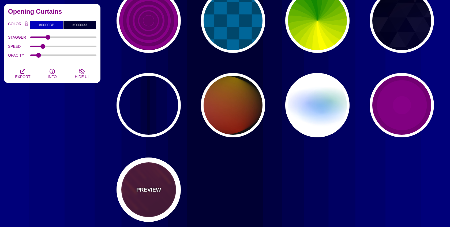
type input "999"
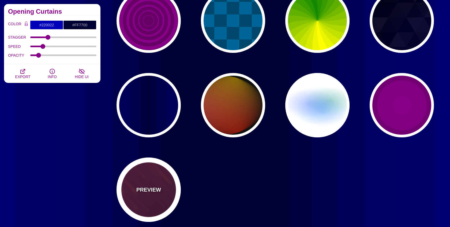
type input "3"
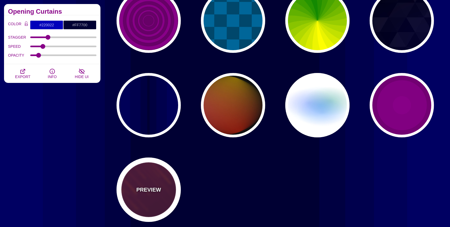
type input "1.5"
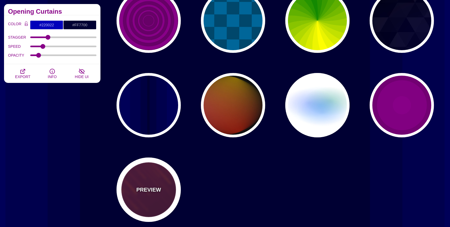
type input "1"
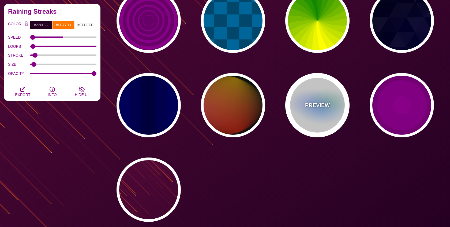
click at [347, 94] on div "PREVIEW" at bounding box center [318, 105] width 64 height 64
type input "#FFFFFF"
type input "#AA00FF"
type input "#0088FF"
type input "#008800"
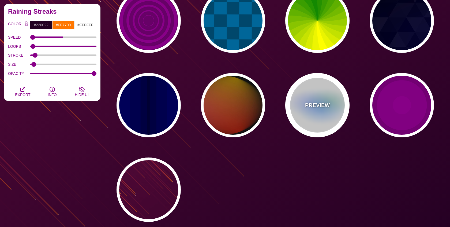
type input "8"
type input "24"
type input "999"
type input "0.5"
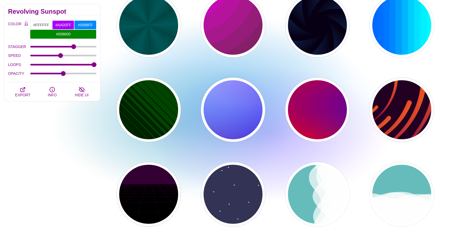
scroll to position [0, 0]
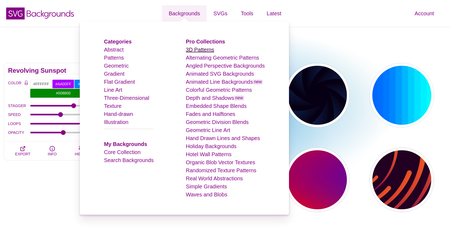
click at [191, 49] on link "3D Patterns" at bounding box center [200, 50] width 28 height 6
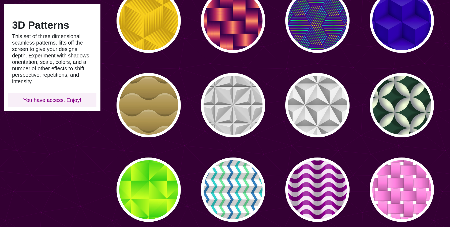
scroll to position [81, 0]
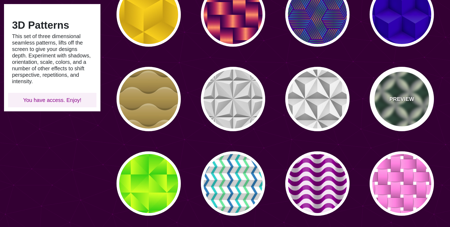
click at [390, 100] on div "PREVIEW" at bounding box center [402, 99] width 64 height 64
type input "#204434"
type input "#F6FFD9"
type input "#81848C"
type input "0"
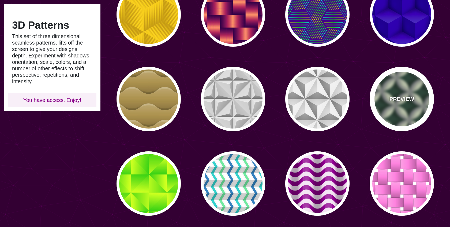
type input "0"
type input "0.3"
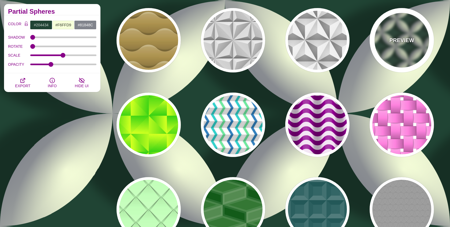
scroll to position [142, 0]
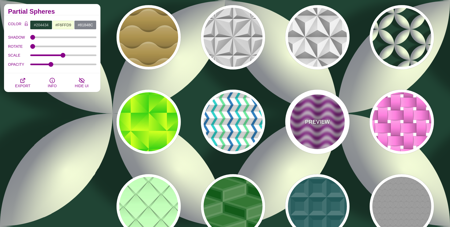
click at [299, 117] on div "PREVIEW" at bounding box center [318, 122] width 64 height 64
type input "#880088"
type input "#F0DFF0"
type input "#880088"
type input "0.2"
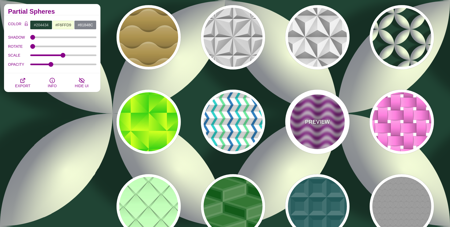
type input "0.4"
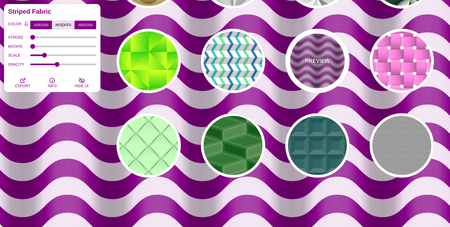
scroll to position [206, 0]
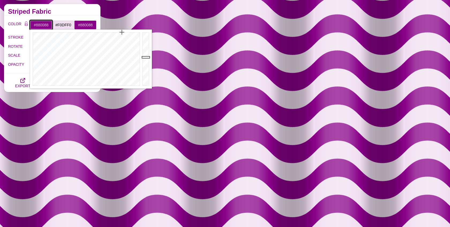
click at [39, 24] on input "#880088" at bounding box center [41, 24] width 22 height 9
paste input "453A02"
type input "#453A02"
click at [12, 29] on label "COLOR" at bounding box center [15, 24] width 14 height 9
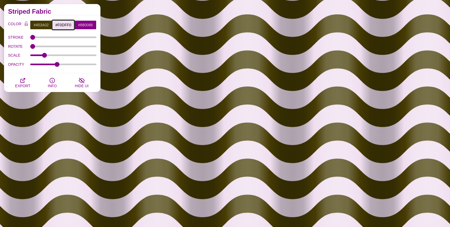
click at [61, 24] on input "#F0DFF0" at bounding box center [63, 24] width 22 height 9
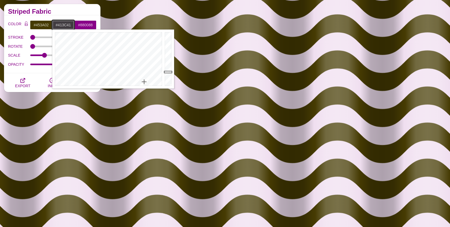
click at [168, 72] on div at bounding box center [169, 58] width 11 height 59
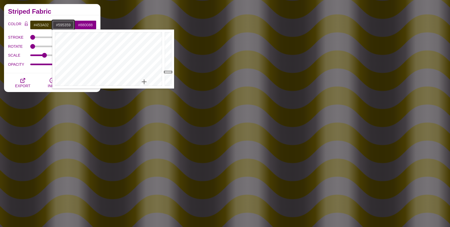
click at [168, 67] on div at bounding box center [169, 58] width 11 height 59
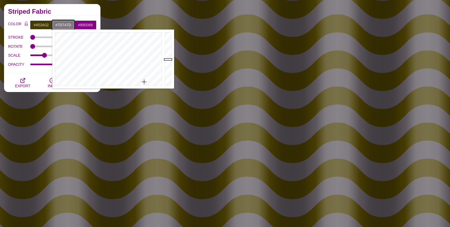
click at [168, 59] on div at bounding box center [169, 58] width 11 height 59
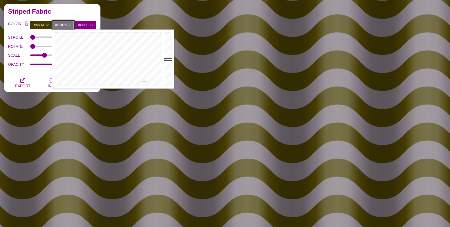
click at [168, 45] on div at bounding box center [169, 58] width 11 height 59
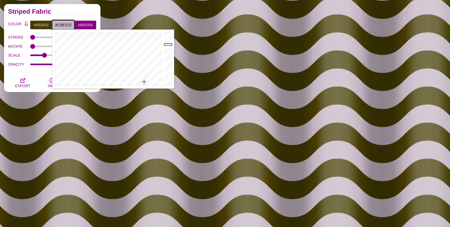
click at [168, 44] on div at bounding box center [169, 58] width 11 height 59
click at [167, 33] on div at bounding box center [169, 58] width 11 height 59
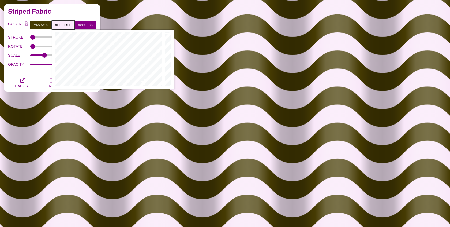
drag, startPoint x: 167, startPoint y: 33, endPoint x: 167, endPoint y: 27, distance: 6.2
click at [167, 27] on body "SVG Backgrounds Logo Backgrounds Categories Abstract Patterns Geometric Gradien…" at bounding box center [225, 218] width 450 height 848
paste input "1A0E2D"
type input "#1A0E2D"
click at [22, 31] on div "COLOR #453A02 #1A0E2D #880088 #444444 #555555 #666666 #777777 #888888 #999999 B…" at bounding box center [52, 44] width 88 height 49
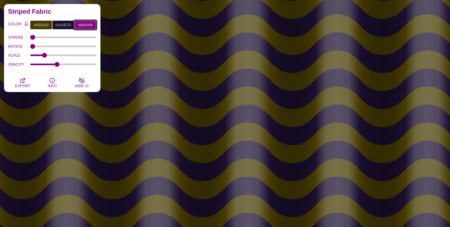
click at [81, 25] on input "#880088" at bounding box center [85, 24] width 22 height 9
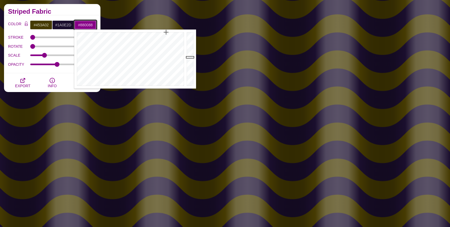
paste input "07281"
type input "#072818"
click at [69, 11] on h2 "Striped Fabric" at bounding box center [52, 11] width 88 height 4
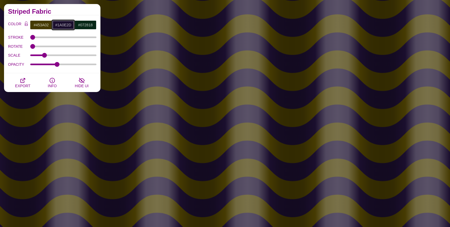
click at [60, 25] on input "#1A0E2D" at bounding box center [63, 24] width 22 height 9
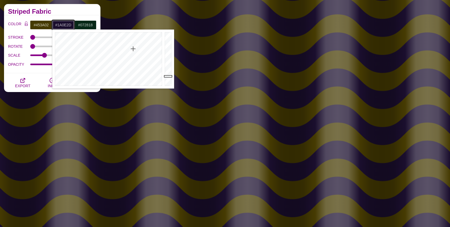
click at [60, 25] on input "#1A0E2D" at bounding box center [63, 24] width 22 height 9
paste input "072818"
type input "#072818"
click at [59, 18] on div "COLOR #453A02 #072818 #072818 #444444 #555555 #666666 #777777 #888888 #999999 B…" at bounding box center [52, 44] width 97 height 58
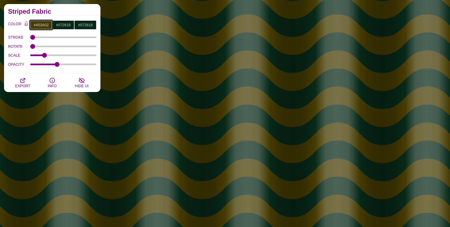
click at [43, 24] on input "#453A02" at bounding box center [41, 24] width 22 height 9
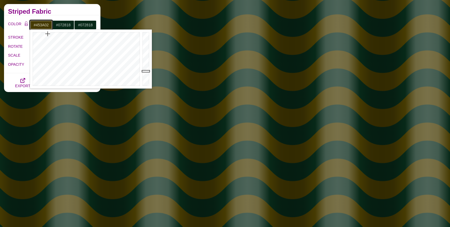
click at [43, 24] on input "#453A02" at bounding box center [41, 24] width 22 height 9
click at [145, 66] on div at bounding box center [146, 58] width 11 height 59
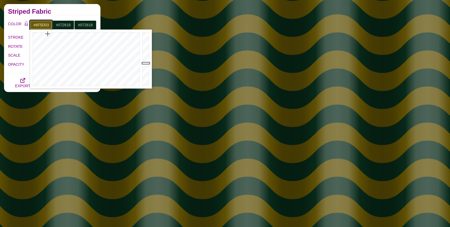
type input "#705E03"
click at [145, 62] on div at bounding box center [146, 58] width 11 height 59
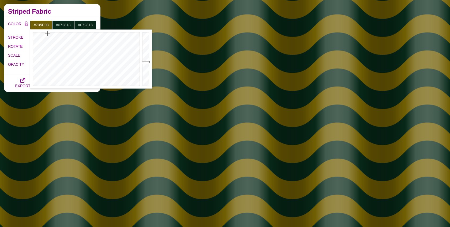
click at [20, 48] on label "ROTATE" at bounding box center [19, 46] width 22 height 7
click at [30, 47] on input "ROTATE" at bounding box center [63, 46] width 66 height 2
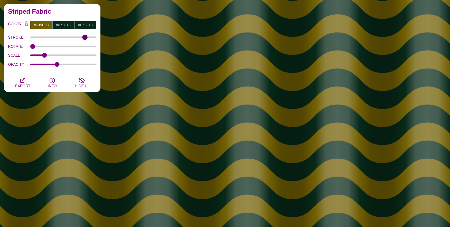
click at [85, 37] on input "STROKE" at bounding box center [63, 37] width 66 height 2
drag, startPoint x: 85, startPoint y: 37, endPoint x: 8, endPoint y: 39, distance: 77.0
click at [30, 38] on input "STROKE" at bounding box center [63, 37] width 66 height 2
click at [37, 38] on div "STROKE 0" at bounding box center [52, 37] width 88 height 9
type input "0.8"
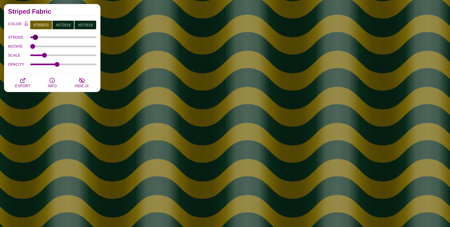
click at [35, 37] on input "STROKE" at bounding box center [63, 37] width 66 height 2
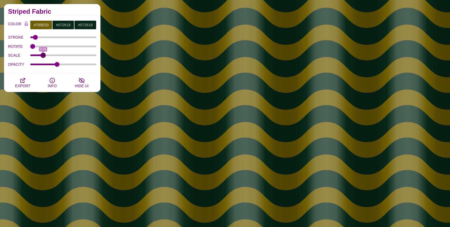
type input "0.18"
click at [43, 55] on input "SCALE" at bounding box center [63, 55] width 66 height 2
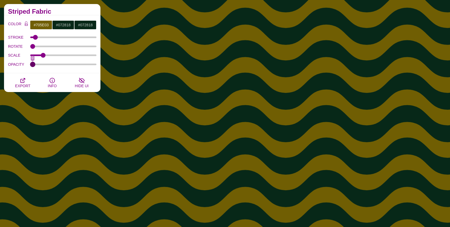
drag, startPoint x: 57, startPoint y: 64, endPoint x: 27, endPoint y: 65, distance: 30.1
click at [30, 65] on input "OPACITY" at bounding box center [63, 64] width 66 height 2
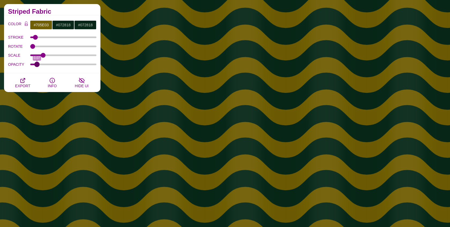
click at [37, 63] on input "OPACITY" at bounding box center [63, 64] width 66 height 2
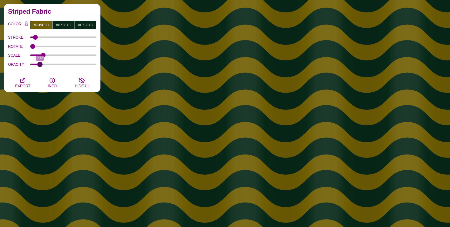
click at [40, 63] on input "OPACITY" at bounding box center [63, 64] width 66 height 2
type input "0.17"
click at [43, 63] on input "OPACITY" at bounding box center [63, 64] width 66 height 2
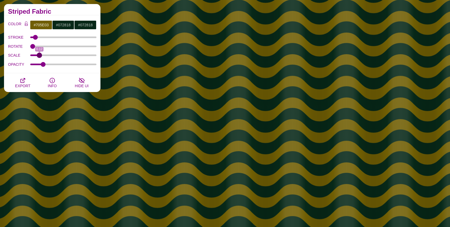
click at [39, 55] on input "SCALE" at bounding box center [63, 55] width 66 height 2
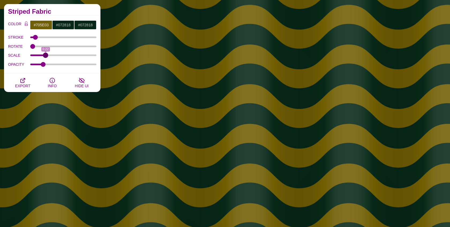
type input "0.22"
click at [46, 55] on input "SCALE" at bounding box center [63, 55] width 66 height 2
click at [39, 47] on div "ROTATE" at bounding box center [52, 46] width 88 height 9
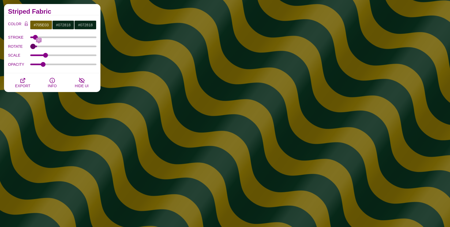
type input "0"
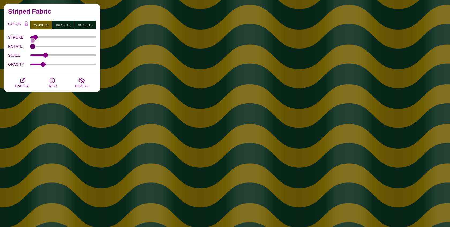
drag, startPoint x: 33, startPoint y: 46, endPoint x: 25, endPoint y: 50, distance: 8.5
click at [30, 47] on input "ROTATE" at bounding box center [63, 46] width 66 height 2
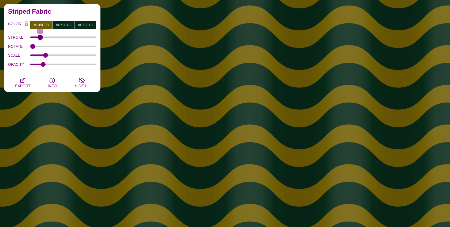
type input "2.2"
click at [40, 37] on input "STROKE" at bounding box center [63, 37] width 66 height 2
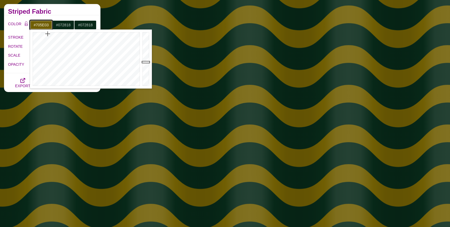
click at [40, 23] on input "#705E03" at bounding box center [41, 24] width 22 height 9
type input "#594B03"
click at [145, 67] on div at bounding box center [146, 58] width 11 height 59
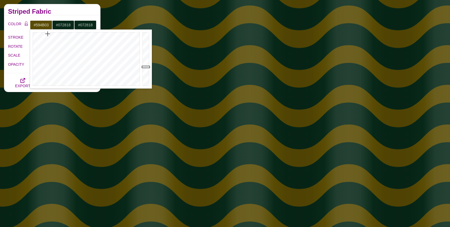
click at [20, 67] on label "OPACITY" at bounding box center [19, 64] width 22 height 7
click at [30, 65] on input "OPACITY" at bounding box center [63, 64] width 66 height 2
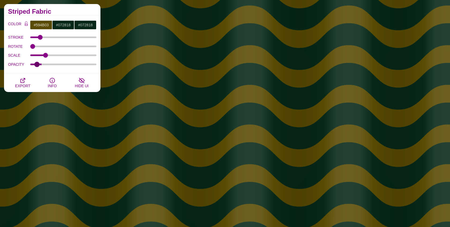
click at [37, 64] on input "OPACITY" at bounding box center [63, 64] width 66 height 2
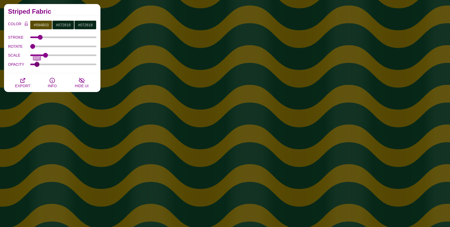
click at [35, 61] on div "OPACITY 0.07" at bounding box center [52, 64] width 88 height 9
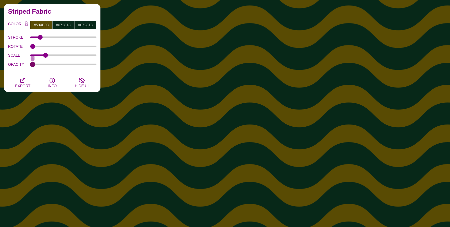
drag, startPoint x: 35, startPoint y: 62, endPoint x: 27, endPoint y: 62, distance: 7.8
click at [30, 63] on input "OPACITY" at bounding box center [63, 64] width 66 height 2
drag, startPoint x: 30, startPoint y: 62, endPoint x: 34, endPoint y: 62, distance: 4.0
click at [34, 62] on div "OPACITY 0" at bounding box center [52, 64] width 88 height 9
type input "0.04"
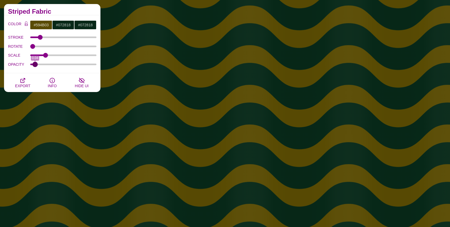
click at [35, 63] on input "OPACITY" at bounding box center [63, 64] width 66 height 2
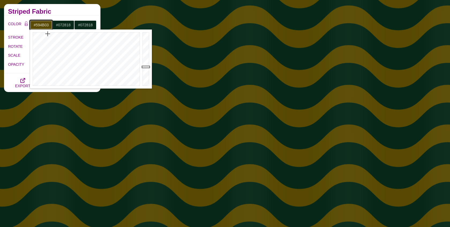
click at [40, 22] on input "#594B03" at bounding box center [41, 24] width 22 height 9
type input "#4A3E02"
click at [146, 70] on div at bounding box center [146, 58] width 11 height 59
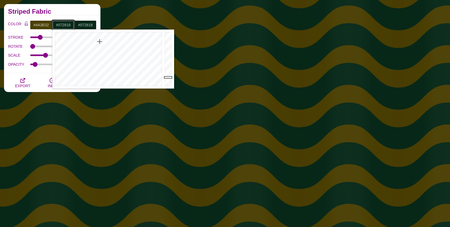
click at [61, 27] on input "#072818" at bounding box center [63, 24] width 22 height 9
click at [85, 21] on input "#072818" at bounding box center [85, 24] width 22 height 9
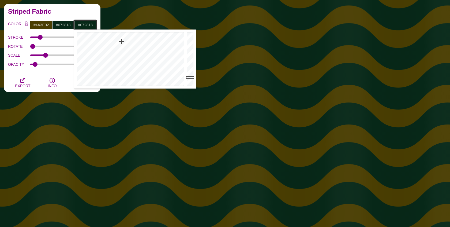
type input "#051C11"
click at [188, 80] on div at bounding box center [191, 58] width 11 height 59
click at [61, 15] on div "COLOR #4A3E02 #072818 #051C11 #444444 #555555 #666666 #777777 #888888 #999999 B…" at bounding box center [52, 44] width 97 height 58
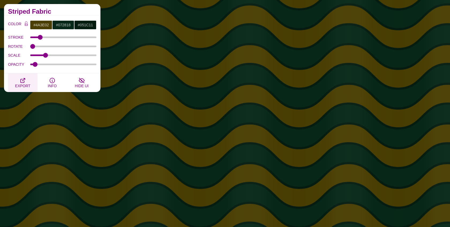
click at [24, 82] on icon "button" at bounding box center [23, 80] width 6 height 6
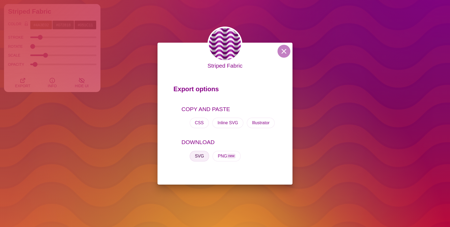
click at [198, 155] on button "SVG" at bounding box center [200, 156] width 20 height 11
click at [282, 52] on button at bounding box center [284, 51] width 13 height 13
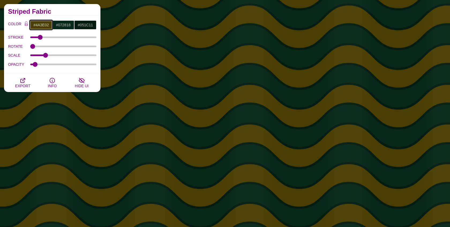
click at [43, 24] on input "#4A3E02" at bounding box center [41, 24] width 22 height 9
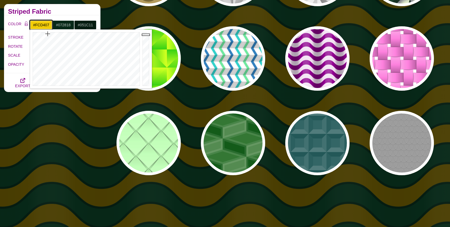
drag, startPoint x: 145, startPoint y: 41, endPoint x: 145, endPoint y: 33, distance: 8.0
click at [145, 33] on div at bounding box center [146, 58] width 11 height 59
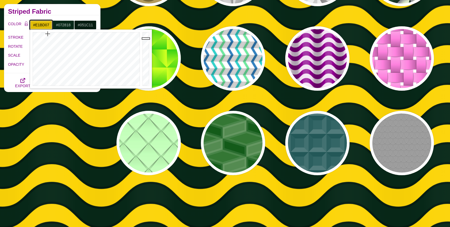
click at [146, 38] on div at bounding box center [146, 58] width 11 height 59
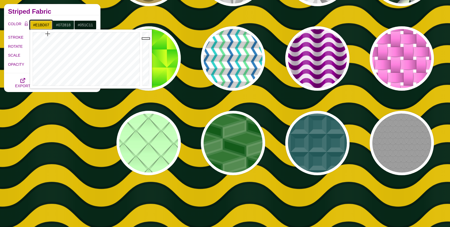
type input "#C6A606"
click at [146, 44] on div at bounding box center [146, 58] width 11 height 59
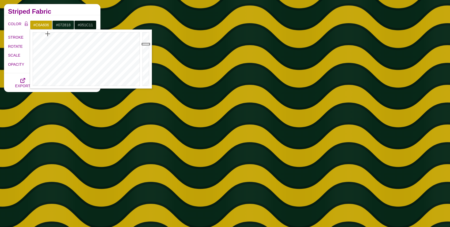
click at [65, 18] on div "COLOR #C6A606 #072818 #051C11 #444444 #555555 #666666 #777777 #888888 #999999 B…" at bounding box center [52, 44] width 97 height 58
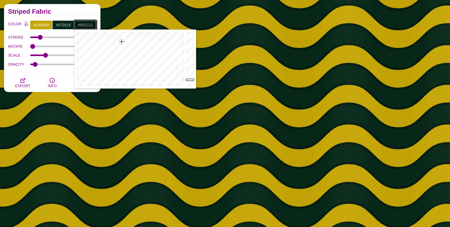
click at [86, 23] on input "#051C11" at bounding box center [85, 24] width 22 height 9
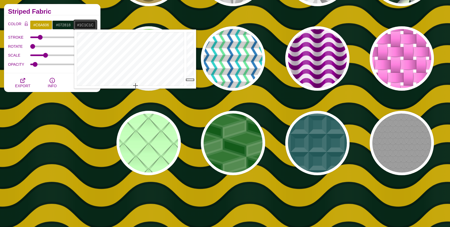
drag, startPoint x: 128, startPoint y: 75, endPoint x: 136, endPoint y: 87, distance: 14.8
click at [136, 88] on div at bounding box center [129, 58] width 111 height 59
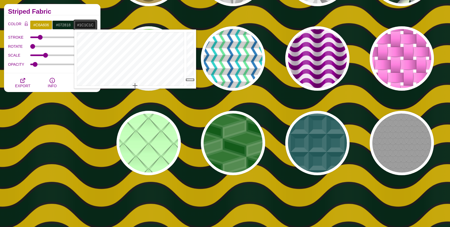
drag, startPoint x: 135, startPoint y: 85, endPoint x: 135, endPoint y: 88, distance: 3.5
click at [135, 88] on body "SVG Backgrounds Logo Backgrounds Categories Abstract Patterns Geometric Gradien…" at bounding box center [225, 218] width 450 height 848
type input "#FFFFFF"
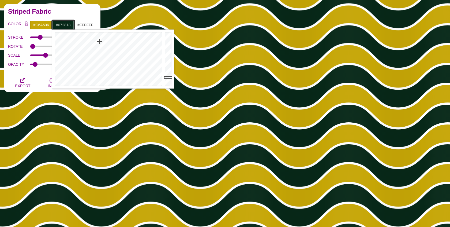
click at [65, 26] on input "#072818" at bounding box center [63, 24] width 22 height 9
click at [67, 25] on input "#072818" at bounding box center [63, 24] width 22 height 9
drag, startPoint x: 171, startPoint y: 35, endPoint x: 167, endPoint y: 24, distance: 11.6
click at [167, 24] on body "SVG Backgrounds Logo Backgrounds Categories Abstract Patterns Geometric Gradien…" at bounding box center [225, 218] width 450 height 848
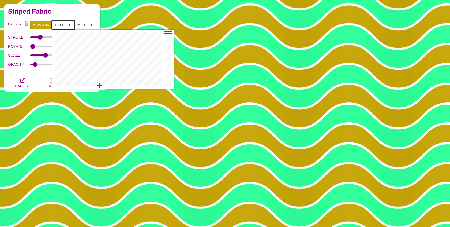
type input "#FFFFFF"
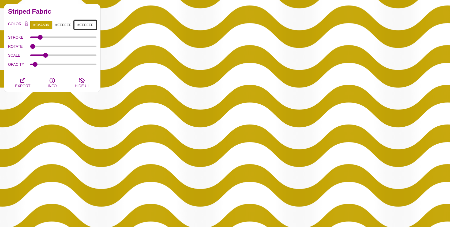
click at [84, 22] on input "#FFFFFF" at bounding box center [85, 24] width 22 height 9
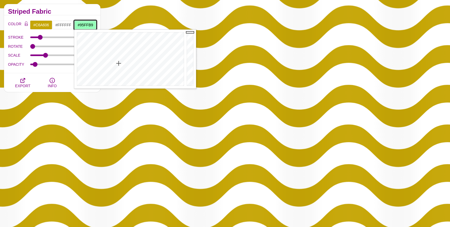
click at [119, 63] on div at bounding box center [129, 58] width 111 height 59
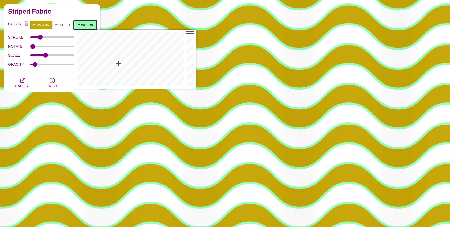
type input "#E3FDFF"
click at [132, 80] on div at bounding box center [129, 58] width 111 height 59
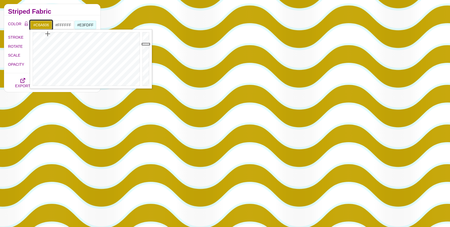
click at [39, 23] on input "#C6A606" at bounding box center [41, 24] width 22 height 9
click at [145, 40] on div at bounding box center [146, 58] width 11 height 59
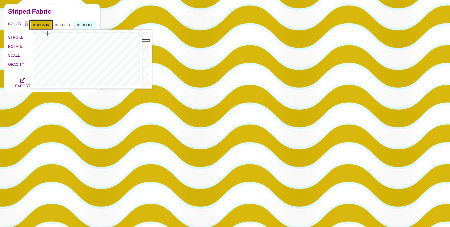
type input "#E5C007"
click at [146, 38] on div at bounding box center [146, 58] width 11 height 59
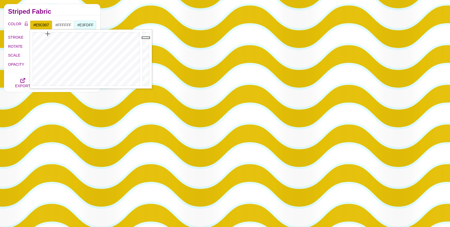
click at [66, 16] on div "COLOR #E5C007 #FFFFFF #E3FDFF #444444 #555555 #666666 #777777 #888888 #999999 B…" at bounding box center [52, 44] width 97 height 58
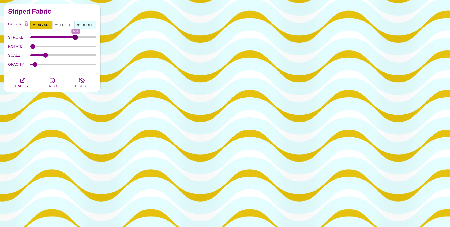
drag, startPoint x: 41, startPoint y: 37, endPoint x: 75, endPoint y: 38, distance: 34.1
type input "12.5"
click at [75, 38] on input "STROKE" at bounding box center [63, 37] width 66 height 2
click at [39, 25] on input "#E5C007" at bounding box center [41, 24] width 22 height 9
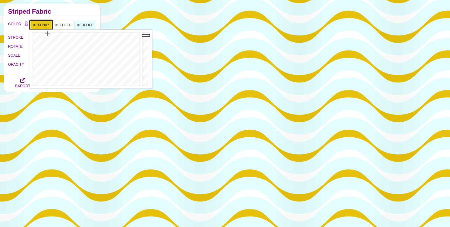
click at [147, 35] on div at bounding box center [146, 58] width 11 height 59
click at [60, 15] on div "Striped Fabric" at bounding box center [52, 9] width 97 height 11
click at [37, 25] on input "#EFC907" at bounding box center [41, 24] width 22 height 9
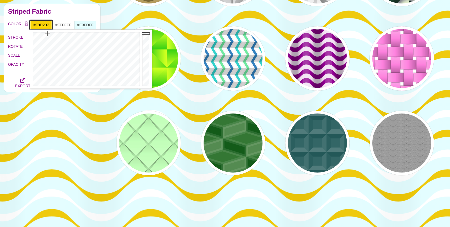
click at [145, 33] on div at bounding box center [146, 58] width 11 height 59
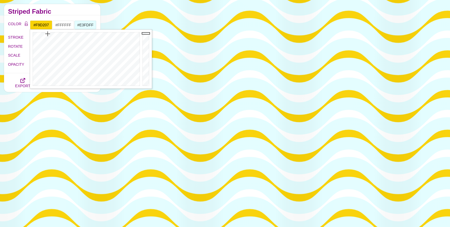
click at [60, 14] on div "Striped Fabric" at bounding box center [52, 9] width 97 height 11
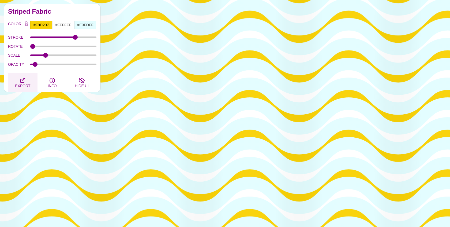
click at [25, 82] on icon "button" at bounding box center [23, 80] width 6 height 6
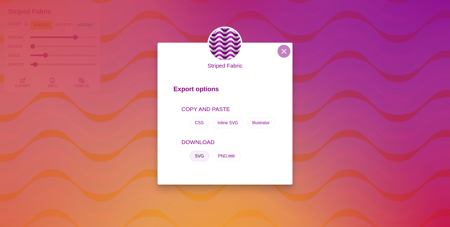
click at [201, 156] on button "SVG" at bounding box center [200, 156] width 20 height 11
click at [279, 49] on button at bounding box center [284, 51] width 13 height 13
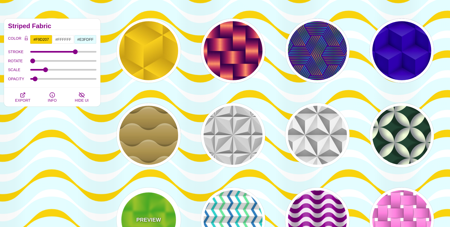
scroll to position [0, 0]
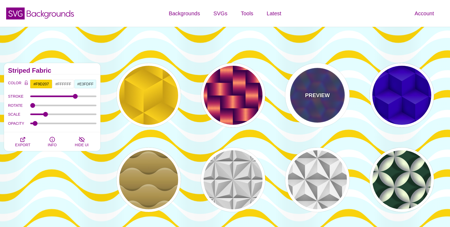
click at [314, 91] on p "PREVIEW" at bounding box center [317, 95] width 25 height 8
type input "#440088"
type input "#FFFF00"
type input "#00FF00"
type input "#00FFFF"
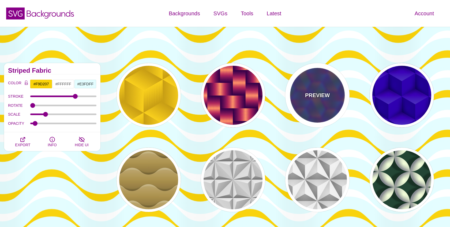
type input "1"
type input "0.5"
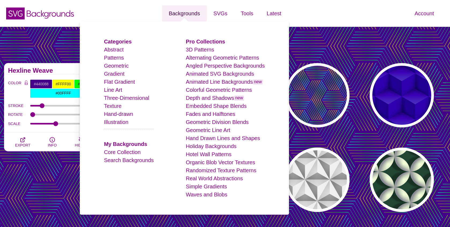
click at [184, 12] on link "Backgrounds" at bounding box center [184, 13] width 45 height 16
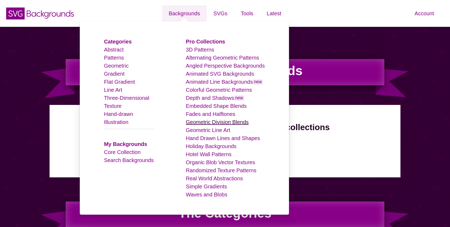
click at [209, 122] on link "Geometric Division Blends" at bounding box center [217, 122] width 63 height 6
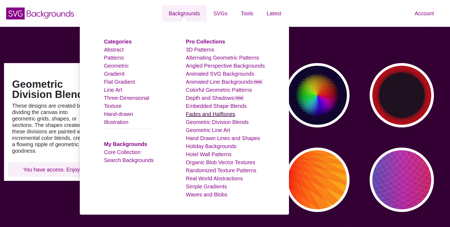
click at [198, 113] on link "Fades and Halftones" at bounding box center [211, 114] width 50 height 6
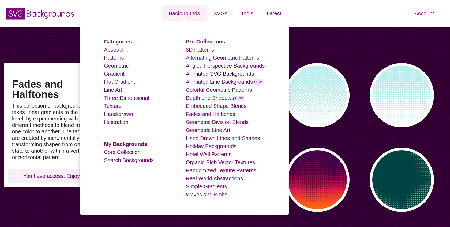
click at [202, 71] on link "Animated SVG Backgrounds" at bounding box center [220, 74] width 68 height 6
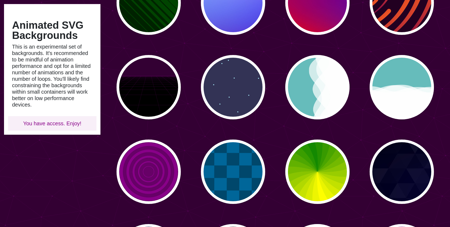
scroll to position [176, 0]
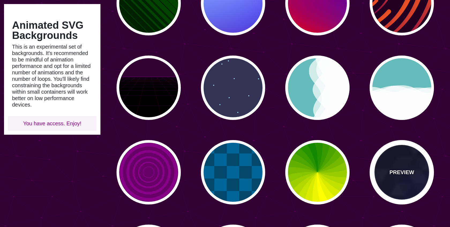
click at [386, 165] on div "PREVIEW" at bounding box center [402, 172] width 64 height 64
type input "#000000"
type input "#880088"
type input "#0000FF"
type input "#006600"
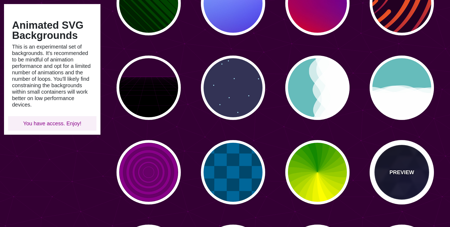
type input "0"
type input "0.4"
type input "5"
type input "15"
type input "0.2"
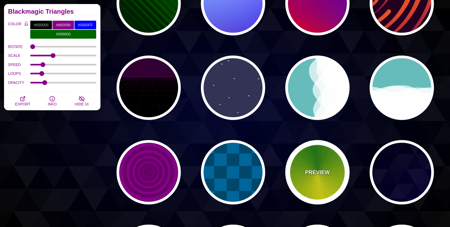
click at [326, 170] on p "PREVIEW" at bounding box center [317, 172] width 25 height 8
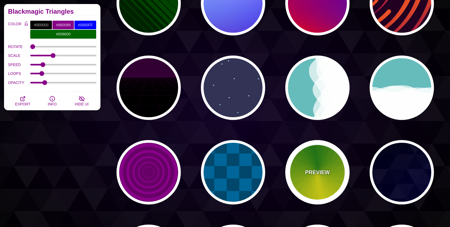
type input "#118800"
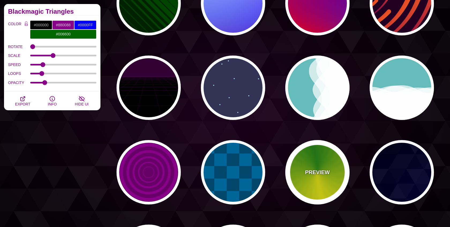
type input "#FFFF00"
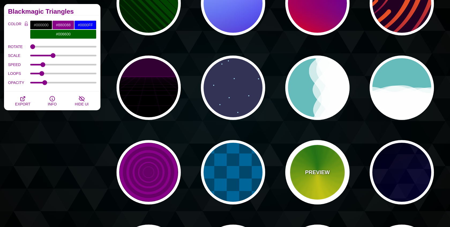
type input "4.8"
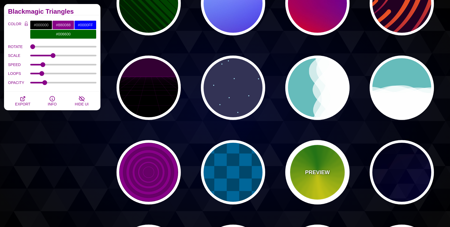
type input "0"
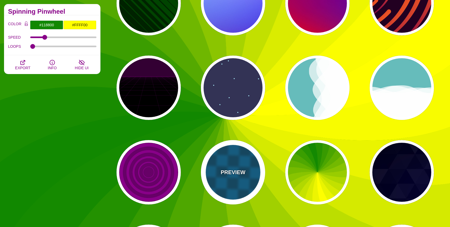
click at [261, 170] on div "PREVIEW" at bounding box center [233, 172] width 64 height 64
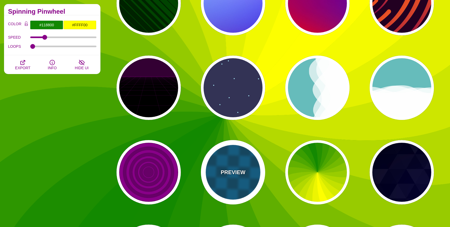
type input "#00476B"
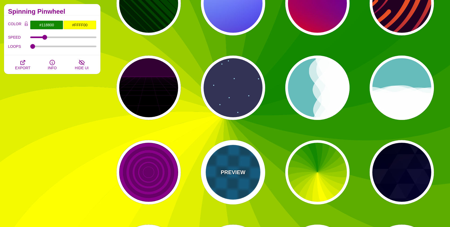
type input "#006699"
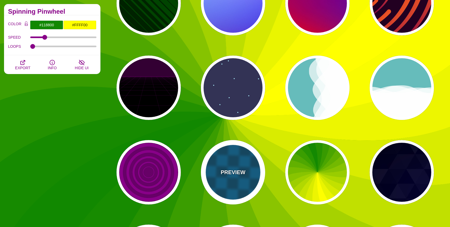
type input "0"
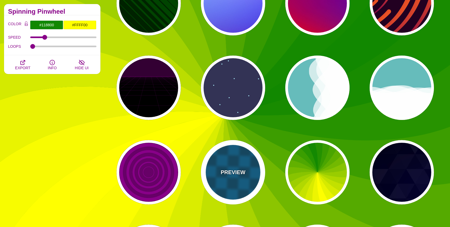
type input "1"
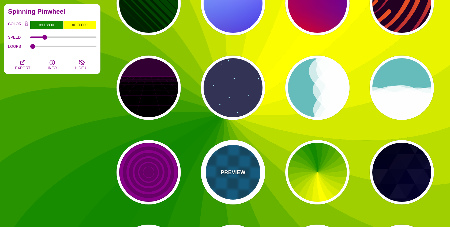
type input "1"
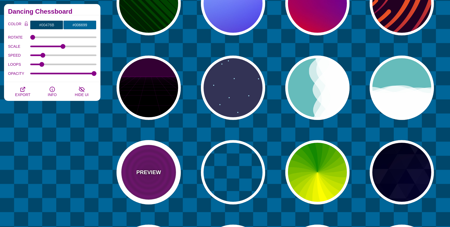
click at [154, 178] on div "PREVIEW" at bounding box center [149, 172] width 64 height 64
type input "#880088"
type input "#660066"
type input "15"
type input "0"
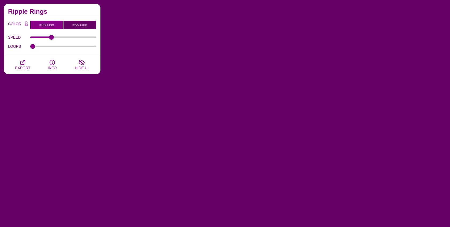
scroll to position [235, 0]
drag, startPoint x: 51, startPoint y: 36, endPoint x: 74, endPoint y: 35, distance: 23.1
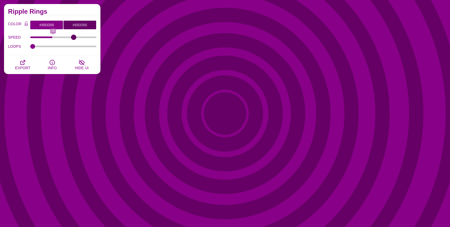
click at [74, 36] on input "SPEED" at bounding box center [63, 37] width 66 height 2
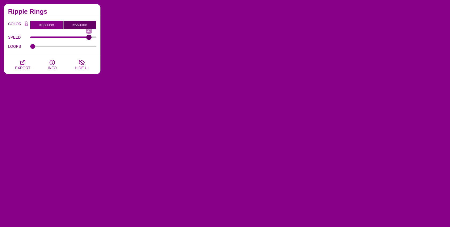
type input "37"
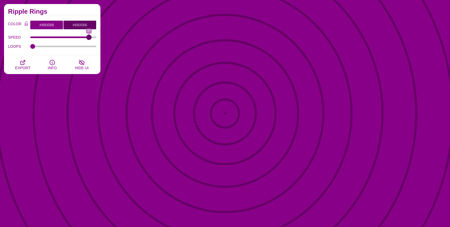
click at [89, 36] on input "SPEED" at bounding box center [63, 37] width 66 height 2
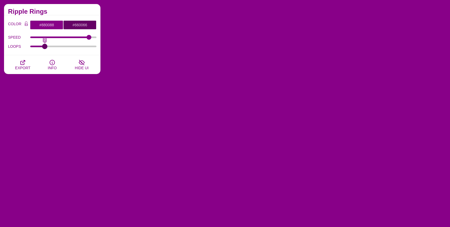
click at [44, 45] on input "LOOPS" at bounding box center [63, 46] width 66 height 2
click at [67, 46] on input "LOOPS" at bounding box center [63, 46] width 66 height 2
click at [90, 45] on input "LOOPS" at bounding box center [63, 46] width 66 height 2
click at [31, 46] on input "LOOPS" at bounding box center [63, 46] width 66 height 2
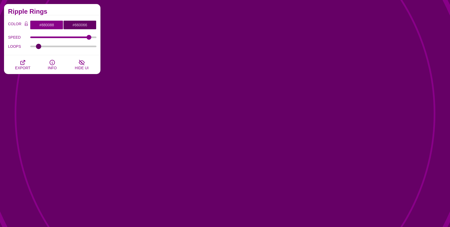
type input "1"
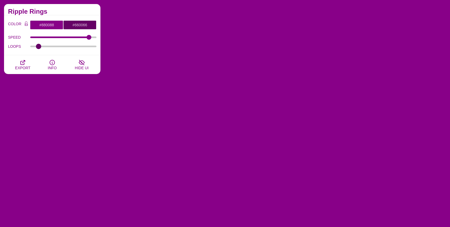
click at [39, 46] on input "LOOPS" at bounding box center [63, 46] width 66 height 2
click at [77, 38] on input "SPEED" at bounding box center [63, 37] width 66 height 2
type input "26"
click at [70, 36] on input "SPEED" at bounding box center [63, 37] width 66 height 2
click at [76, 24] on input "#660066" at bounding box center [79, 24] width 33 height 9
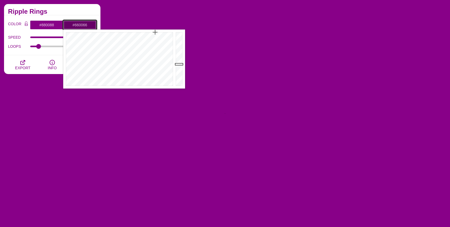
click at [79, 25] on input "#660066" at bounding box center [79, 24] width 33 height 9
paste input "476259"
type input "#476259"
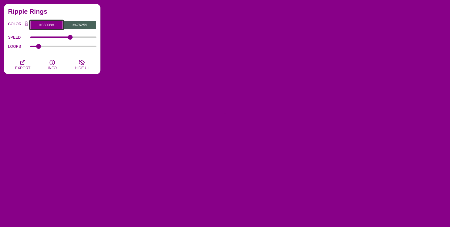
click at [54, 25] on input "#880088" at bounding box center [46, 24] width 33 height 9
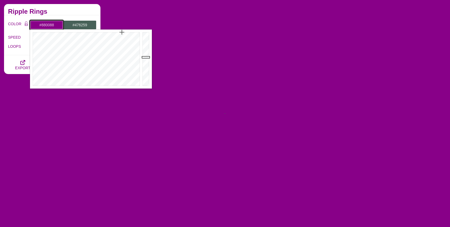
click at [54, 25] on input "#880088" at bounding box center [46, 24] width 33 height 9
paste input "07281"
type input "#072818"
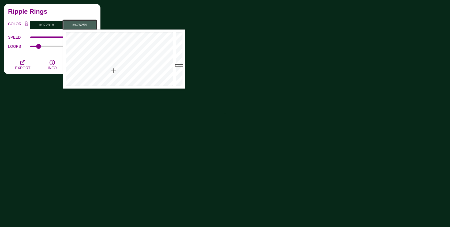
click at [82, 24] on input "#476259" at bounding box center [79, 24] width 33 height 9
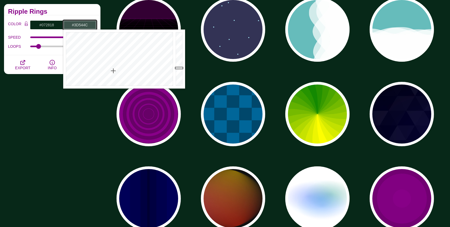
click at [179, 68] on div at bounding box center [180, 58] width 11 height 59
type input "#32453E"
click at [179, 71] on div at bounding box center [180, 58] width 11 height 59
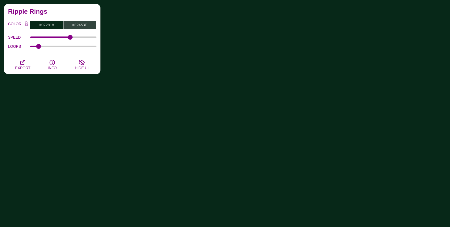
click at [78, 13] on h2 "Ripple Rings" at bounding box center [52, 11] width 88 height 4
click at [50, 26] on input "#072818" at bounding box center [46, 24] width 33 height 9
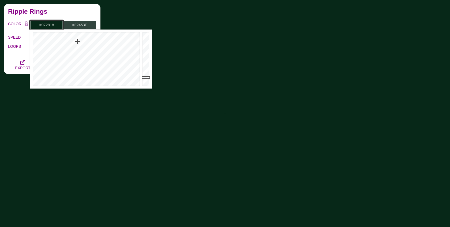
type input "#051A10"
click at [146, 80] on div at bounding box center [146, 58] width 11 height 59
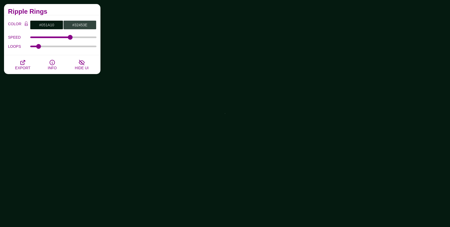
click at [54, 10] on h2 "Ripple Rings" at bounding box center [52, 11] width 88 height 4
type input "21"
click at [61, 36] on input "SPEED" at bounding box center [63, 37] width 66 height 2
click at [20, 63] on icon "button" at bounding box center [23, 62] width 6 height 6
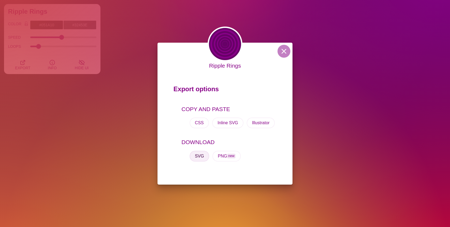
click at [200, 156] on button "SVG" at bounding box center [200, 156] width 20 height 11
click at [287, 47] on button at bounding box center [284, 51] width 13 height 13
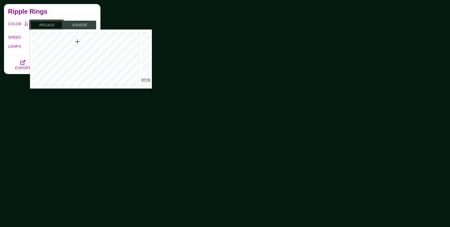
click at [49, 26] on input "#051A10" at bounding box center [46, 24] width 33 height 9
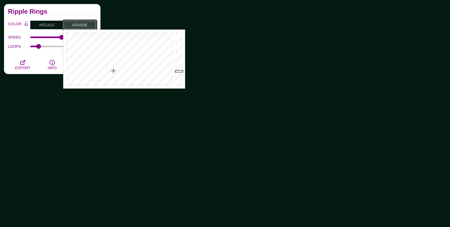
click at [81, 25] on input "#32453E" at bounding box center [79, 24] width 33 height 9
paste input "#A2A2A1"
type input "#A2A2A1"
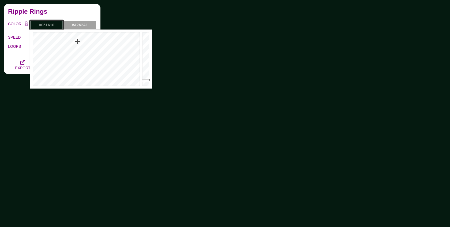
click at [54, 27] on input "#051A10" at bounding box center [46, 24] width 33 height 9
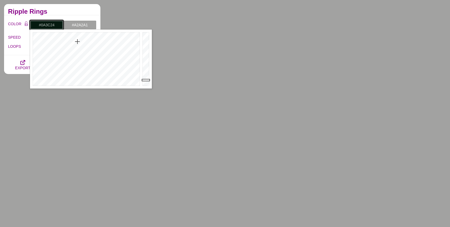
click div
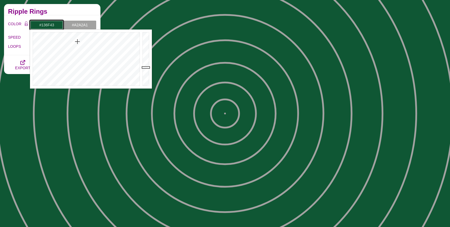
click div
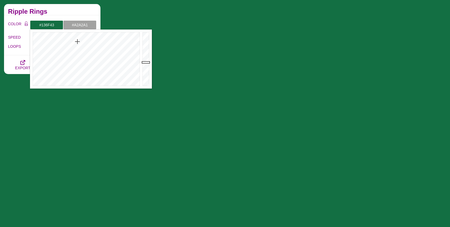
click h2 "Ripple Rings"
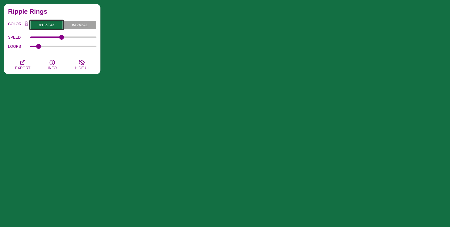
click input "#136F43"
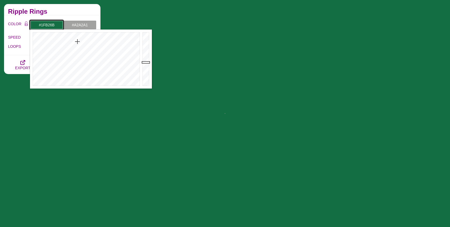
click div
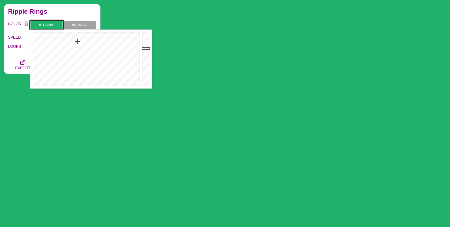
click input "#1FB26B"
paste input "#b999be"
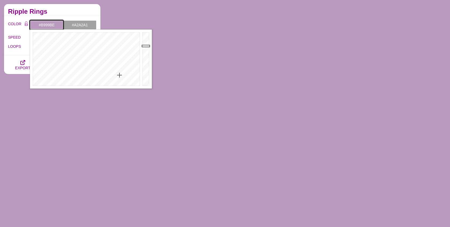
paste input "3C4C85"
click div "COLOR #3C4C85 #A2A2A1 #0000FF #006600 #555555 #666666 #777777 #888888 #999999 B…"
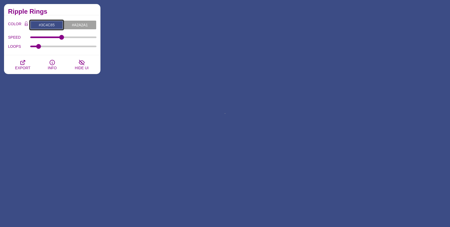
click input "#3C4C85"
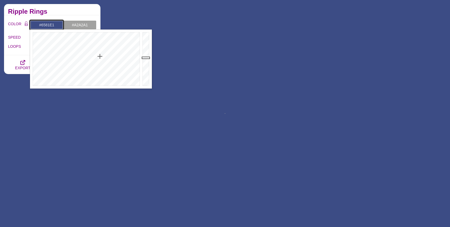
click div
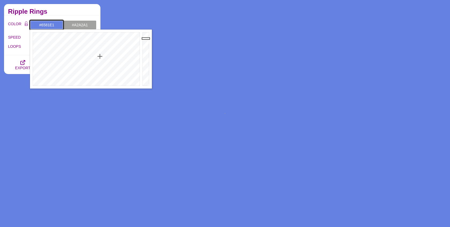
type input "#6E8BF3"
click div
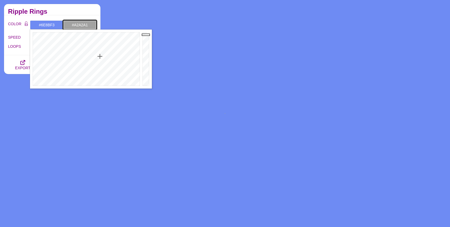
click input "#A2A2A1"
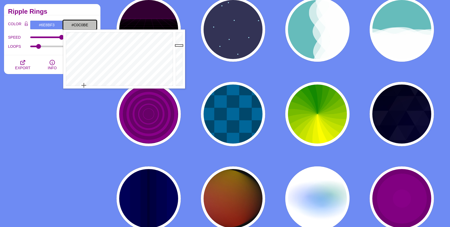
click div
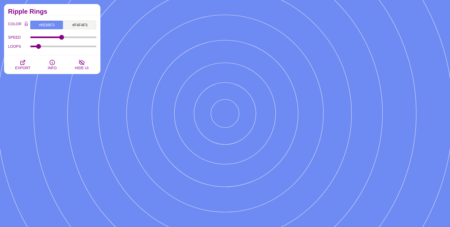
click div "Ripple Rings"
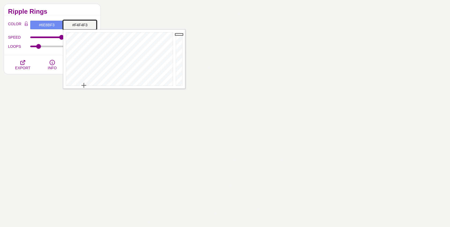
click input "#F4F4F3"
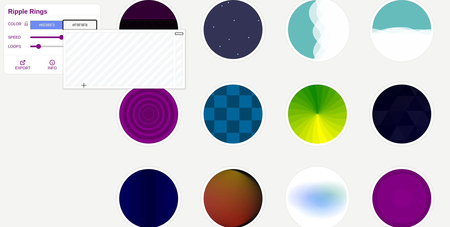
type input "#FBFBF9"
click div
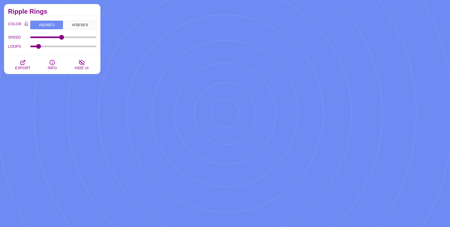
click div "COLOR #6E8BF3 #FBFBF9 #0000FF #006600 #555555 #666666 #777777 #888888 #999999 B…"
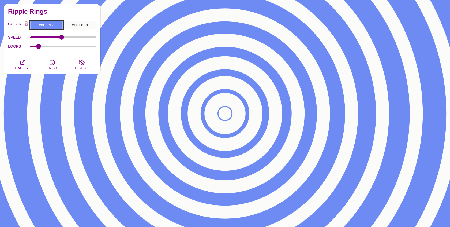
click input "#6E8BF3"
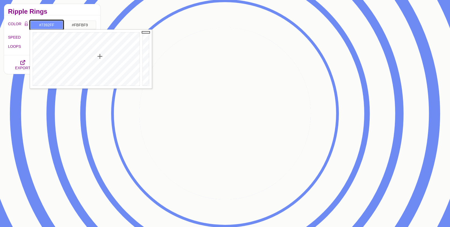
click div
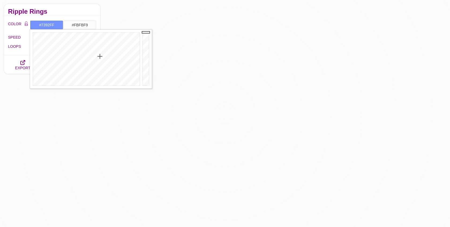
click div "Ripple Rings"
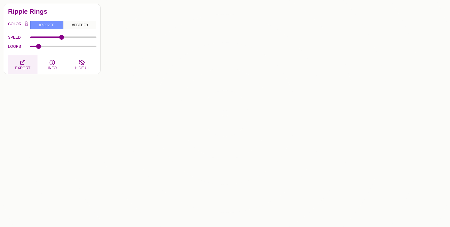
click button "EXPORT"
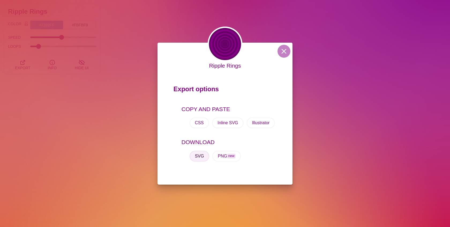
click button "SVG"
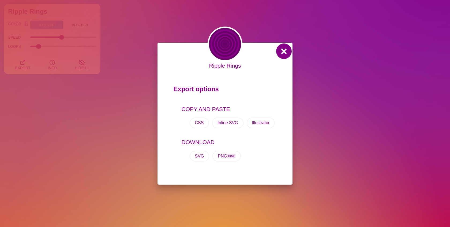
click button
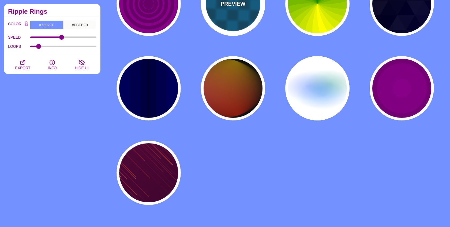
scroll to position [345, 0]
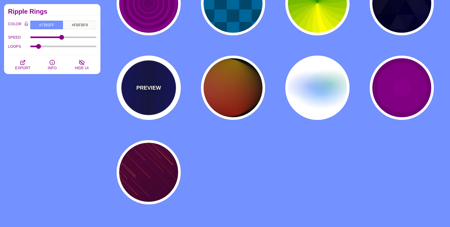
click p "PREVIEW"
type input "#0000BB"
type input "#000033"
type input "0.5"
type input "5"
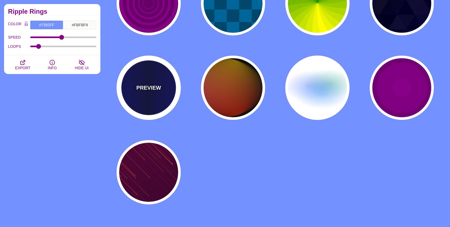
type input "0.1"
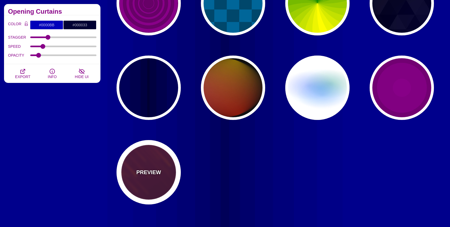
click div "PREVIEW"
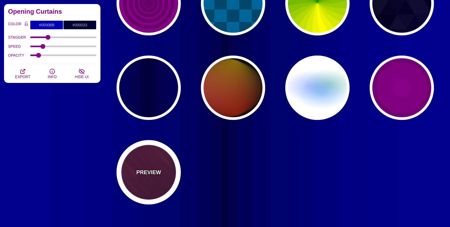
type input "#220022"
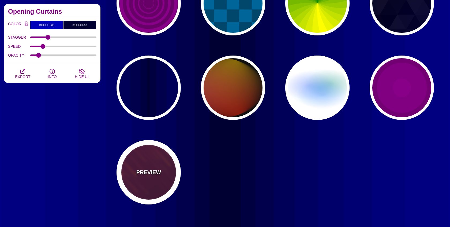
type input "#FF7700"
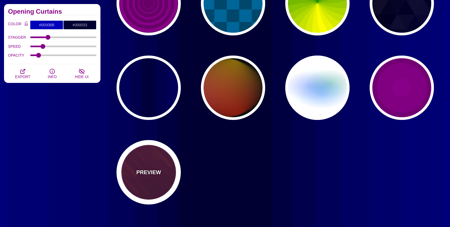
type input "#FFFFFF"
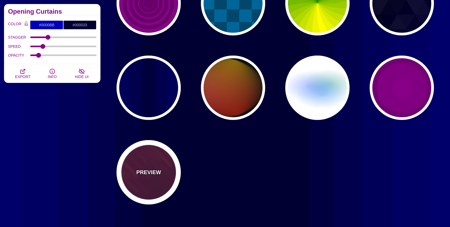
type input "10"
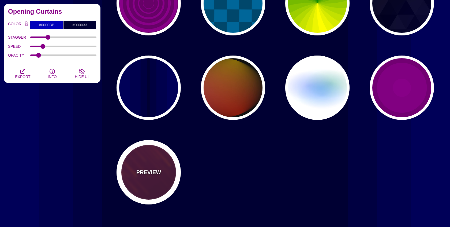
type input "999"
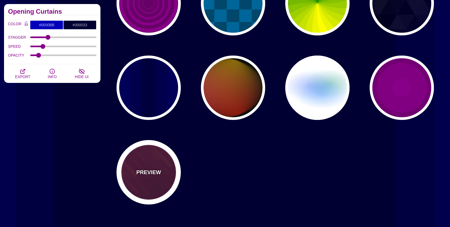
type input "3"
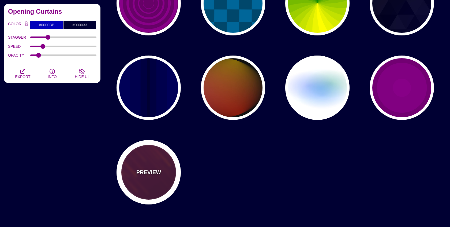
type input "1.5"
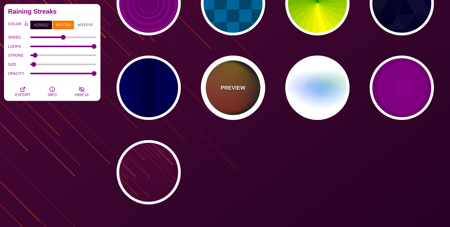
click p "PREVIEW"
type input "#111111"
type input "#FF00FF"
type input "#FFCC00"
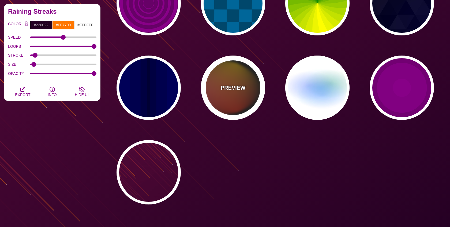
type input "#FF2200"
type input "4"
type input "12"
type input "999"
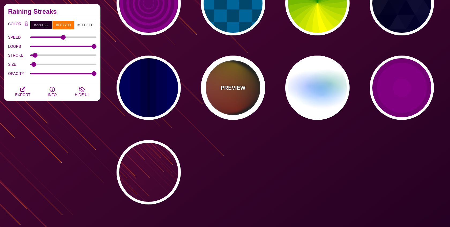
type input "1"
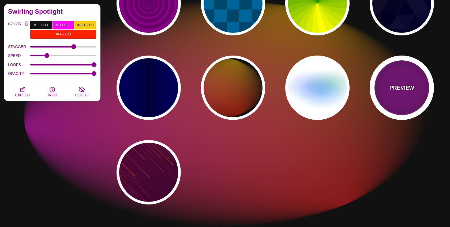
click div "PREVIEW"
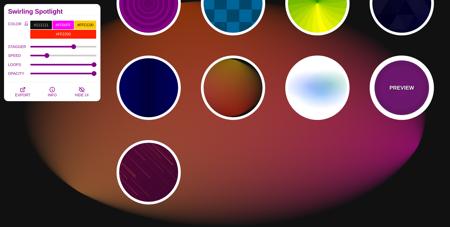
type input "#220022"
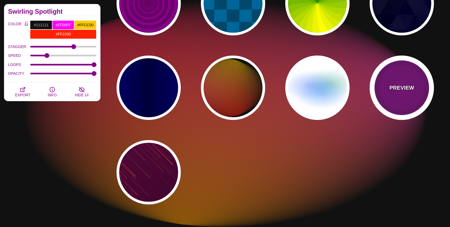
type input "#880088"
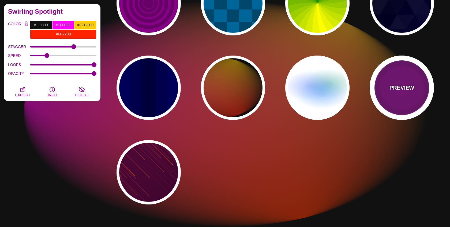
type input "999"
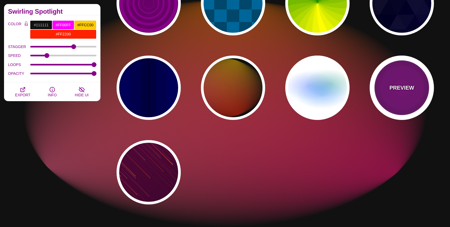
type input "5"
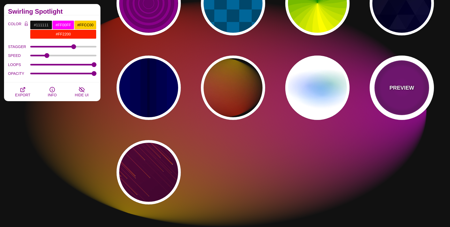
type input "0"
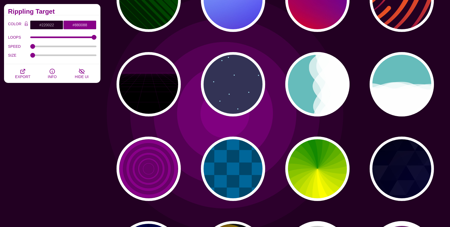
scroll to position [180, 0]
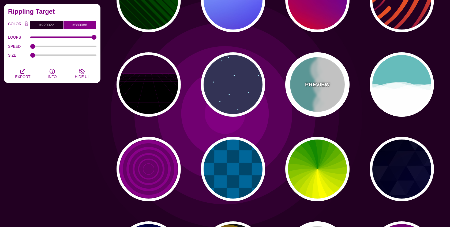
click div "PREVIEW"
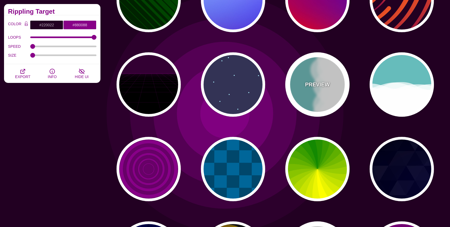
type input "#66BBBB"
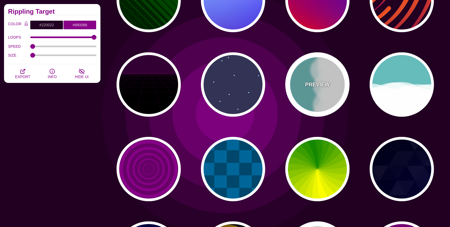
type input "#FFFFFF"
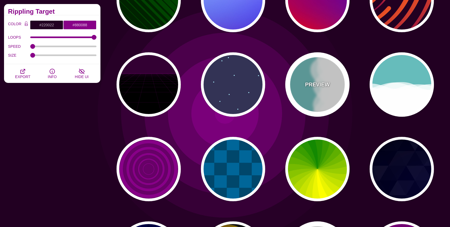
type input "#FFFFFF"
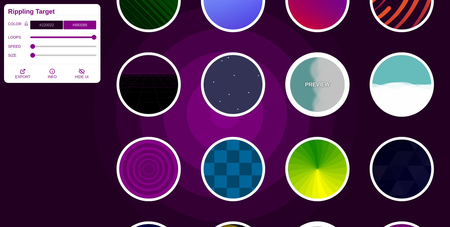
type input "0"
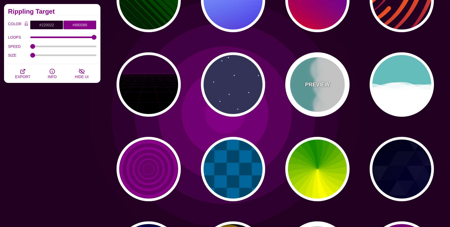
type input "1"
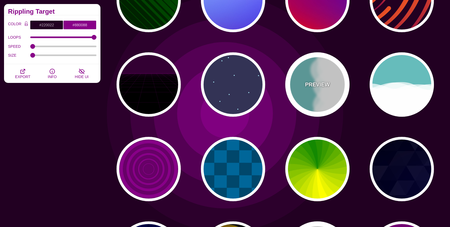
type input "0.7"
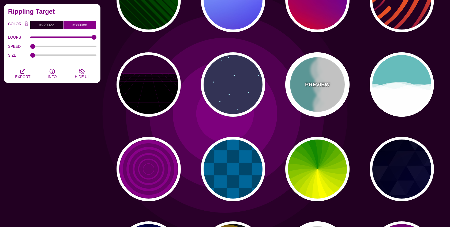
type input "56"
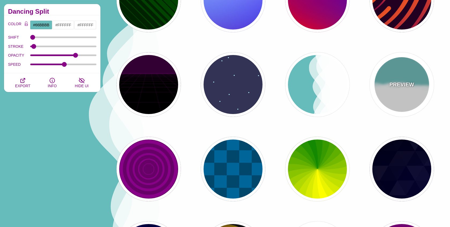
click div "PREVIEW"
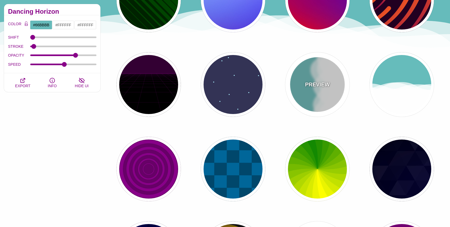
click div "PREVIEW"
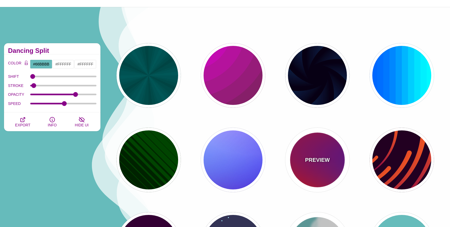
scroll to position [0, 0]
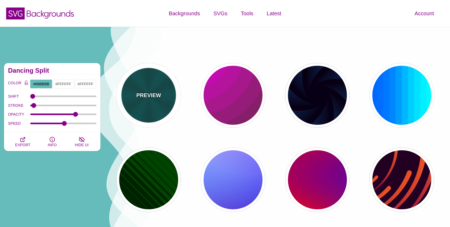
click div "PREVIEW"
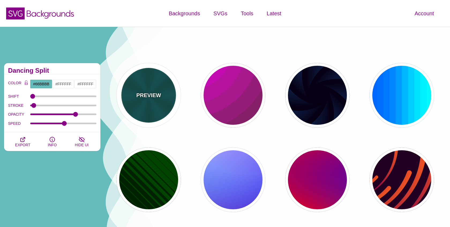
type input "#004444"
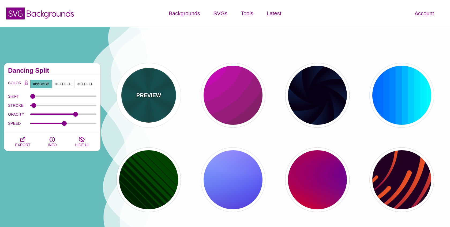
type input "#006666"
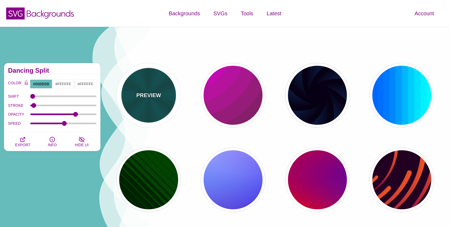
type input "5"
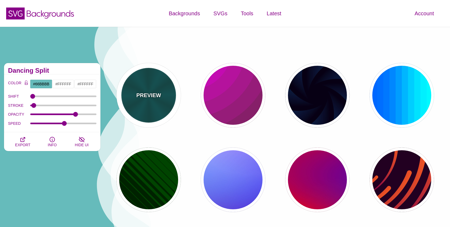
type input "0.2"
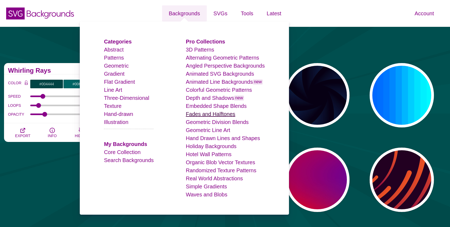
click link "Fades and Halftones"
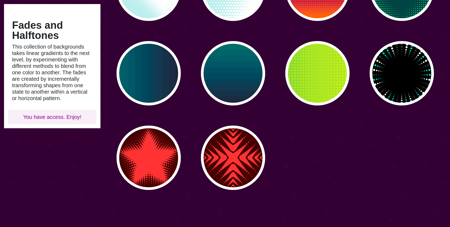
scroll to position [191, 0]
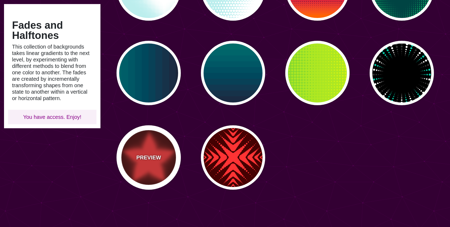
click at [138, 161] on div "PREVIEW" at bounding box center [149, 157] width 64 height 64
type input "#440000"
type input "#FF3333"
type input "0"
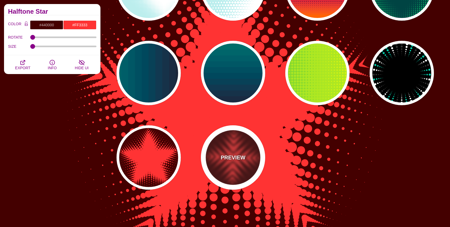
click at [231, 165] on div "PREVIEW" at bounding box center [233, 157] width 64 height 64
type input "0"
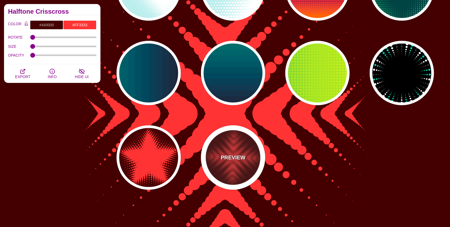
scroll to position [0, 0]
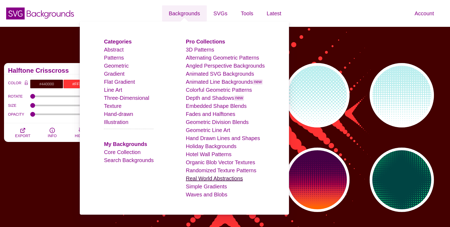
click at [209, 179] on link "Real World Abstractions" at bounding box center [214, 178] width 57 height 6
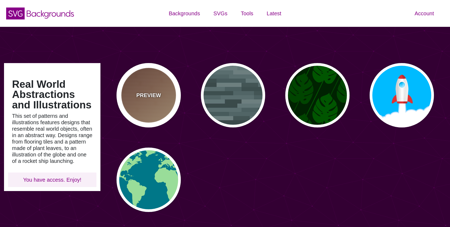
click at [167, 113] on div "PREVIEW" at bounding box center [149, 95] width 64 height 64
type input "#FFEEBB"
type input "#330000"
type input "#DDDDDD"
type input "0"
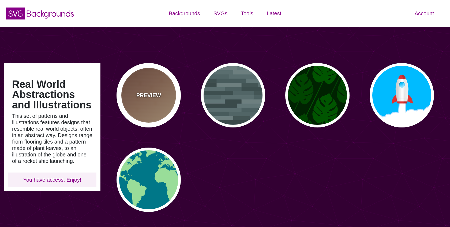
type input "30"
type input "0.1"
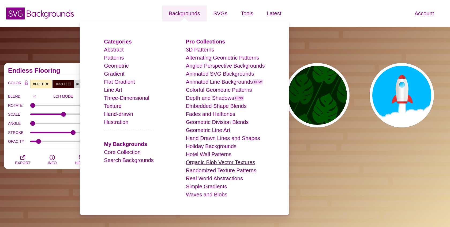
click at [205, 163] on link "Organic Blob Vector Textures" at bounding box center [220, 162] width 69 height 6
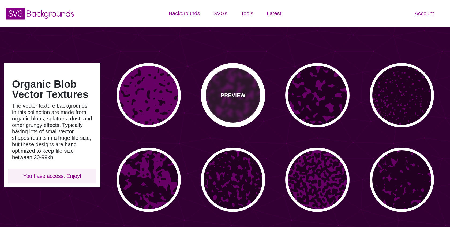
click at [215, 87] on div "PREVIEW" at bounding box center [233, 95] width 64 height 64
type input "#660066"
type input "#220022"
type input "0"
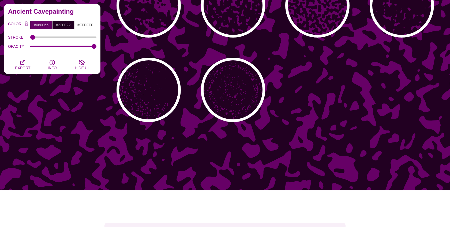
scroll to position [175, 0]
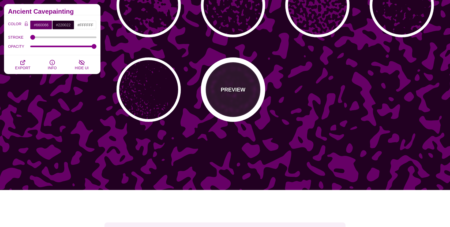
click at [215, 87] on div "PREVIEW" at bounding box center [233, 89] width 64 height 64
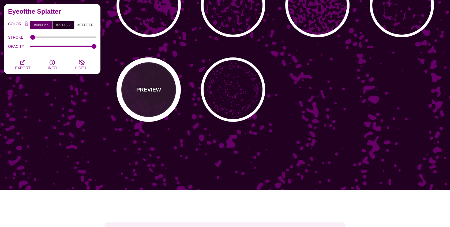
click at [153, 89] on p "PREVIEW" at bounding box center [148, 90] width 25 height 8
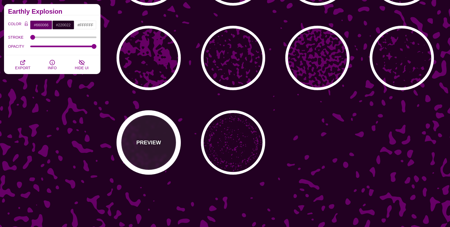
scroll to position [60, 0]
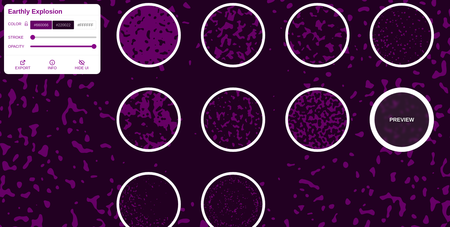
click at [414, 124] on div "PREVIEW" at bounding box center [402, 119] width 64 height 64
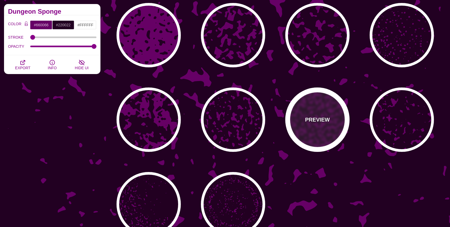
click at [338, 121] on div "PREVIEW" at bounding box center [318, 119] width 64 height 64
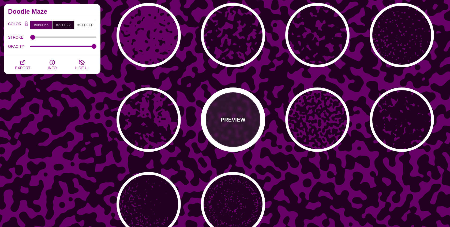
click at [225, 116] on p "PREVIEW" at bounding box center [233, 120] width 25 height 8
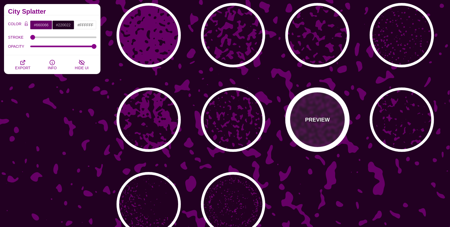
click at [309, 107] on div "PREVIEW" at bounding box center [318, 119] width 64 height 64
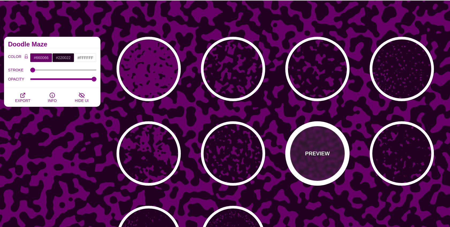
scroll to position [0, 0]
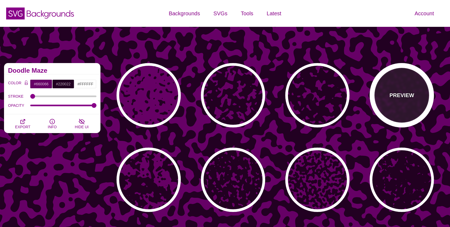
click at [415, 111] on div "PREVIEW" at bounding box center [402, 95] width 64 height 64
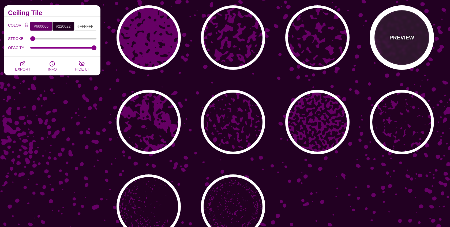
scroll to position [61, 0]
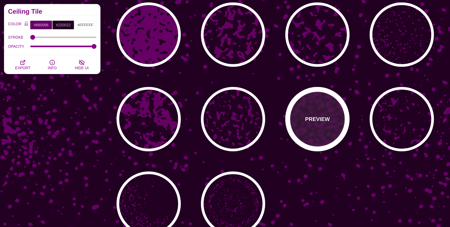
click at [346, 128] on div "PREVIEW" at bounding box center [318, 119] width 64 height 64
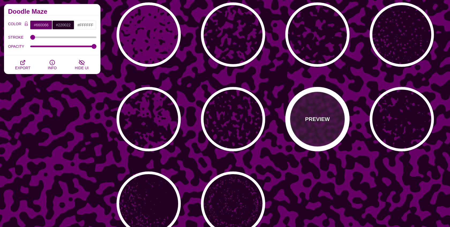
scroll to position [0, 0]
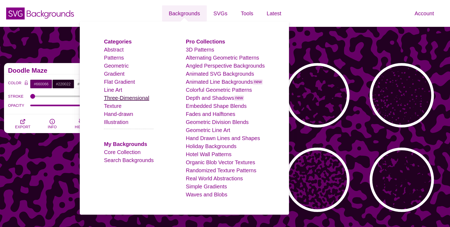
click at [120, 97] on link "Three-Dimensional" at bounding box center [126, 98] width 45 height 6
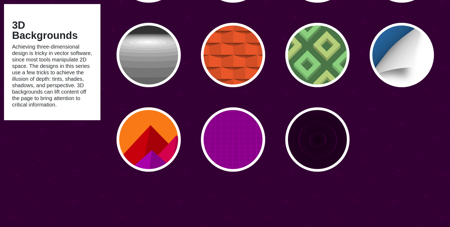
scroll to position [802, 0]
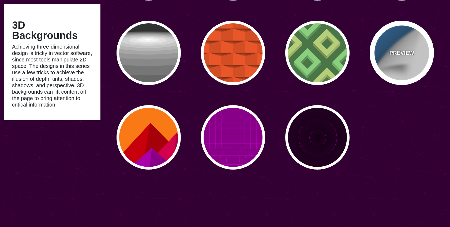
click at [385, 49] on div "PREVIEW" at bounding box center [402, 53] width 64 height 64
type input "#FFFFFF"
type input "#0B8CD5"
type input "800"
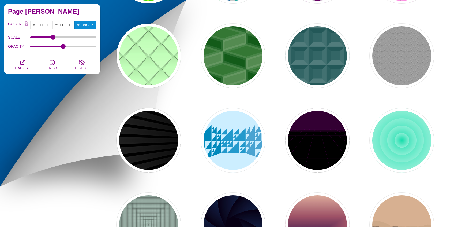
scroll to position [287, 0]
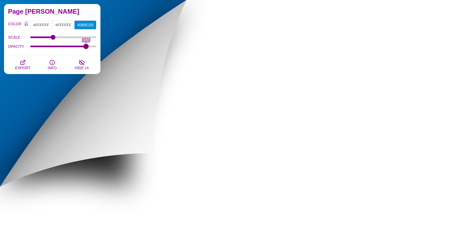
drag, startPoint x: 62, startPoint y: 45, endPoint x: 86, endPoint y: 46, distance: 24.1
type input "0.87"
click at [86, 46] on input "OPACITY" at bounding box center [63, 46] width 66 height 2
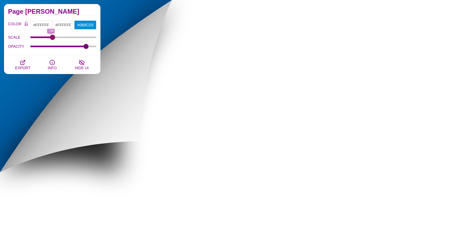
drag, startPoint x: 51, startPoint y: 38, endPoint x: 53, endPoint y: 44, distance: 6.0
type input "788"
click at [53, 38] on input "SCALE" at bounding box center [63, 37] width 66 height 2
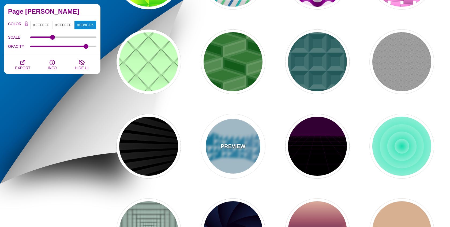
click at [238, 138] on div "PREVIEW" at bounding box center [233, 146] width 64 height 64
type input "#CCEEFF"
type input "#2299CC"
type input "1"
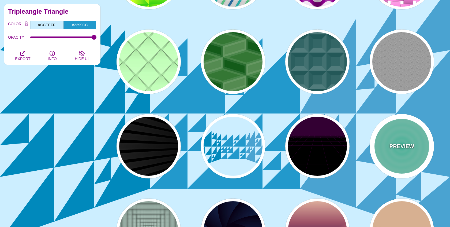
click at [423, 151] on div "PREVIEW" at bounding box center [402, 146] width 64 height 64
type input "#11DDAA"
type input "#FFFFFF"
type input "0"
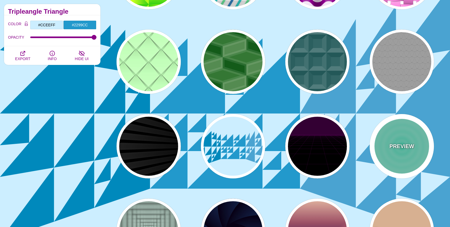
type input "1"
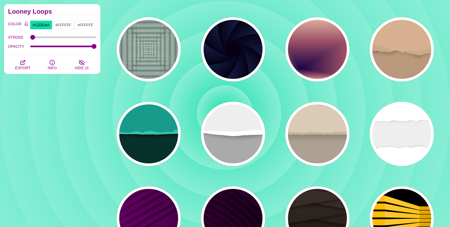
scroll to position [469, 0]
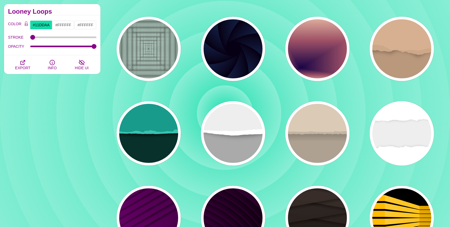
click at [342, 81] on div "PREVIEW PREVIEW PREVIEW PREVIEW PREVIEW PREVIEW PREVIEW PREVIEW PREVIEW PREVIEW…" at bounding box center [278, 48] width 346 height 917
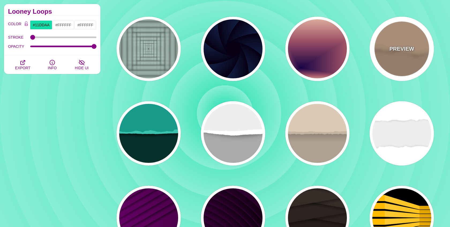
click at [399, 61] on div "PREVIEW" at bounding box center [402, 49] width 64 height 64
type input "#BA987C"
type input "#D7B090"
type input "#CCA788"
type input "0"
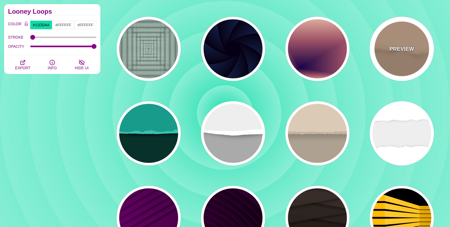
type input "0"
type input "0.5"
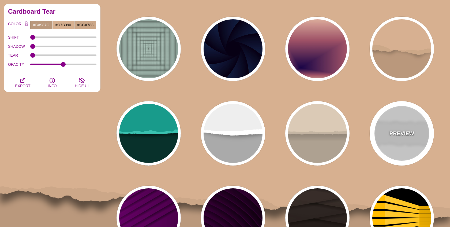
click at [393, 151] on div "PREVIEW" at bounding box center [402, 133] width 64 height 64
type input "#EEEEEE"
type input "#FFFFFF"
type input "0.2"
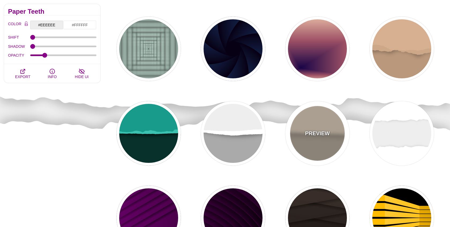
click at [318, 143] on div "PREVIEW" at bounding box center [318, 133] width 64 height 64
type input "#AEA191"
type input "#DACAB5"
type input "#C3B4A2"
type input "0"
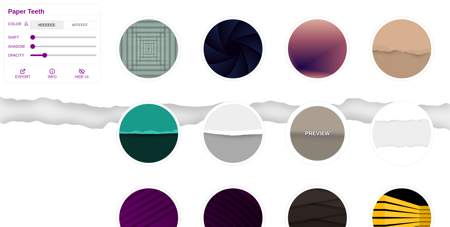
type input "0.7"
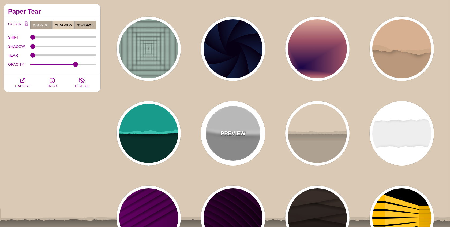
click at [237, 138] on div "PREVIEW" at bounding box center [233, 133] width 64 height 64
type input "#AAAAAA"
type input "#FFFFFF"
type input "#EEEEEE"
type input "0.5"
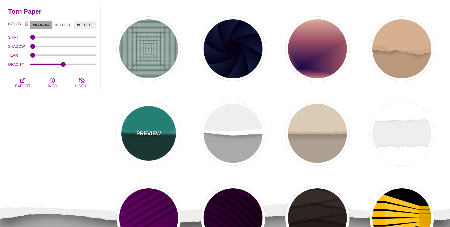
click at [154, 130] on p "PREVIEW" at bounding box center [148, 133] width 25 height 8
type input "#08312B"
type input "#189B8A"
type input "#3BC3B0"
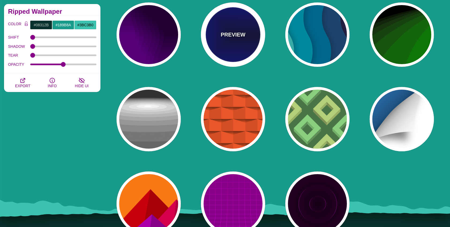
scroll to position [737, 0]
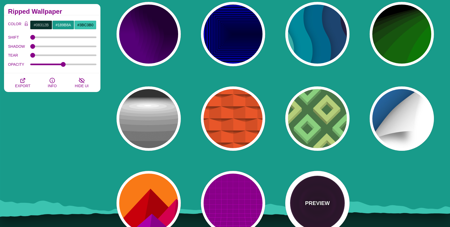
click at [307, 206] on p "PREVIEW" at bounding box center [317, 203] width 25 height 8
type input "#220022"
type input "#FF00FF"
type input "#110011"
type input "6"
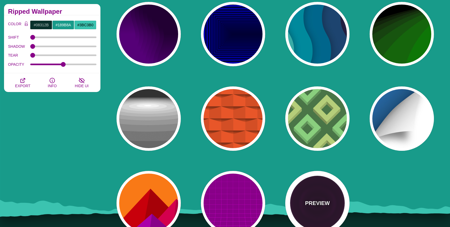
type input "999"
type input "1"
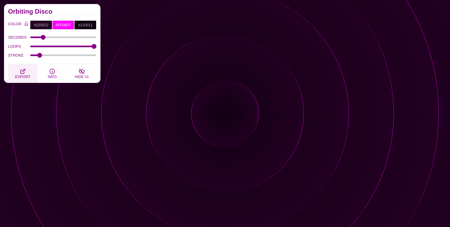
click at [23, 69] on icon "button" at bounding box center [23, 71] width 6 height 6
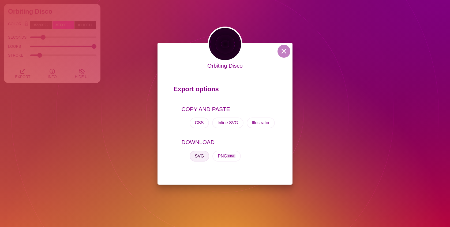
click at [195, 156] on button "SVG" at bounding box center [200, 156] width 20 height 11
click at [285, 52] on button at bounding box center [284, 51] width 13 height 13
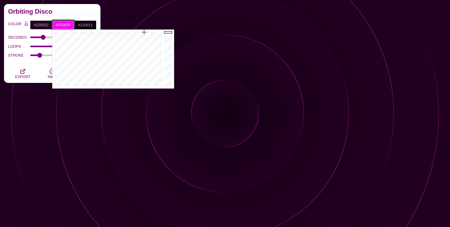
click at [63, 23] on input "#FF00FF" at bounding box center [63, 24] width 22 height 9
paste input "BCD2E8"
type input "#BCD2E8"
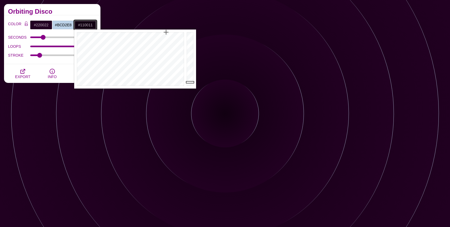
click at [83, 23] on input "#110011" at bounding box center [85, 24] width 22 height 9
paste input "E3F66"
type input "#1E3F66"
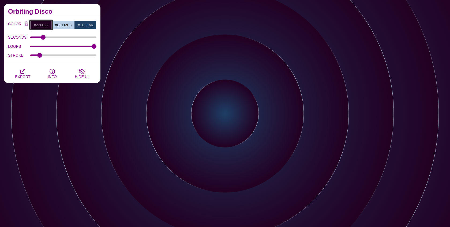
click at [42, 25] on input "#220022" at bounding box center [41, 24] width 22 height 9
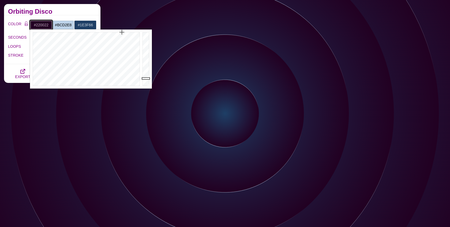
click at [42, 25] on input "#220022" at bounding box center [41, 24] width 22 height 9
paste input "1E3F66"
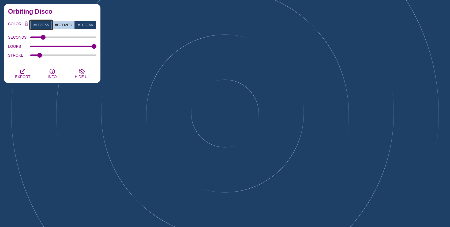
click at [42, 28] on input "#1E3F66" at bounding box center [41, 24] width 22 height 9
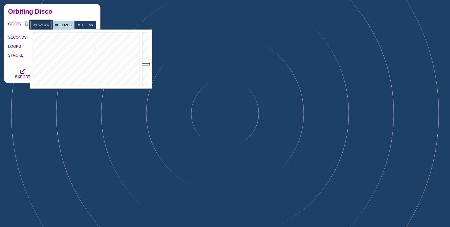
click at [146, 70] on div at bounding box center [146, 58] width 11 height 59
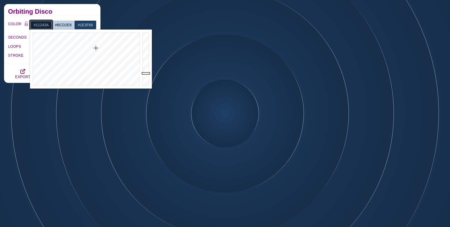
click at [146, 73] on div at bounding box center [146, 58] width 11 height 59
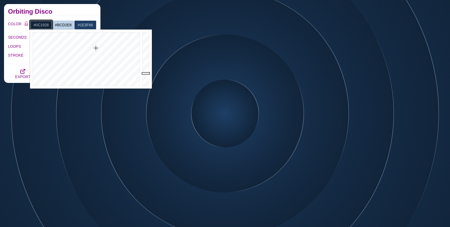
click at [147, 77] on div at bounding box center [146, 58] width 11 height 59
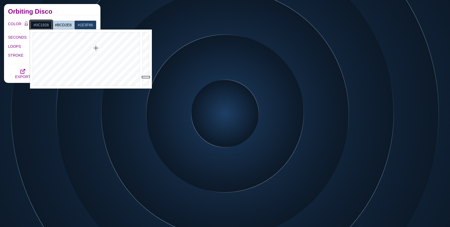
type input "#08121D"
click at [147, 79] on div at bounding box center [146, 58] width 11 height 59
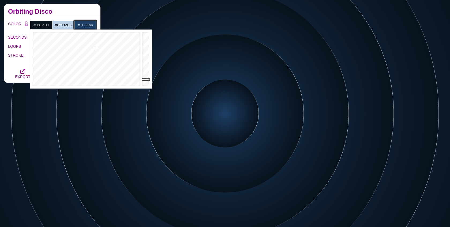
click at [90, 22] on input "#1E3F66" at bounding box center [85, 24] width 22 height 9
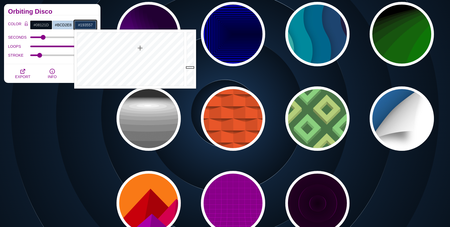
click at [191, 67] on div at bounding box center [191, 58] width 11 height 59
click at [189, 70] on div at bounding box center [191, 58] width 11 height 59
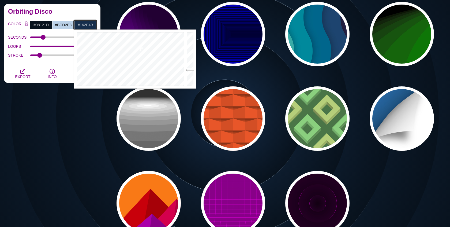
type input "#132942"
click at [189, 72] on div at bounding box center [191, 58] width 11 height 59
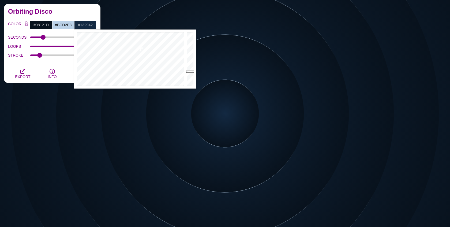
click at [77, 14] on div "Orbiting Disco" at bounding box center [52, 9] width 97 height 11
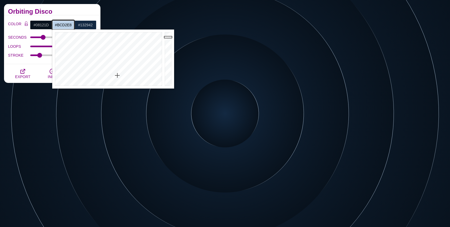
click at [67, 27] on input "#BCD2E8" at bounding box center [63, 24] width 22 height 9
click at [167, 40] on div at bounding box center [169, 58] width 11 height 59
type input "#A2B4C7"
click at [168, 44] on div at bounding box center [169, 58] width 11 height 59
click at [72, 10] on h2 "Orbiting Disco" at bounding box center [52, 11] width 88 height 4
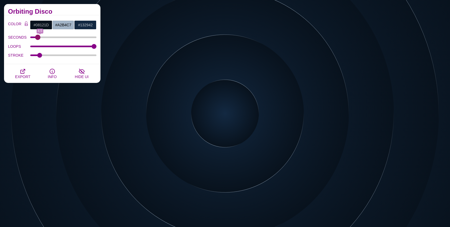
drag, startPoint x: 42, startPoint y: 36, endPoint x: 38, endPoint y: 36, distance: 4.0
click at [38, 36] on input "SECONDS" at bounding box center [63, 37] width 66 height 2
click at [60, 36] on input "SECONDS" at bounding box center [63, 37] width 66 height 2
type input "10.5"
click at [53, 37] on input "SECONDS" at bounding box center [63, 37] width 66 height 2
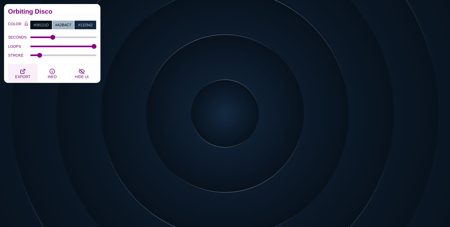
click at [23, 75] on span "EXPORT" at bounding box center [22, 77] width 15 height 4
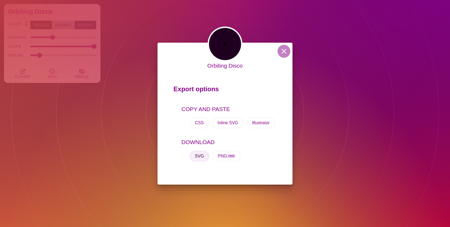
click at [202, 156] on button "SVG" at bounding box center [200, 156] width 20 height 11
click at [281, 53] on button at bounding box center [284, 51] width 13 height 13
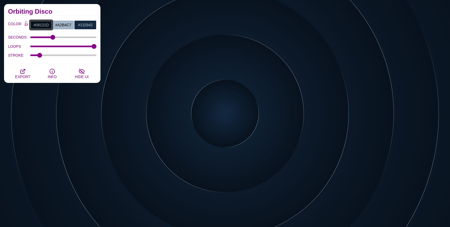
click at [42, 23] on input "#08121D" at bounding box center [41, 24] width 22 height 9
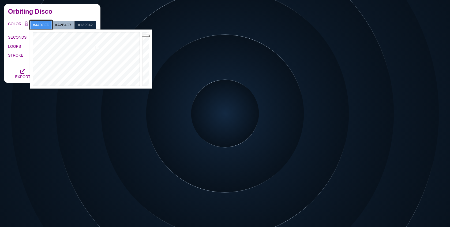
type input "#4B9DFE"
drag, startPoint x: 145, startPoint y: 36, endPoint x: 144, endPoint y: 32, distance: 3.8
click at [144, 32] on div at bounding box center [146, 58] width 11 height 59
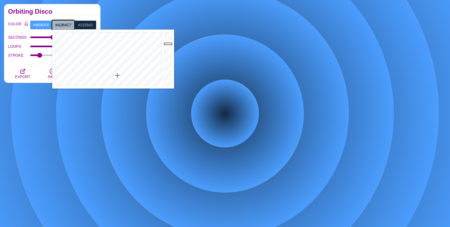
click at [65, 26] on input "#A2B4C7" at bounding box center [63, 24] width 22 height 9
type input "#CFE7FF"
drag, startPoint x: 167, startPoint y: 40, endPoint x: 167, endPoint y: 32, distance: 8.3
click at [167, 32] on div at bounding box center [169, 58] width 11 height 59
click at [83, 21] on input "#132942" at bounding box center [85, 24] width 22 height 9
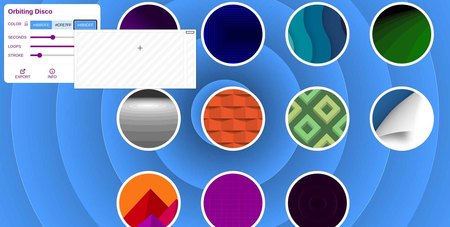
drag, startPoint x: 193, startPoint y: 72, endPoint x: 192, endPoint y: 23, distance: 49.1
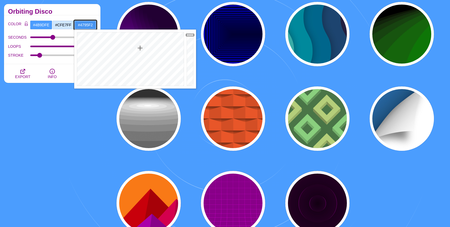
click at [191, 35] on div at bounding box center [191, 58] width 11 height 59
click at [191, 43] on div at bounding box center [191, 58] width 11 height 59
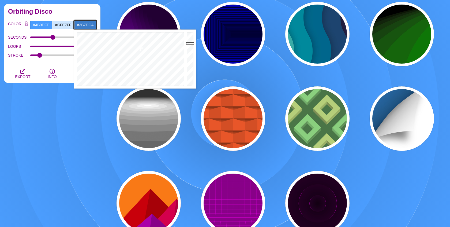
type input "#326AAB"
click at [191, 50] on div at bounding box center [191, 58] width 11 height 59
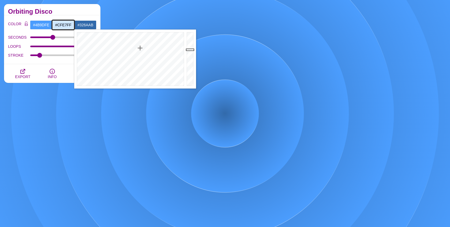
click at [64, 25] on input "#CFE7FF" at bounding box center [63, 24] width 22 height 9
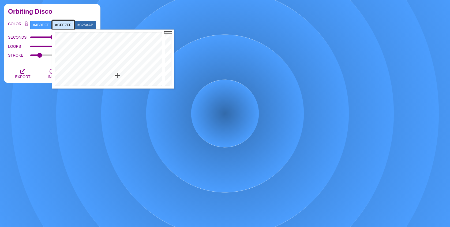
click at [61, 23] on input "#CFE7FF" at bounding box center [63, 24] width 22 height 9
type input "#FFFFFF"
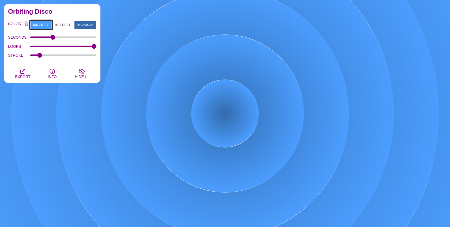
click at [42, 21] on input "#4B9DFE" at bounding box center [41, 24] width 22 height 9
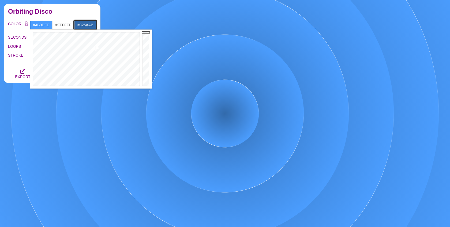
click at [87, 23] on input "#326AAB" at bounding box center [85, 24] width 22 height 9
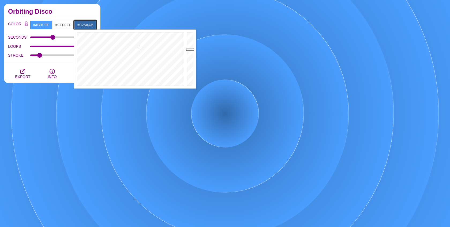
click at [87, 23] on input "#326AAB" at bounding box center [85, 24] width 22 height 9
paste input "BCD2E8"
type input "#BCD2E8"
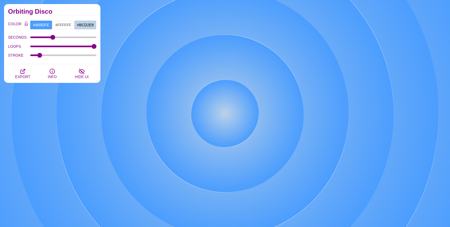
click at [56, 16] on div "COLOR #4B9DFE #FFFFFF #BCD2E8 #444444 #555555 #666666 #777777 #888888 #999999 B…" at bounding box center [52, 39] width 97 height 49
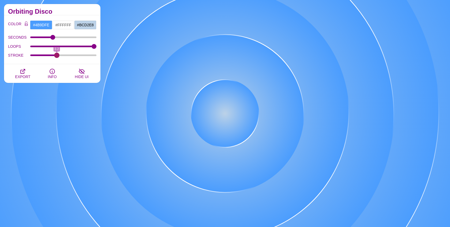
click at [56, 54] on input "STROKE" at bounding box center [63, 55] width 66 height 2
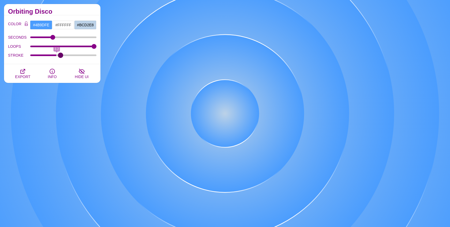
click at [61, 54] on input "STROKE" at bounding box center [63, 55] width 66 height 2
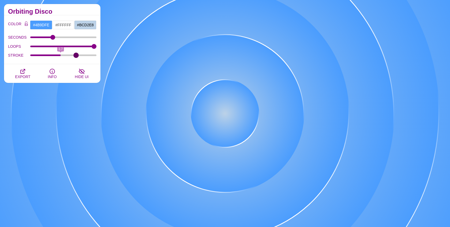
click at [76, 54] on input "STROKE" at bounding box center [63, 55] width 66 height 2
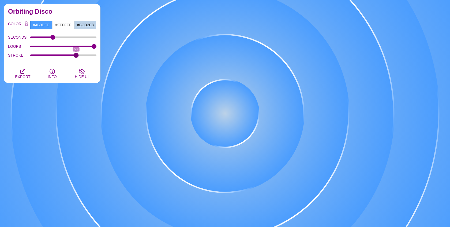
click at [94, 54] on div "STROKE 5.7" at bounding box center [52, 55] width 88 height 9
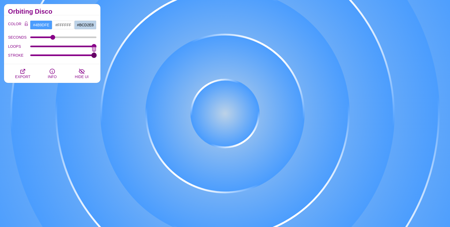
click at [95, 54] on input "STROKE" at bounding box center [63, 55] width 66 height 2
click at [83, 55] on input "STROKE" at bounding box center [63, 55] width 66 height 2
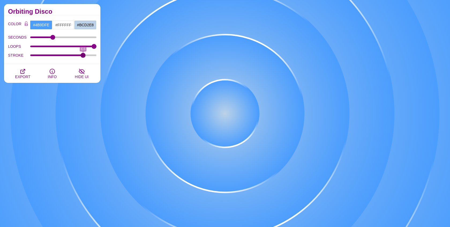
click at [75, 56] on div "STROKE 6.6" at bounding box center [52, 55] width 88 height 9
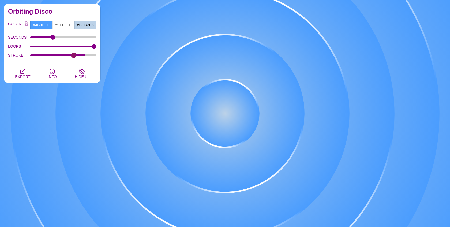
click at [73, 54] on input "STROKE" at bounding box center [63, 55] width 66 height 2
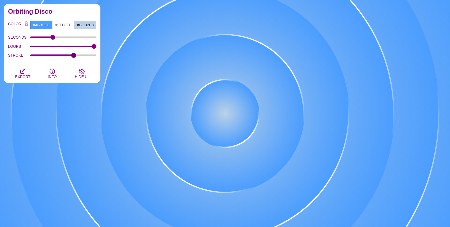
click at [60, 53] on div "STROKE 5.4" at bounding box center [52, 55] width 88 height 9
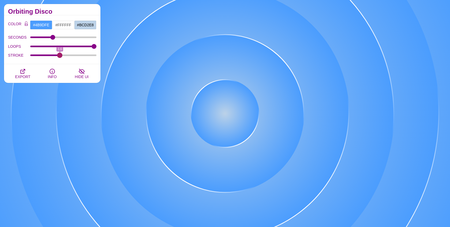
click at [60, 54] on input "STROKE" at bounding box center [63, 55] width 66 height 2
click at [56, 55] on input "STROKE" at bounding box center [63, 55] width 66 height 2
type input "2.7"
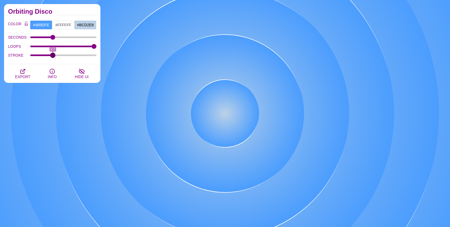
click at [52, 55] on input "STROKE" at bounding box center [63, 55] width 66 height 2
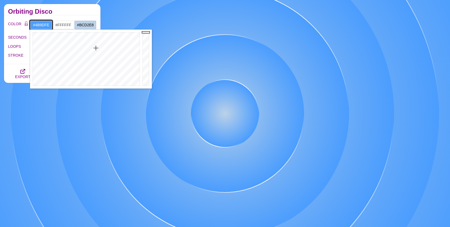
click at [42, 21] on input "#4B9DFE" at bounding box center [41, 24] width 22 height 9
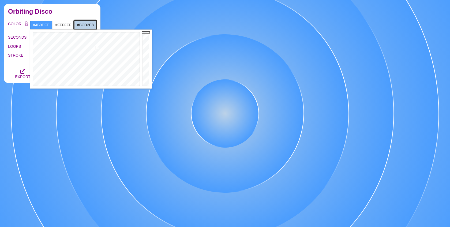
click at [87, 24] on input "#BCD2E8" at bounding box center [85, 24] width 22 height 9
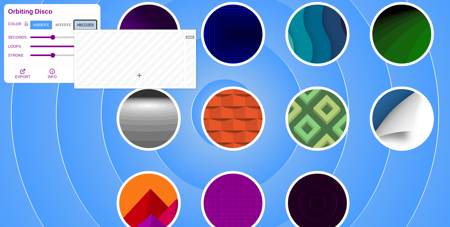
type input "#C9E0F8"
click at [191, 34] on div at bounding box center [191, 58] width 11 height 59
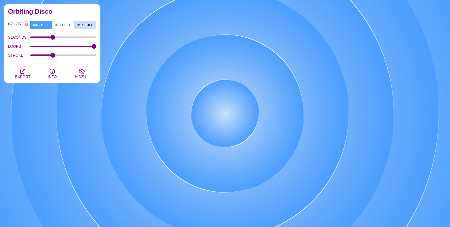
click at [19, 39] on label "SECONDS" at bounding box center [19, 37] width 22 height 7
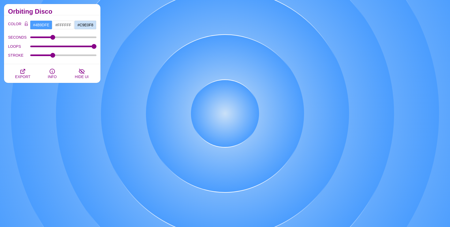
click at [30, 38] on input "SECONDS" at bounding box center [63, 37] width 66 height 2
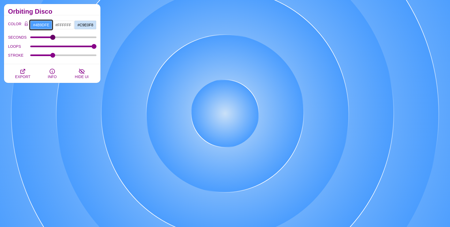
click at [40, 24] on input "#4B9DFE" at bounding box center [41, 24] width 22 height 9
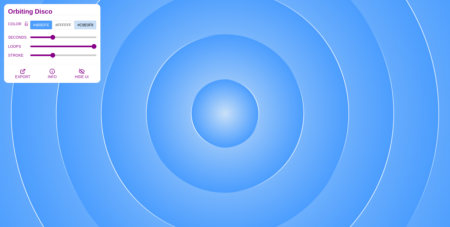
click at [13, 43] on label "LOOPS" at bounding box center [19, 46] width 22 height 7
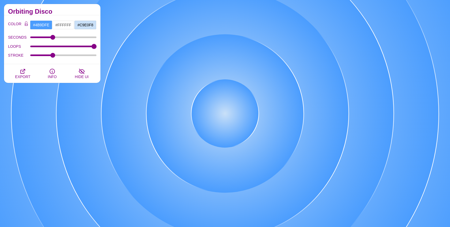
click at [30, 45] on input "LOOPS" at bounding box center [63, 46] width 66 height 2
